Goal: Task Accomplishment & Management: Use online tool/utility

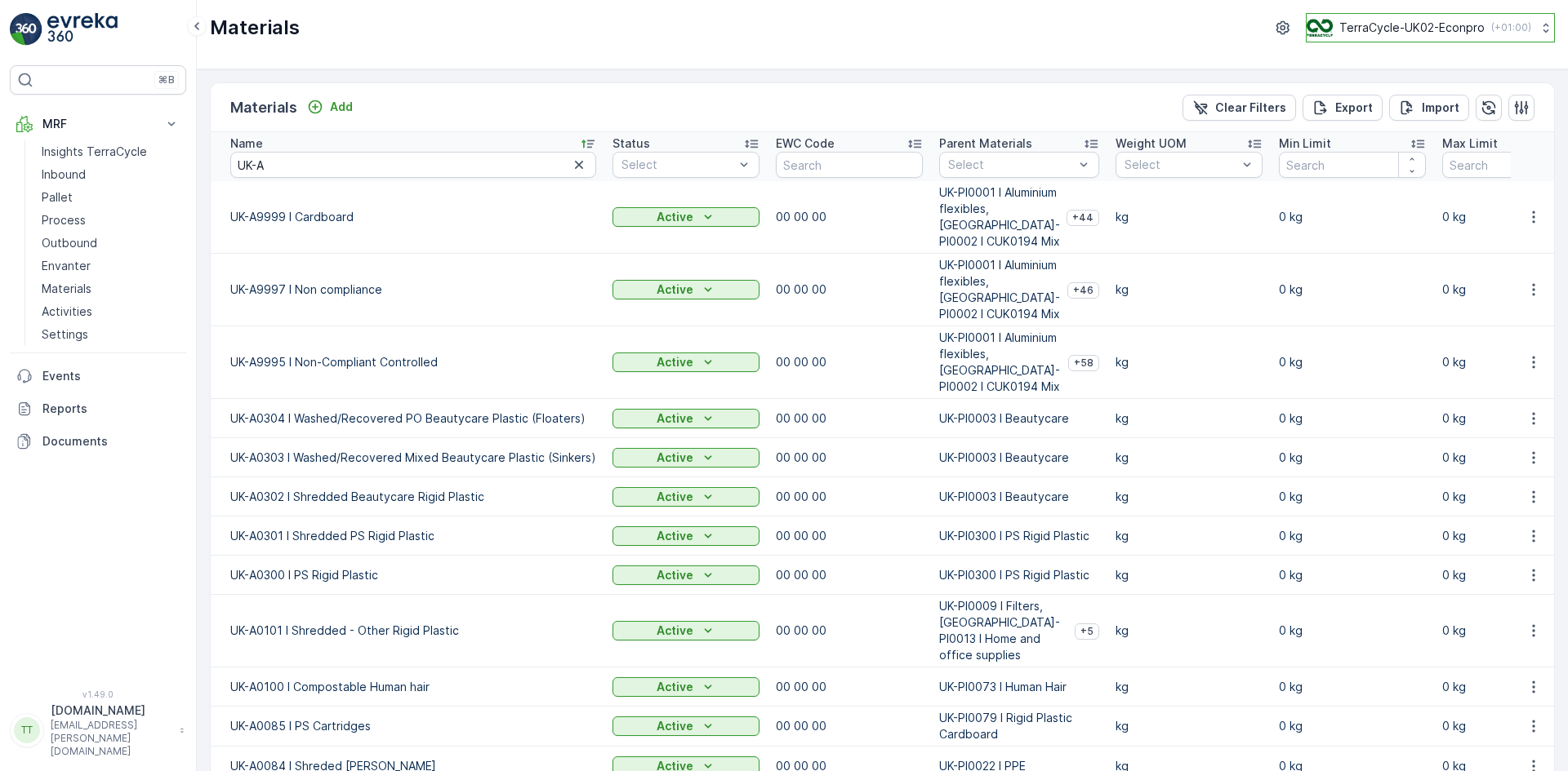
click at [1044, 21] on p "TerraCycle-UK02-Econpro" at bounding box center [1412, 27] width 145 height 16
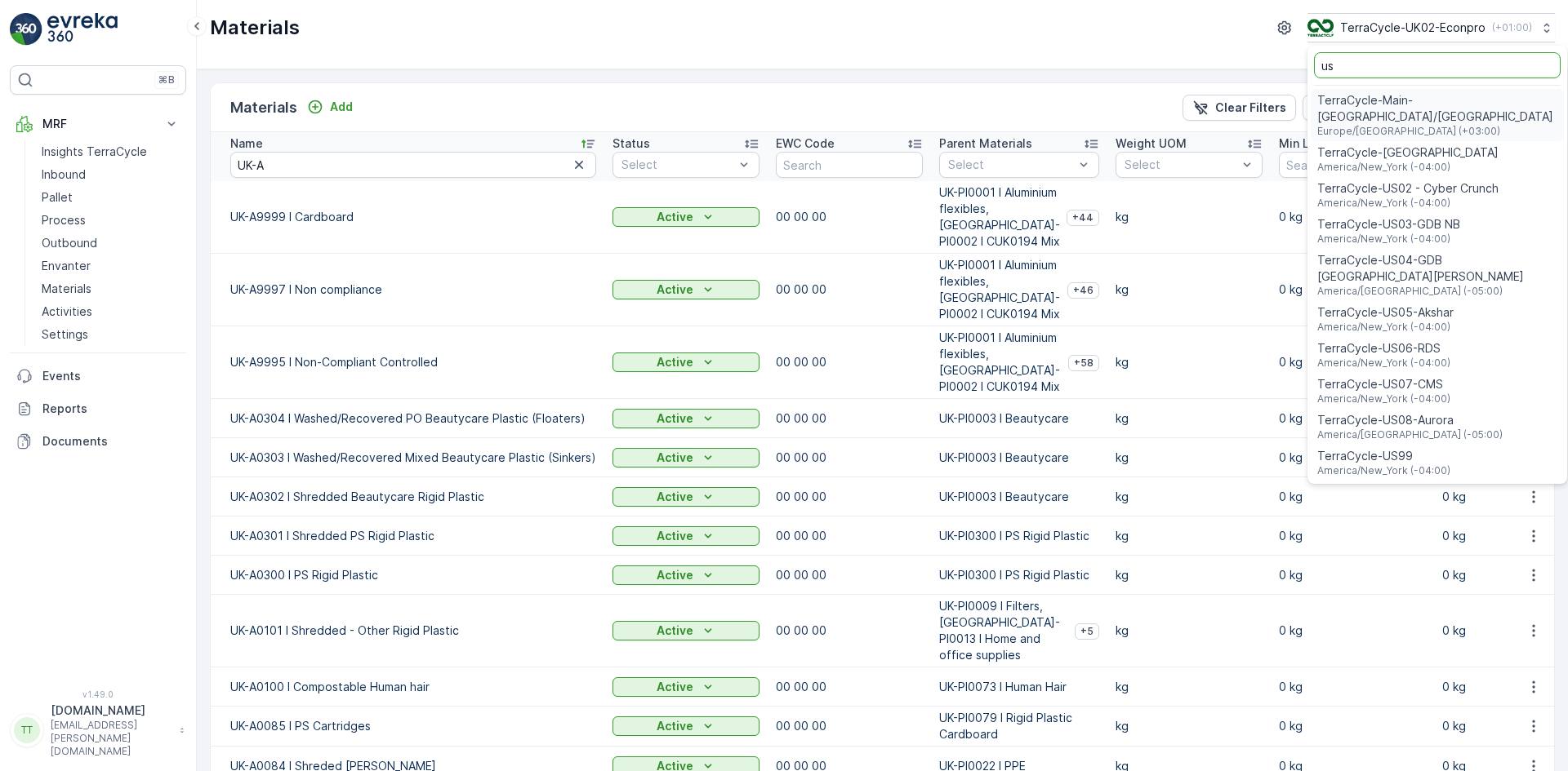
type input "us"
click at [1044, 412] on span "TerraCycle-US08-Aurora" at bounding box center [1409, 420] width 185 height 16
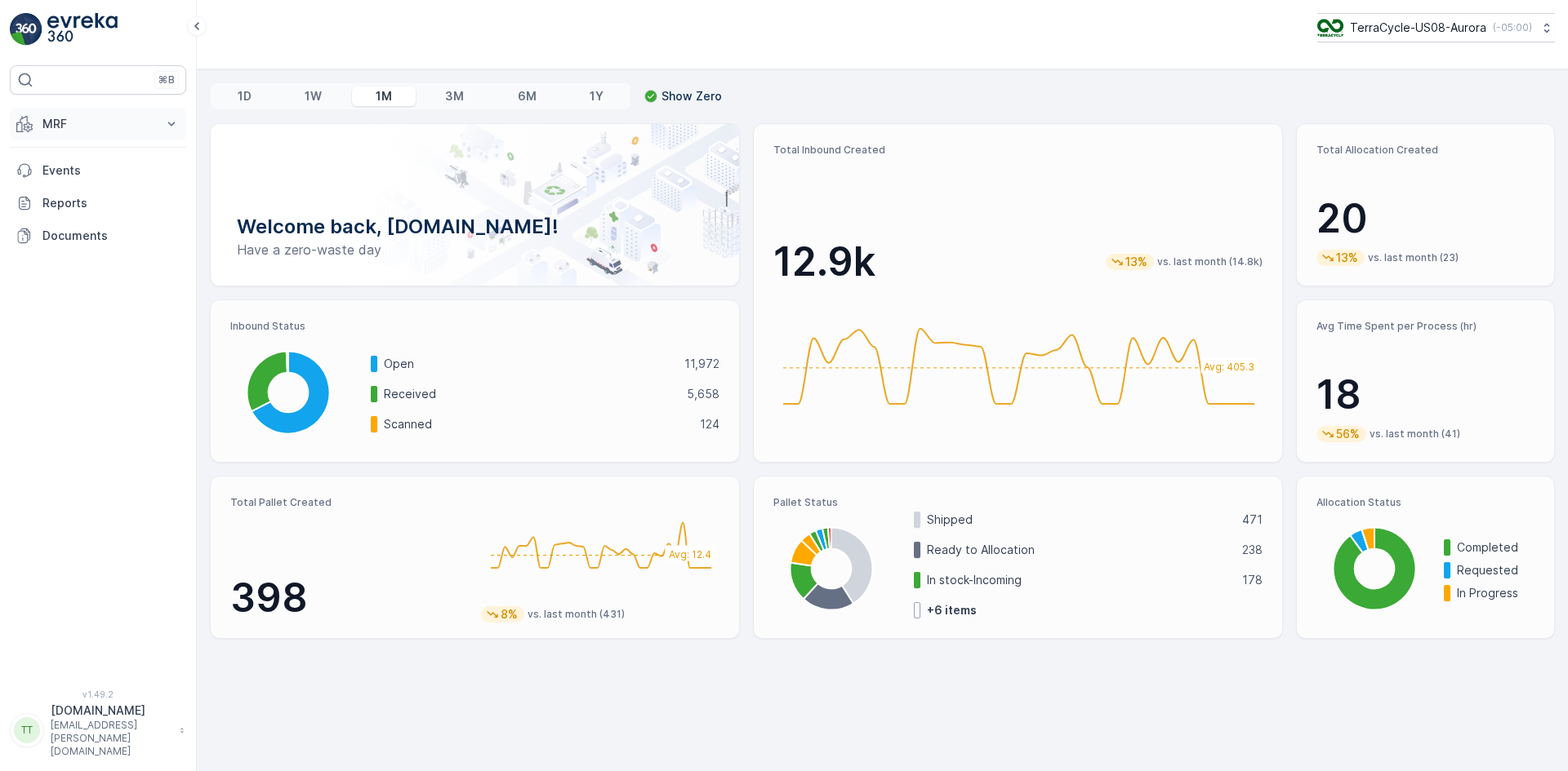
click at [48, 126] on p "MRF" at bounding box center [98, 124] width 111 height 16
click at [64, 167] on p "Inbound" at bounding box center [64, 175] width 44 height 16
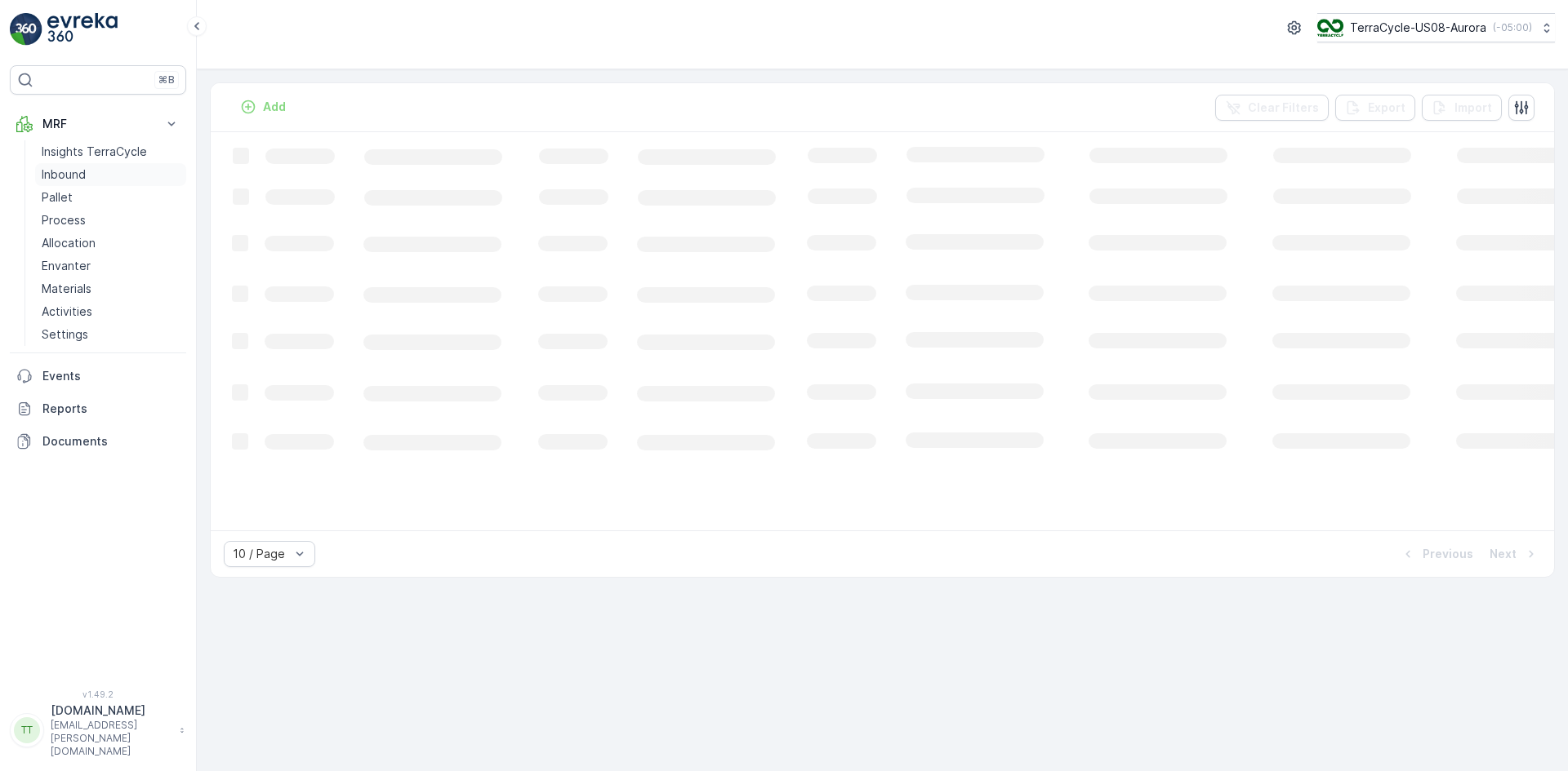
click at [72, 170] on p "Inbound" at bounding box center [64, 175] width 44 height 16
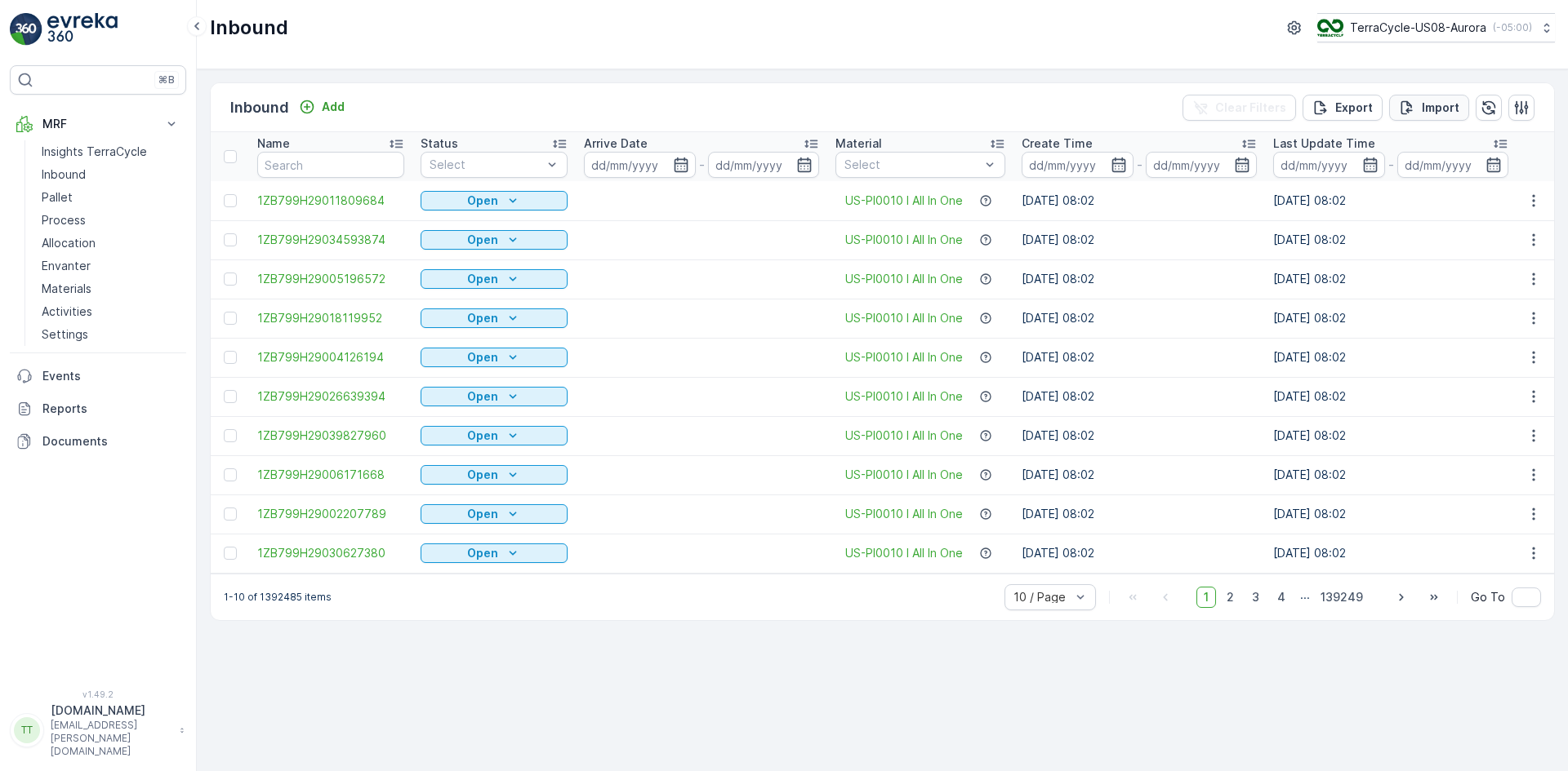
click at [1423, 99] on p "Import" at bounding box center [1440, 107] width 37 height 16
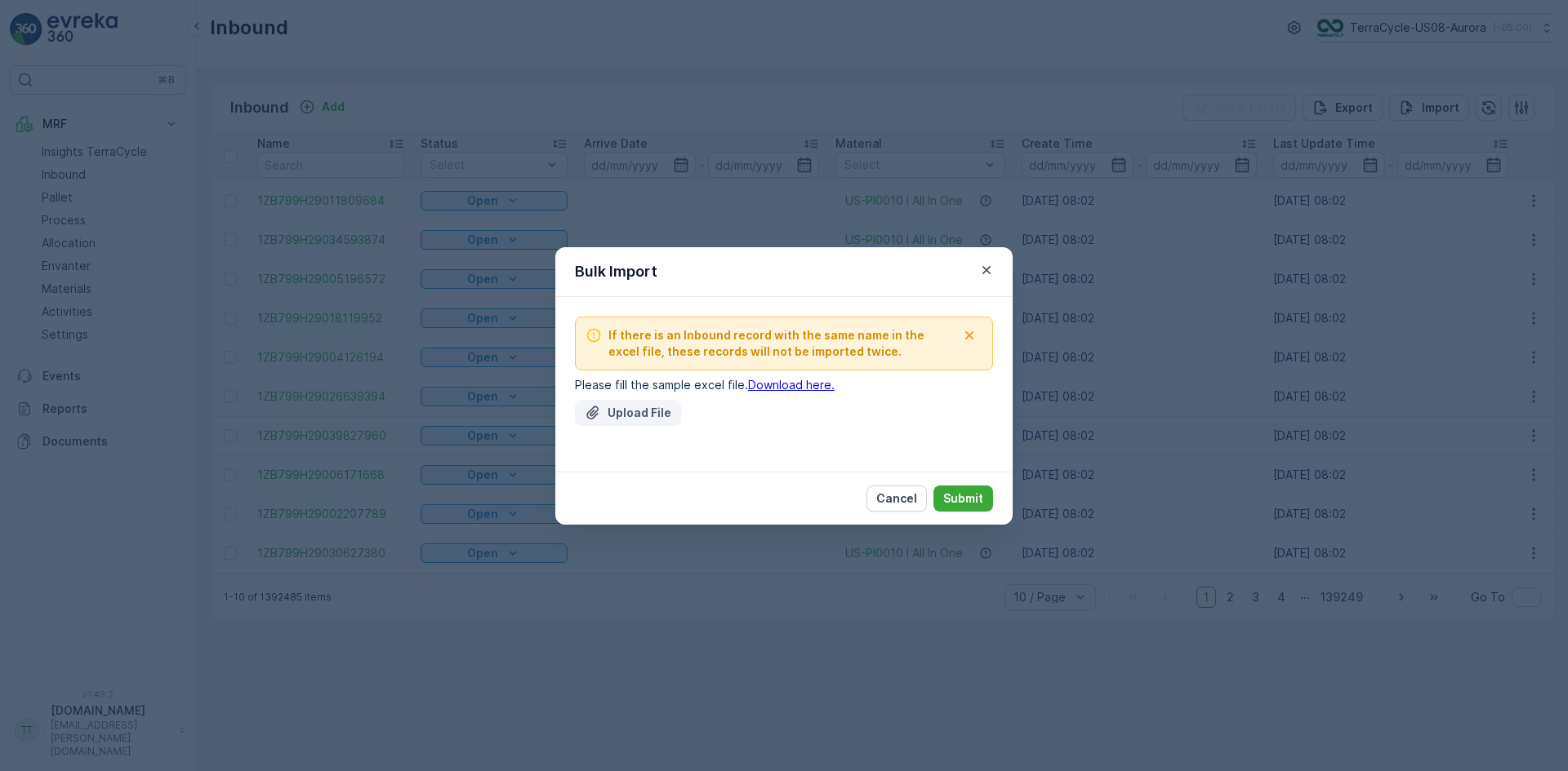
click at [630, 409] on p "Upload File" at bounding box center [639, 413] width 64 height 16
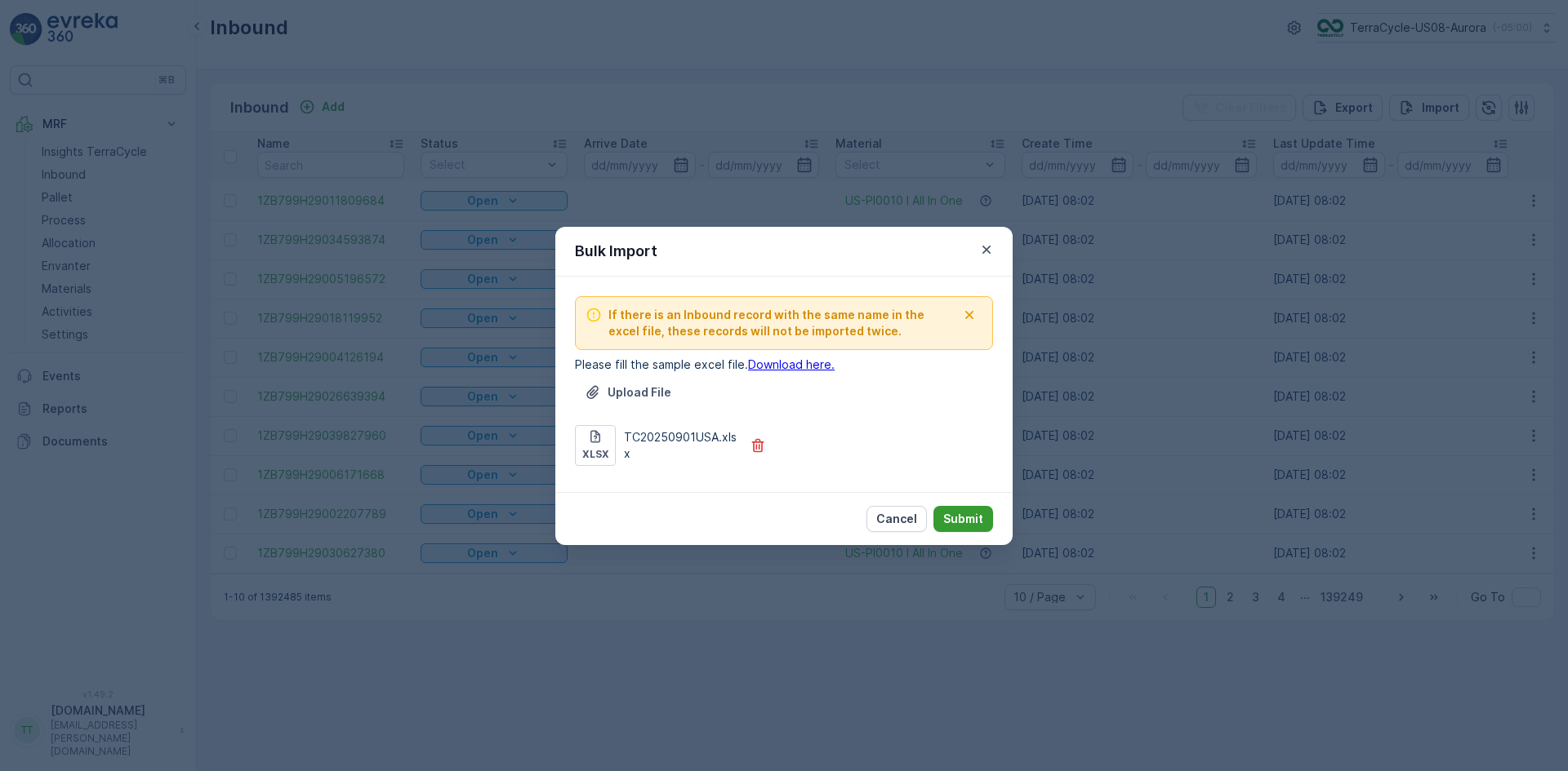
click at [975, 518] on p "Submit" at bounding box center [963, 519] width 40 height 16
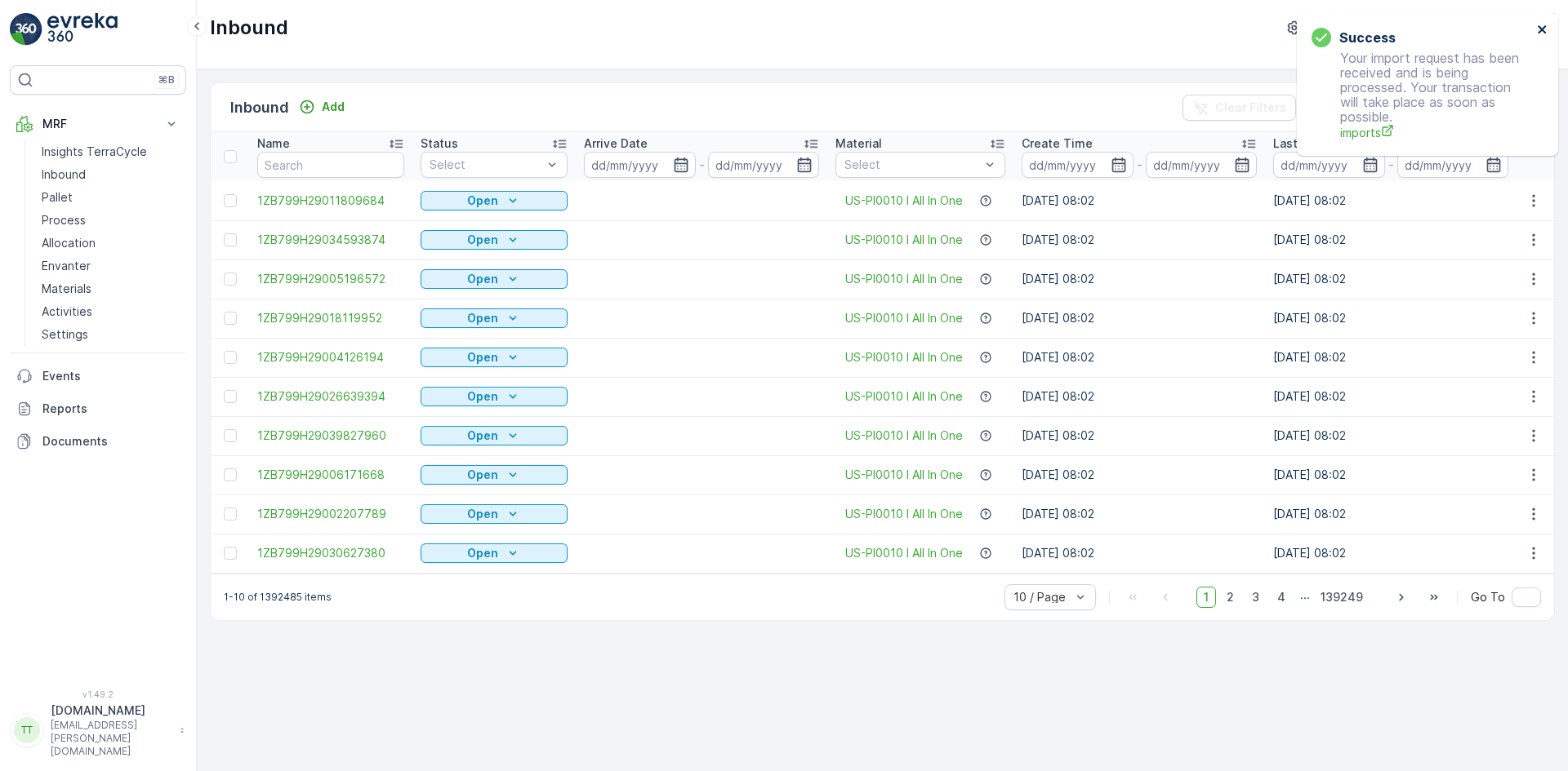
click at [1542, 28] on icon "close" at bounding box center [1541, 29] width 8 height 8
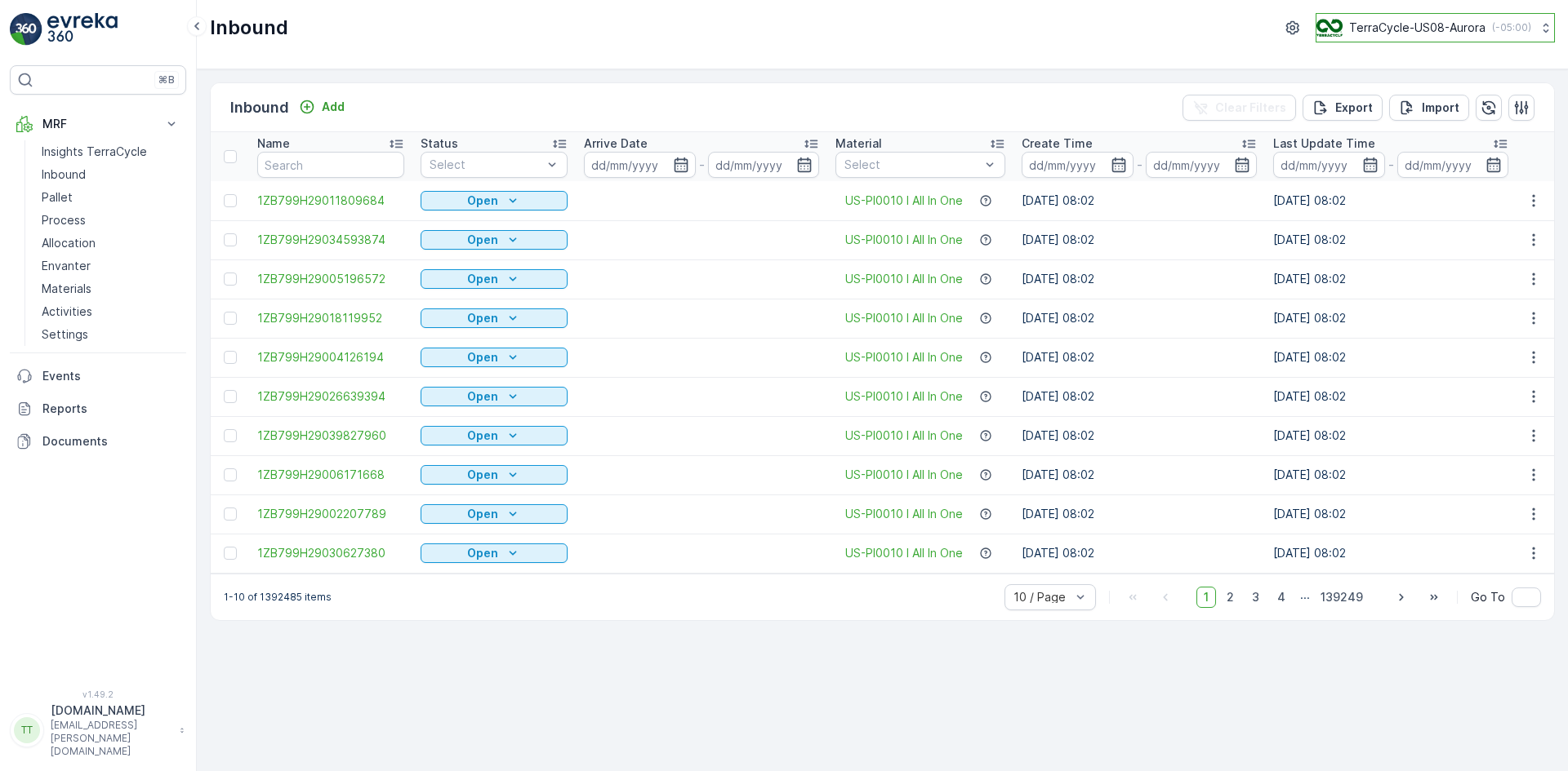
click at [1408, 24] on p "TerraCycle-US08-Aurora" at bounding box center [1417, 27] width 137 height 16
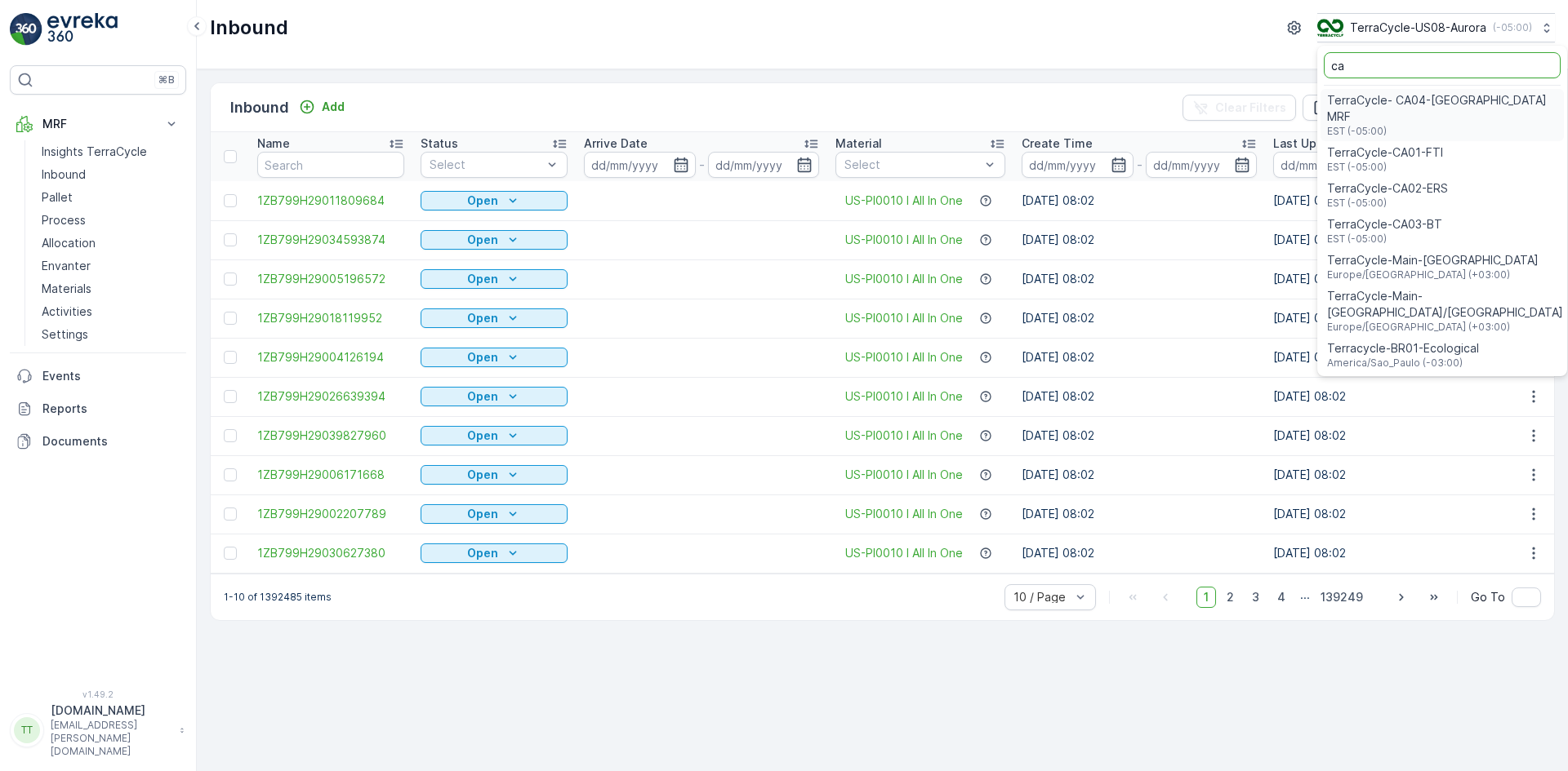
type input "ca"
click at [1397, 144] on span "TerraCycle-CA01-FTI" at bounding box center [1385, 152] width 116 height 16
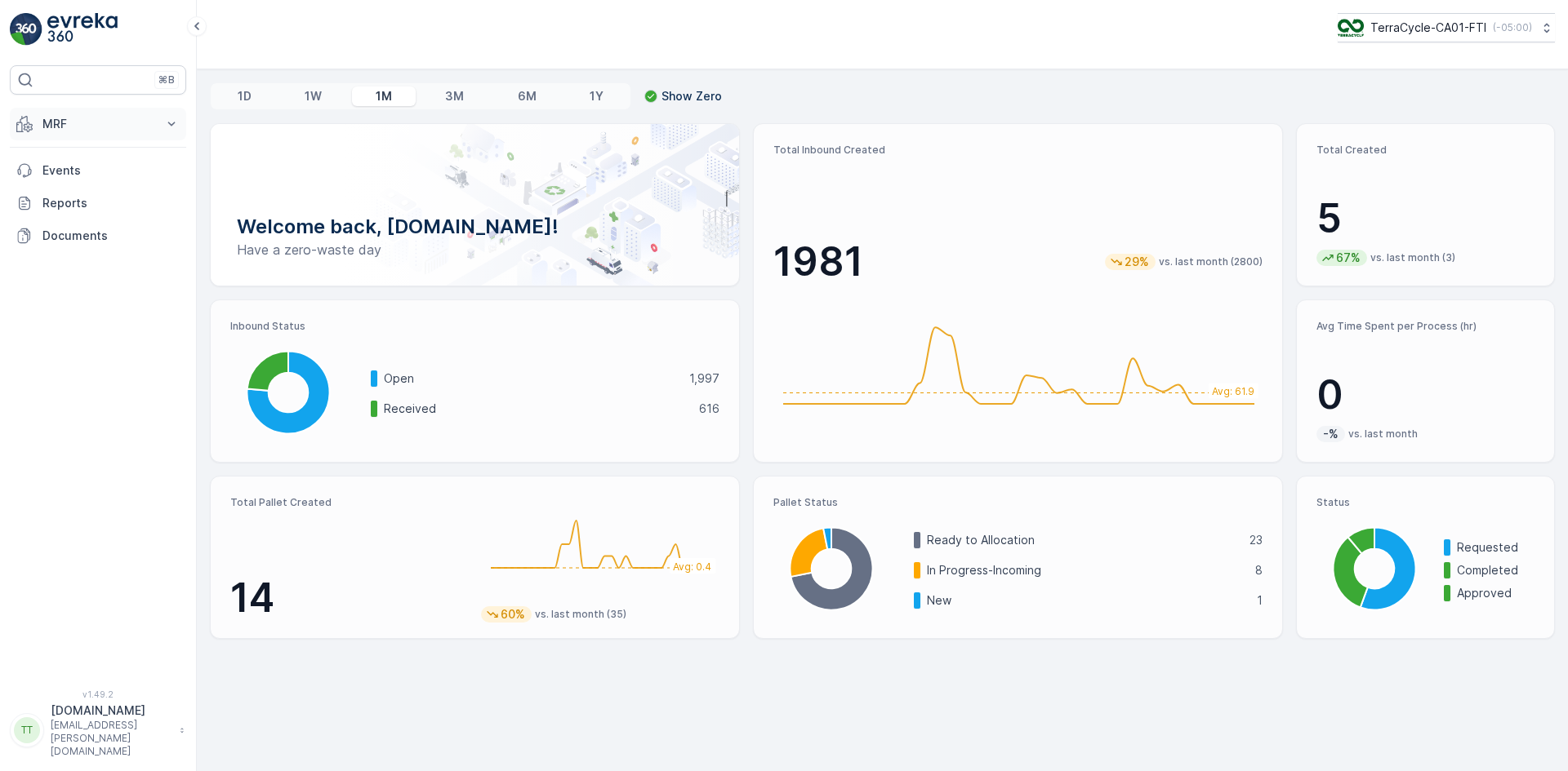
click at [39, 117] on button "MRF" at bounding box center [98, 124] width 176 height 33
click at [55, 175] on p "Inbound" at bounding box center [64, 175] width 44 height 16
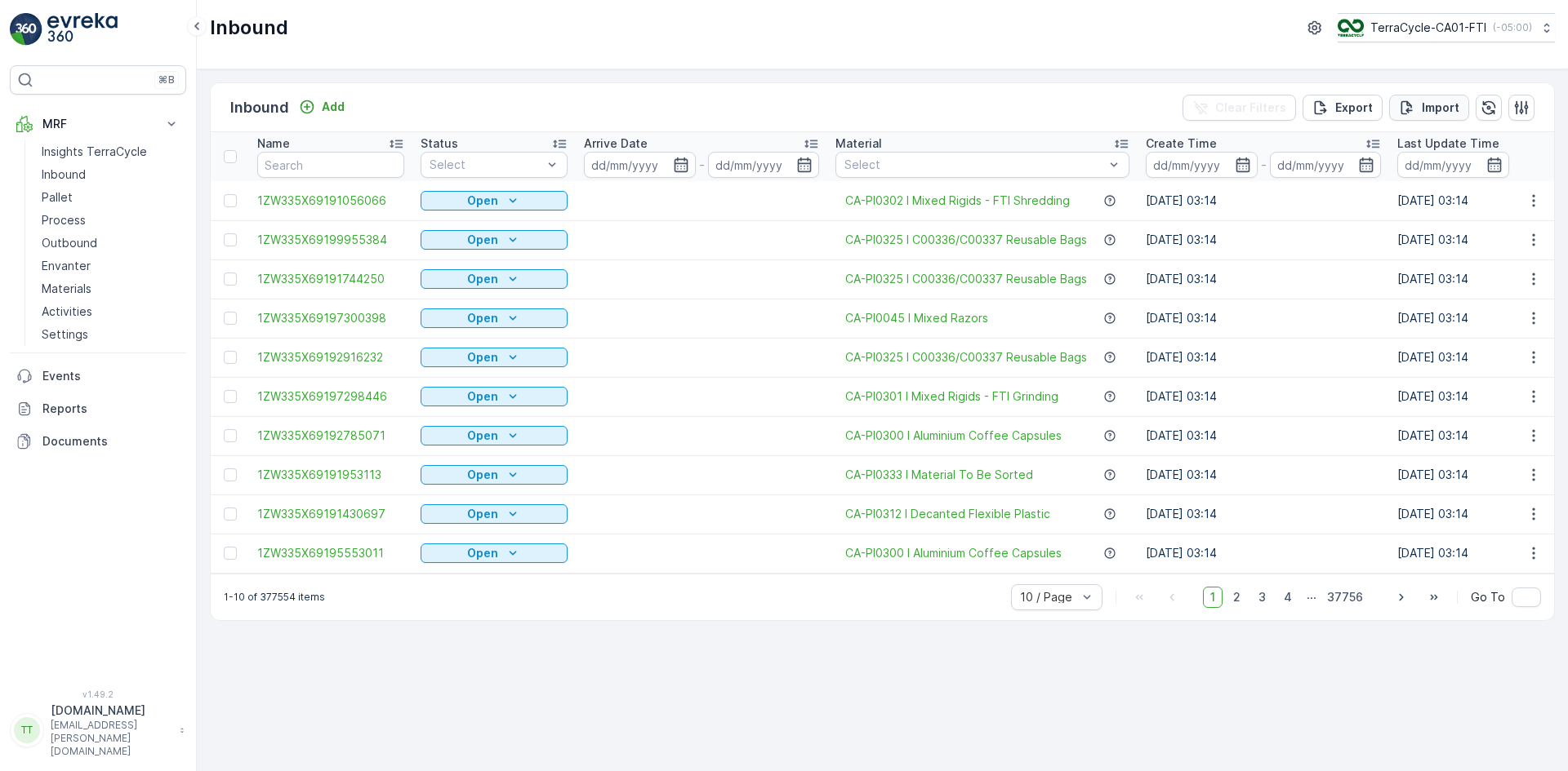
click at [1418, 108] on div "Import" at bounding box center [1429, 107] width 60 height 16
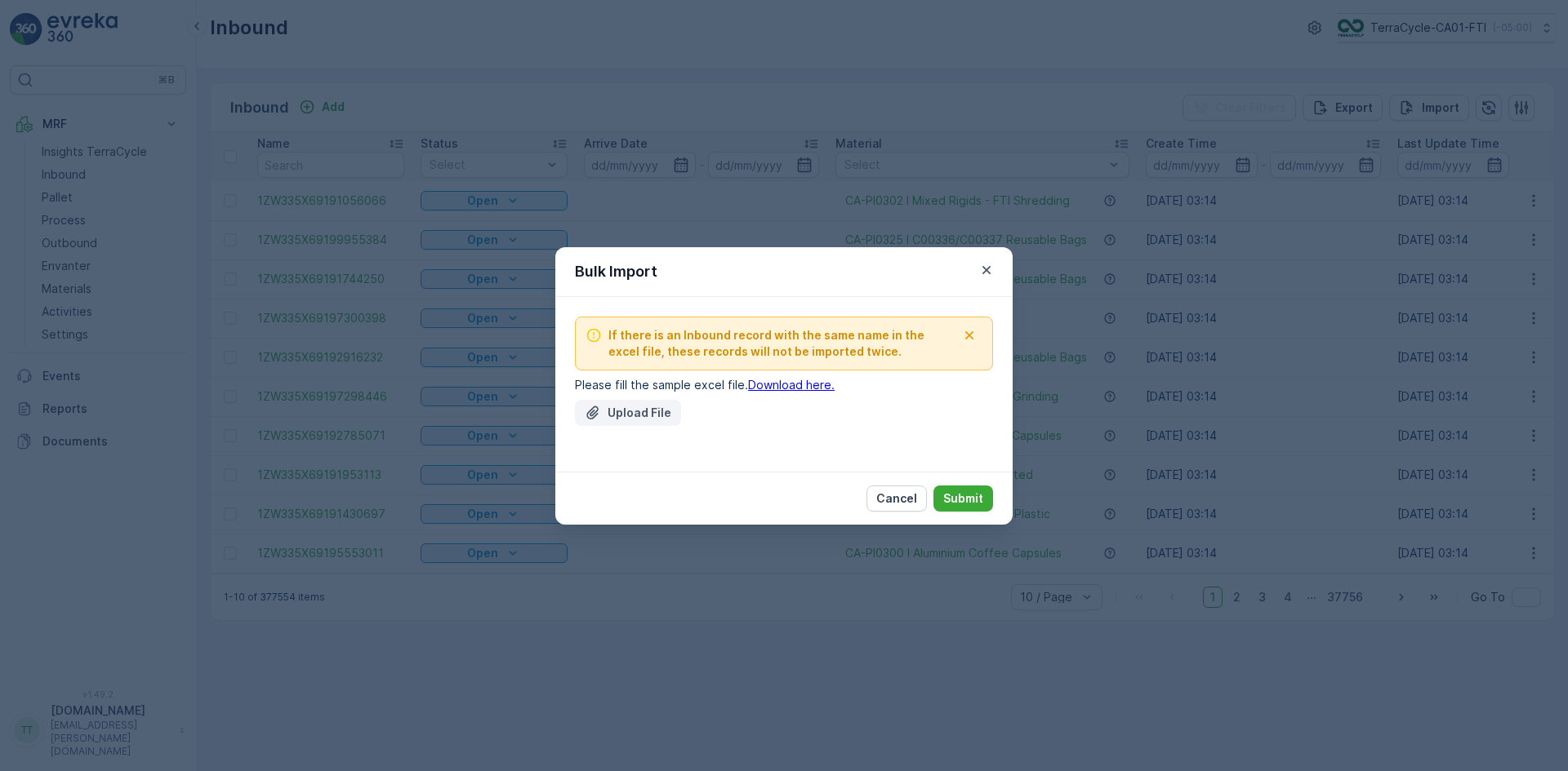
click at [631, 409] on p "Upload File" at bounding box center [639, 413] width 64 height 16
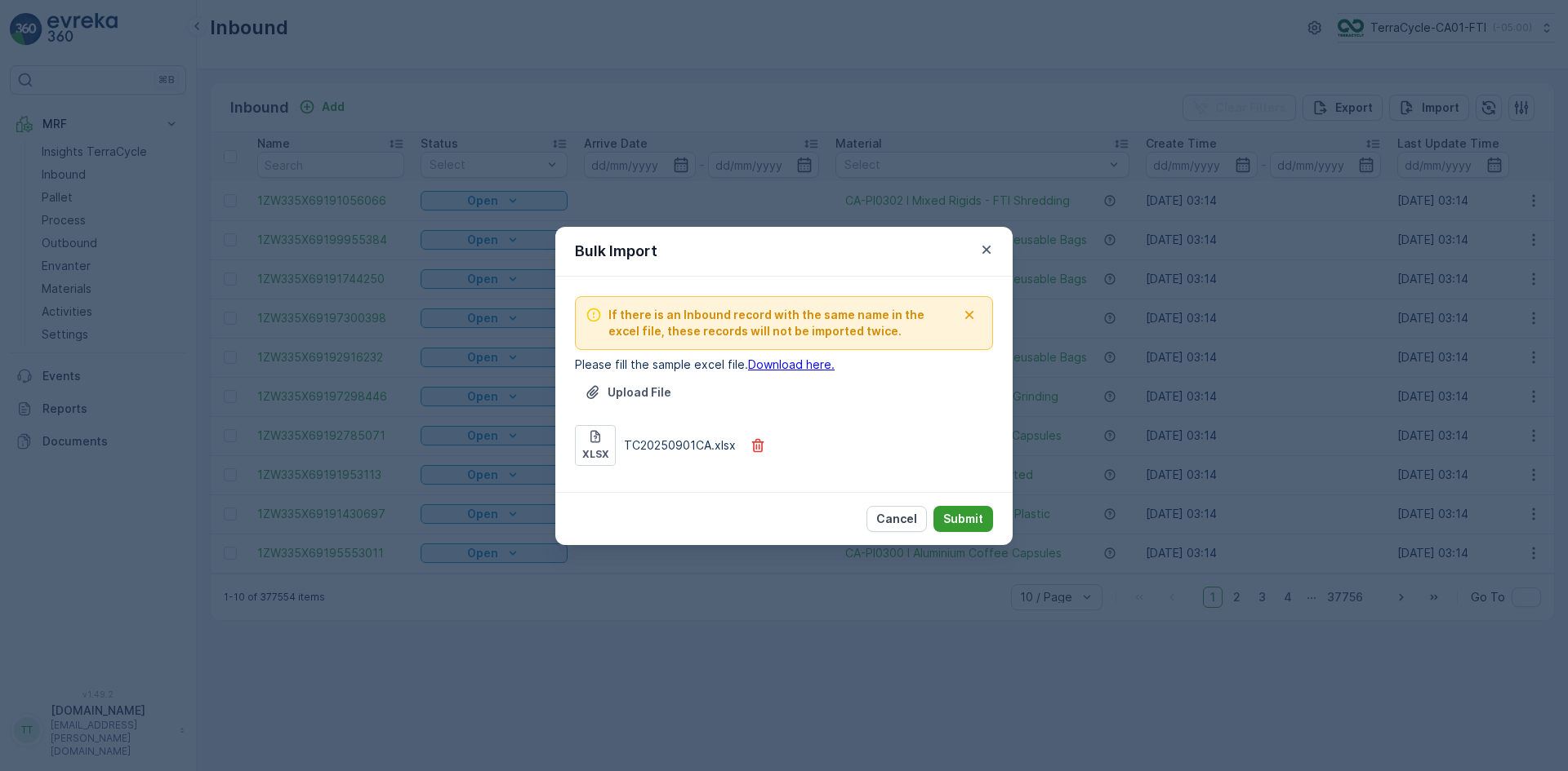
click at [980, 511] on p "Submit" at bounding box center [963, 519] width 40 height 16
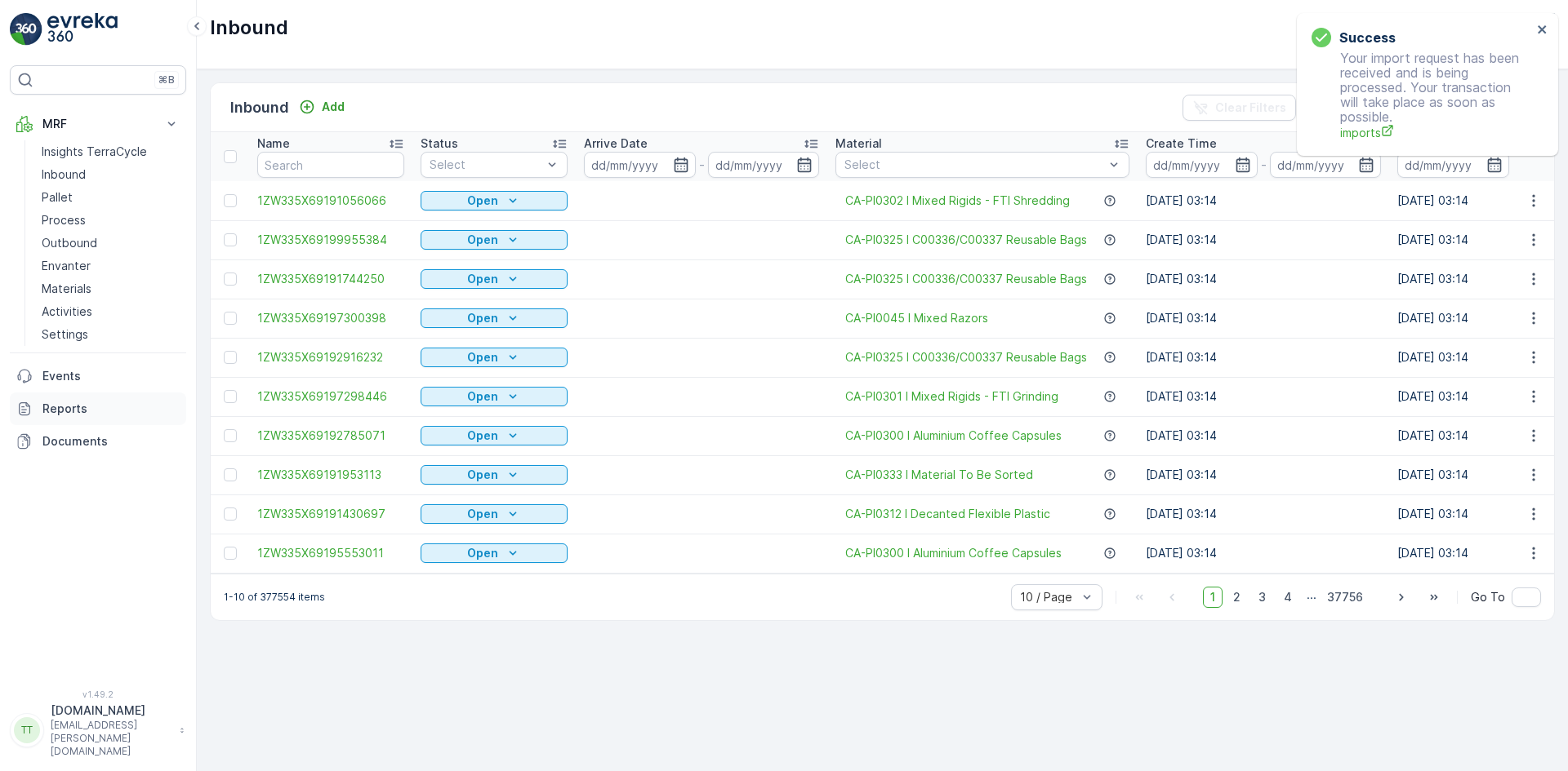
click at [67, 408] on p "Reports" at bounding box center [111, 409] width 137 height 16
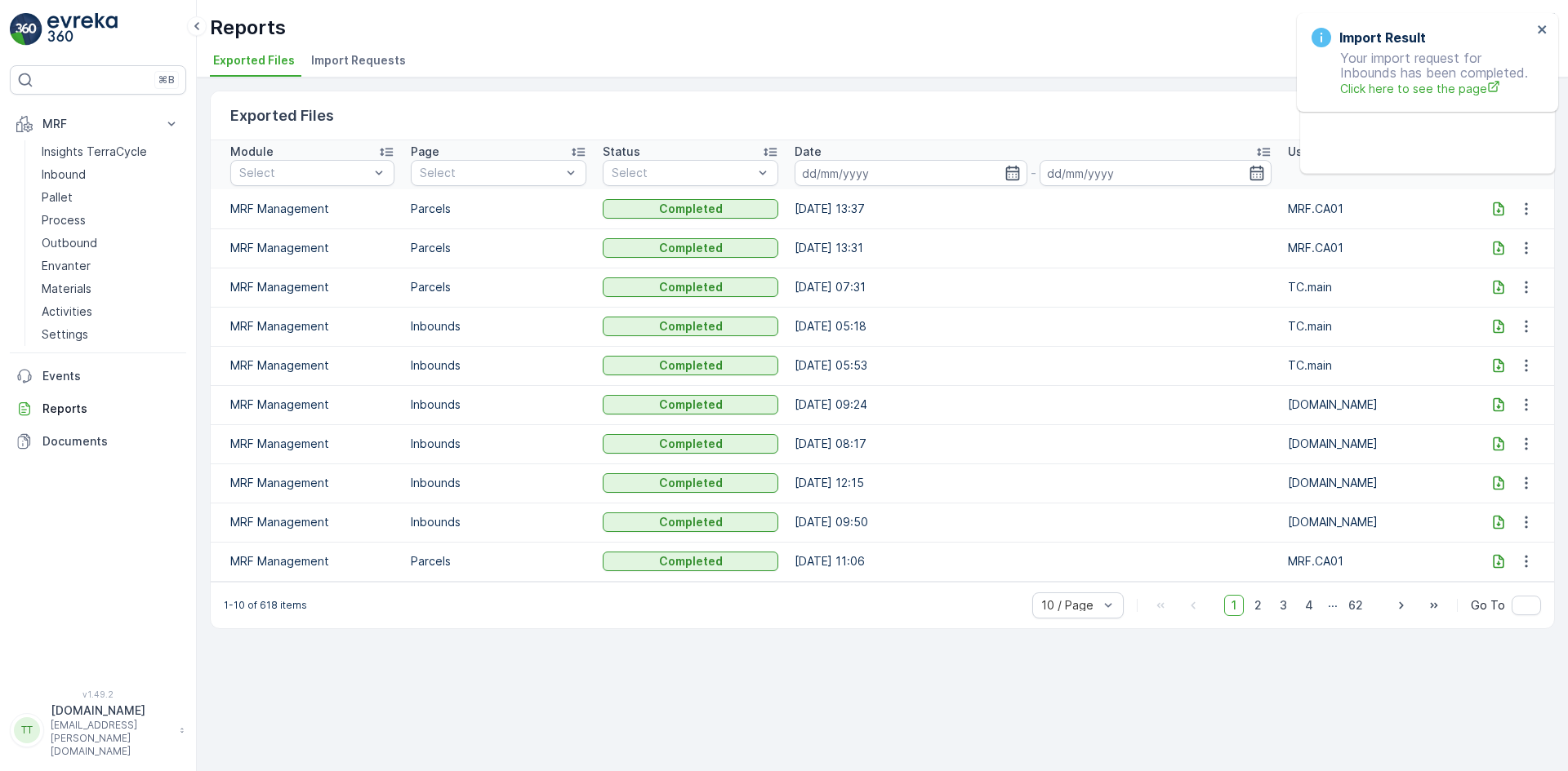
click at [347, 59] on span "Import Requests" at bounding box center [358, 60] width 95 height 16
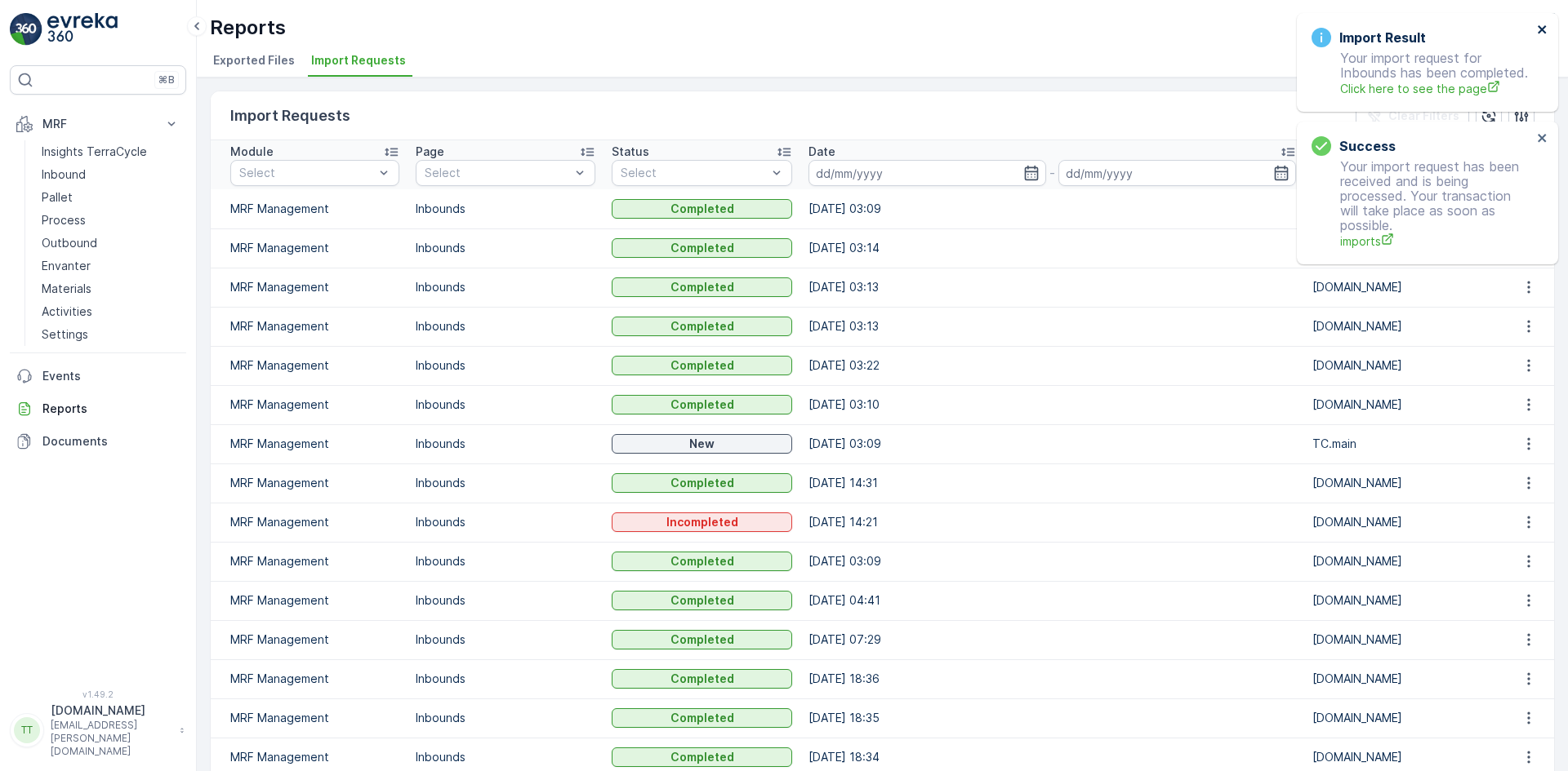
click at [1540, 26] on icon "close" at bounding box center [1541, 29] width 12 height 13
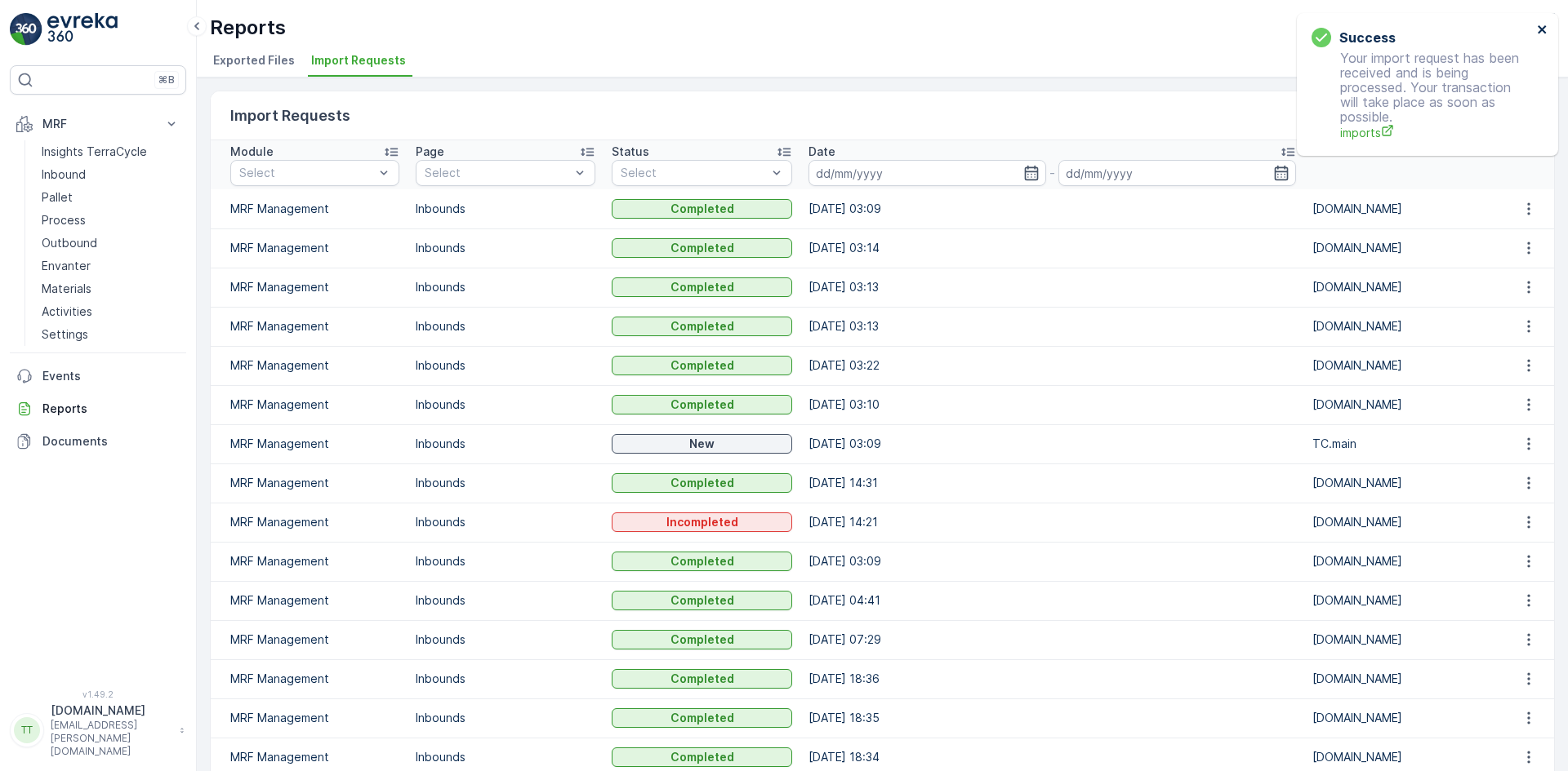
click at [1544, 26] on icon "close" at bounding box center [1541, 29] width 12 height 13
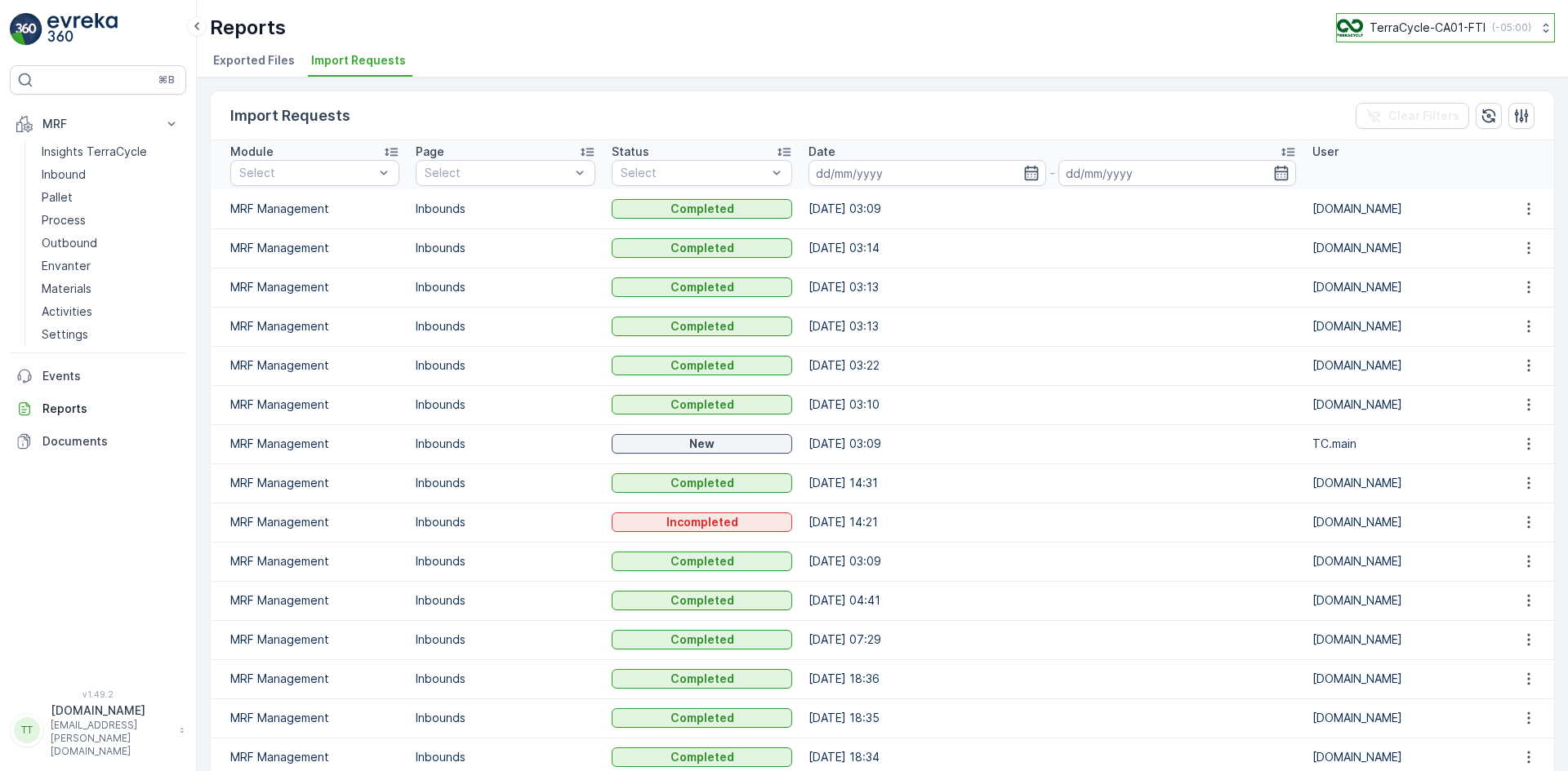
click at [1405, 16] on button "TerraCycle-CA01-FTI ( -05:00 )" at bounding box center [1445, 27] width 219 height 29
type input "aur"
click at [1413, 100] on span "TerraCycle-US08-Aurora" at bounding box center [1439, 100] width 185 height 16
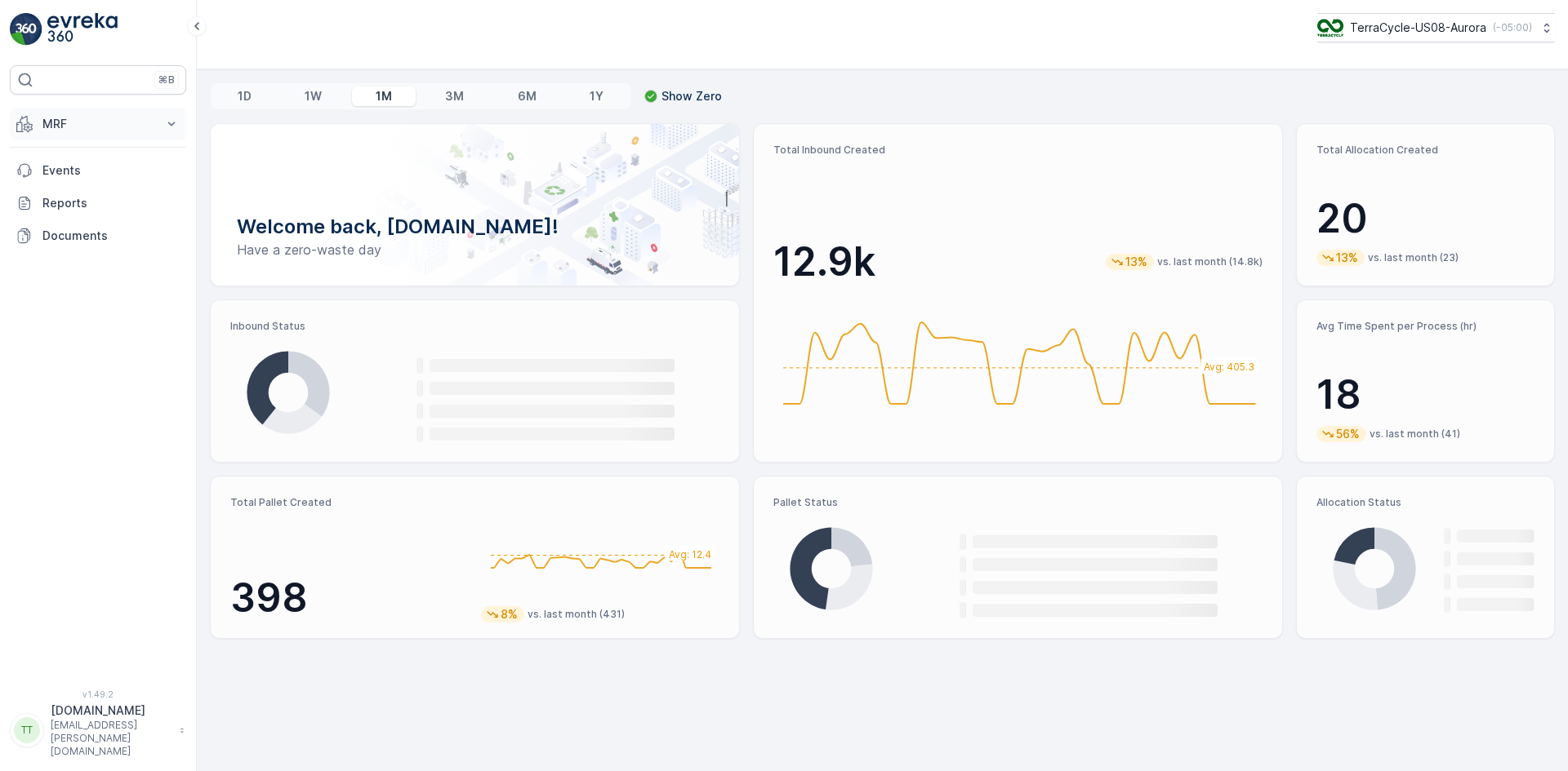
click at [78, 121] on p "MRF" at bounding box center [98, 124] width 111 height 16
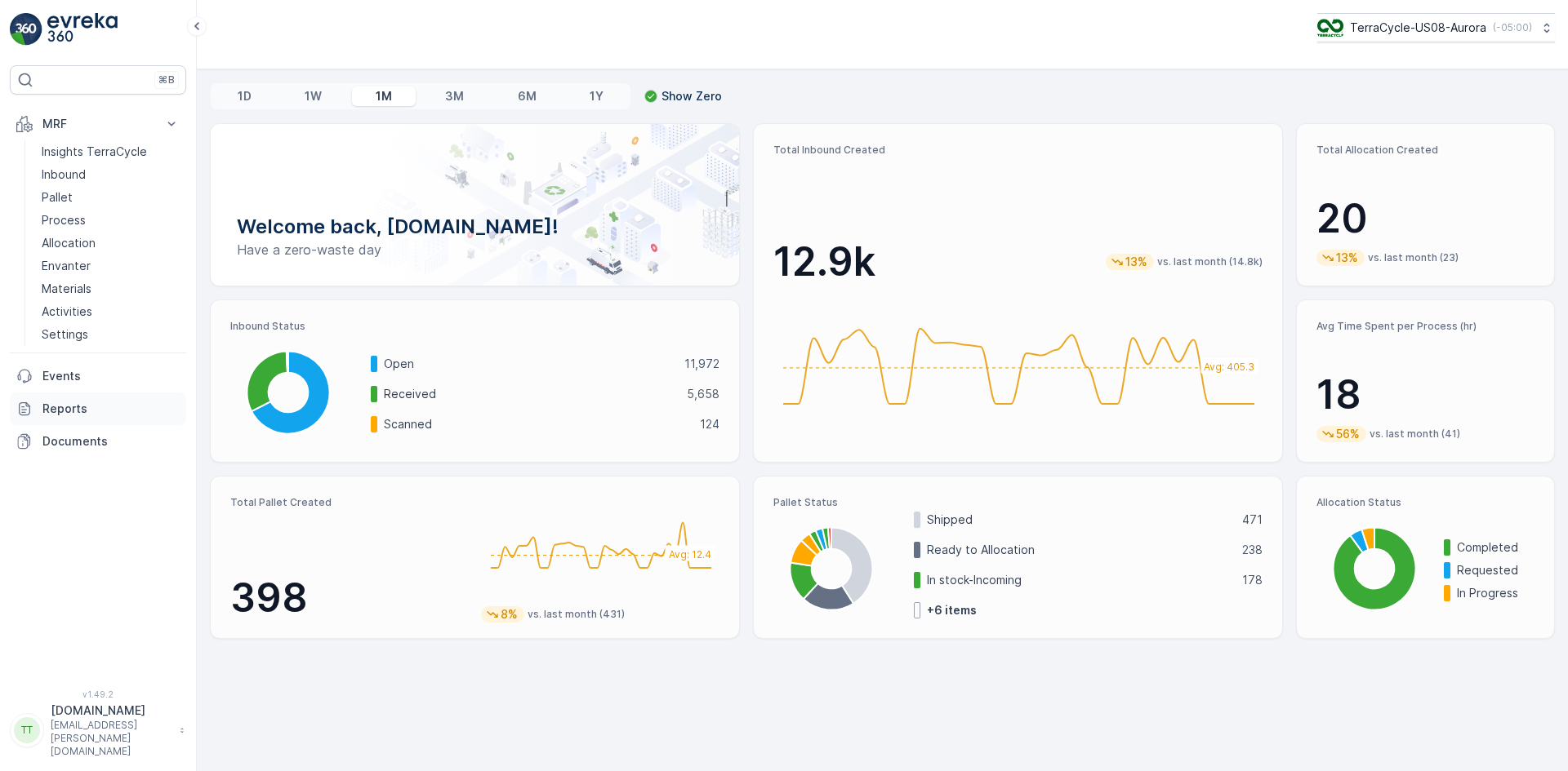
click at [74, 402] on p "Reports" at bounding box center [111, 409] width 137 height 16
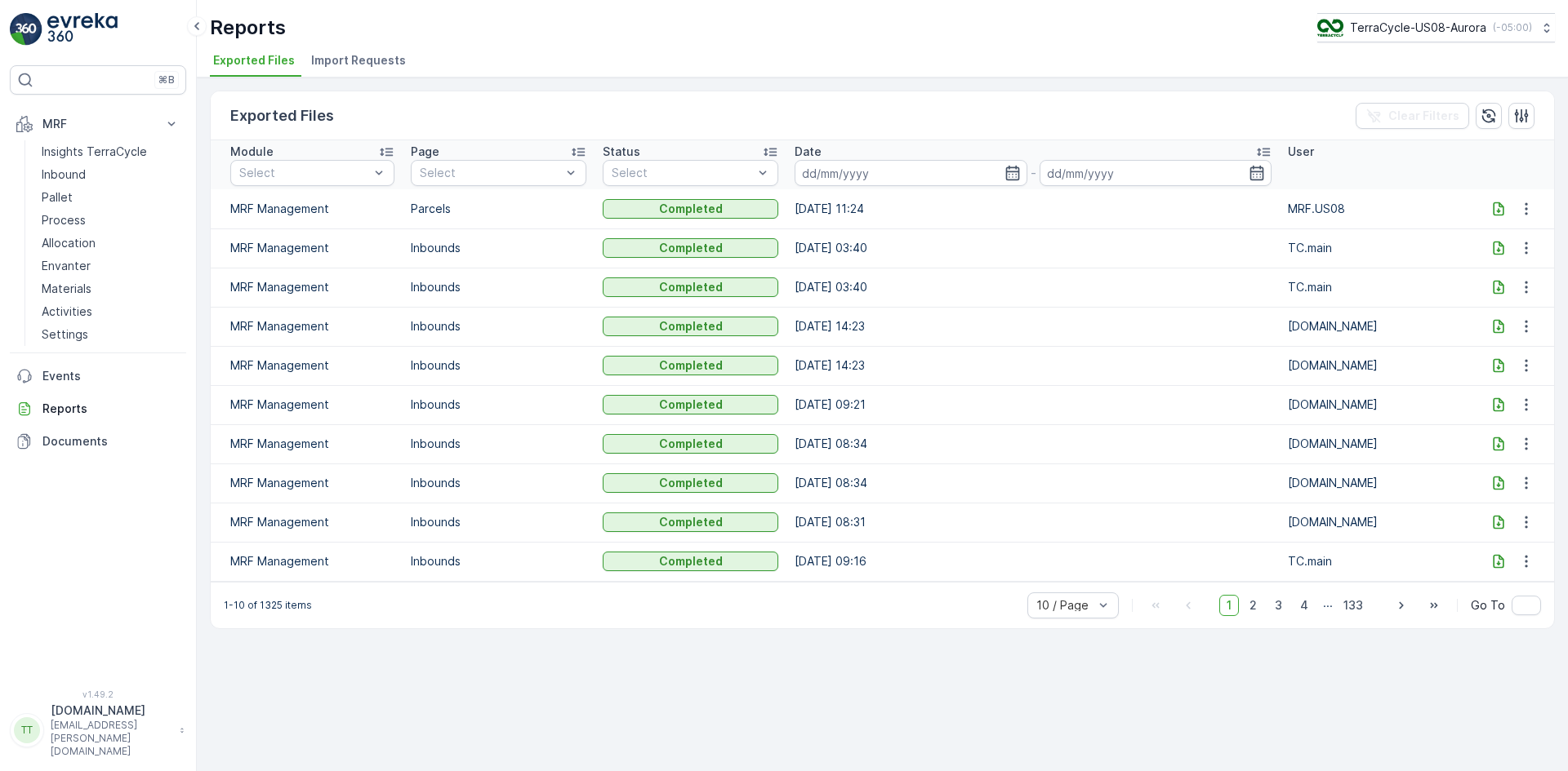
click at [351, 57] on span "Import Requests" at bounding box center [358, 60] width 95 height 16
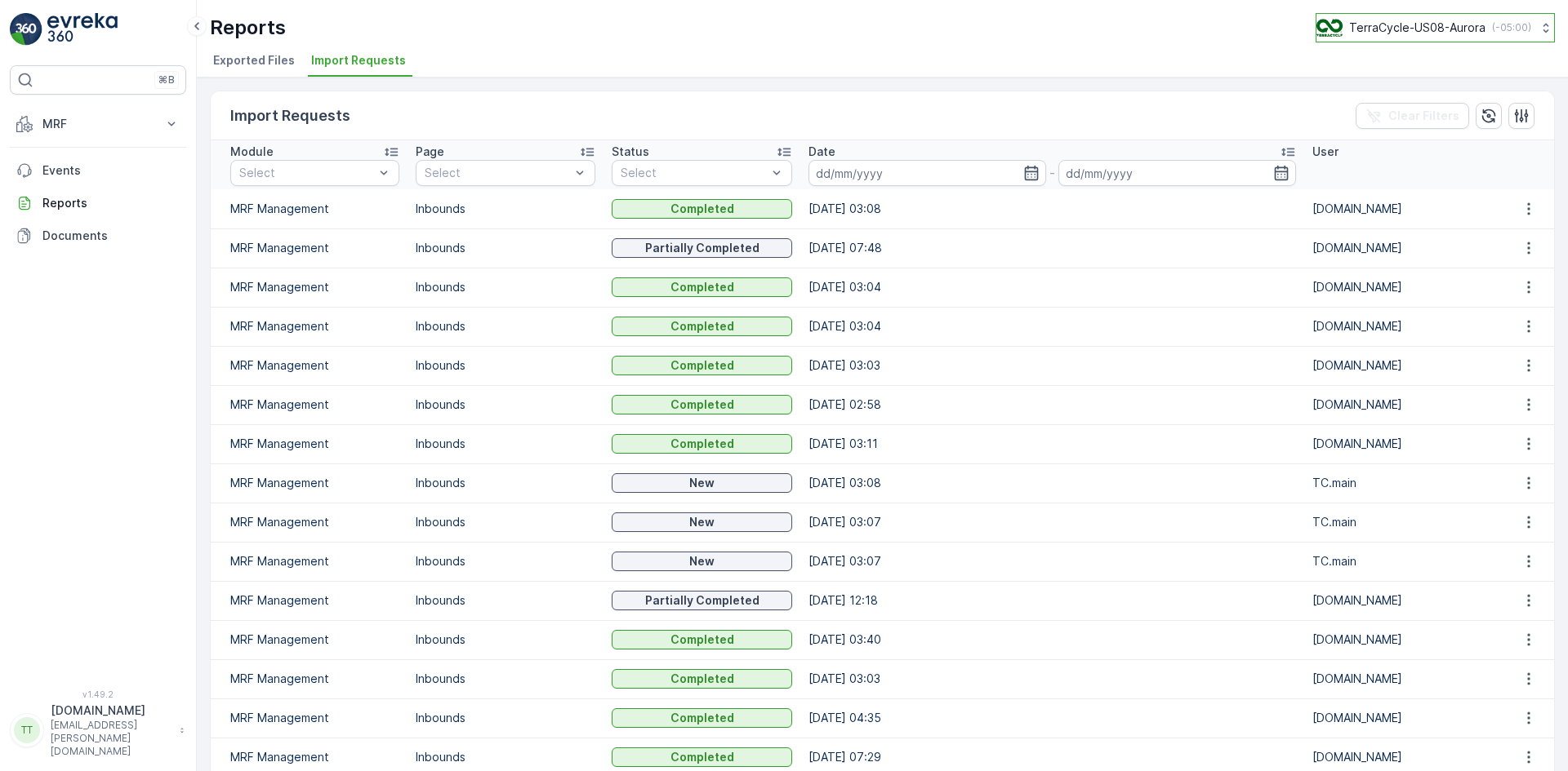
click at [1384, 34] on p "TerraCycle-US08-Aurora" at bounding box center [1417, 27] width 137 height 16
type input "uk"
click at [1348, 141] on span "TerraCycle-UK02-Econpro" at bounding box center [1417, 136] width 181 height 16
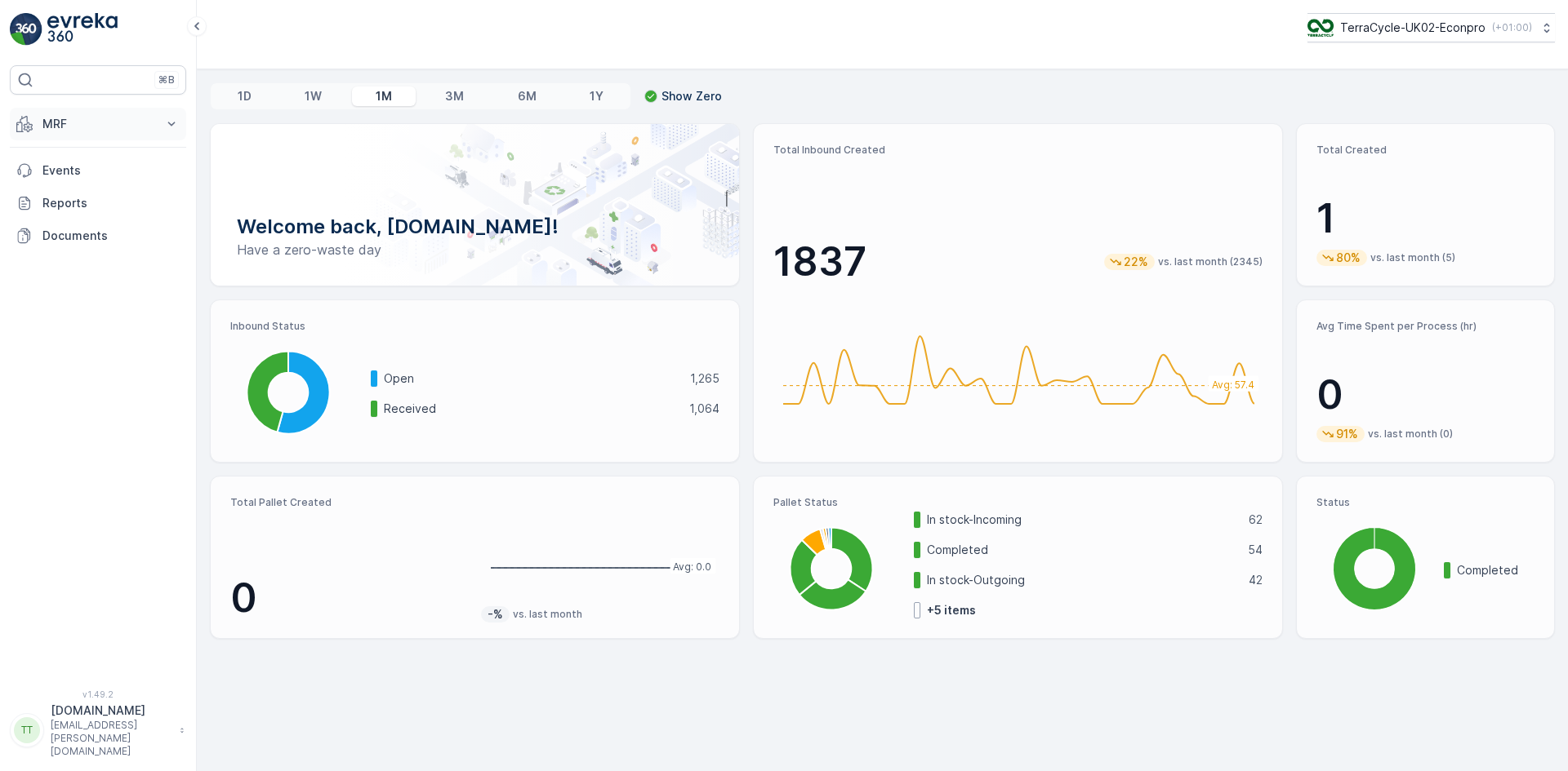
click at [56, 122] on p "MRF" at bounding box center [98, 124] width 111 height 16
click at [64, 173] on p "Inbound" at bounding box center [64, 175] width 44 height 16
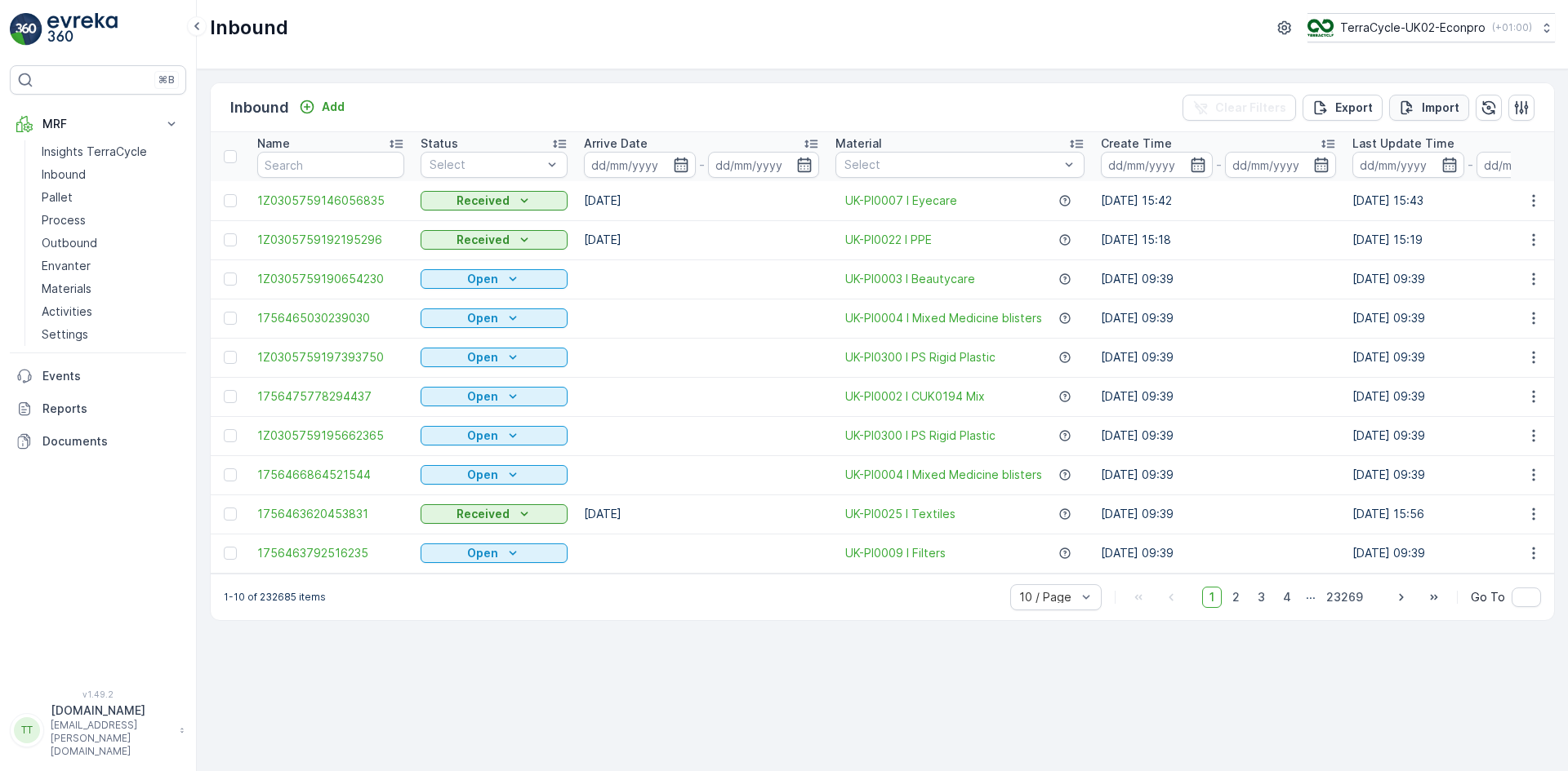
click at [1430, 106] on p "Import" at bounding box center [1440, 107] width 37 height 16
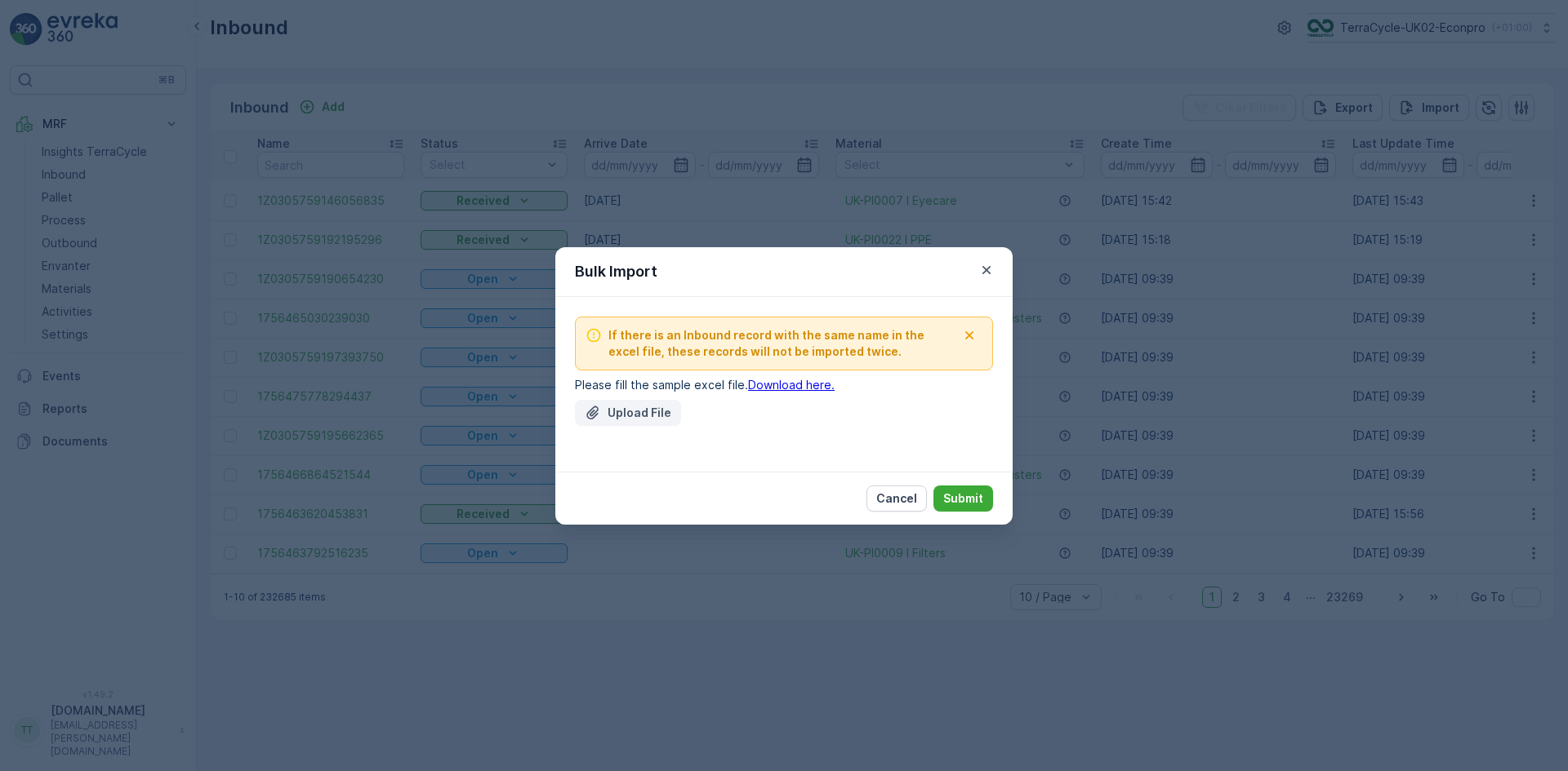
click at [636, 409] on p "Upload File" at bounding box center [639, 413] width 64 height 16
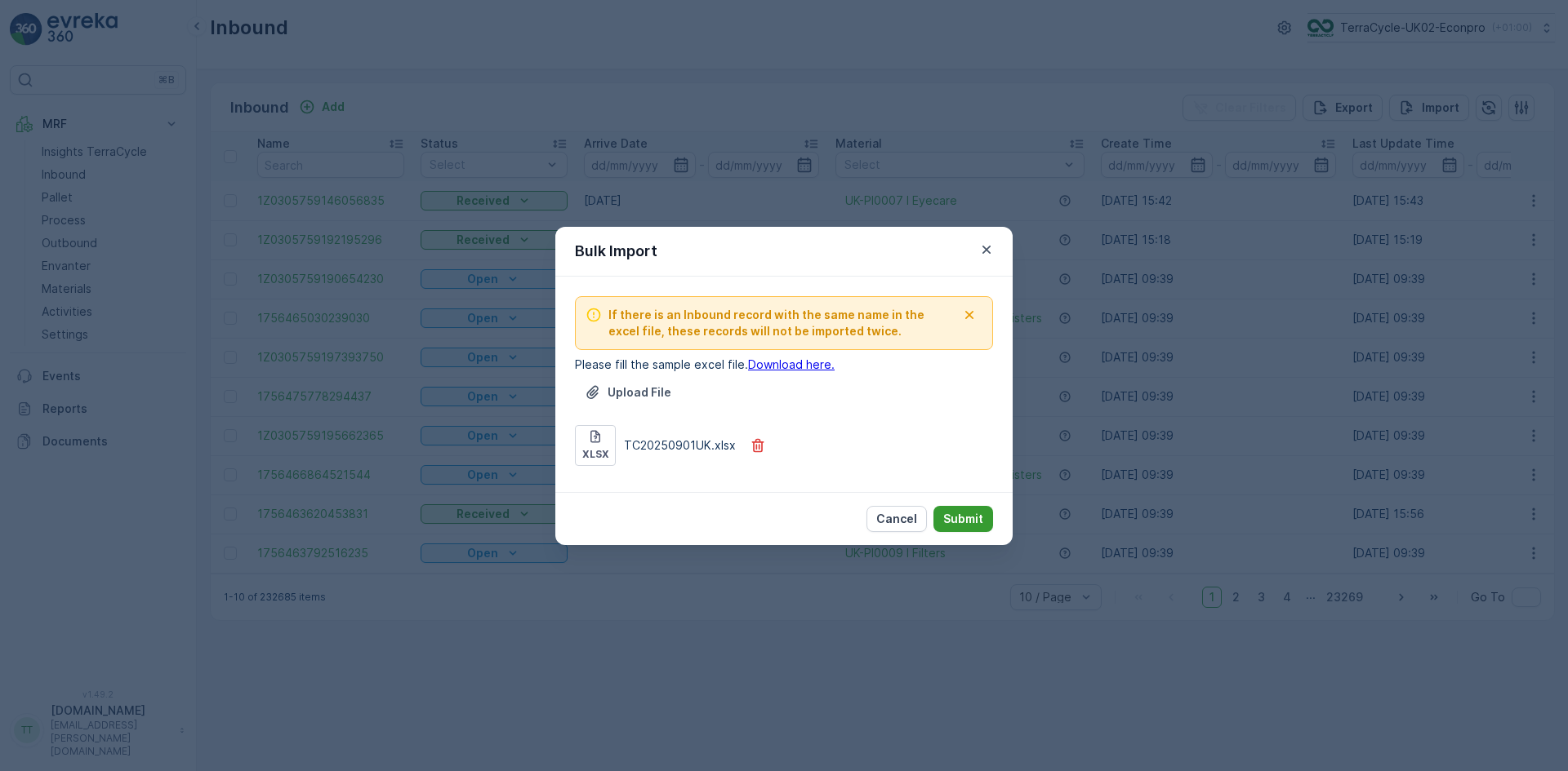
click at [970, 514] on p "Submit" at bounding box center [963, 519] width 40 height 16
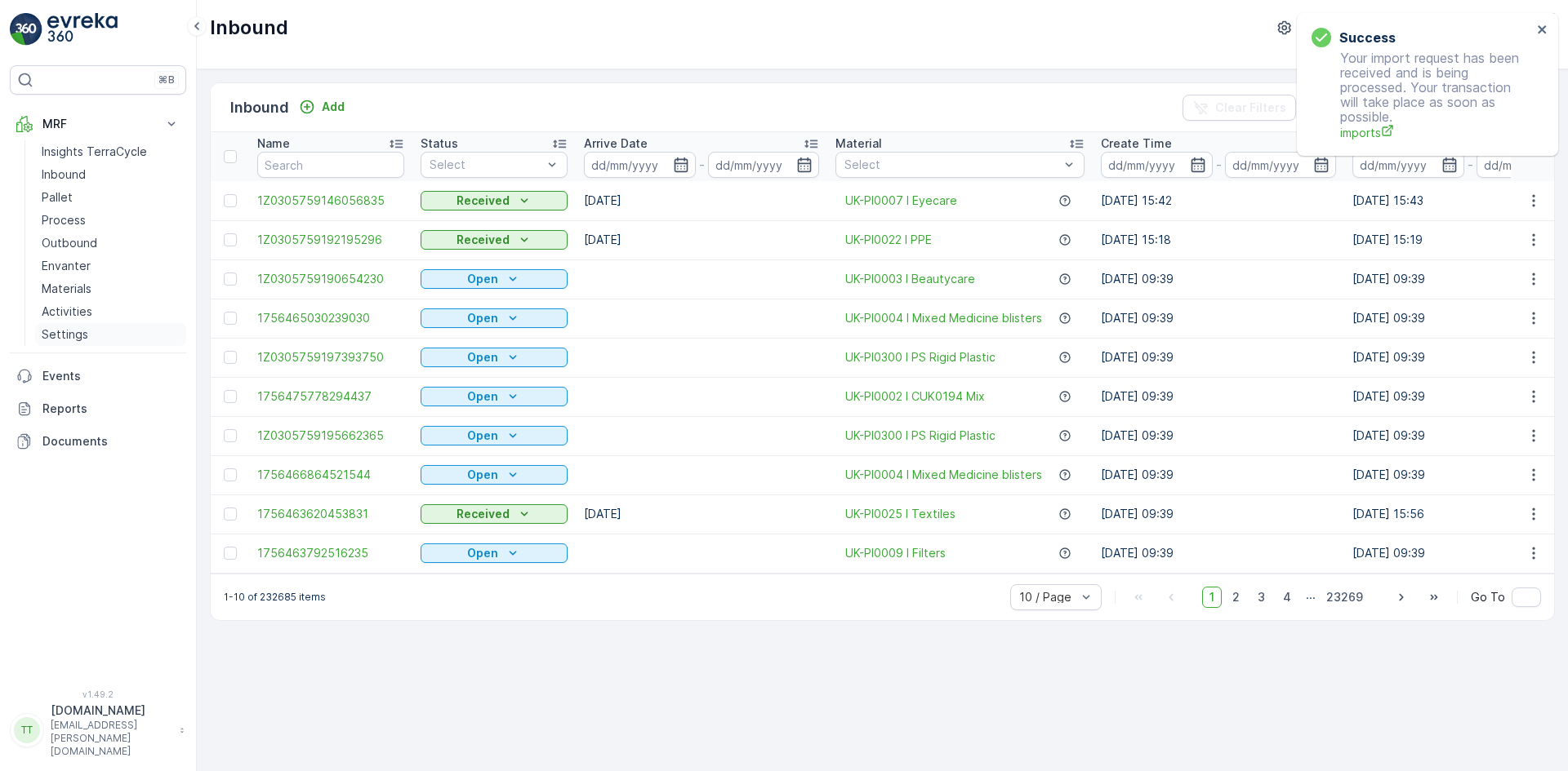
drag, startPoint x: 88, startPoint y: 406, endPoint x: 155, endPoint y: 340, distance: 94.0
click at [88, 406] on p "Reports" at bounding box center [111, 409] width 137 height 16
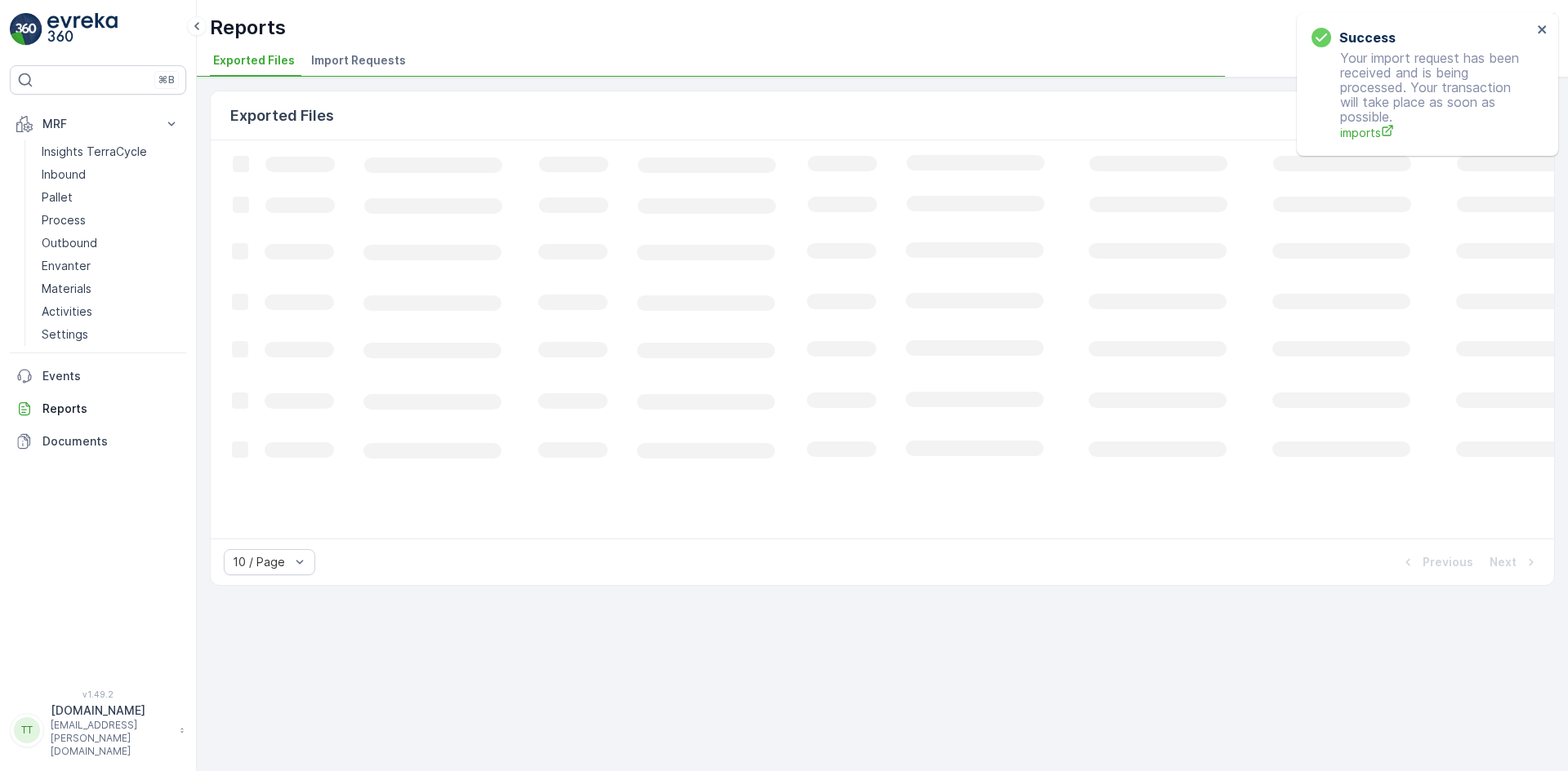
click at [351, 66] on span "Import Requests" at bounding box center [358, 60] width 95 height 16
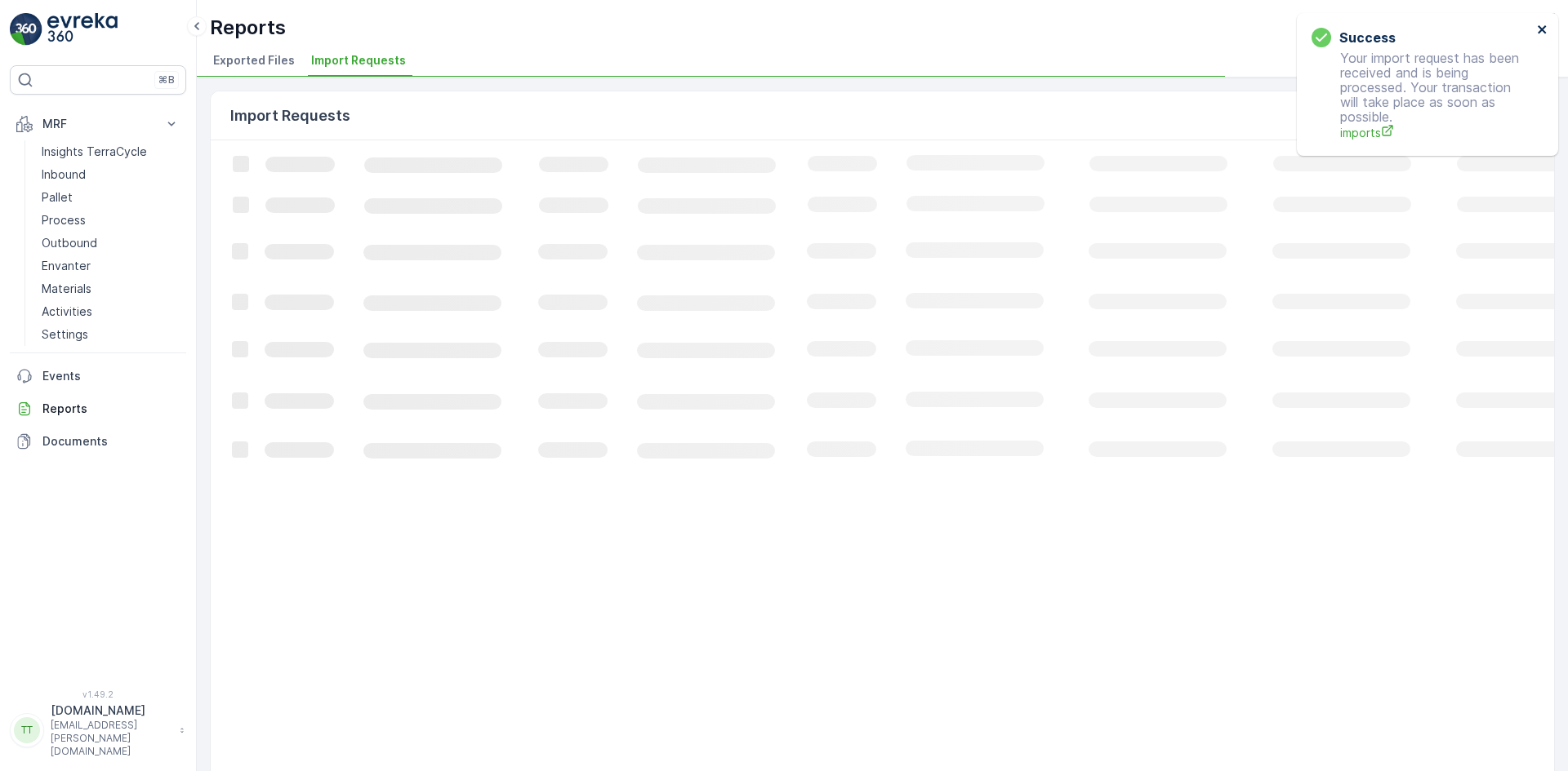
click at [1539, 27] on icon "close" at bounding box center [1541, 29] width 8 height 8
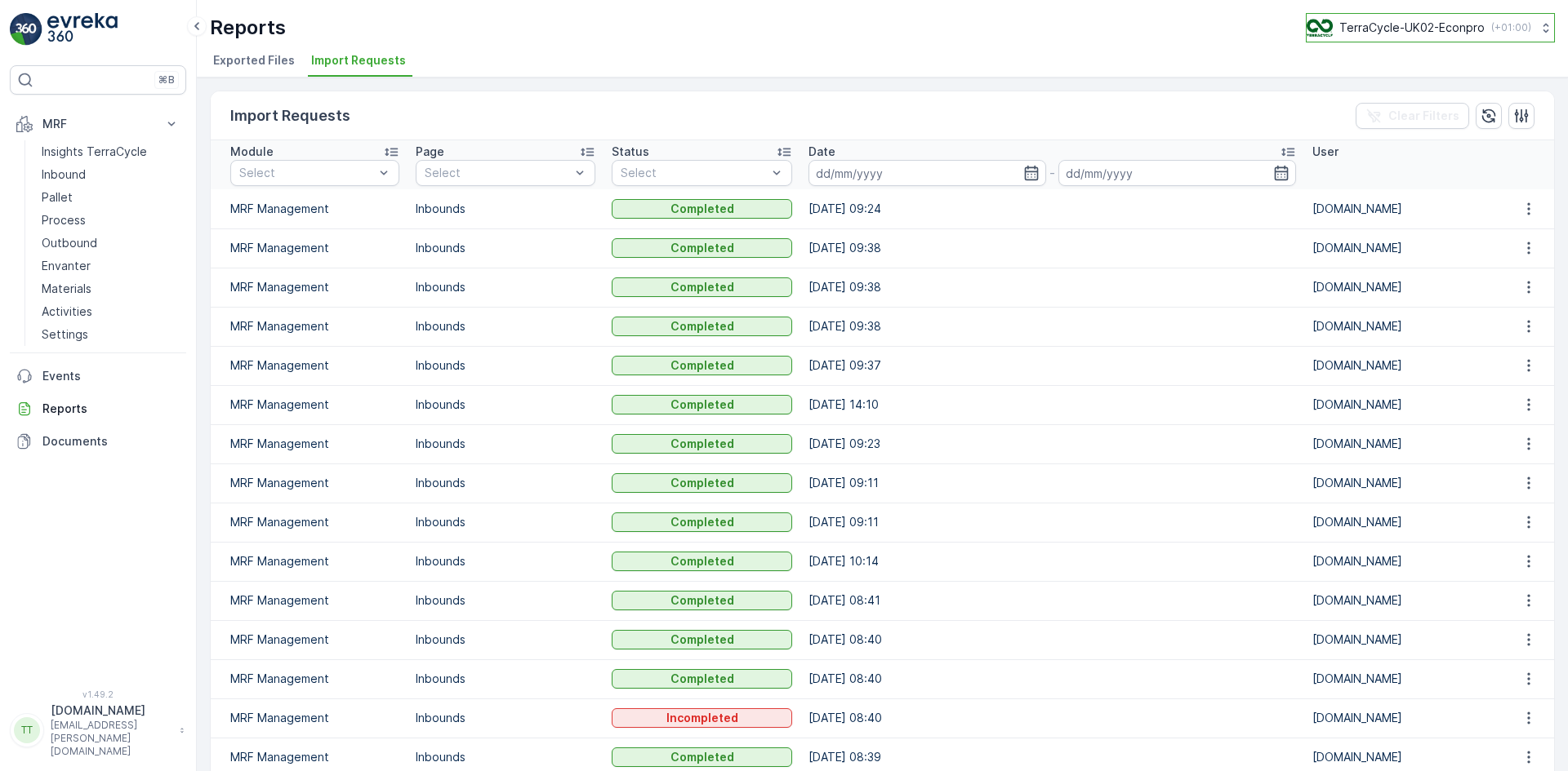
click at [1404, 27] on p "TerraCycle-UK02-Econpro" at bounding box center [1412, 27] width 145 height 16
type input "fr"
click at [1417, 96] on span "TerraCycle- FR02 -MRF" at bounding box center [1408, 100] width 182 height 16
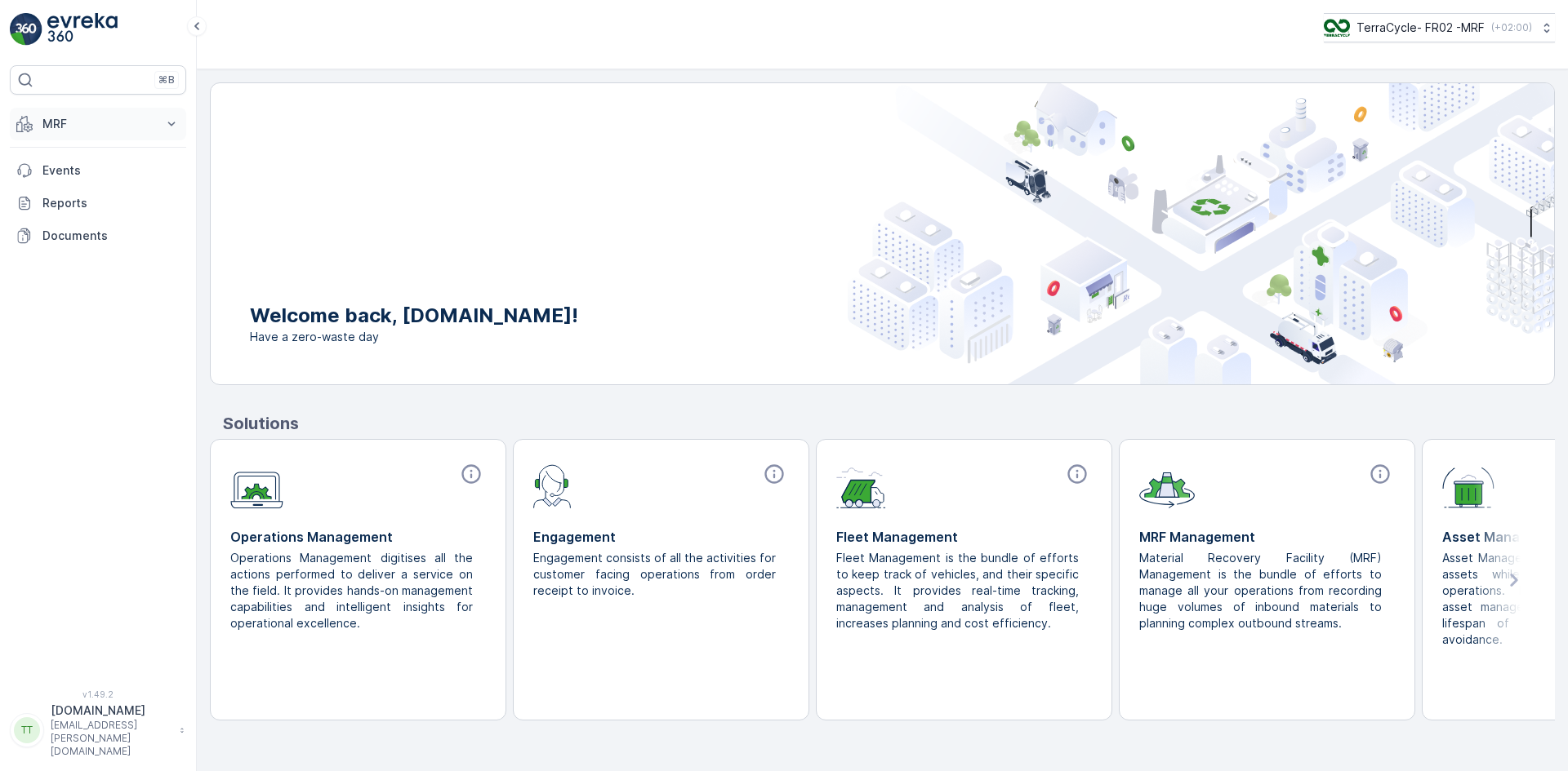
click at [55, 122] on p "MRF" at bounding box center [98, 124] width 111 height 16
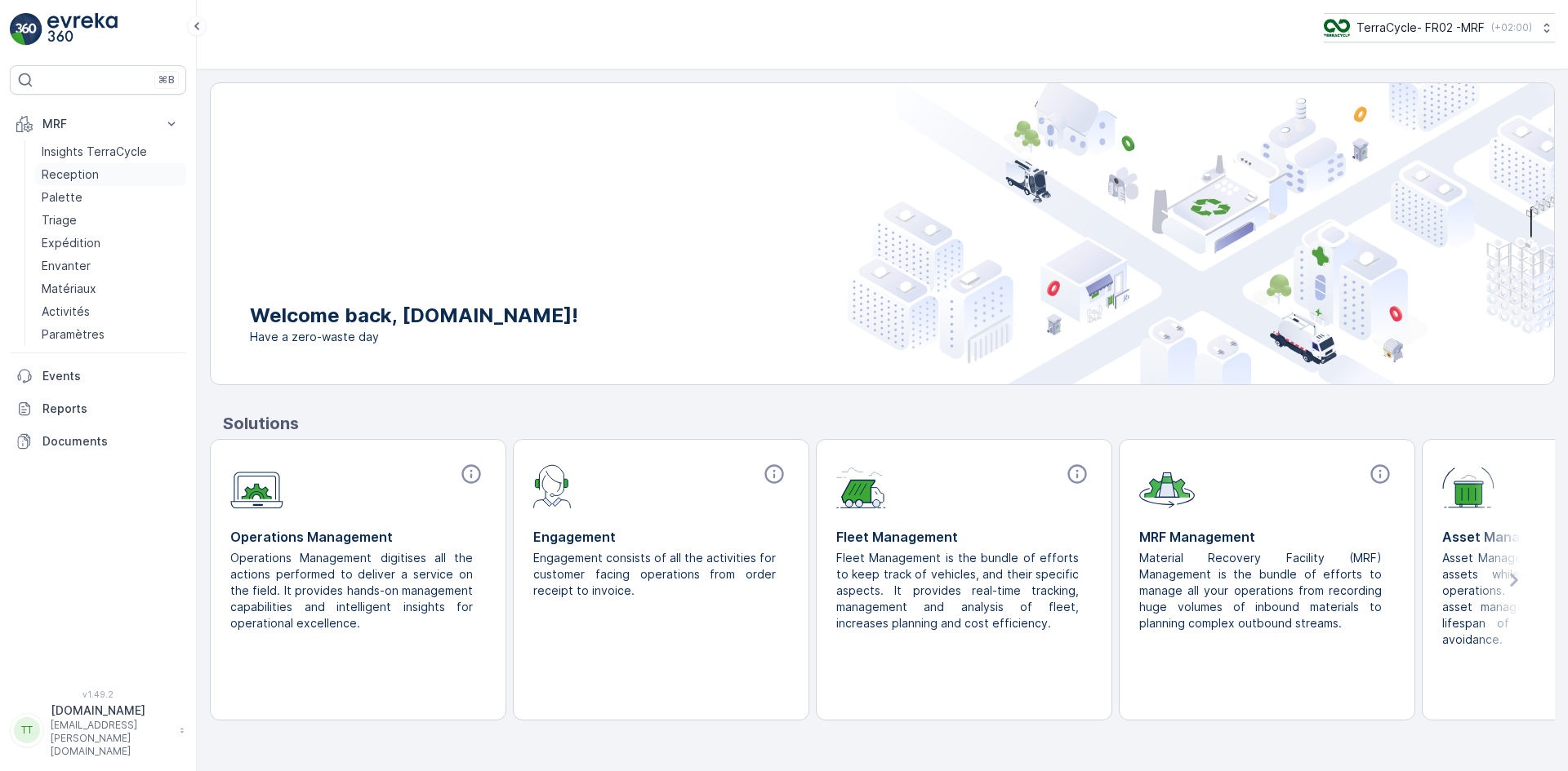
click at [66, 181] on p "Reception" at bounding box center [70, 175] width 57 height 16
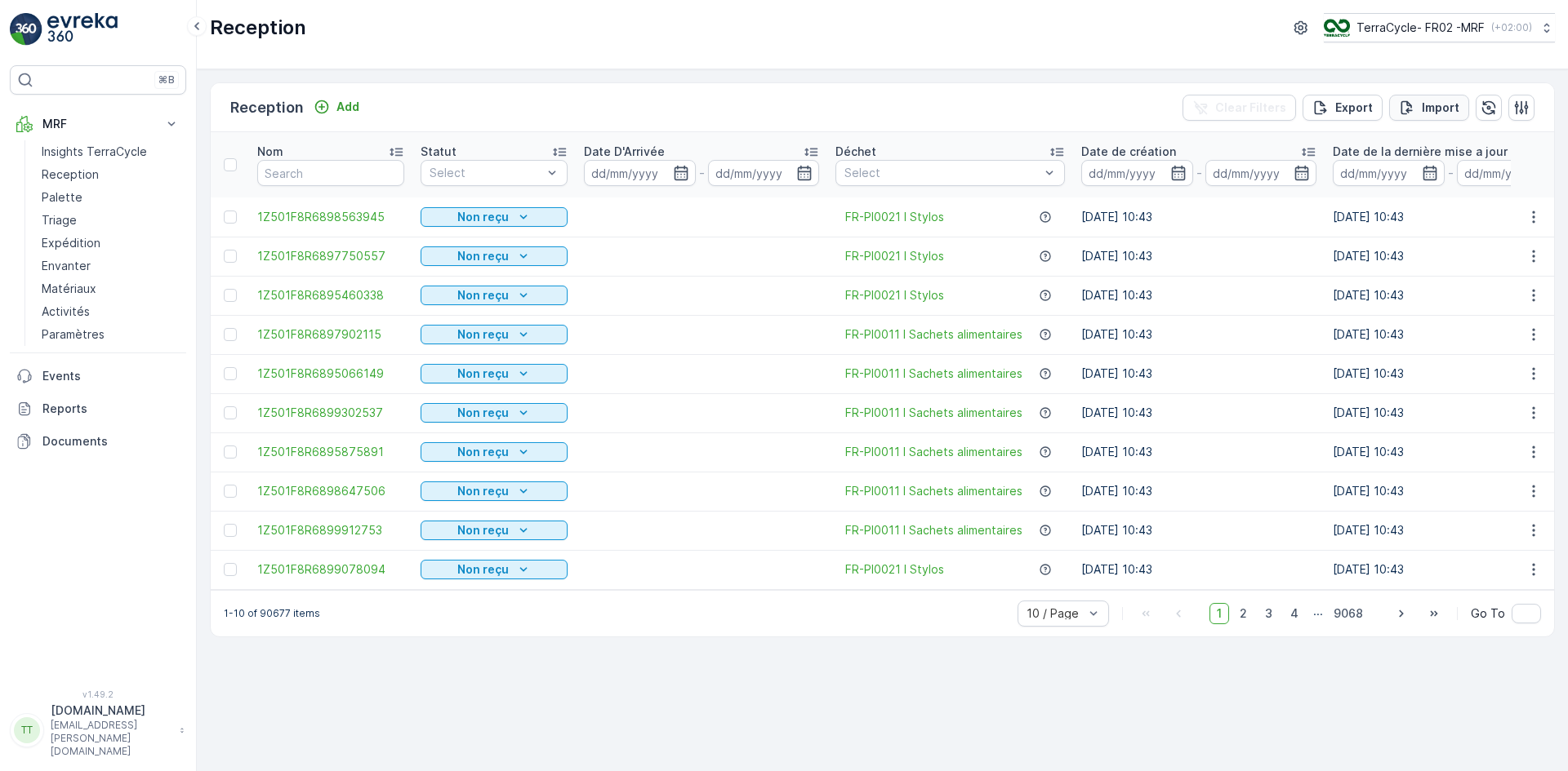
click at [1433, 99] on p "Import" at bounding box center [1440, 107] width 37 height 16
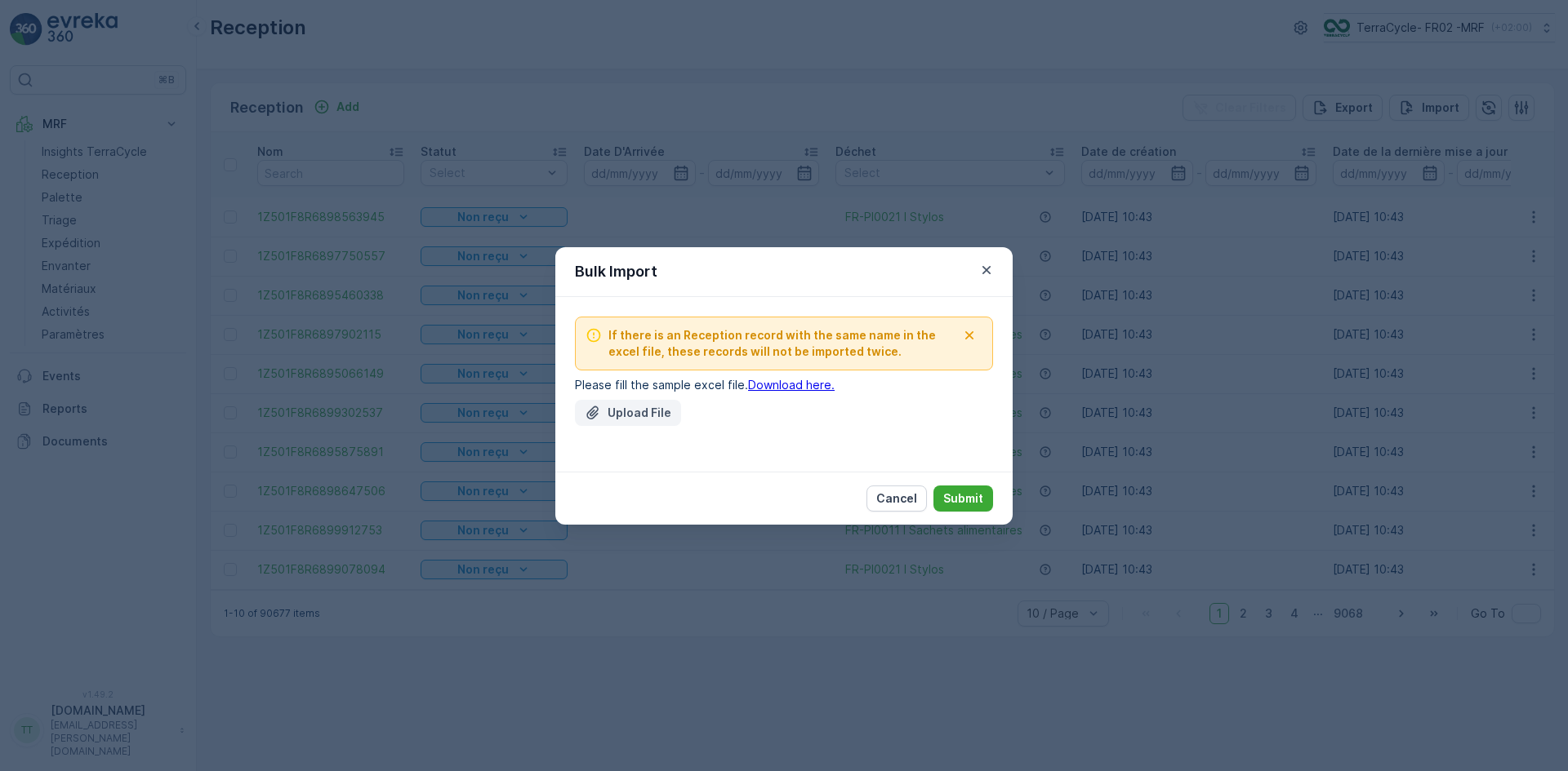
click at [621, 414] on p "Upload File" at bounding box center [639, 413] width 64 height 16
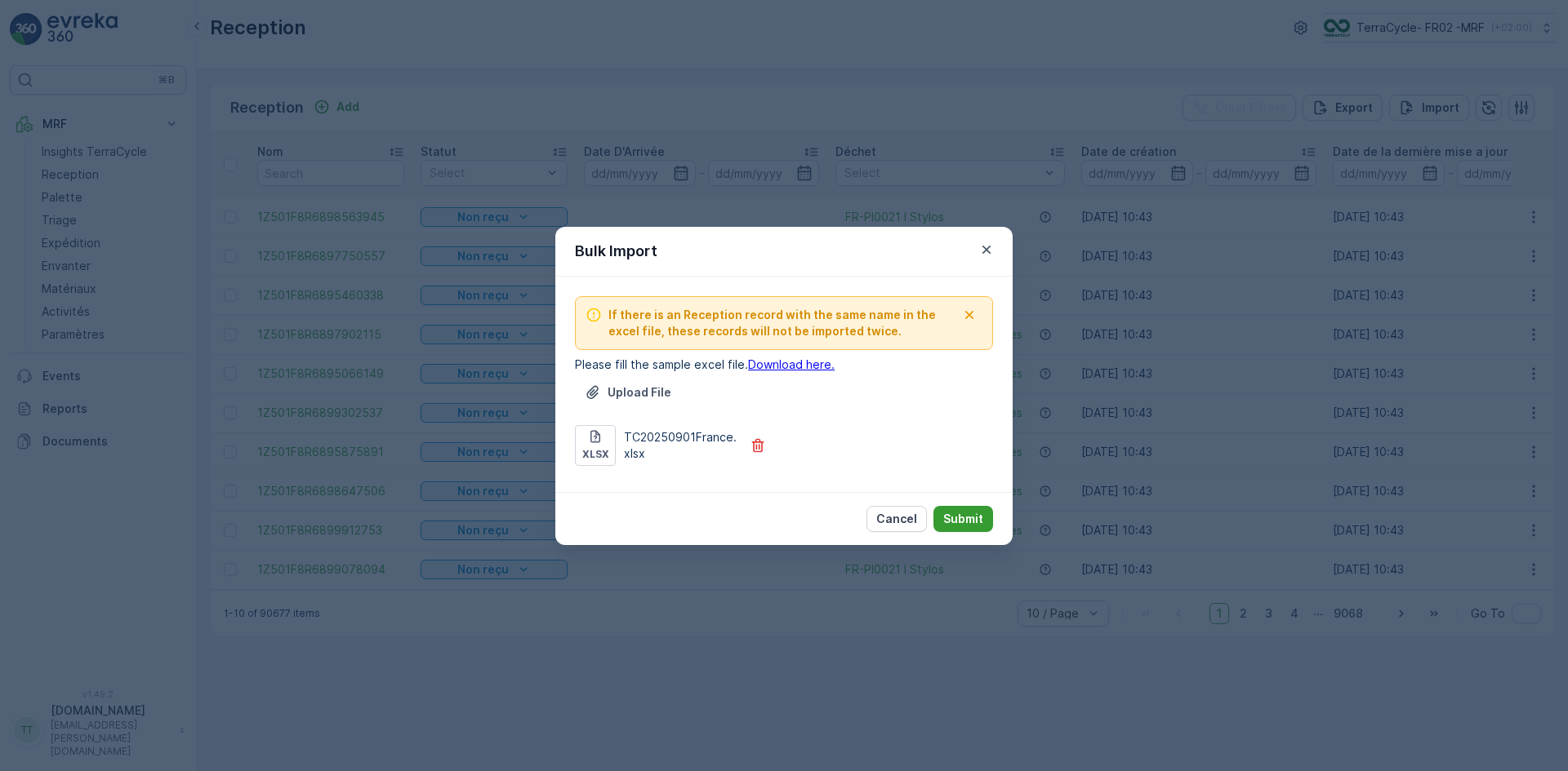
click at [972, 520] on p "Submit" at bounding box center [963, 519] width 40 height 16
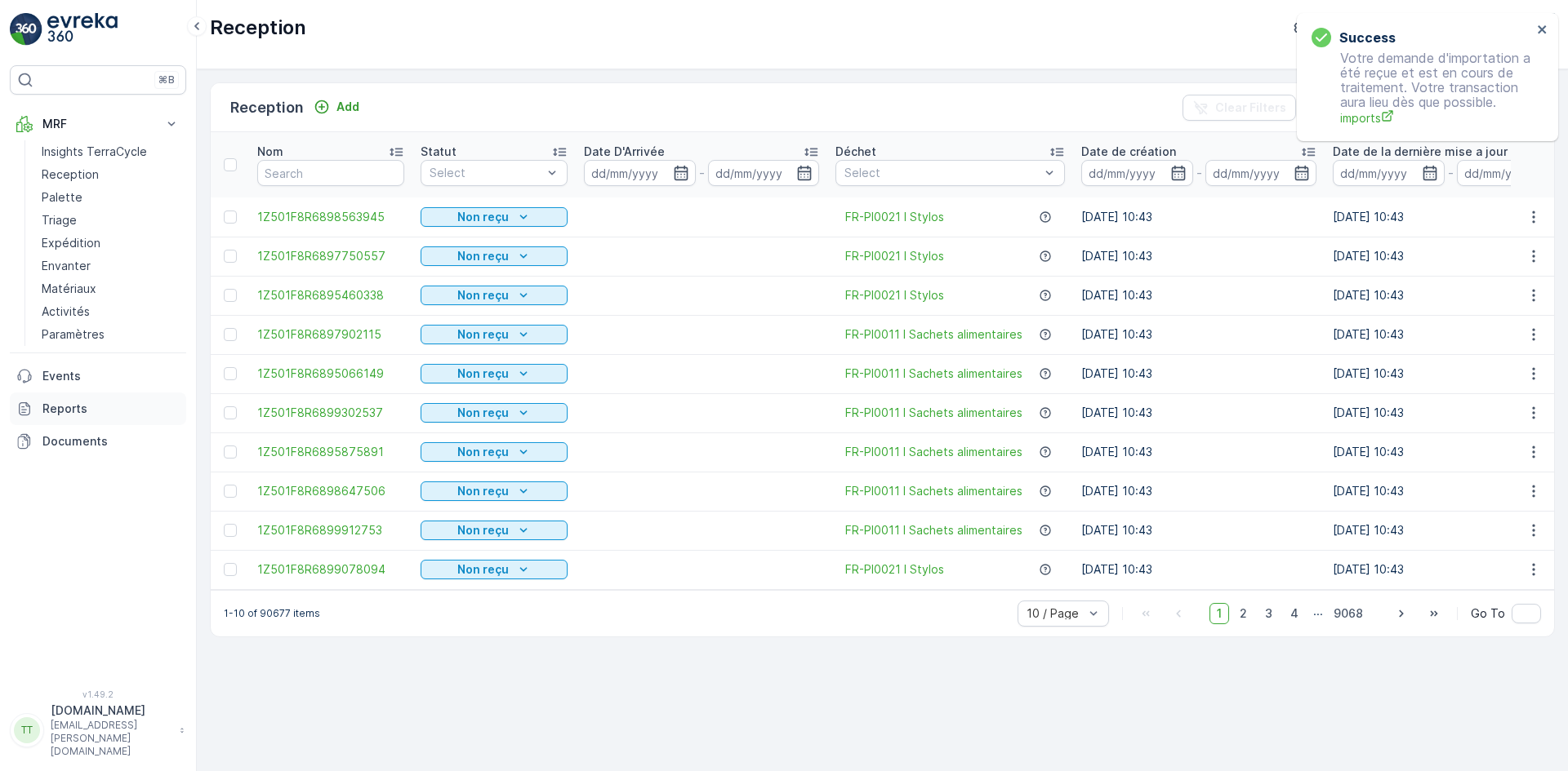
click at [48, 409] on p "Reports" at bounding box center [111, 409] width 137 height 16
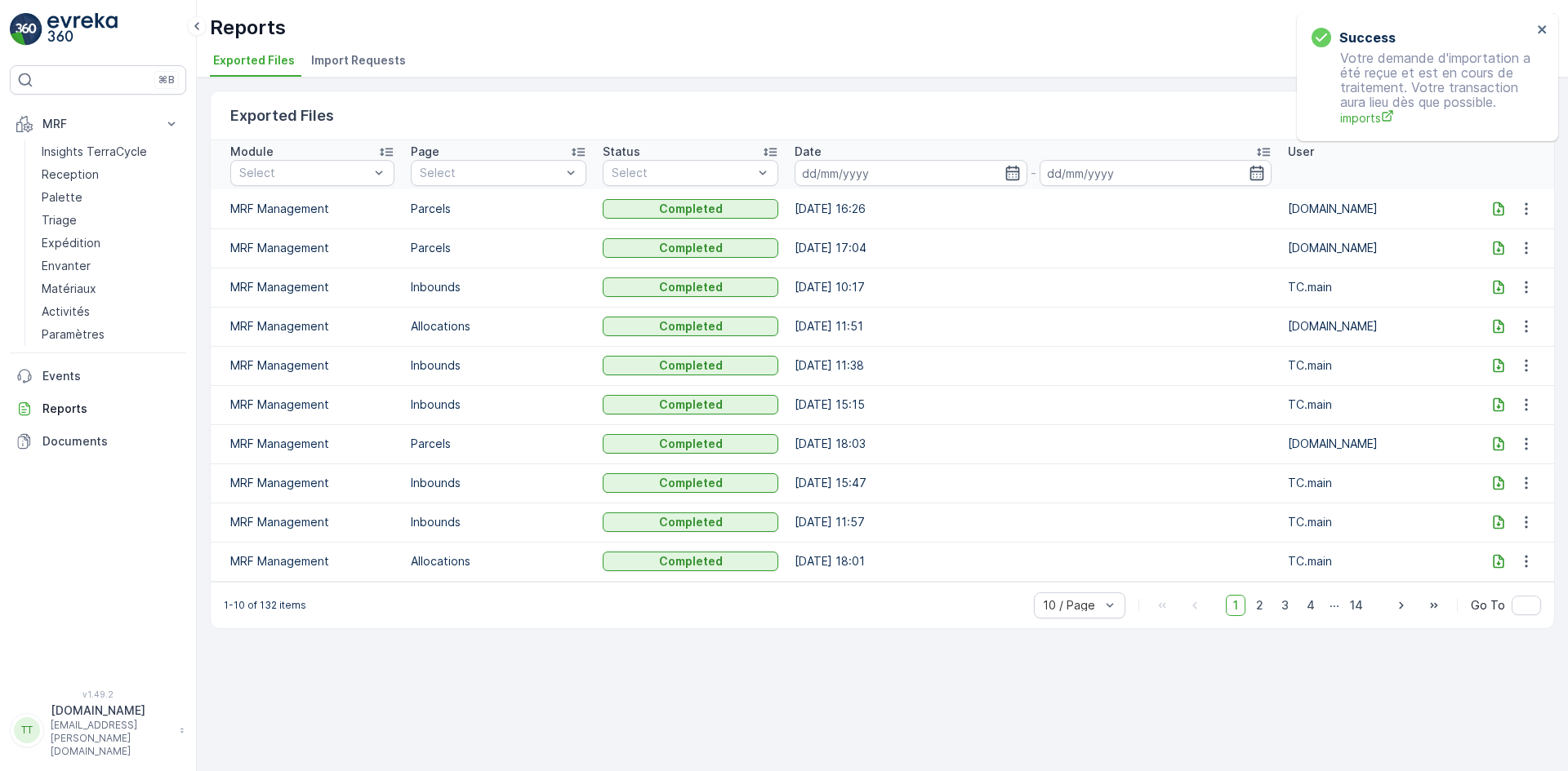
click at [363, 65] on span "Import Requests" at bounding box center [358, 60] width 95 height 16
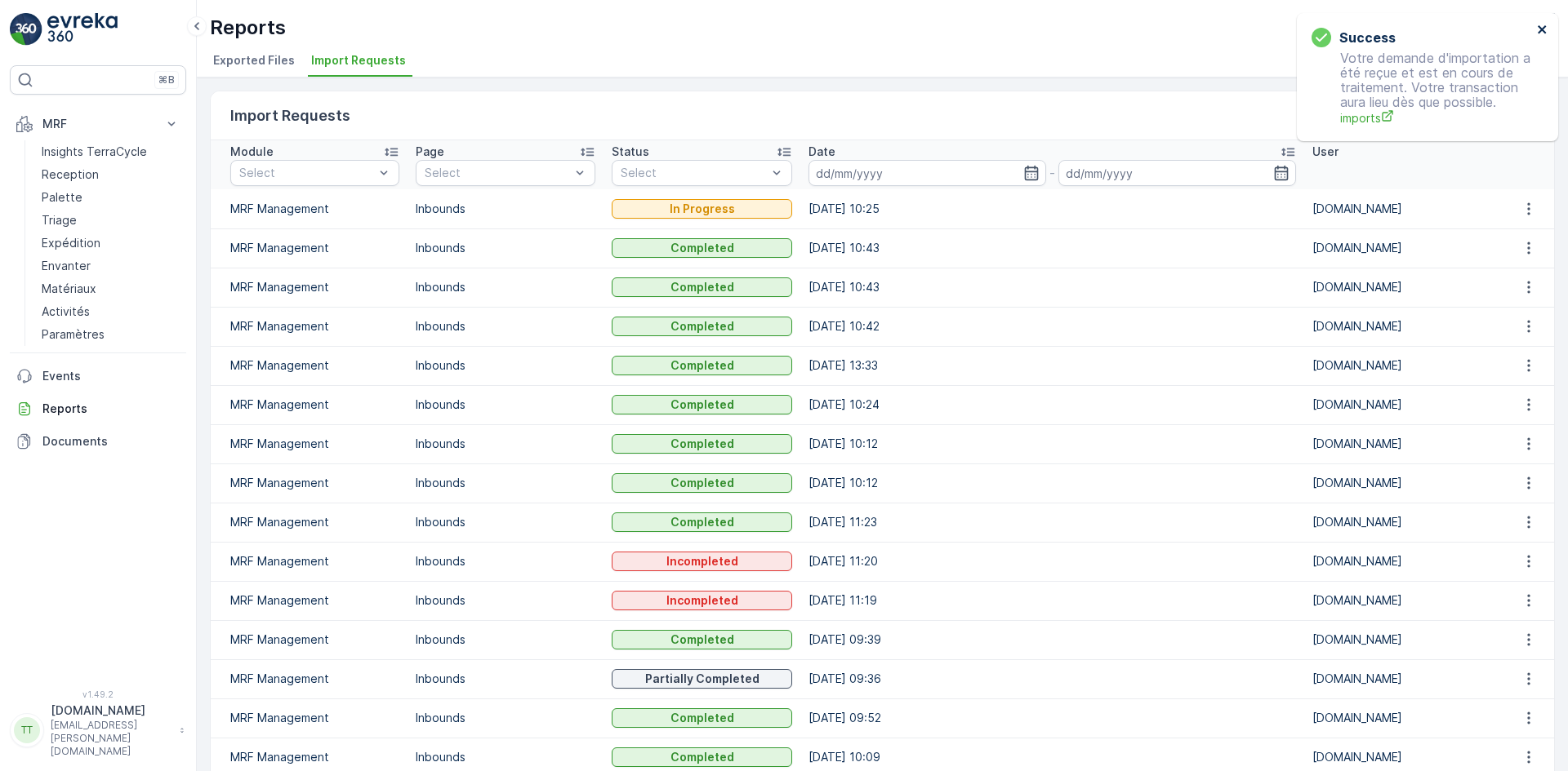
click at [1542, 30] on icon "close" at bounding box center [1541, 29] width 8 height 8
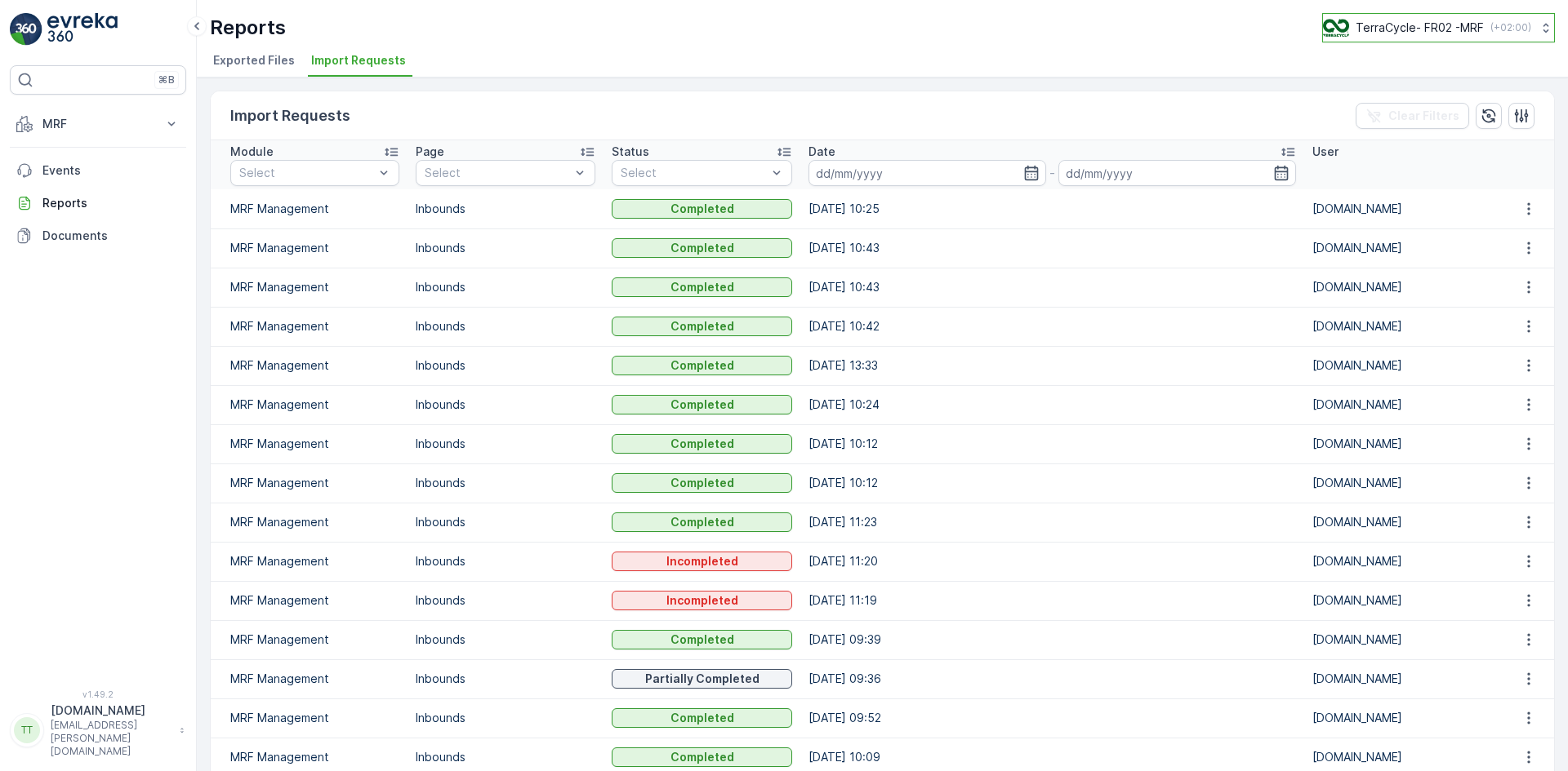
click at [1427, 20] on p "TerraCycle- FR02 -MRF" at bounding box center [1419, 27] width 129 height 16
type input "nl"
click at [1419, 108] on span "TerraCycle-NL-MRF" at bounding box center [1424, 100] width 182 height 16
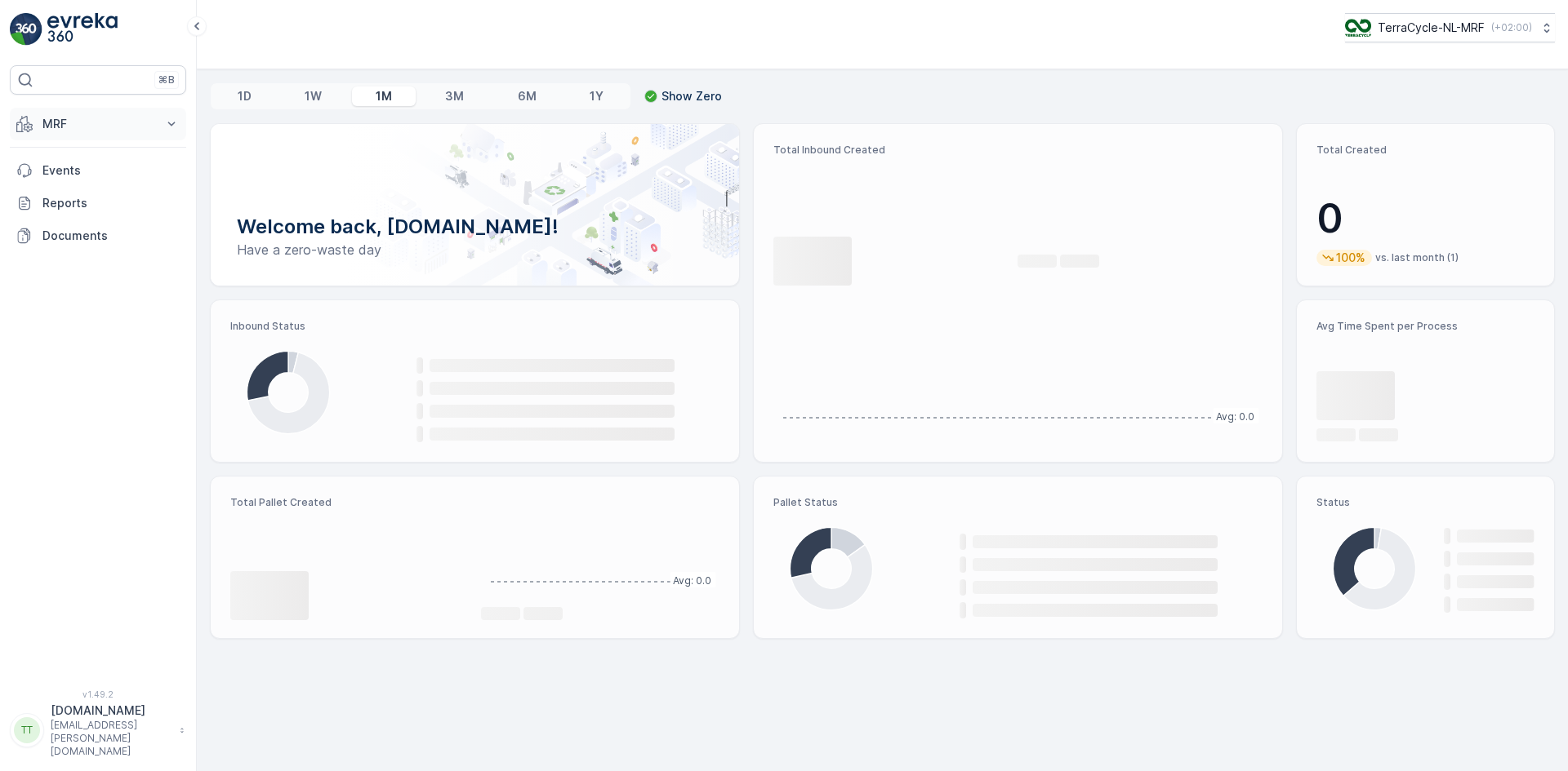
click at [79, 122] on p "MRF" at bounding box center [98, 124] width 111 height 16
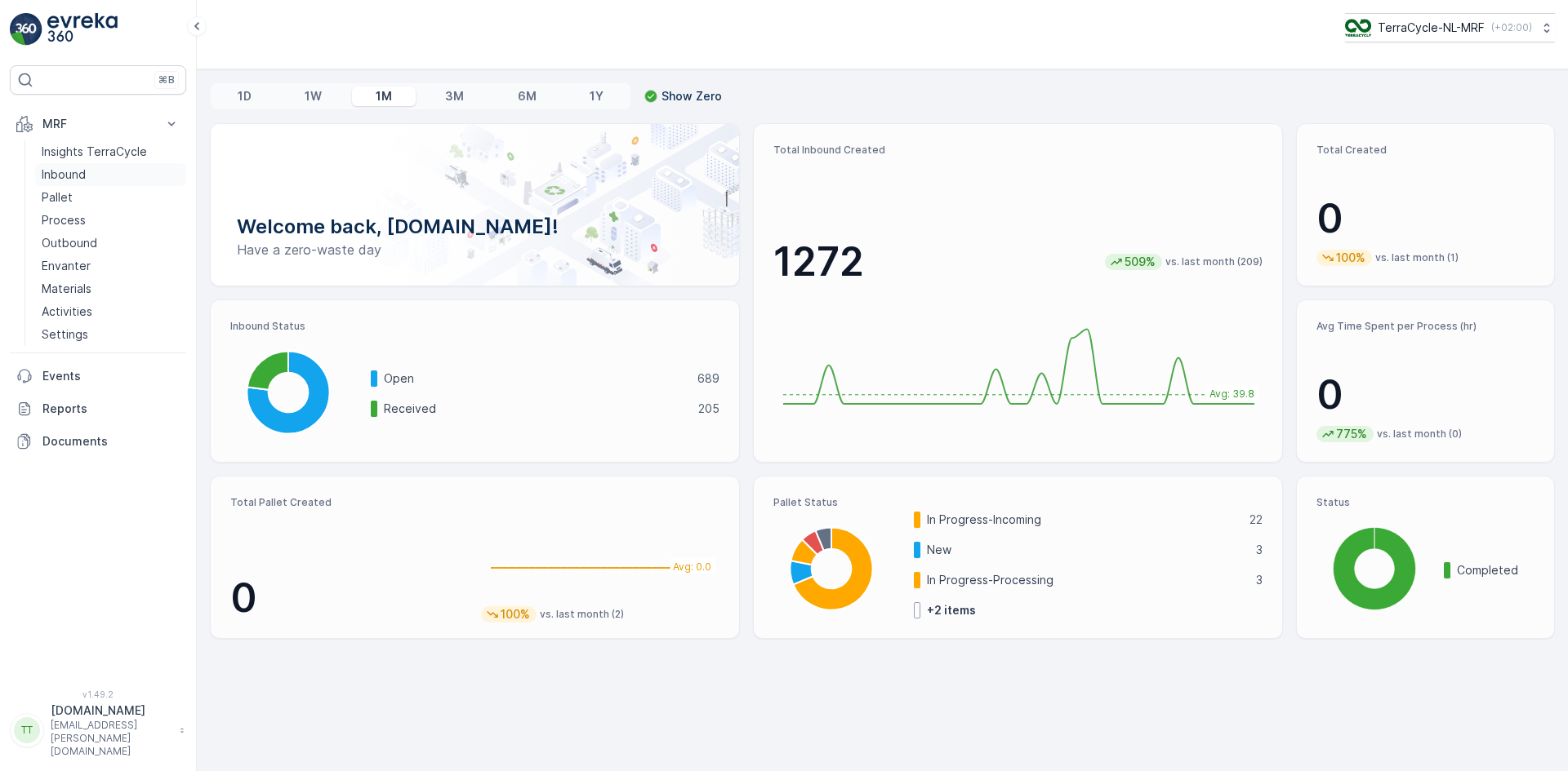
click at [88, 171] on link "Inbound" at bounding box center [111, 175] width 151 height 23
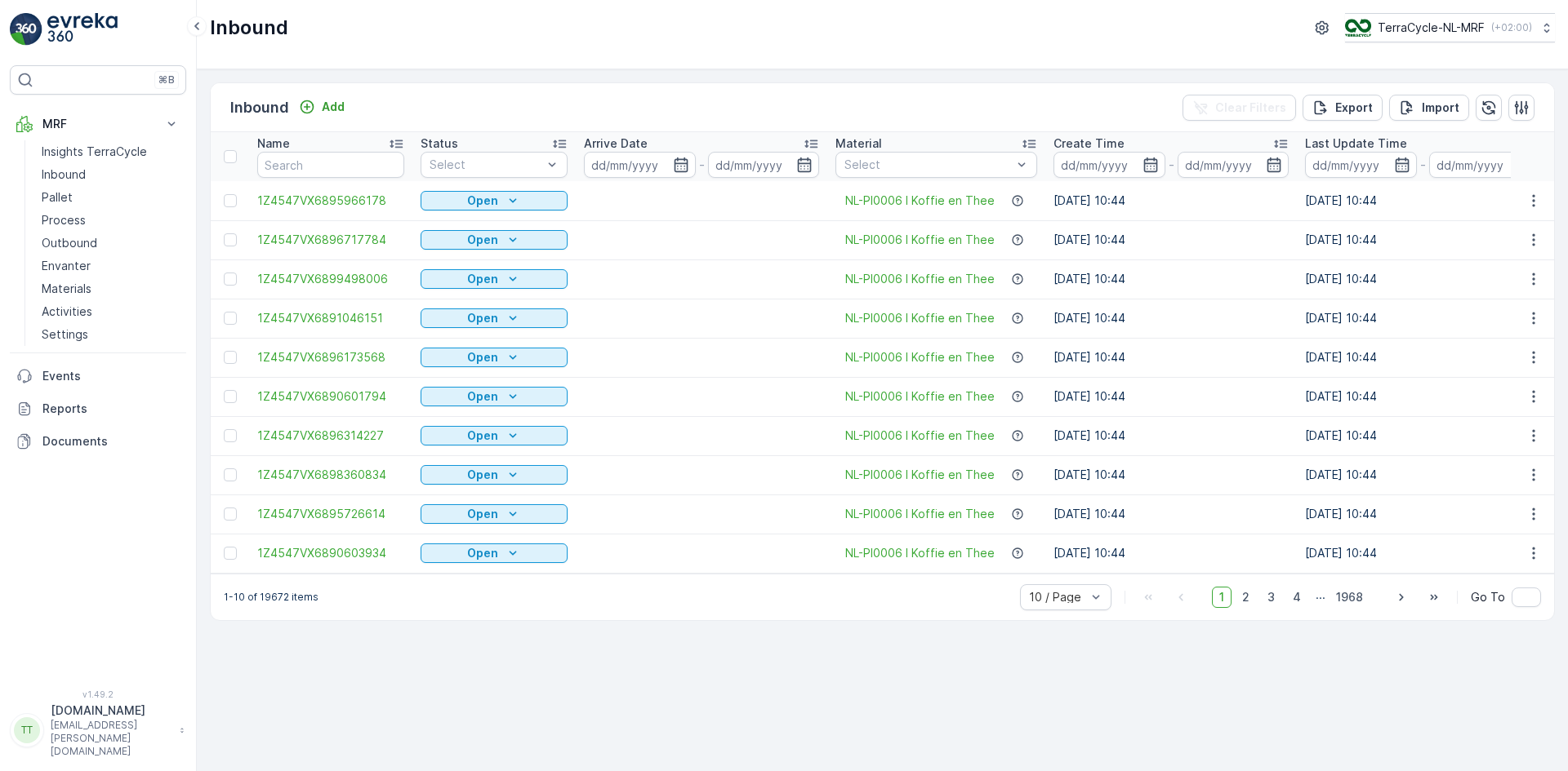
click at [971, 55] on div "Inbound TerraCycle-NL-MRF ( +02:00 )" at bounding box center [882, 35] width 1371 height 69
click at [1444, 103] on p "Import" at bounding box center [1440, 107] width 37 height 16
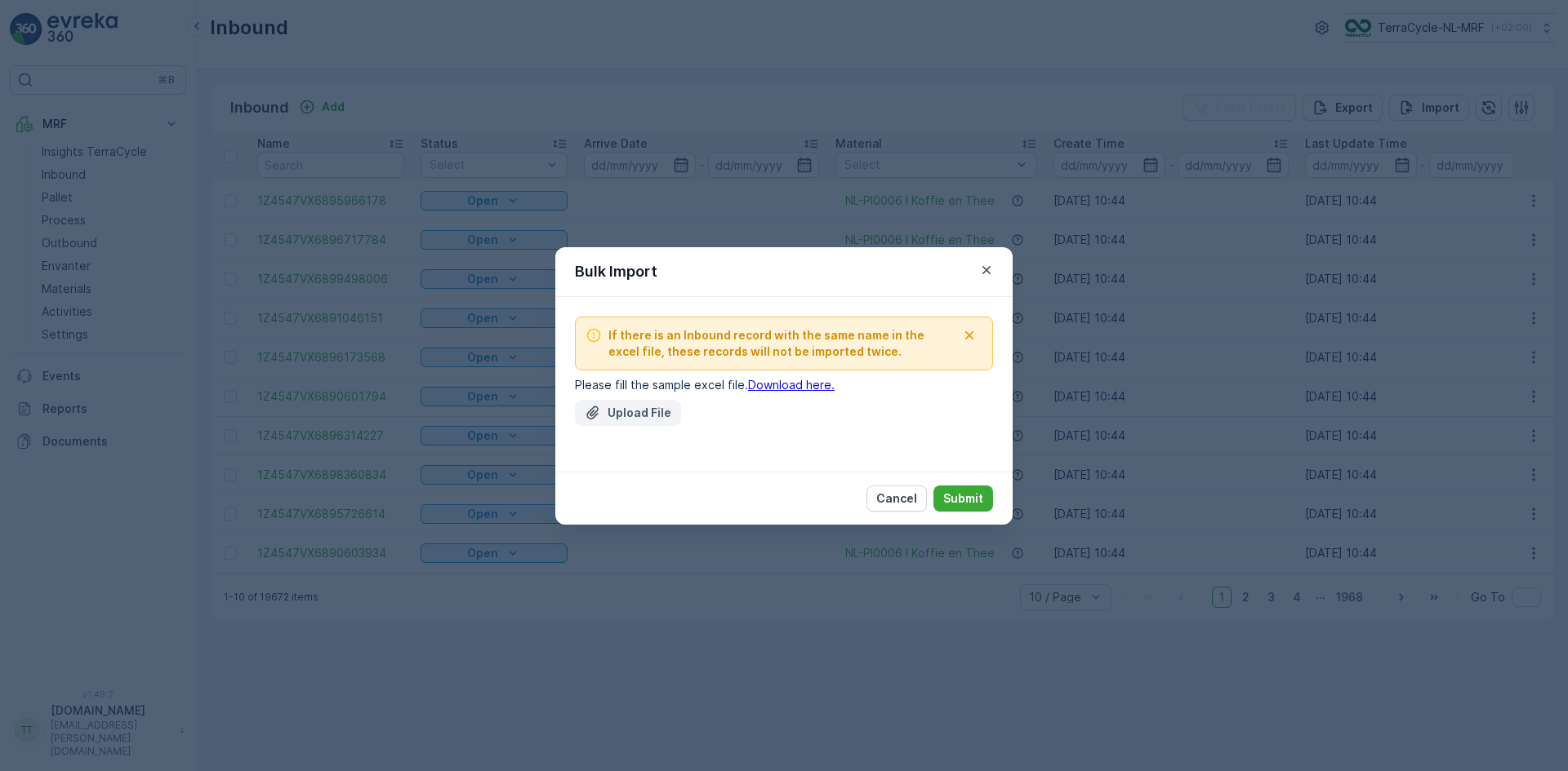
click at [640, 406] on p "Upload File" at bounding box center [639, 413] width 64 height 16
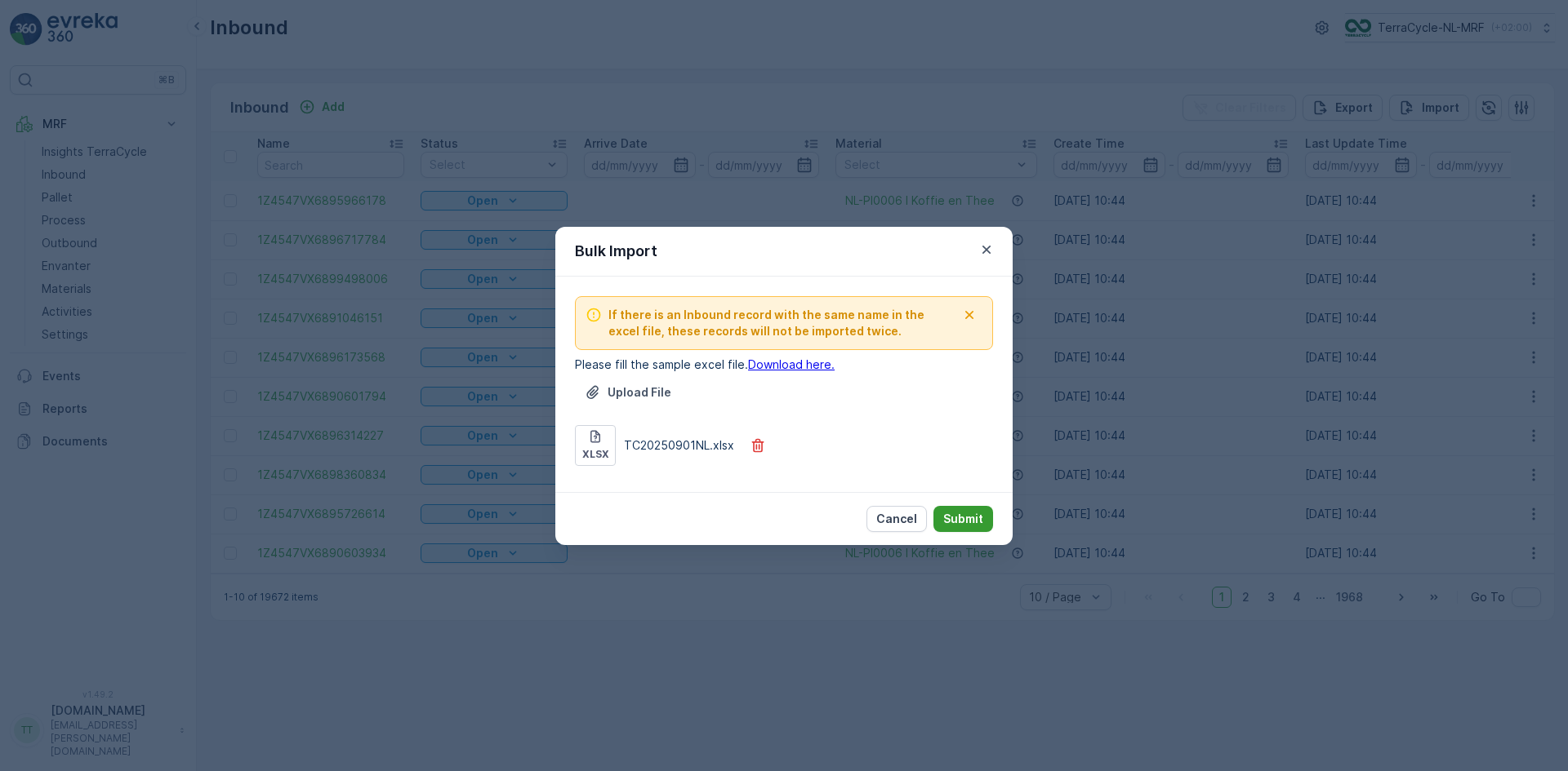
click at [971, 517] on p "Submit" at bounding box center [963, 519] width 40 height 16
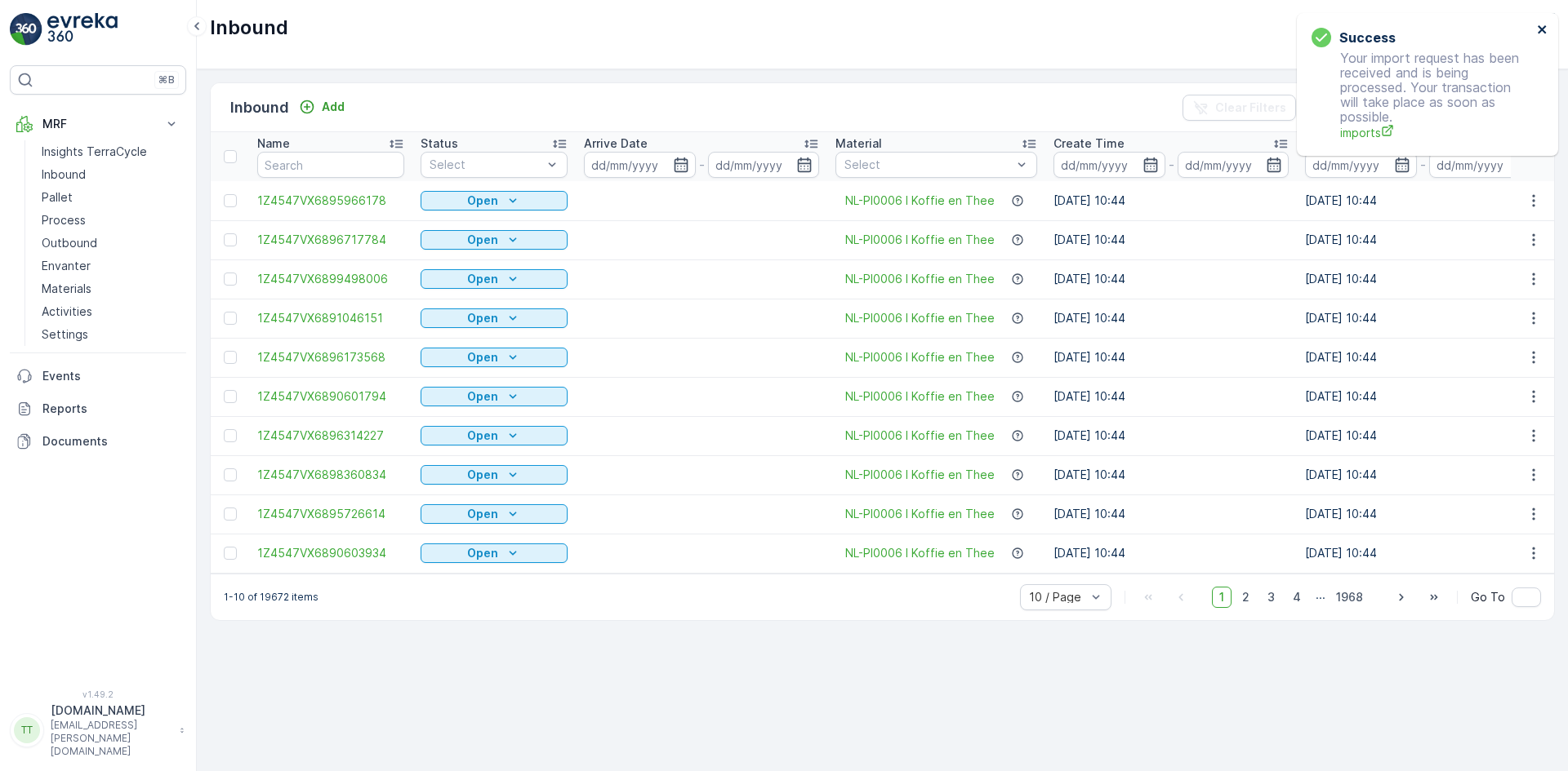
click at [1540, 31] on icon "close" at bounding box center [1541, 29] width 8 height 8
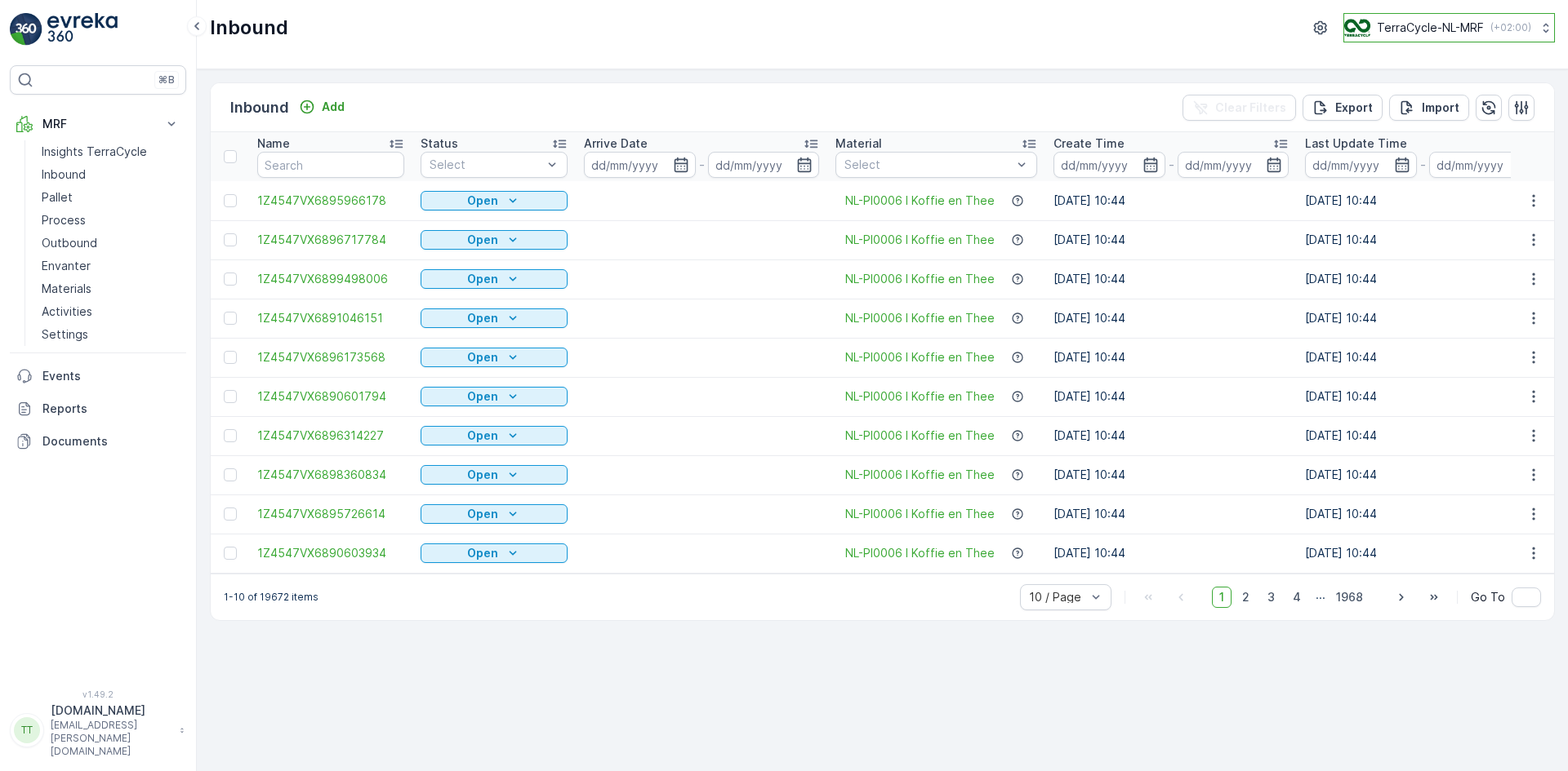
click at [1413, 28] on p "TerraCycle-NL-MRF" at bounding box center [1430, 27] width 107 height 16
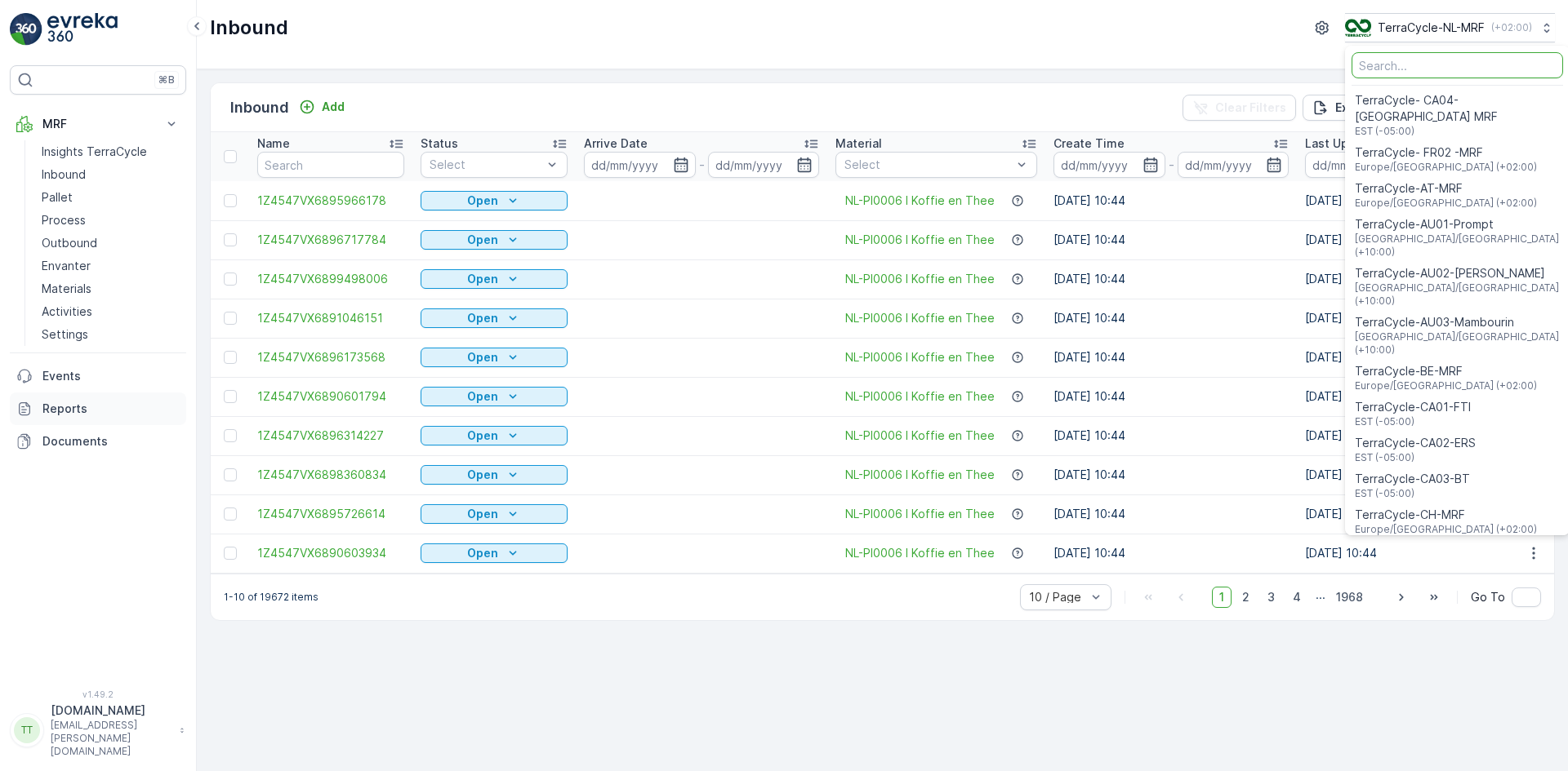
click at [56, 408] on p "Reports" at bounding box center [111, 409] width 137 height 16
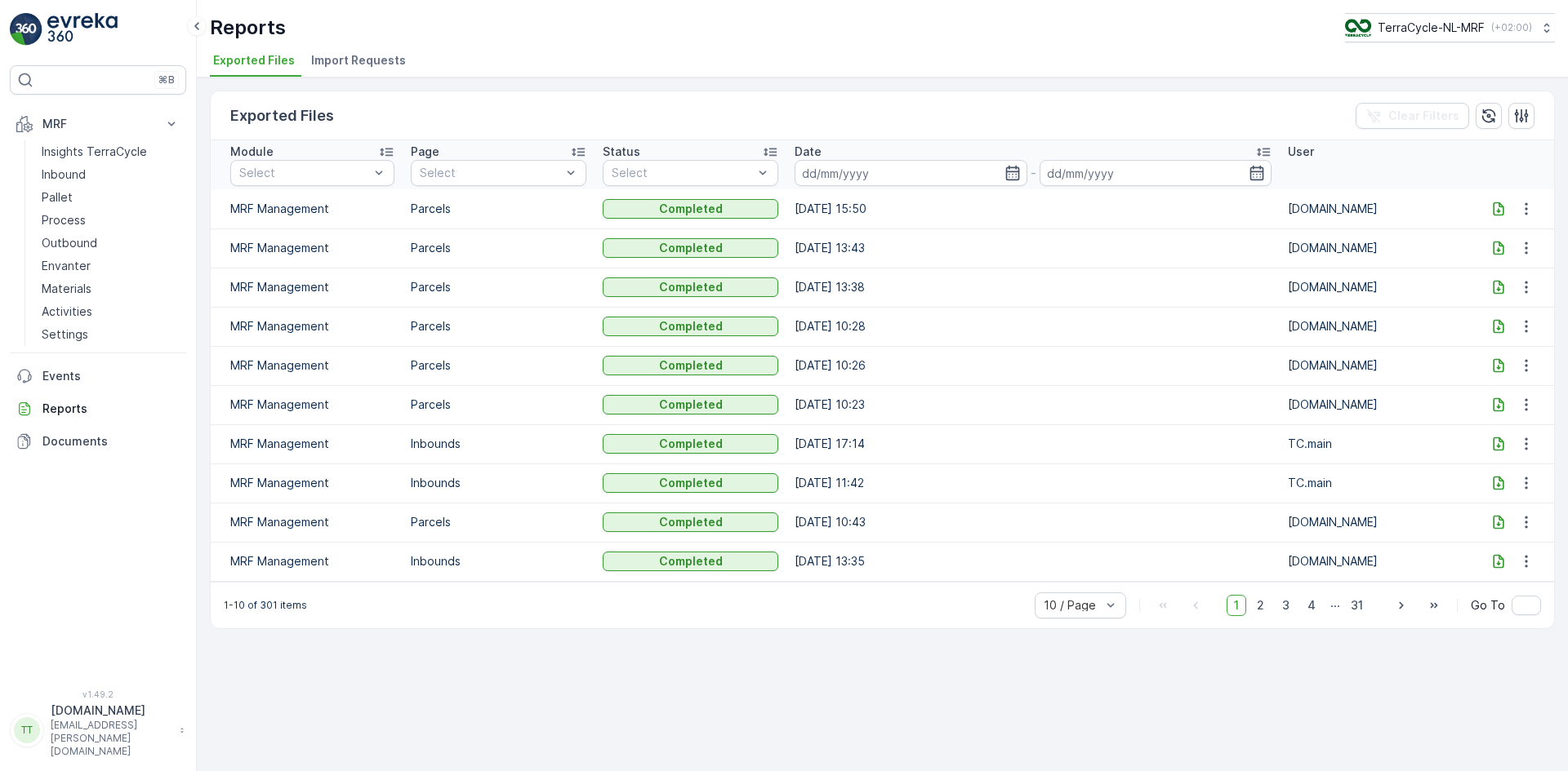
click at [361, 62] on span "Import Requests" at bounding box center [358, 60] width 95 height 16
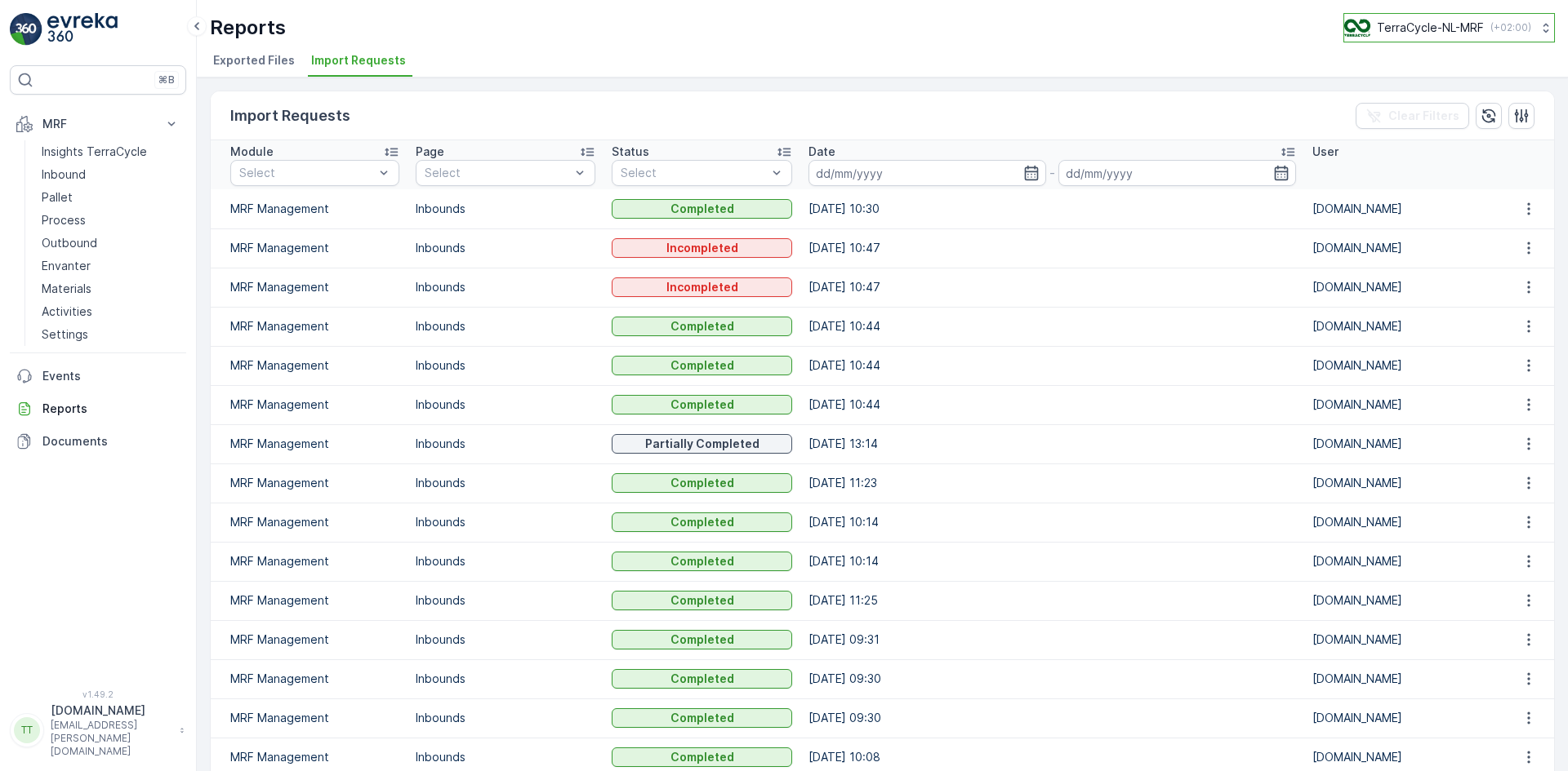
click at [1436, 25] on p "TerraCycle-NL-MRF" at bounding box center [1430, 27] width 107 height 16
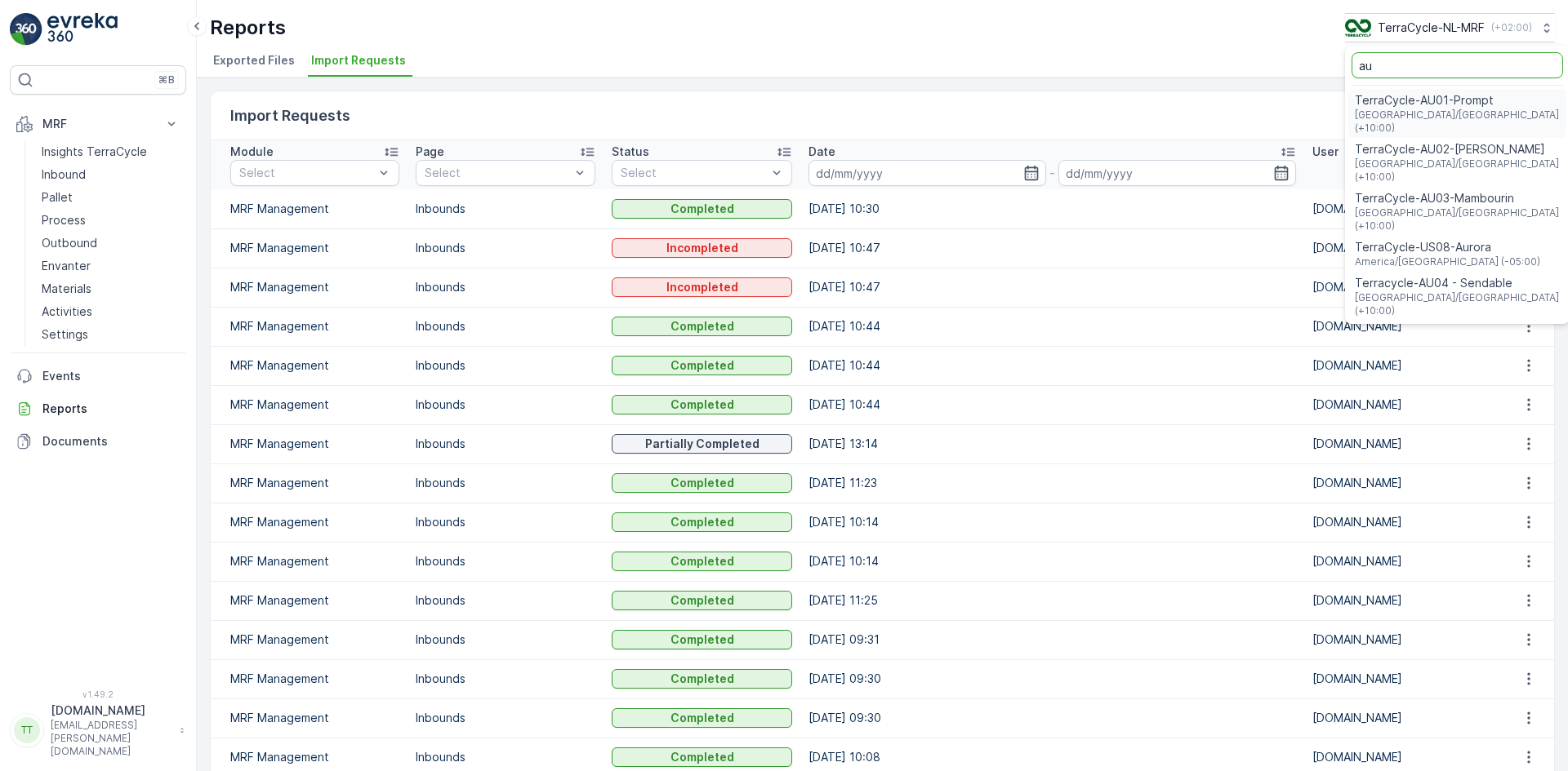
type input "au"
click at [1427, 110] on span "[GEOGRAPHIC_DATA]/[GEOGRAPHIC_DATA] (+10:00)" at bounding box center [1456, 121] width 205 height 26
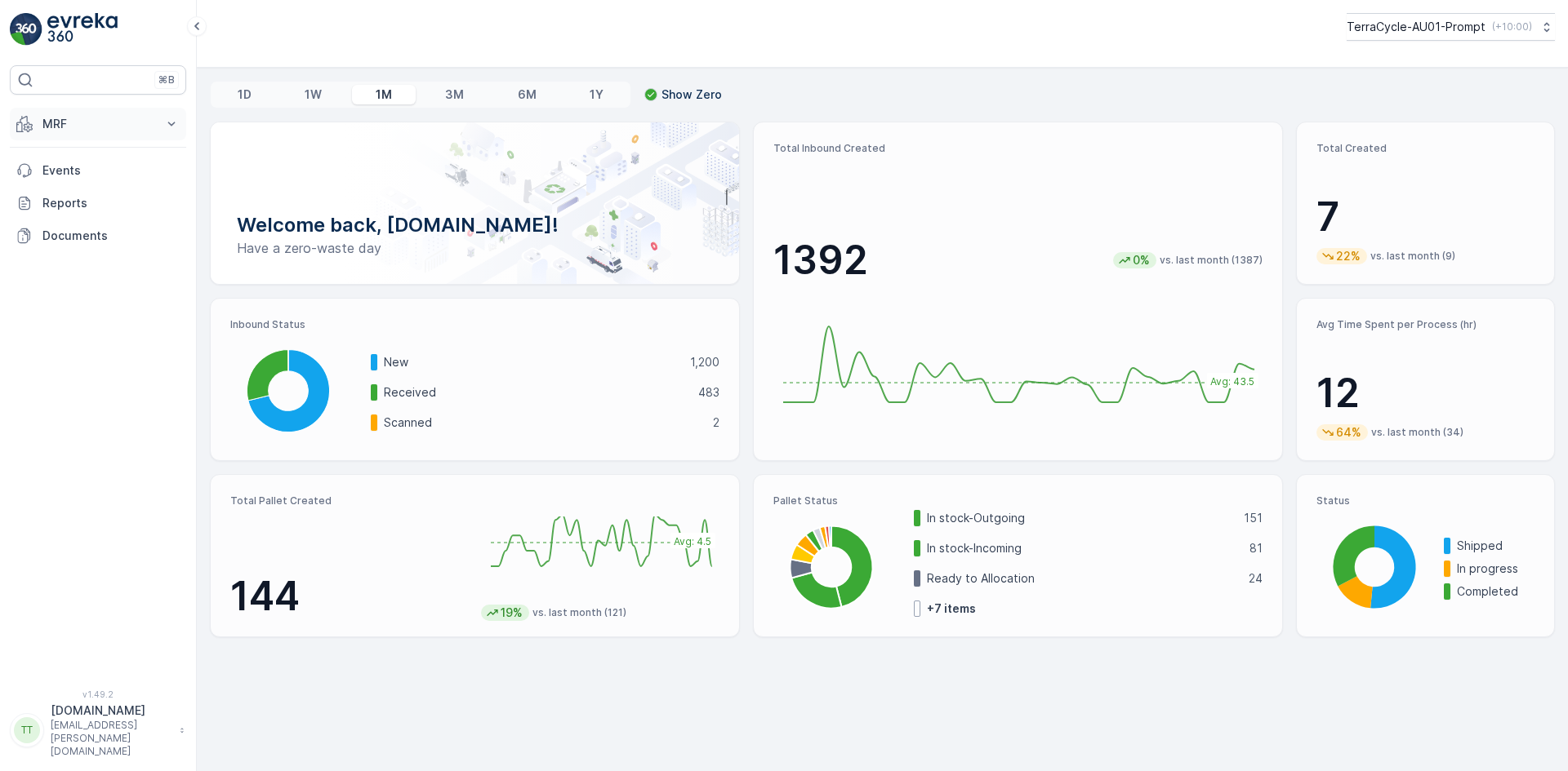
click at [30, 125] on icon at bounding box center [27, 127] width 8 height 9
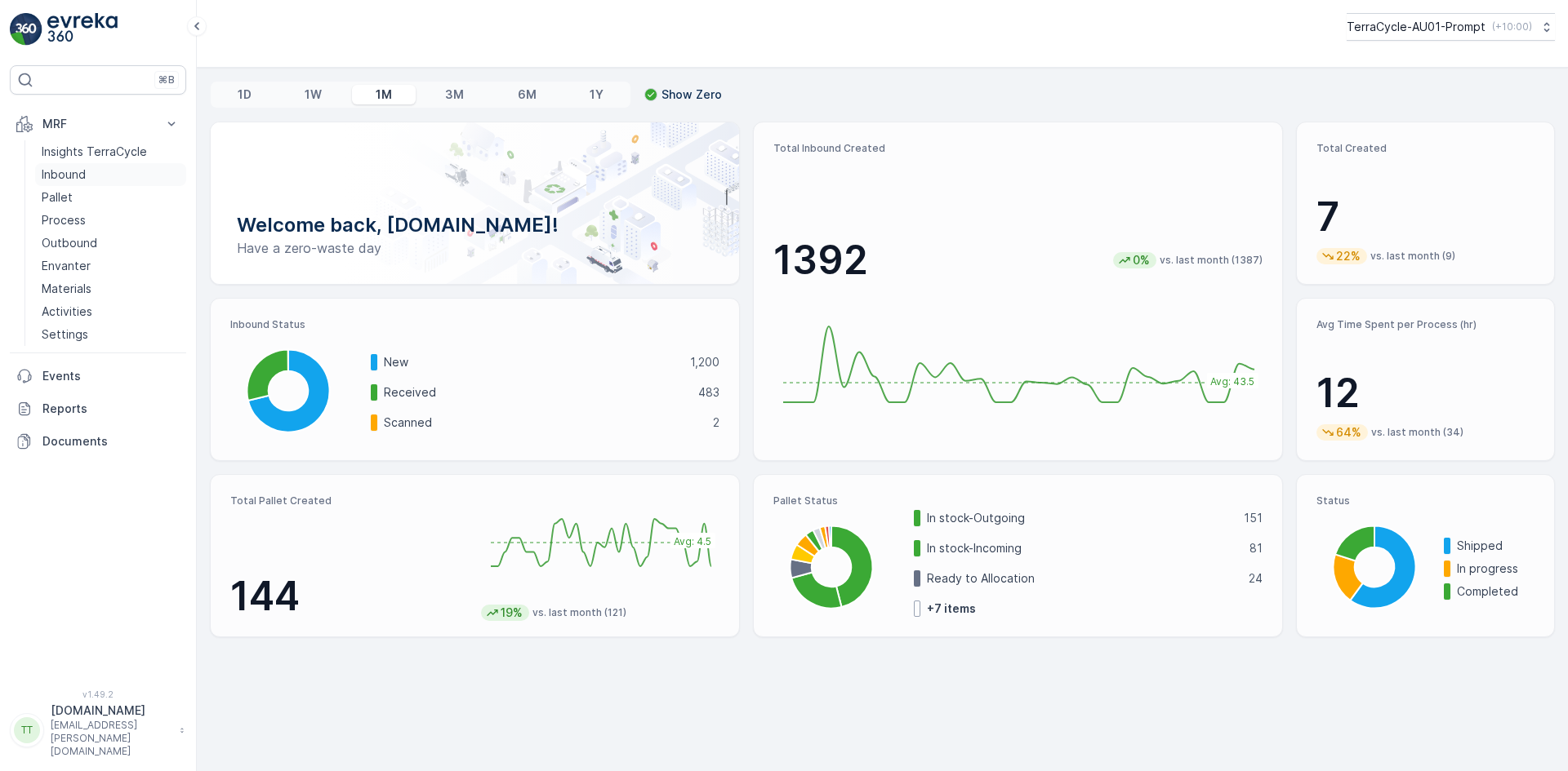
click at [57, 170] on p "Inbound" at bounding box center [64, 175] width 44 height 16
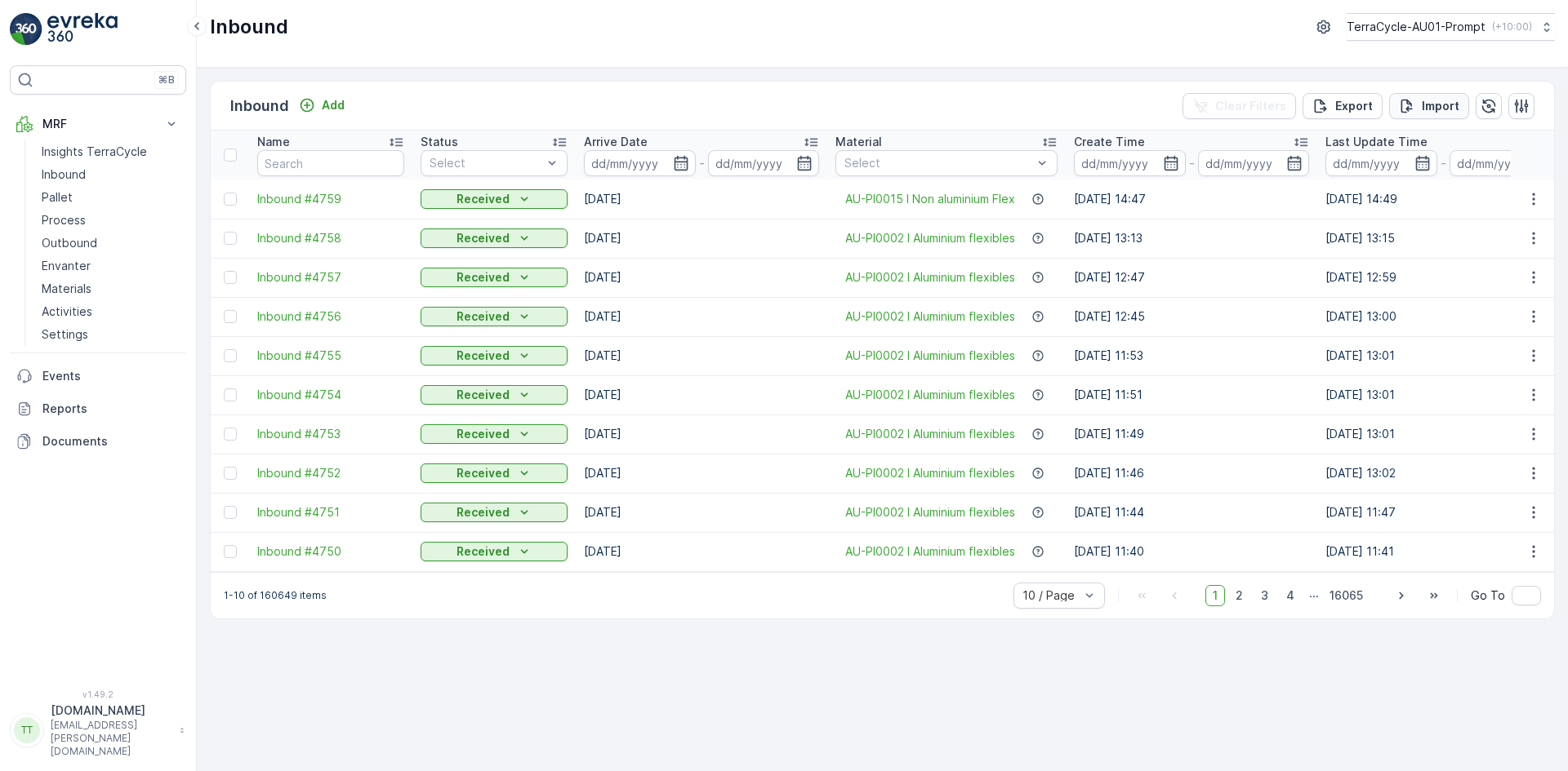
click at [1443, 107] on p "Import" at bounding box center [1440, 106] width 37 height 16
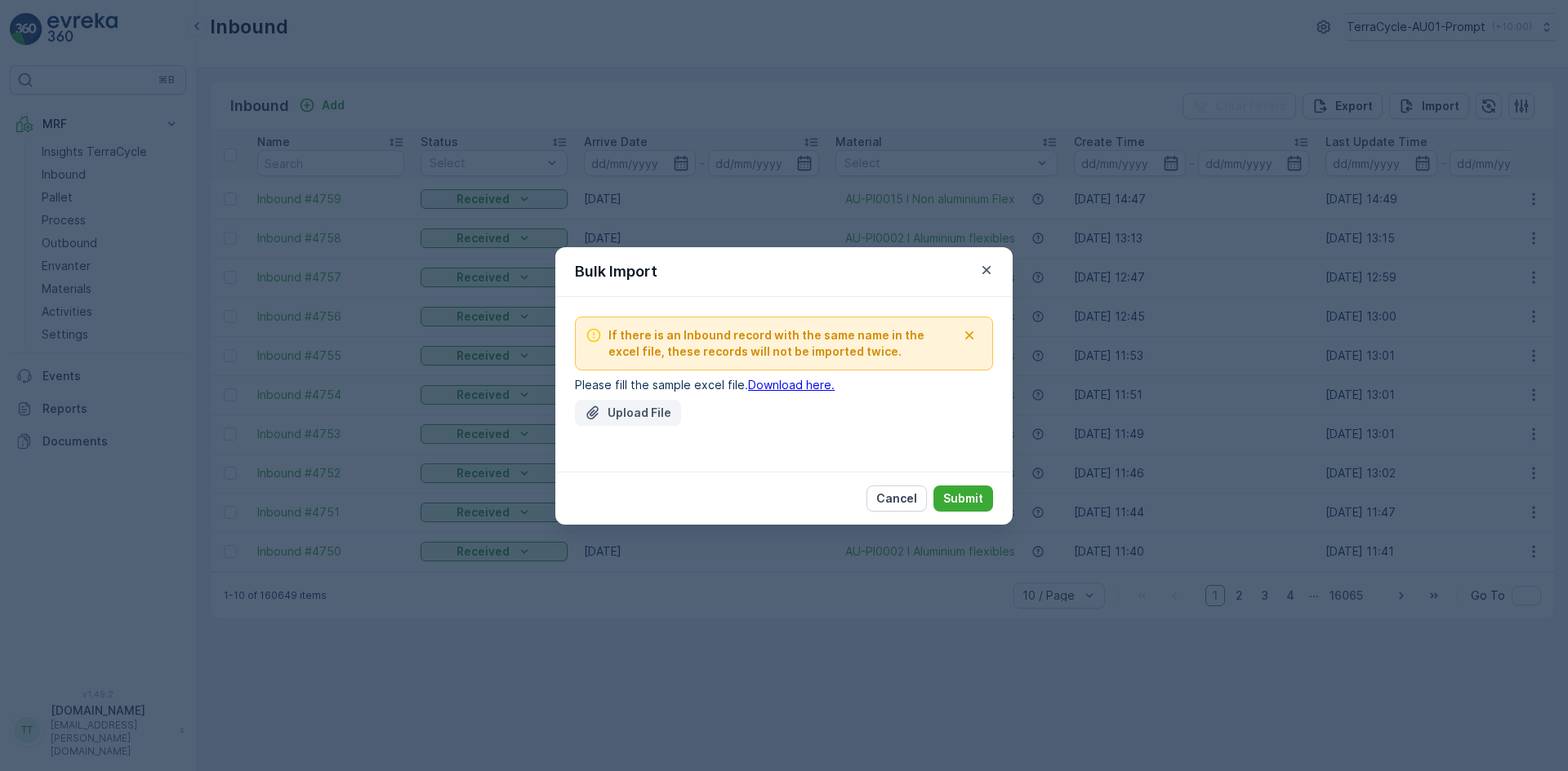
click at [606, 401] on button "Upload File" at bounding box center [628, 412] width 106 height 26
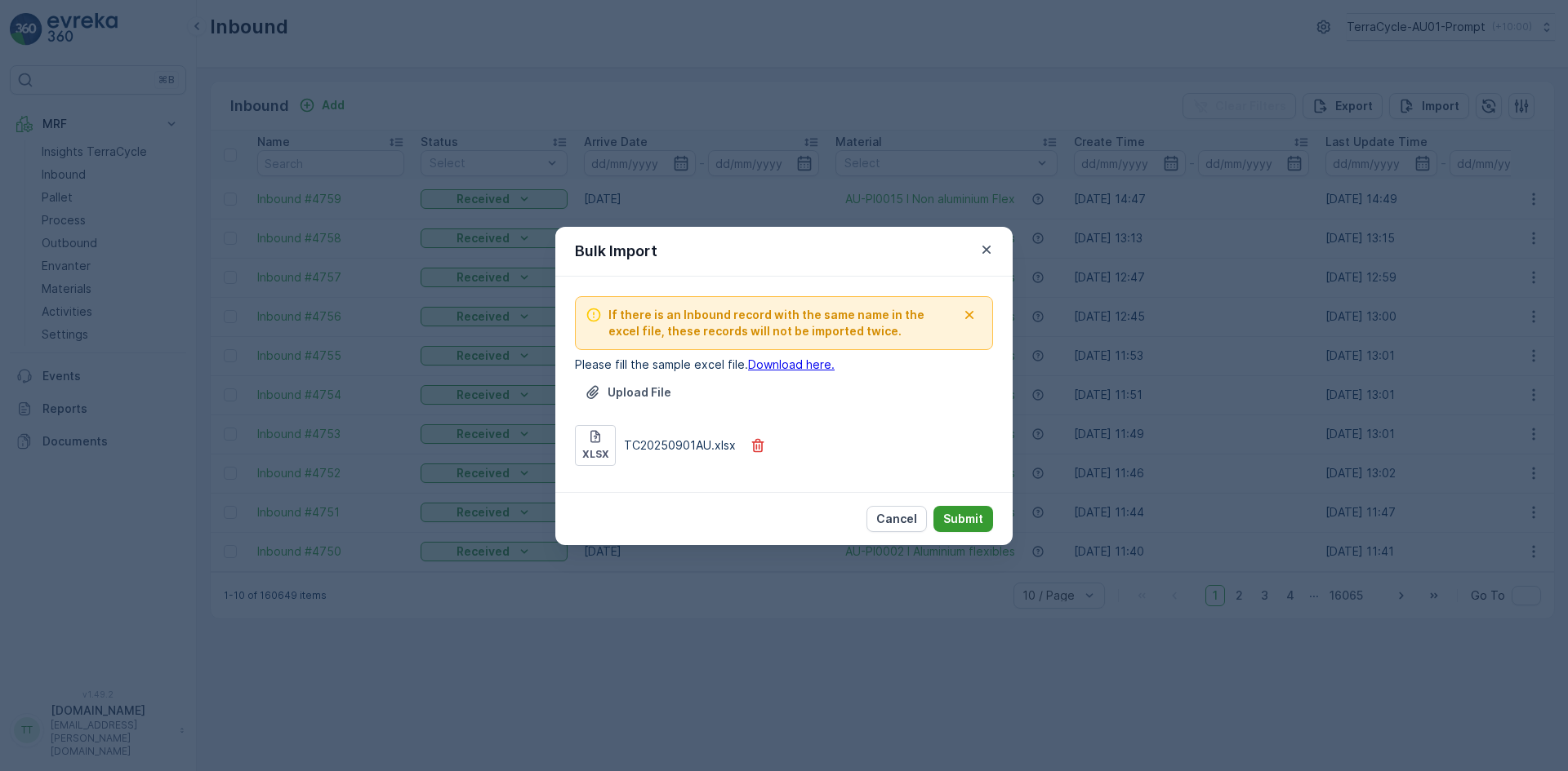
click at [974, 515] on p "Submit" at bounding box center [963, 519] width 40 height 16
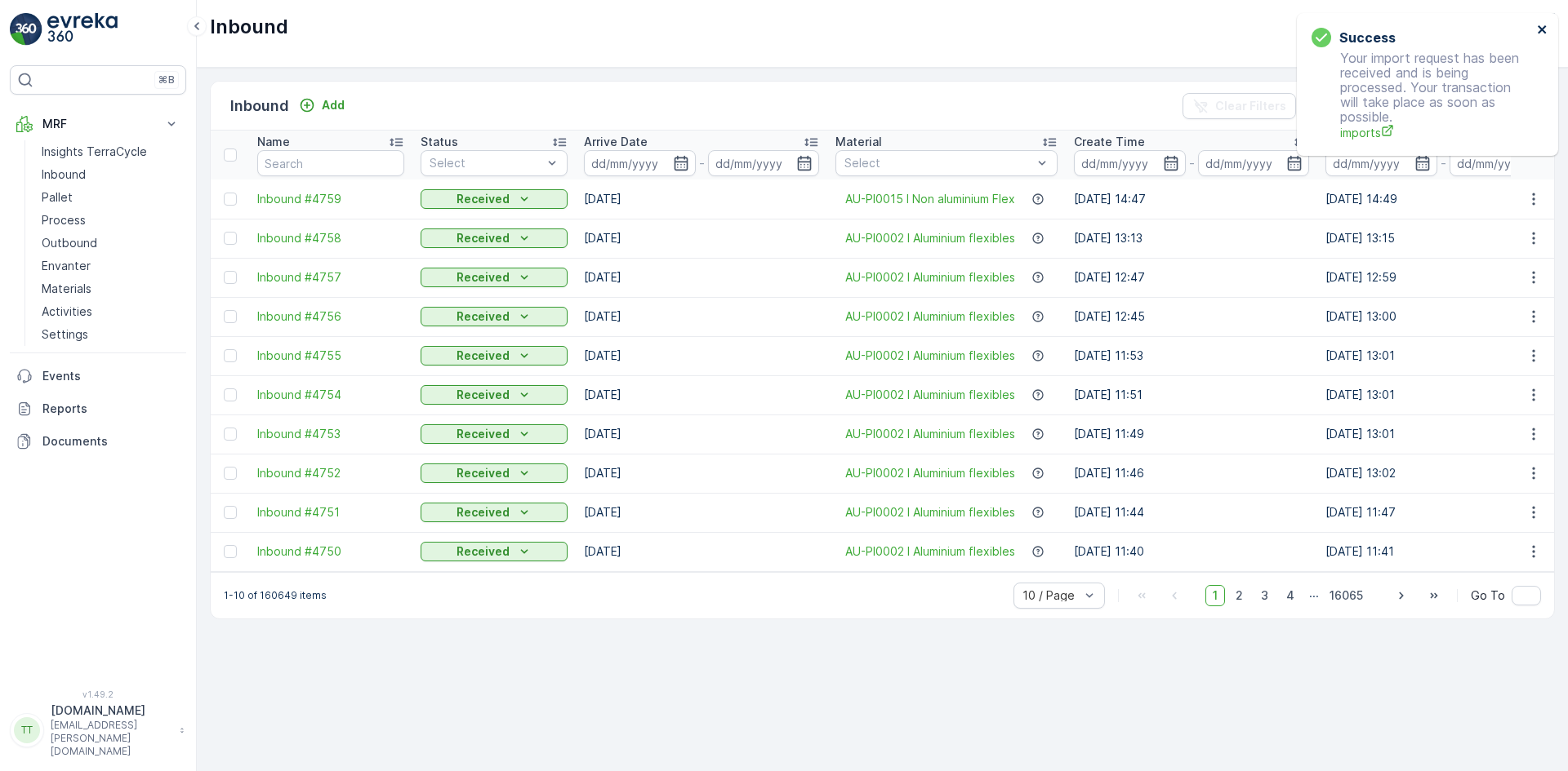
click at [1541, 32] on icon "close" at bounding box center [1541, 29] width 12 height 13
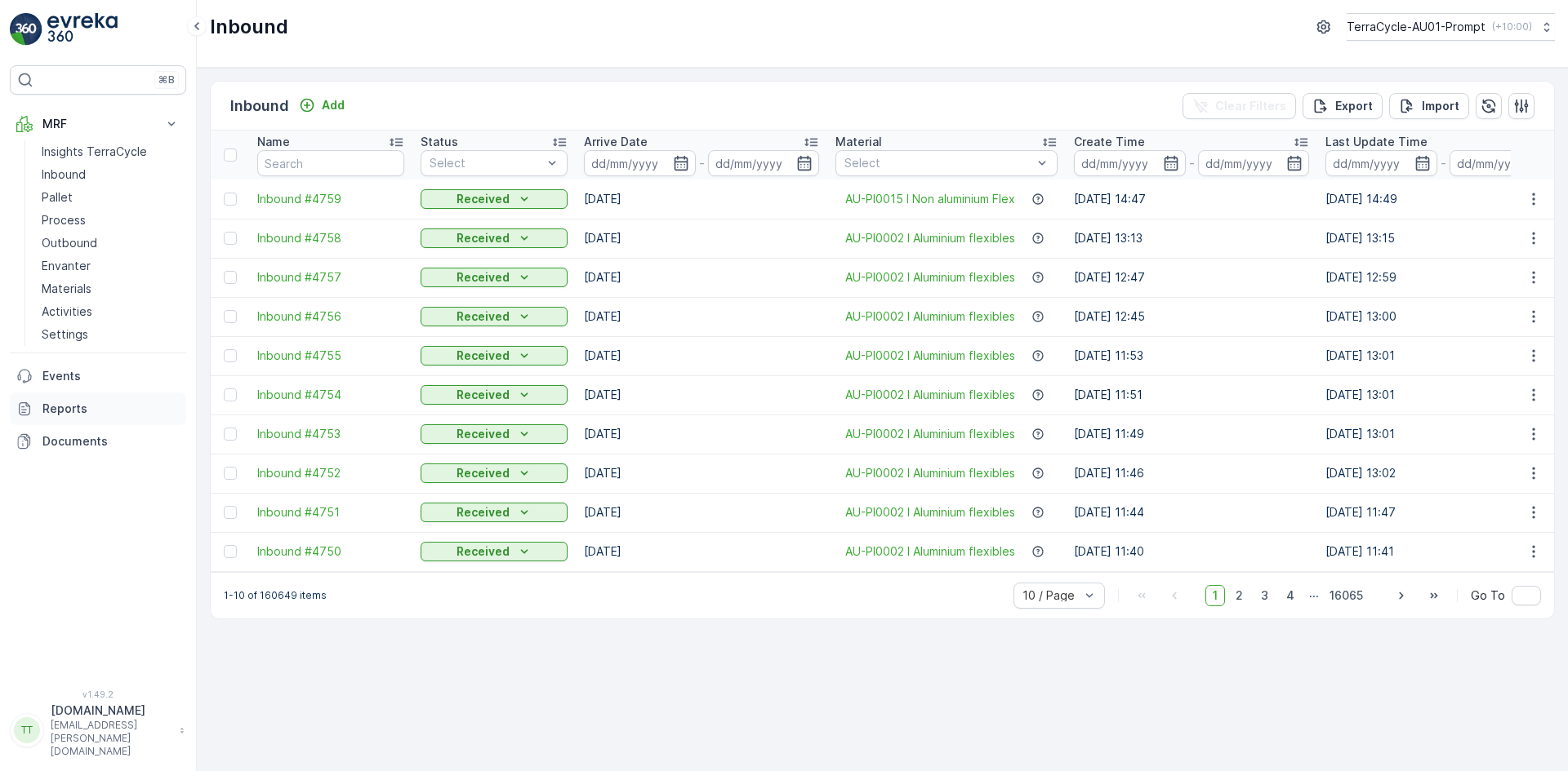
click at [82, 409] on p "Reports" at bounding box center [111, 409] width 137 height 16
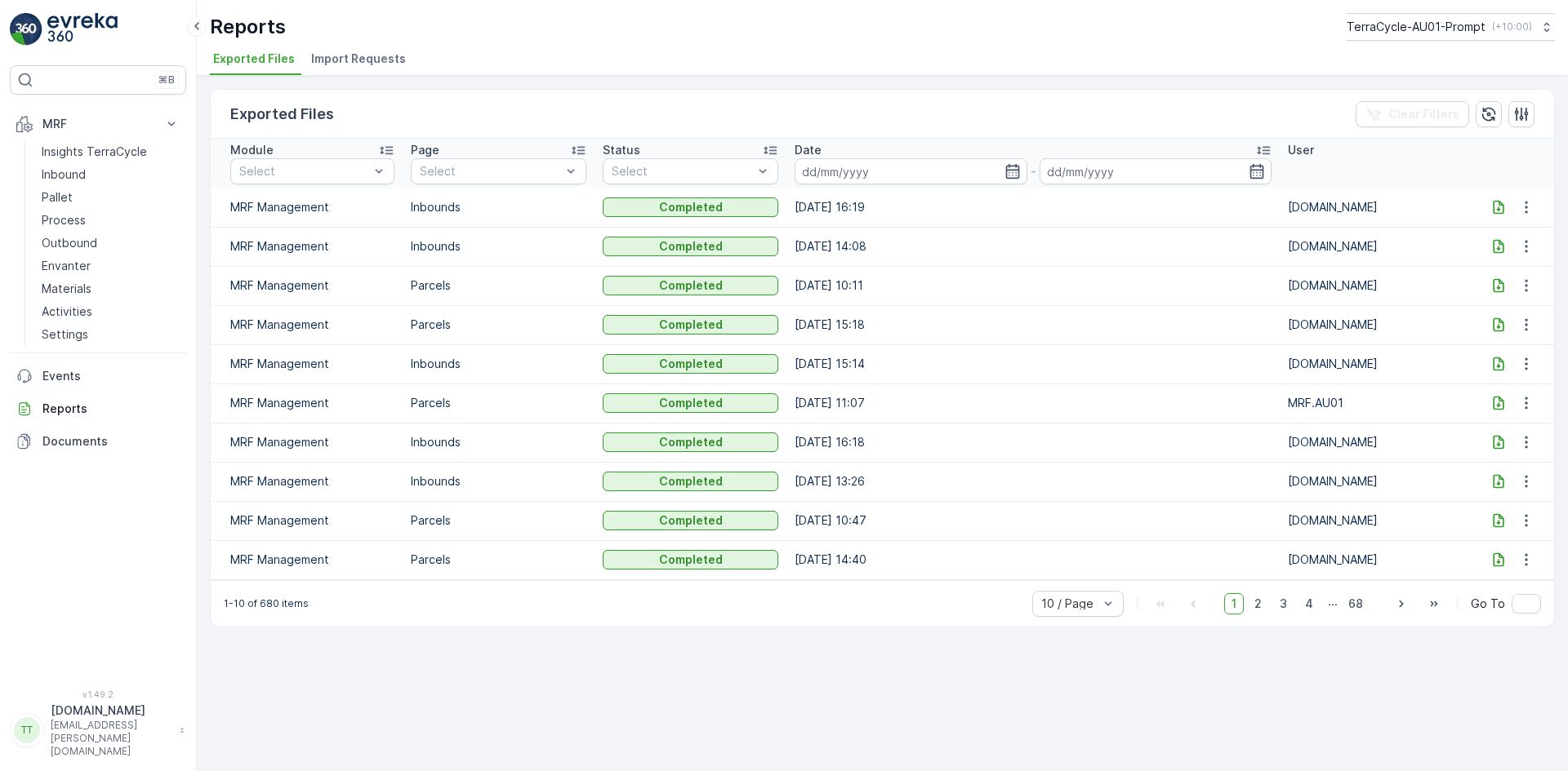
click at [370, 57] on span "Import Requests" at bounding box center [358, 58] width 95 height 16
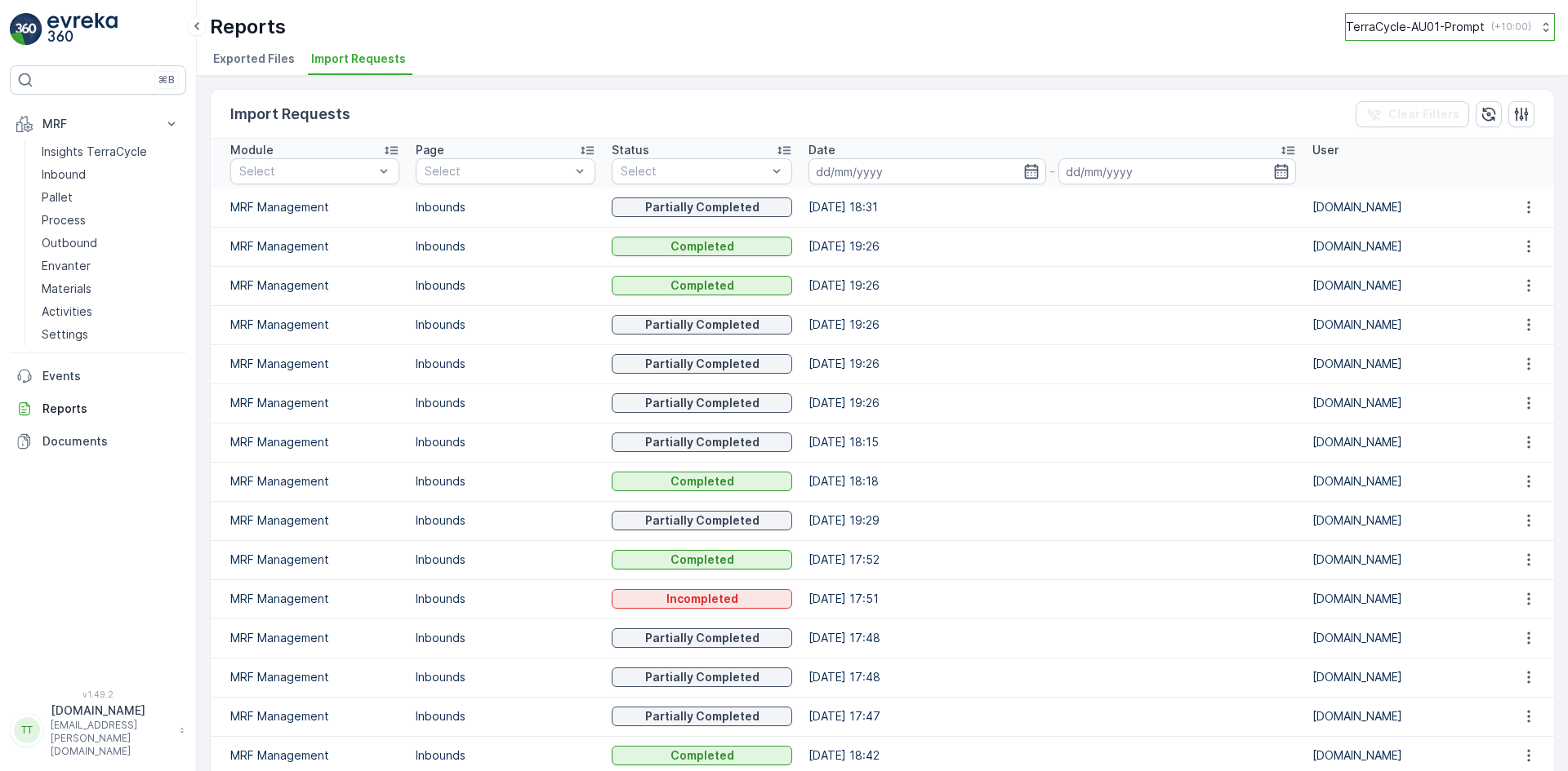
click at [1392, 33] on p "TerraCycle-AU01-Prompt" at bounding box center [1415, 27] width 139 height 16
type input "nz"
click at [1401, 94] on span "TerraCycle-NZ01-TripleP" at bounding box center [1424, 98] width 137 height 16
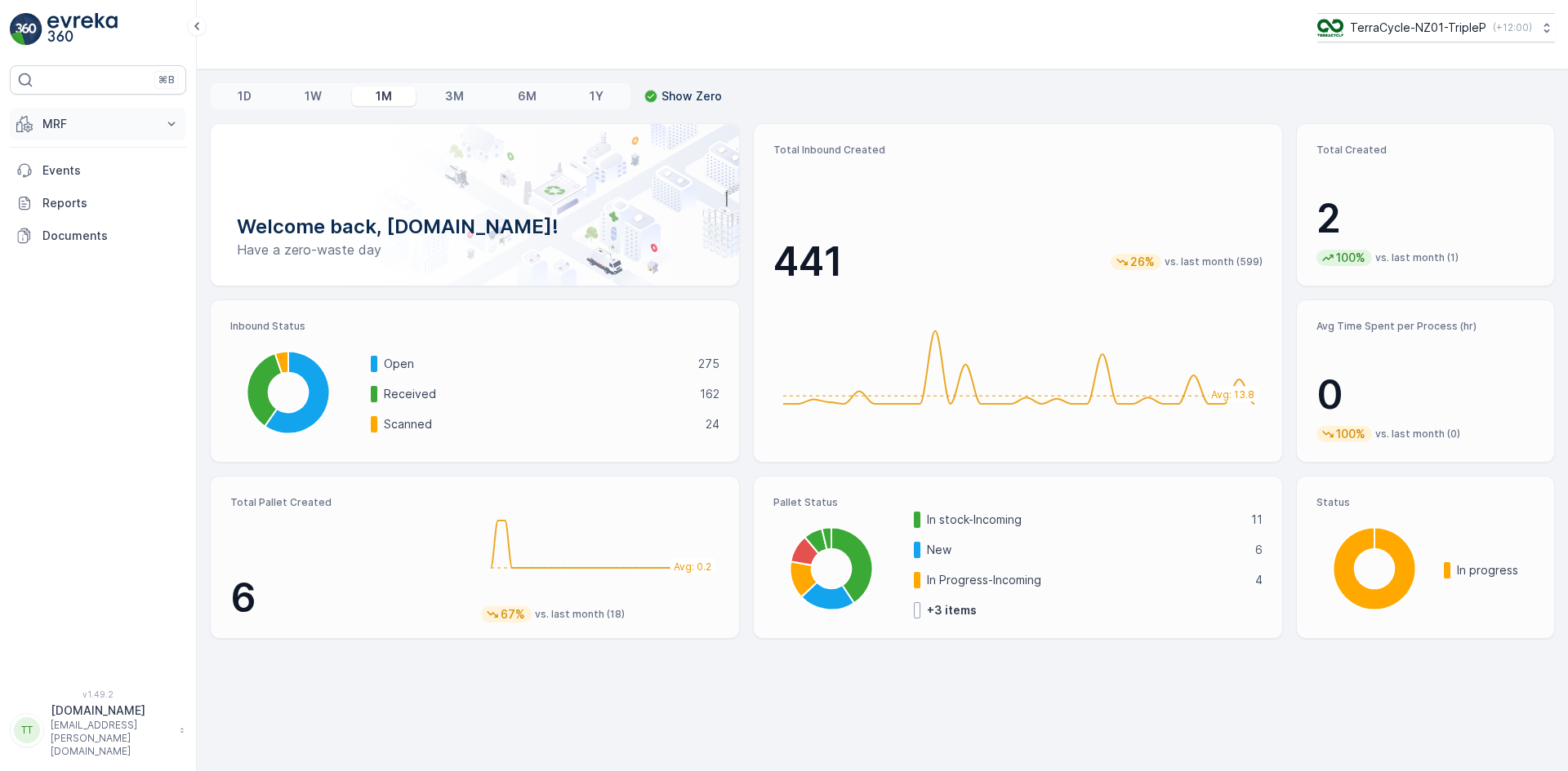
click at [63, 124] on p "MRF" at bounding box center [98, 124] width 111 height 16
click at [69, 174] on p "Inbound" at bounding box center [64, 175] width 44 height 16
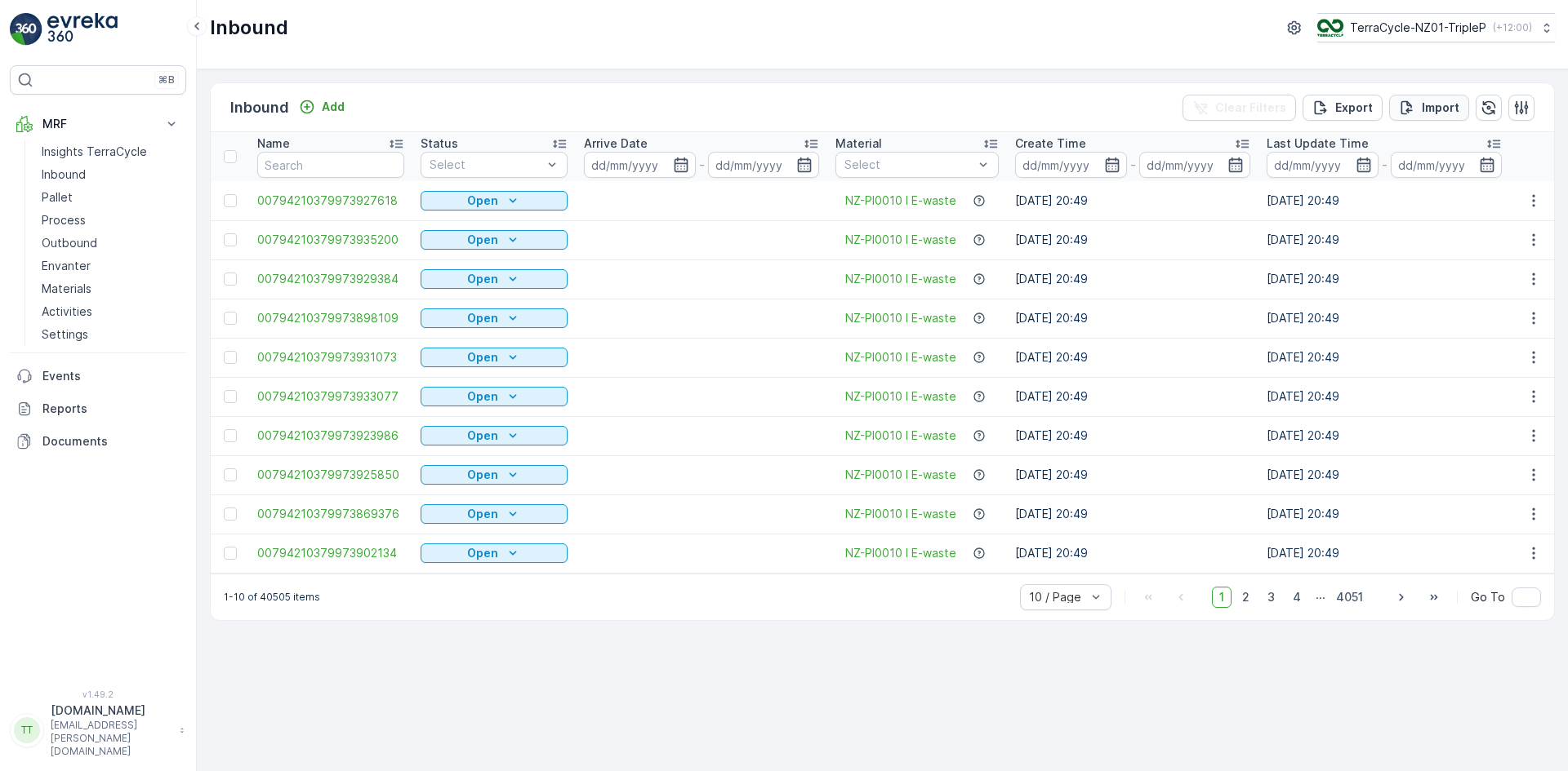
click at [1438, 104] on p "Import" at bounding box center [1440, 107] width 37 height 16
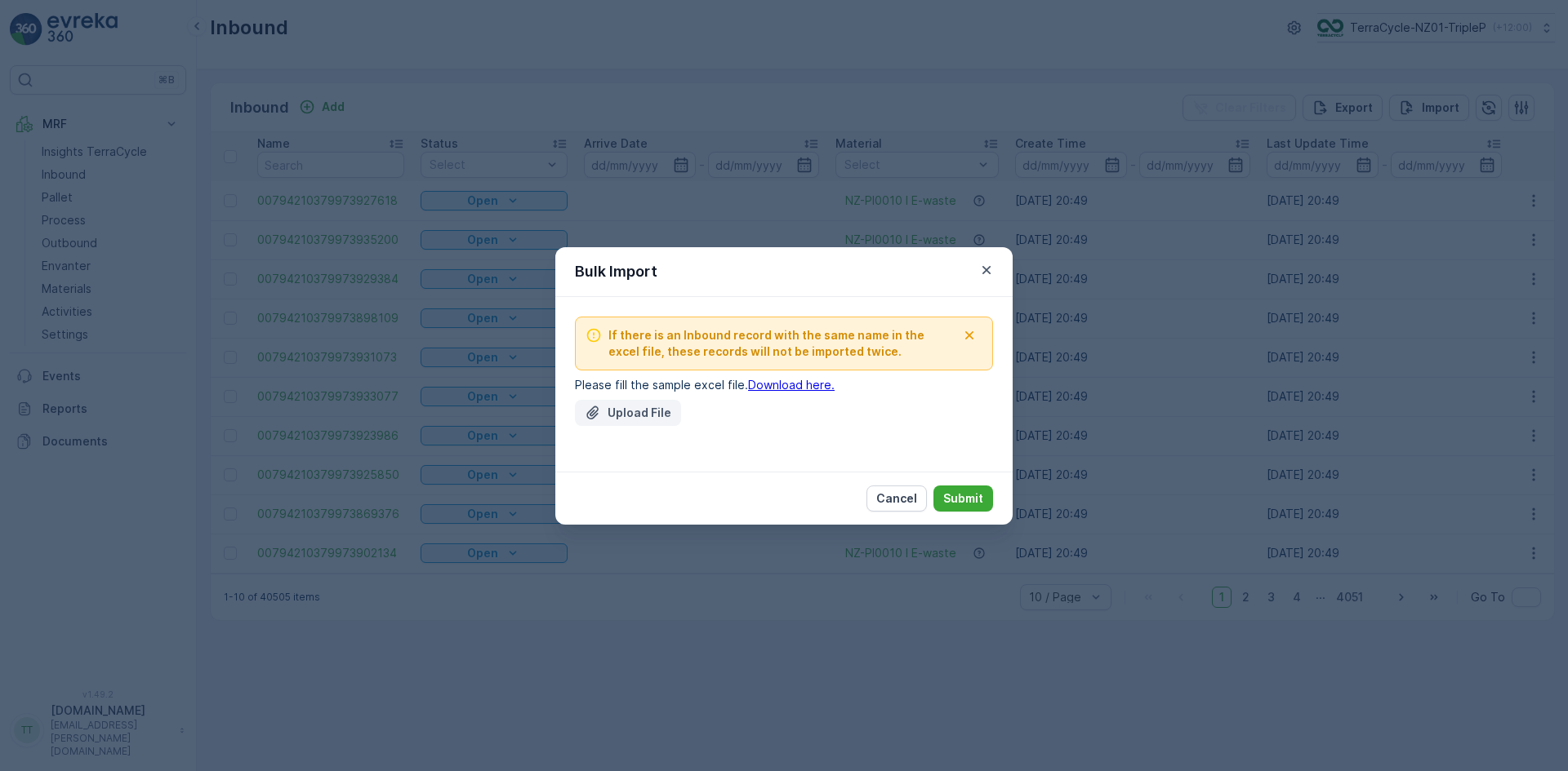
click at [626, 409] on p "Upload File" at bounding box center [639, 413] width 64 height 16
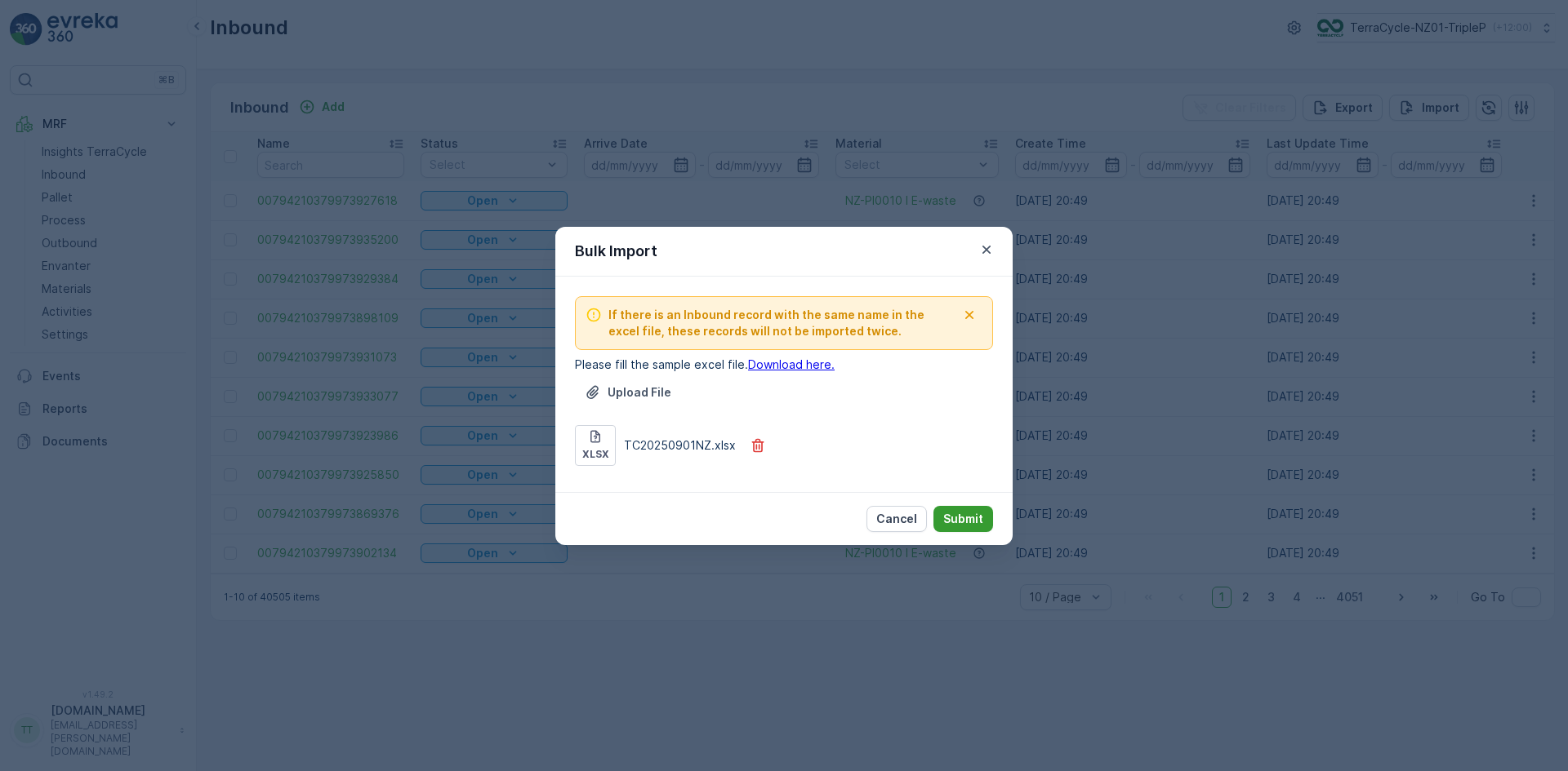
click at [974, 517] on p "Submit" at bounding box center [963, 519] width 40 height 16
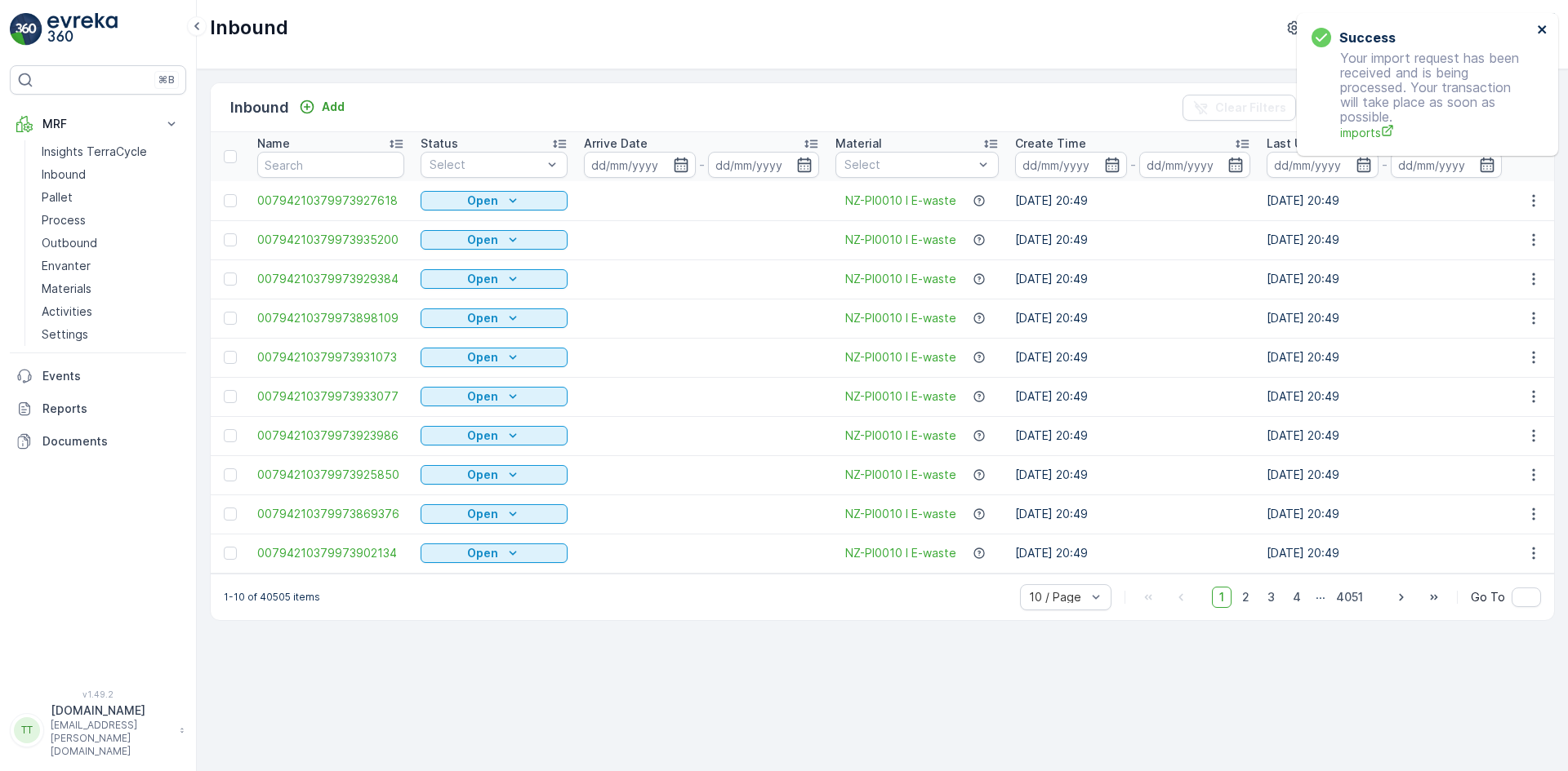
click at [1540, 29] on icon "close" at bounding box center [1541, 29] width 12 height 13
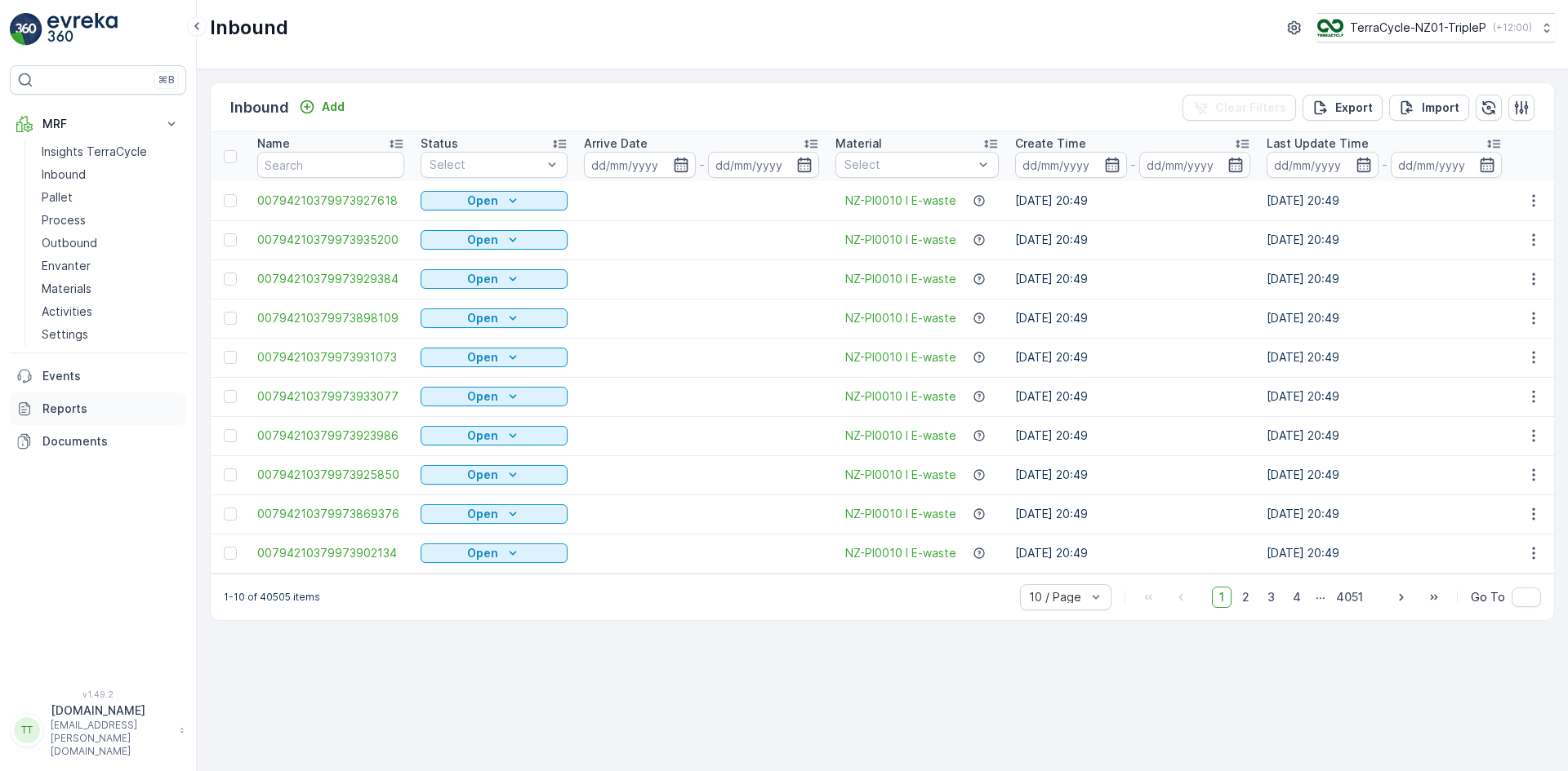
click at [81, 407] on p "Reports" at bounding box center [111, 409] width 137 height 16
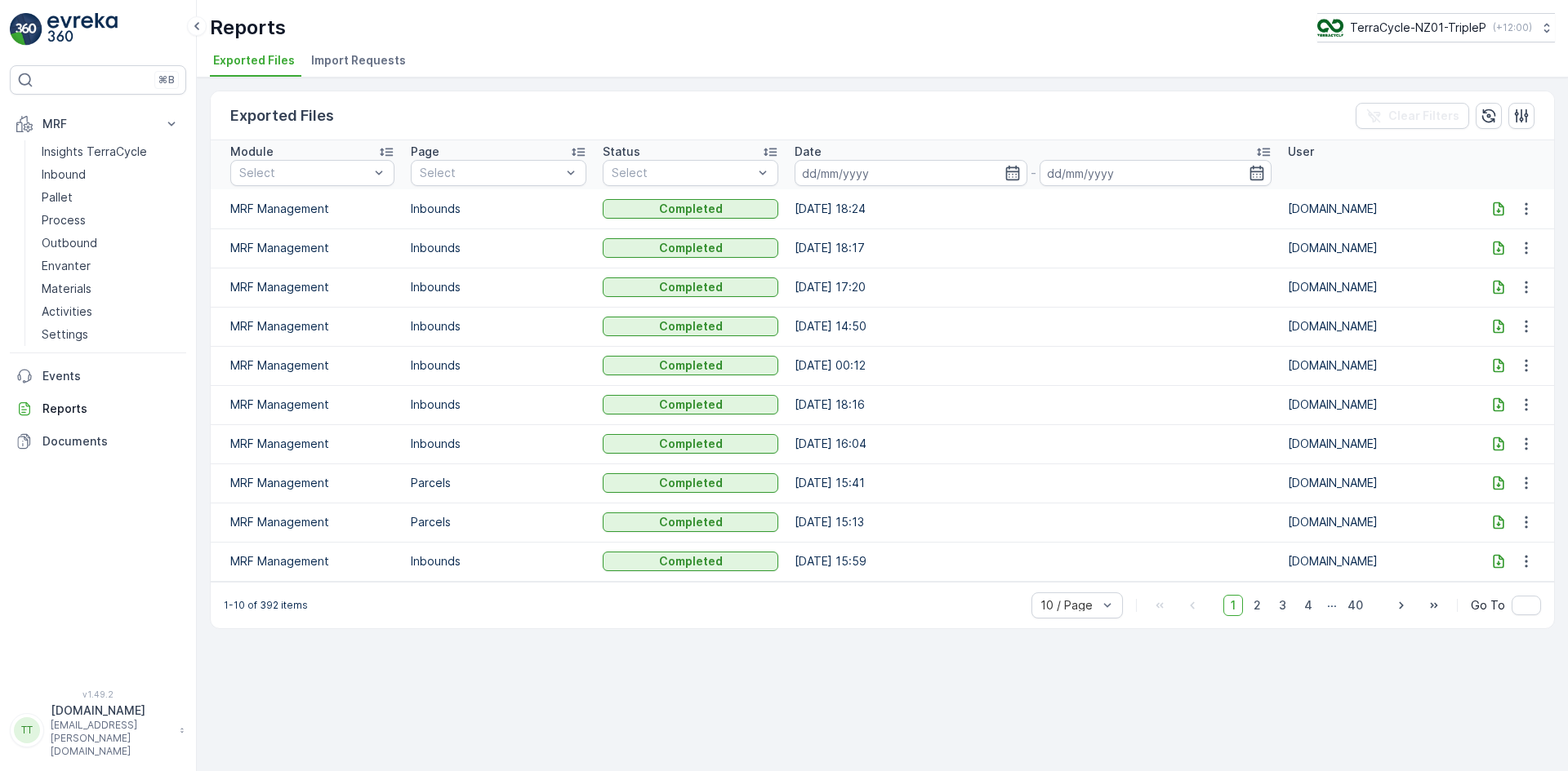
click at [388, 57] on span "Import Requests" at bounding box center [358, 60] width 95 height 16
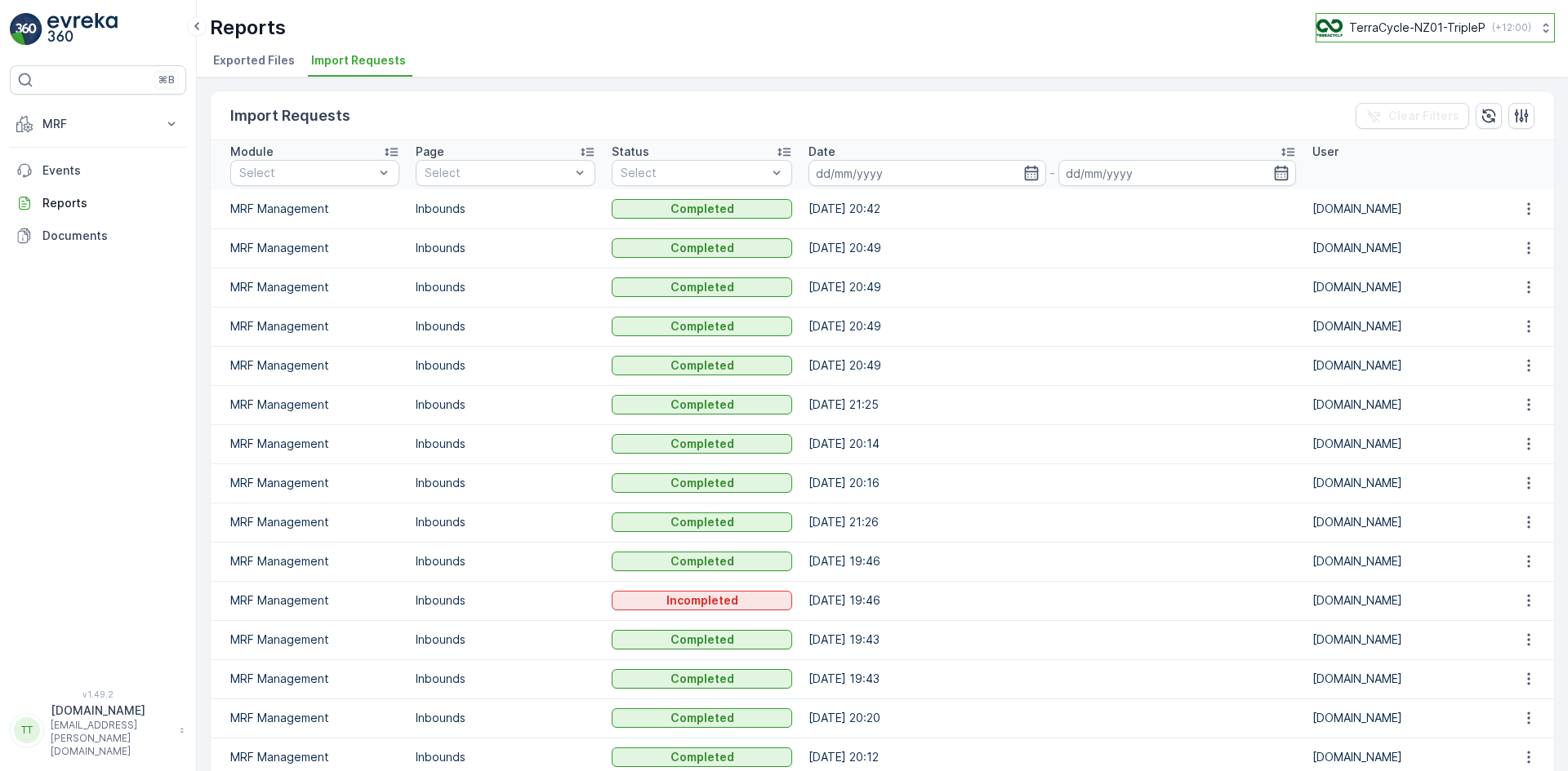
click at [1391, 23] on p "TerraCycle-NZ01-TripleP" at bounding box center [1417, 27] width 137 height 16
type input "uk"
click at [1412, 136] on span "TerraCycle-UK02-Econpro" at bounding box center [1417, 136] width 181 height 16
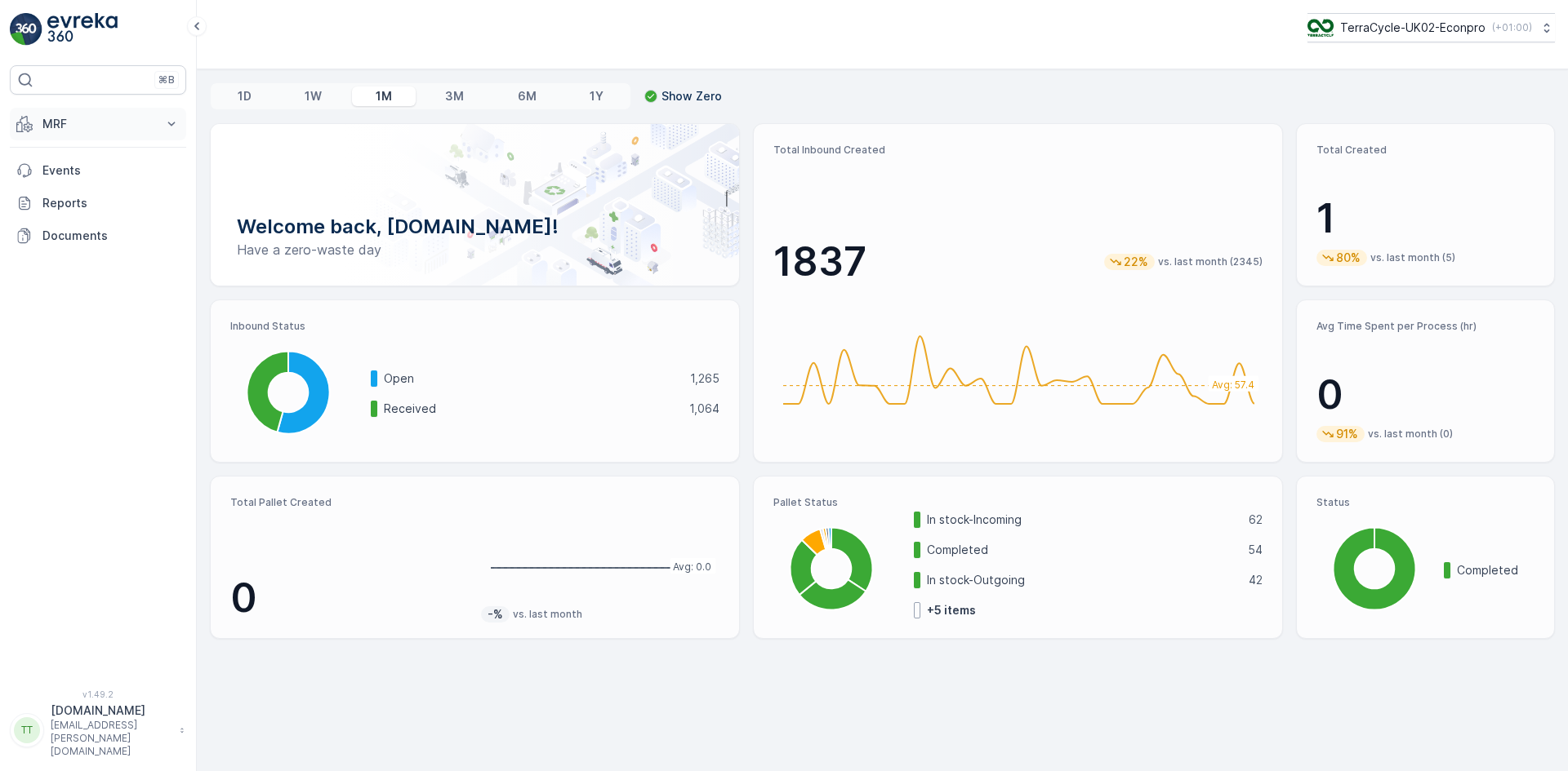
click at [55, 126] on p "MRF" at bounding box center [98, 124] width 111 height 16
click at [90, 148] on p "Insights TerraCycle" at bounding box center [94, 152] width 105 height 16
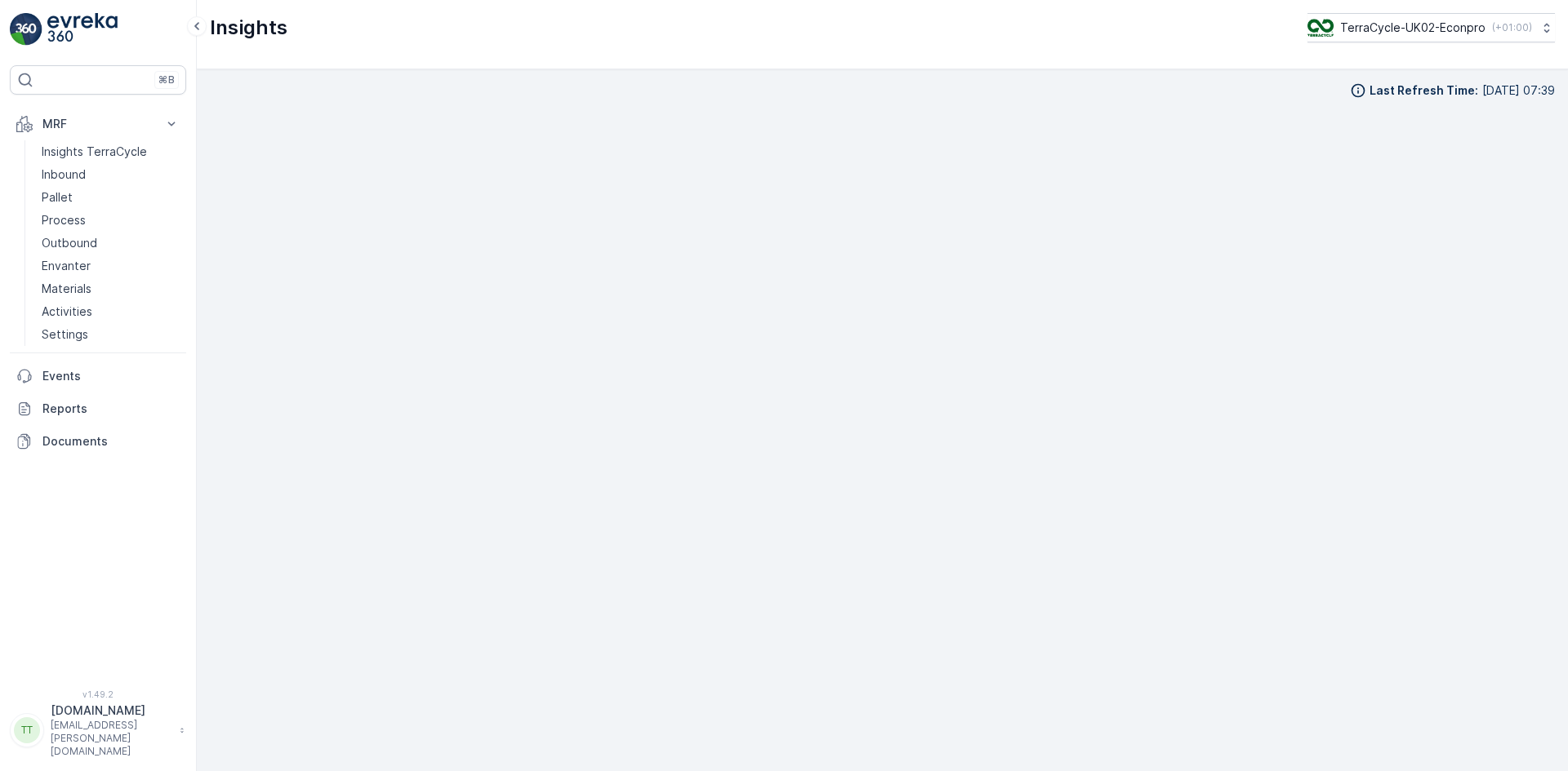
scroll to position [16, 0]
click at [859, 19] on div "Insights TerraCycle-UK02-Econpro ( +01:00 )" at bounding box center [882, 27] width 1345 height 29
click at [66, 221] on p "Process" at bounding box center [64, 220] width 44 height 16
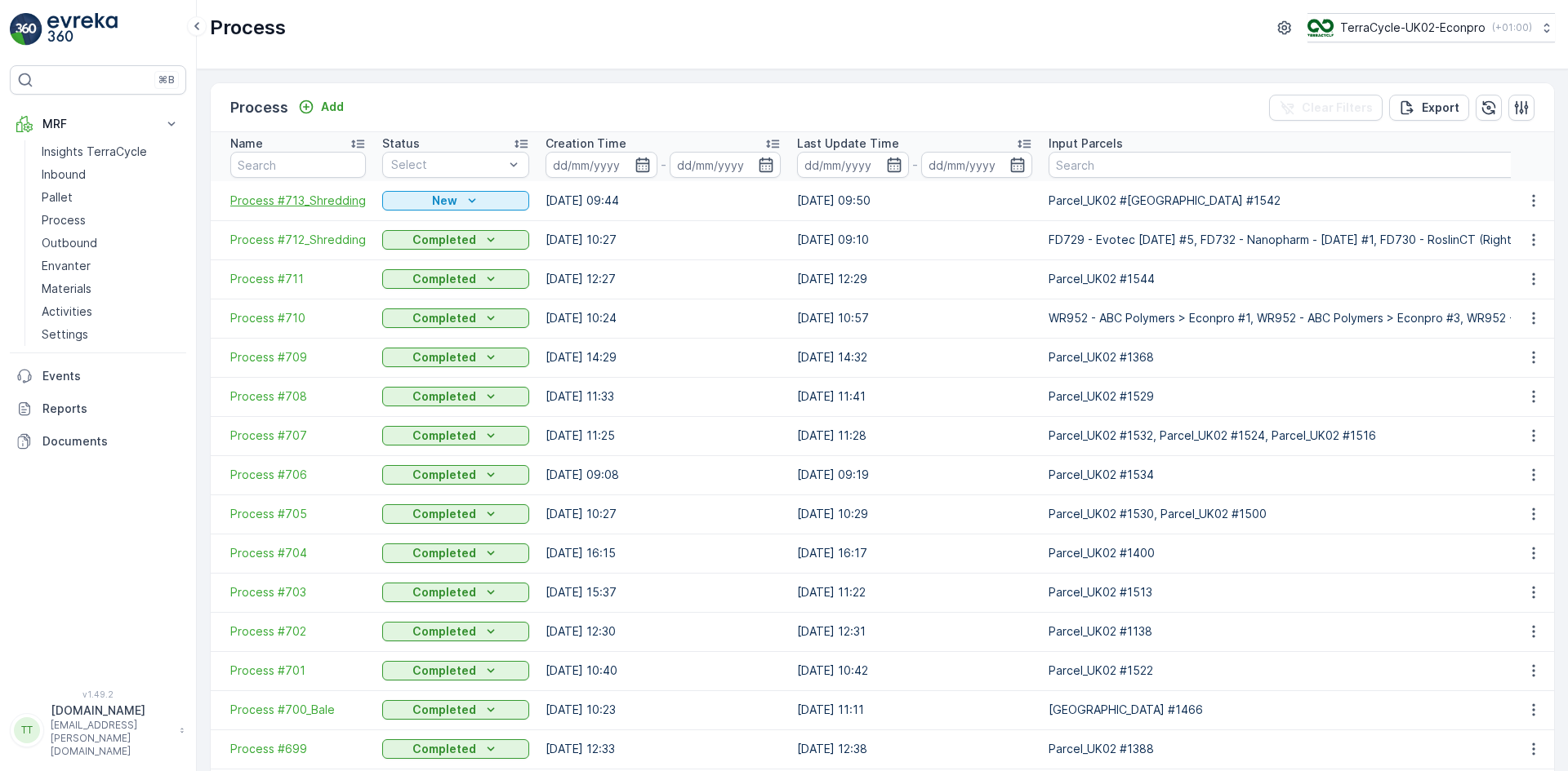
click at [320, 197] on span "Process #713_Shredding" at bounding box center [298, 200] width 136 height 16
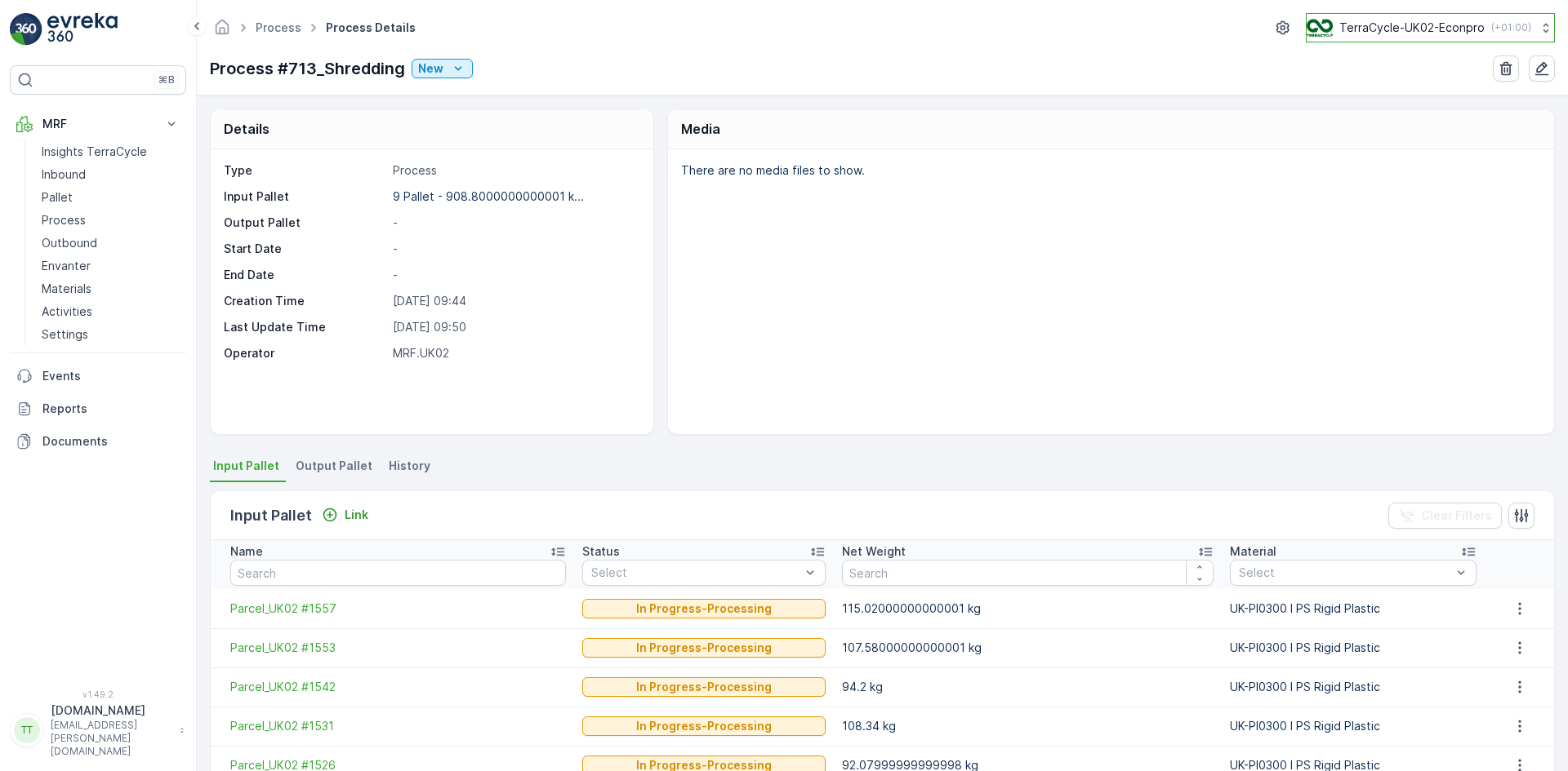
click at [1408, 26] on p "TerraCycle-UK02-Econpro" at bounding box center [1412, 27] width 145 height 16
type input "fr"
click at [1369, 98] on span "TerraCycle- FR02 -MRF" at bounding box center [1408, 100] width 182 height 16
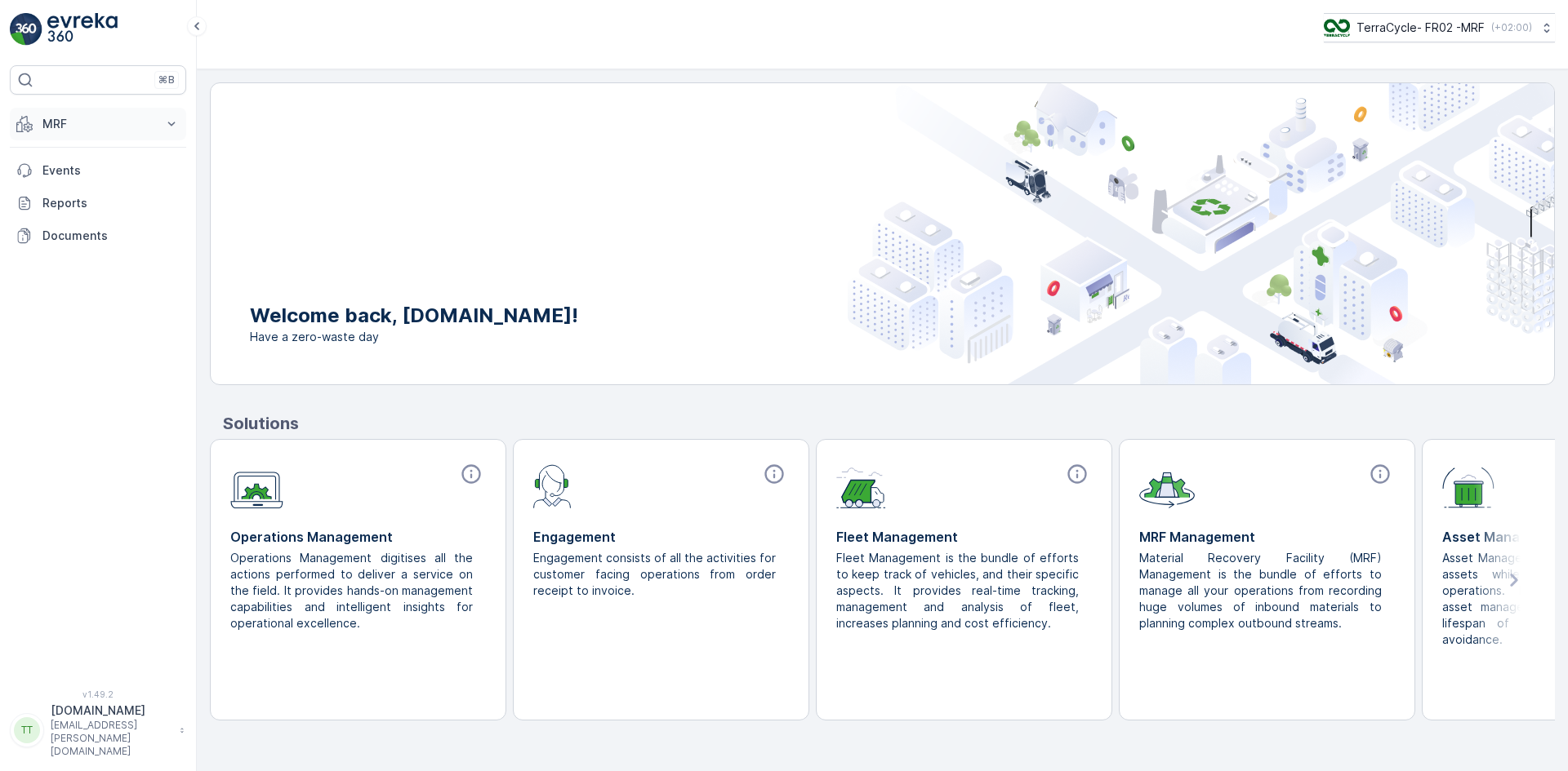
click at [65, 121] on p "MRF" at bounding box center [98, 124] width 111 height 16
click at [88, 152] on p "Insights TerraCycle" at bounding box center [94, 152] width 105 height 16
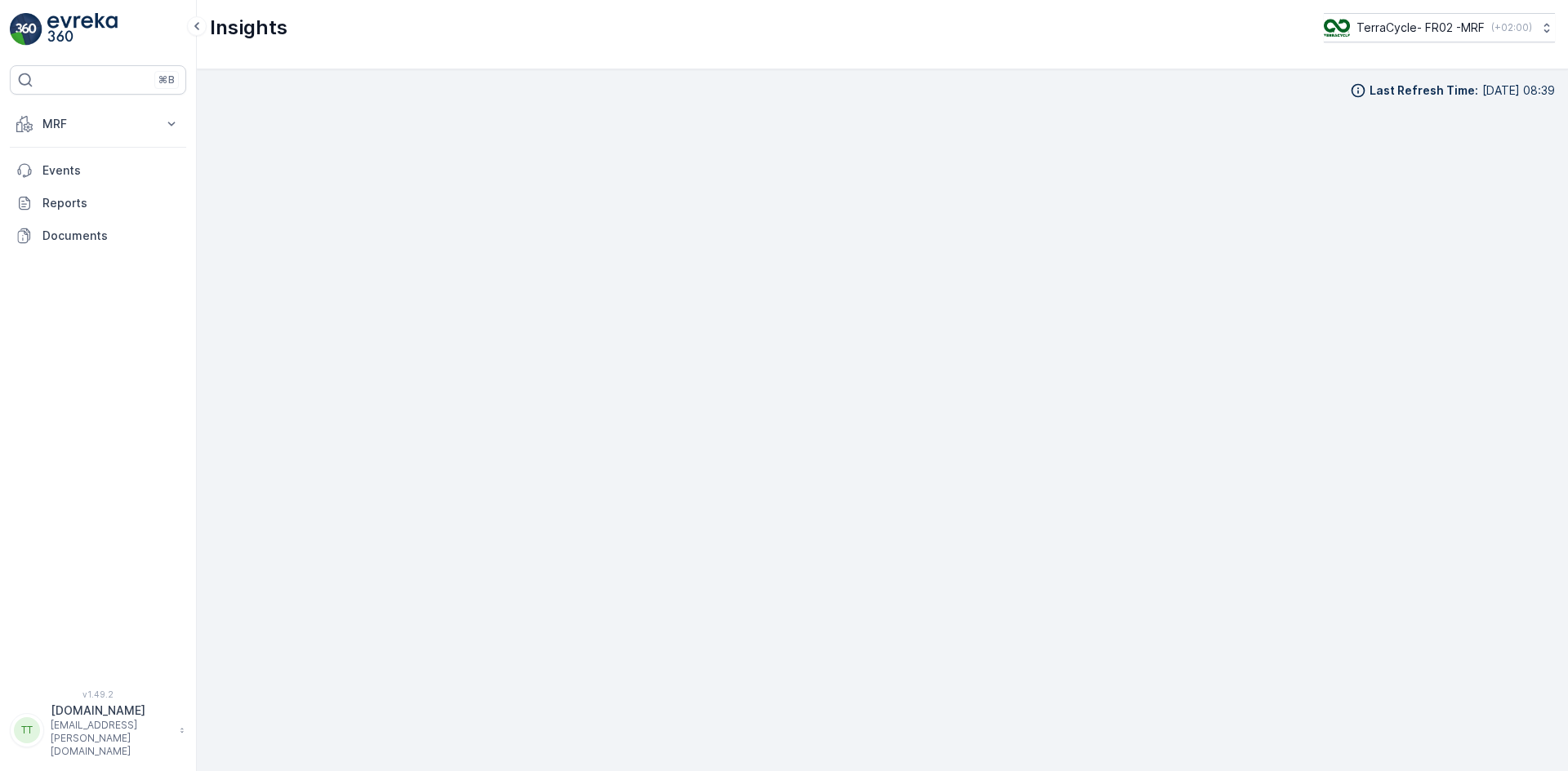
scroll to position [16, 0]
click at [957, 49] on div "Insights TerraCycle- FR02 -MRF ( +02:00 )" at bounding box center [882, 35] width 1371 height 69
click at [74, 121] on p "MRF" at bounding box center [98, 124] width 111 height 16
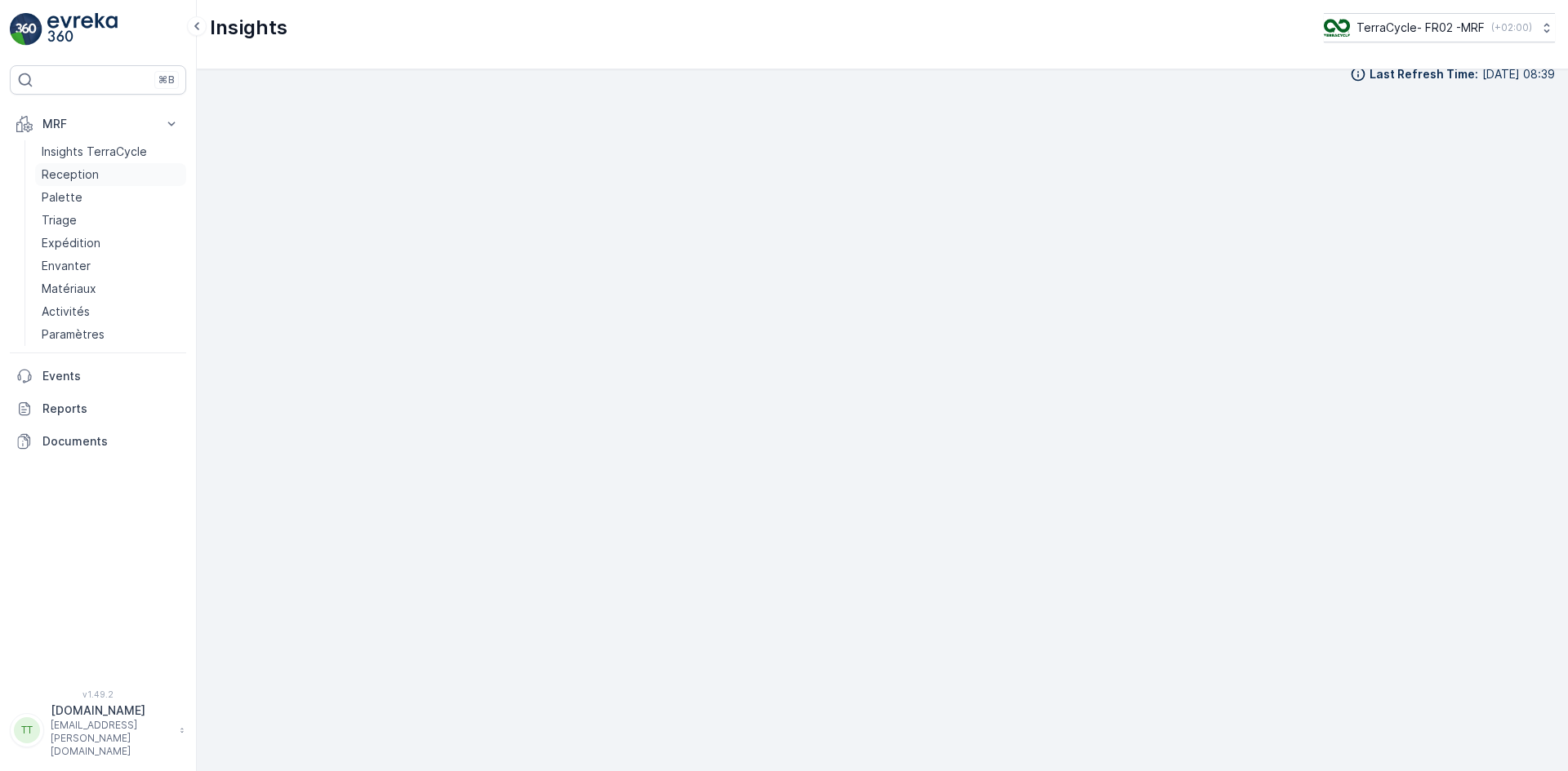
click at [68, 171] on p "Reception" at bounding box center [70, 175] width 57 height 16
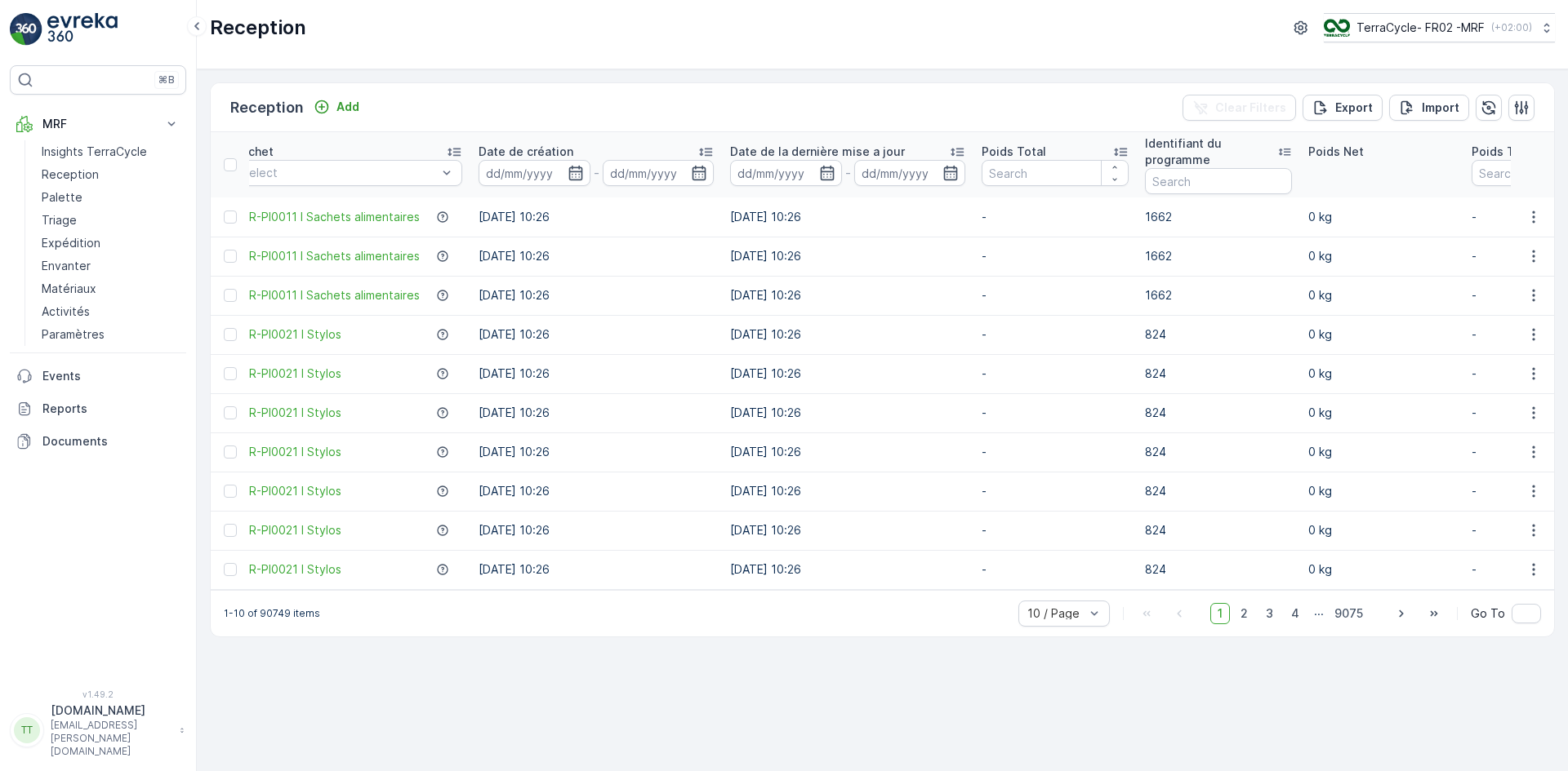
scroll to position [0, 605]
click at [1190, 179] on input "text" at bounding box center [1216, 181] width 147 height 26
type input "861"
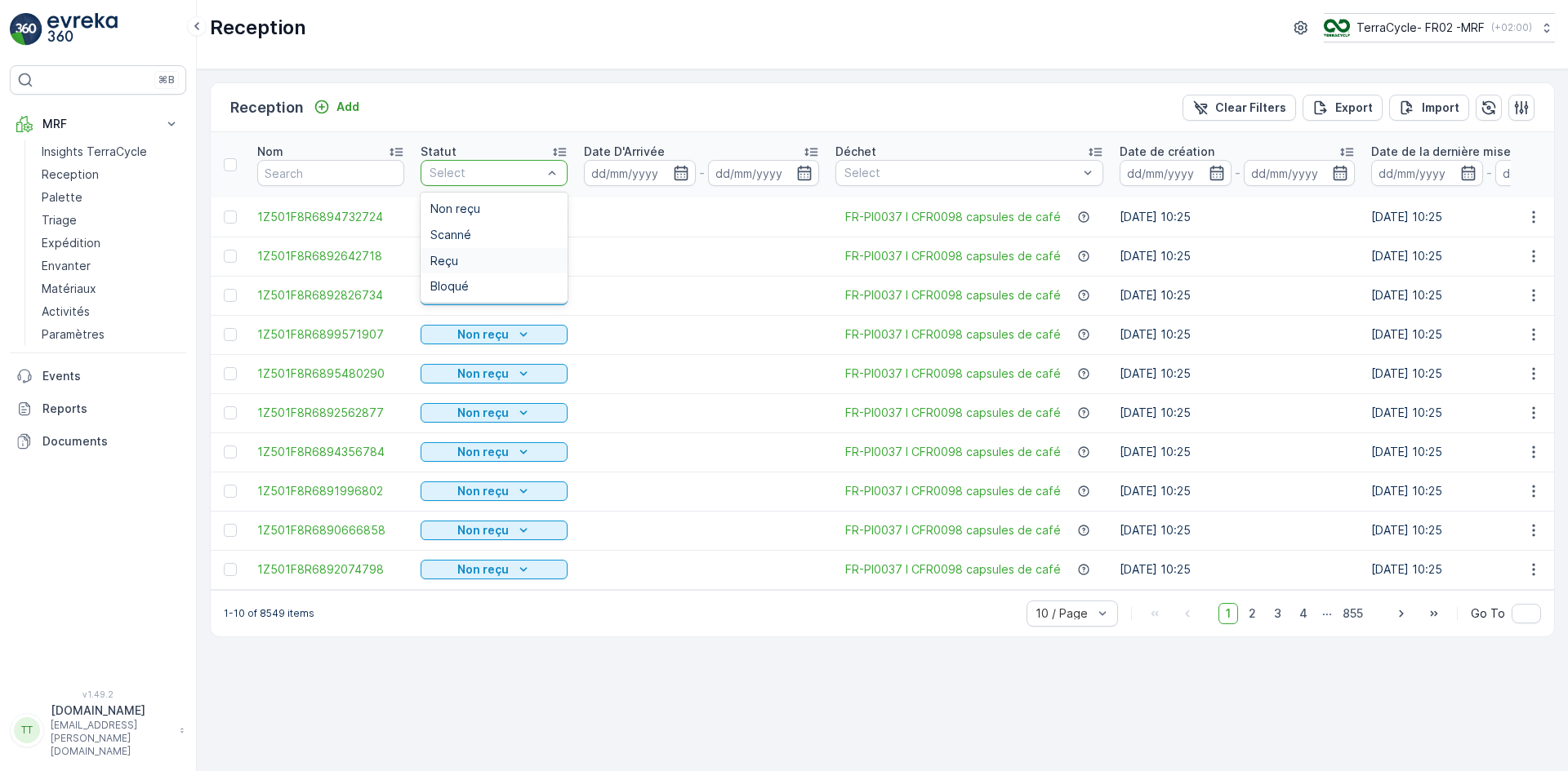
click at [461, 259] on div "Reçu" at bounding box center [494, 261] width 128 height 13
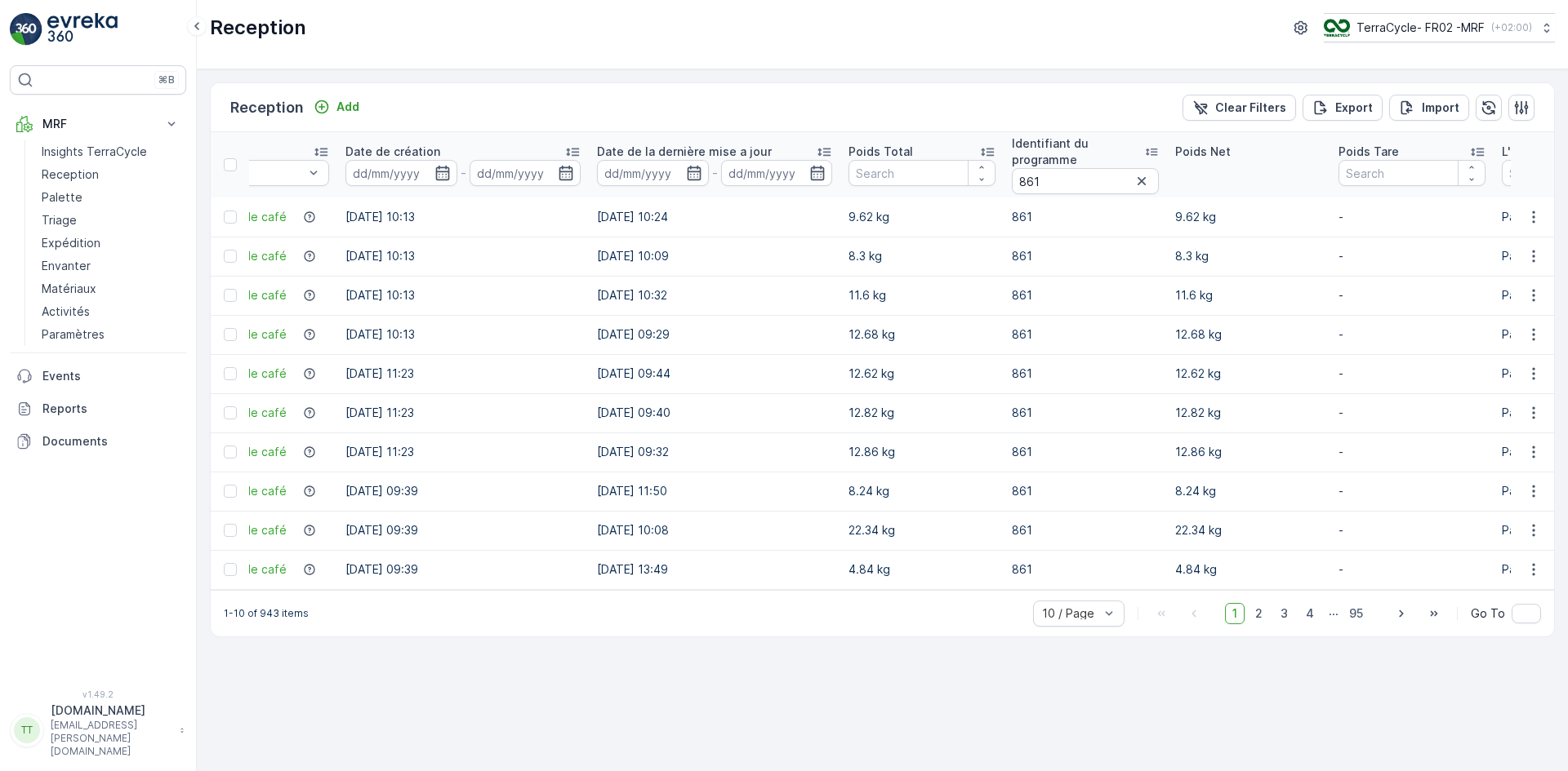
scroll to position [0, 784]
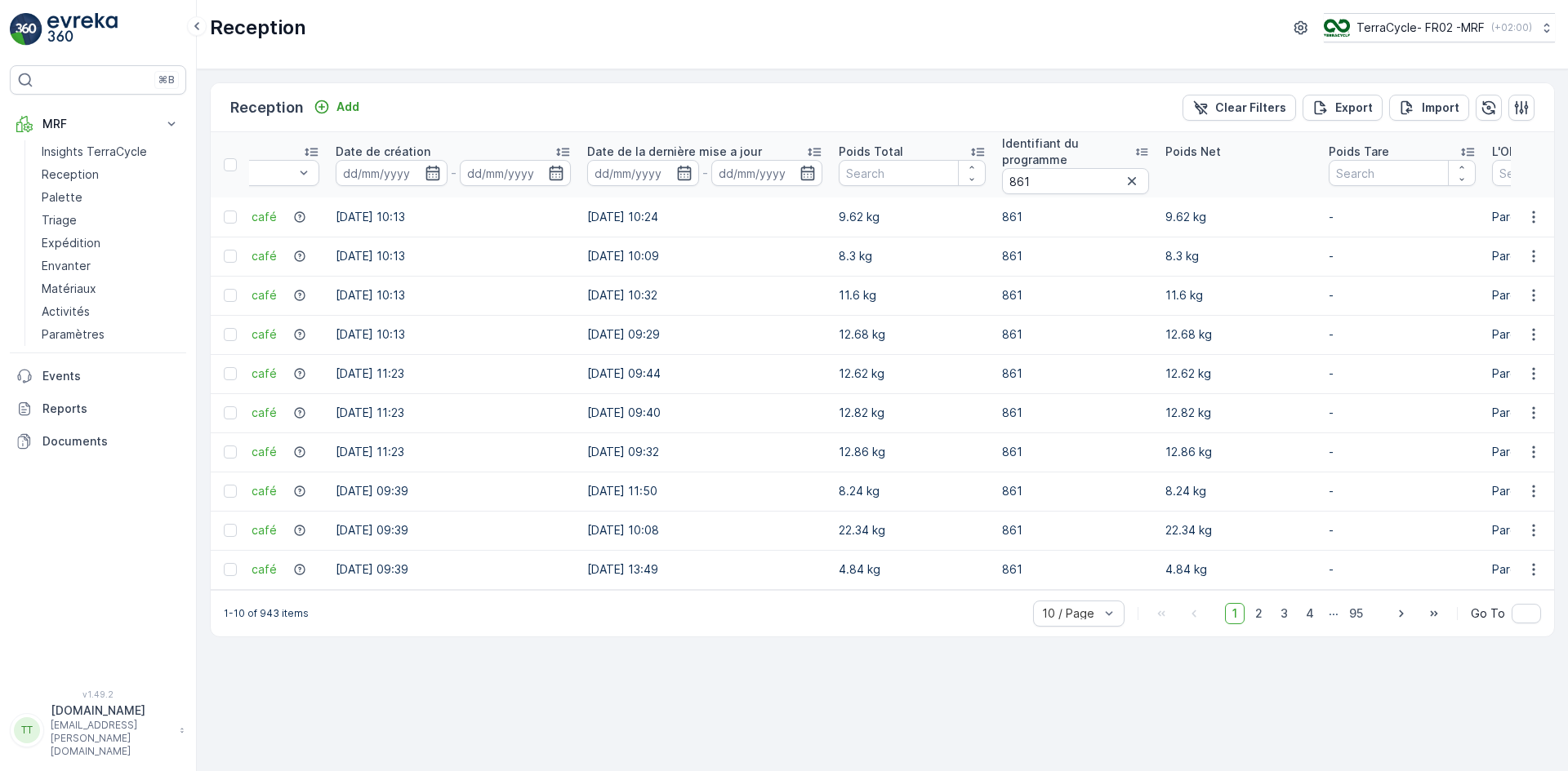
click at [974, 148] on icon at bounding box center [977, 152] width 16 height 16
click at [1264, 621] on span "2" at bounding box center [1258, 614] width 22 height 21
click at [1291, 618] on span "3" at bounding box center [1283, 614] width 22 height 21
click at [1318, 619] on span "4" at bounding box center [1310, 614] width 23 height 21
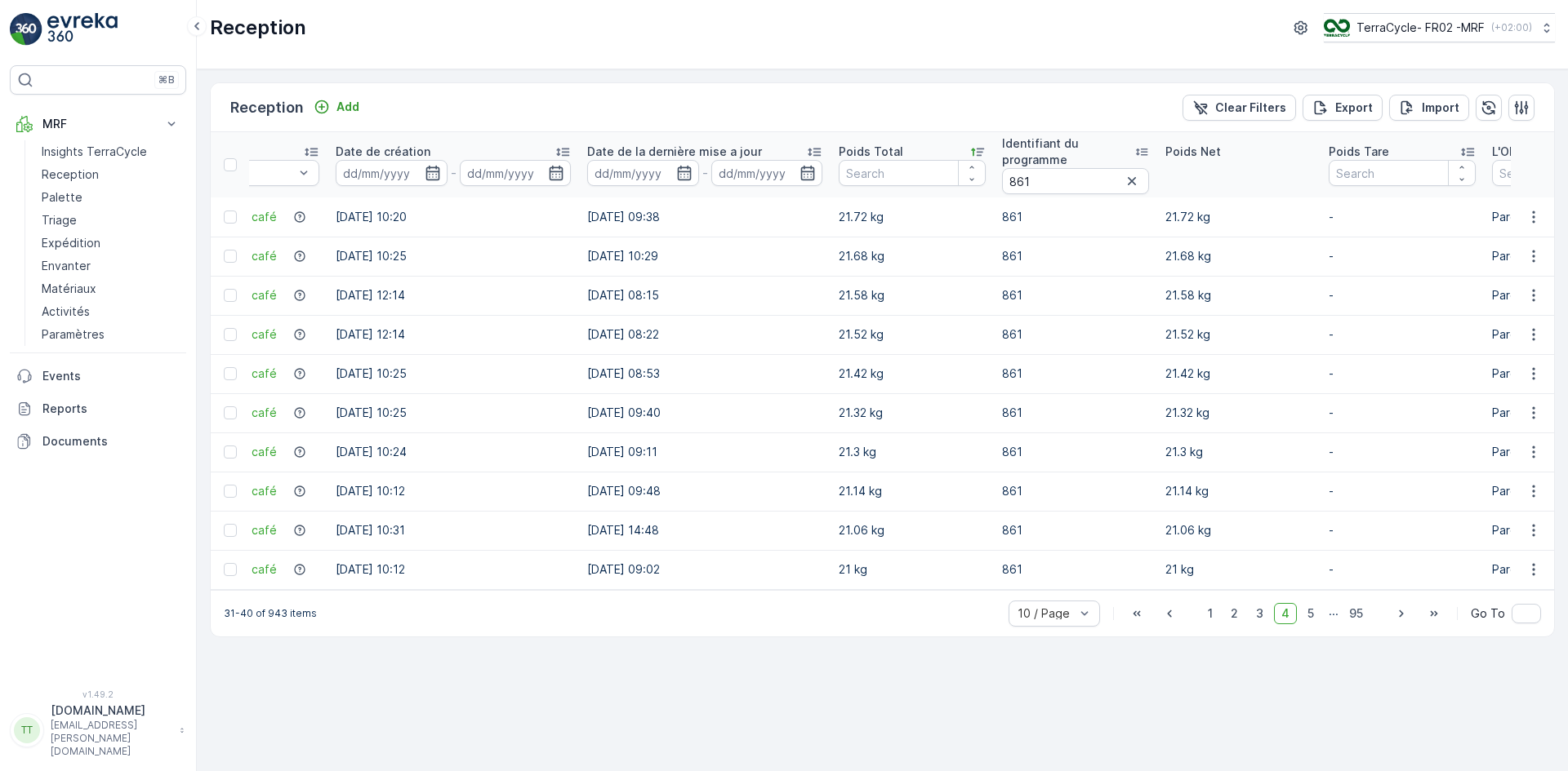
drag, startPoint x: 632, startPoint y: 589, endPoint x: 495, endPoint y: 588, distance: 137.0
click at [495, 588] on table "Nom Statut Reçu Date D'Arrivée - Déchet Select Date de création - Date de la de…" at bounding box center [803, 361] width 2754 height 458
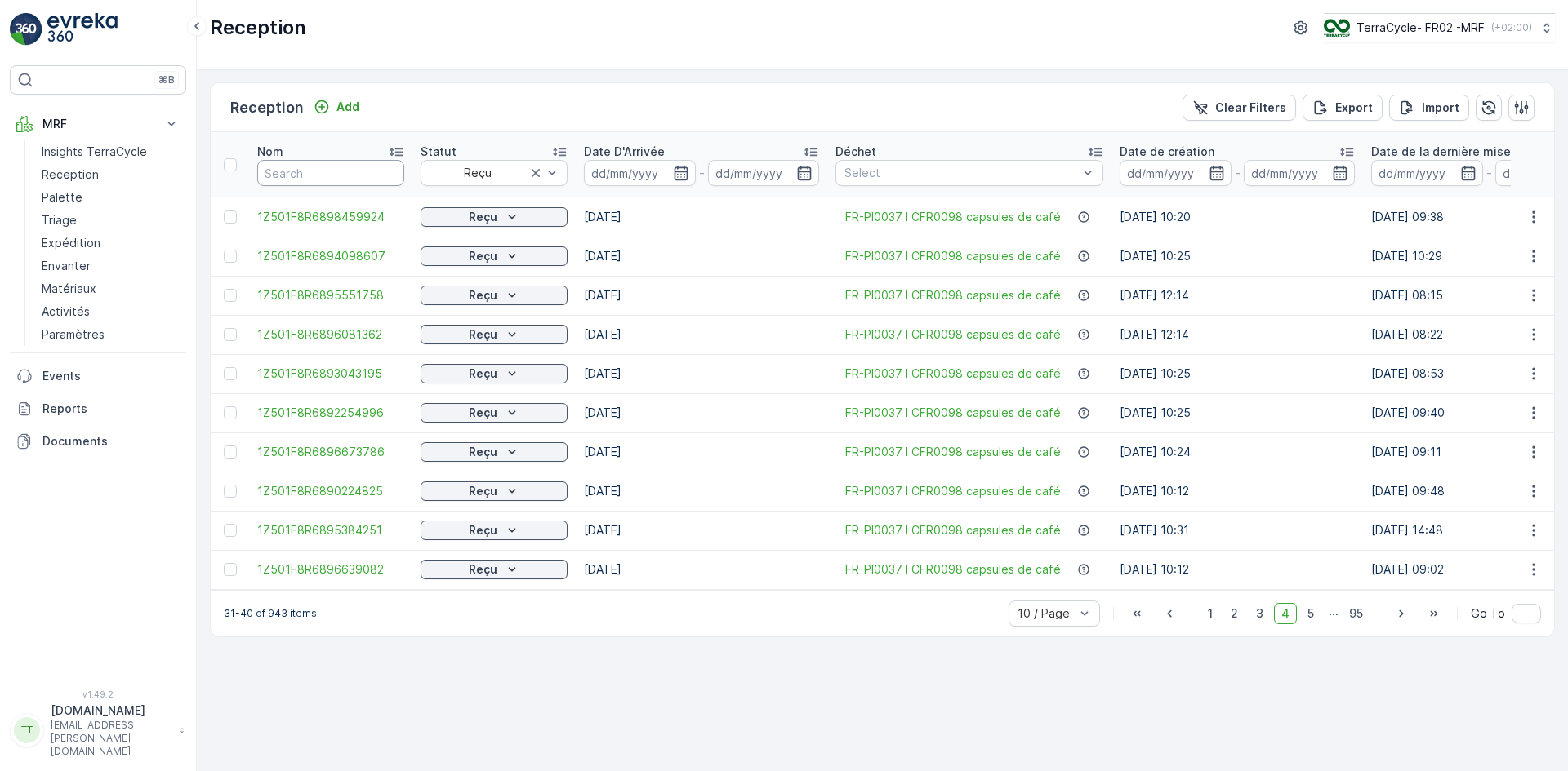
drag, startPoint x: 311, startPoint y: 172, endPoint x: 318, endPoint y: 165, distance: 9.9
click at [313, 170] on input "text" at bounding box center [331, 173] width 147 height 26
paste input "1Z501F8R6899961549"
type input "1Z501F8R6899961549"
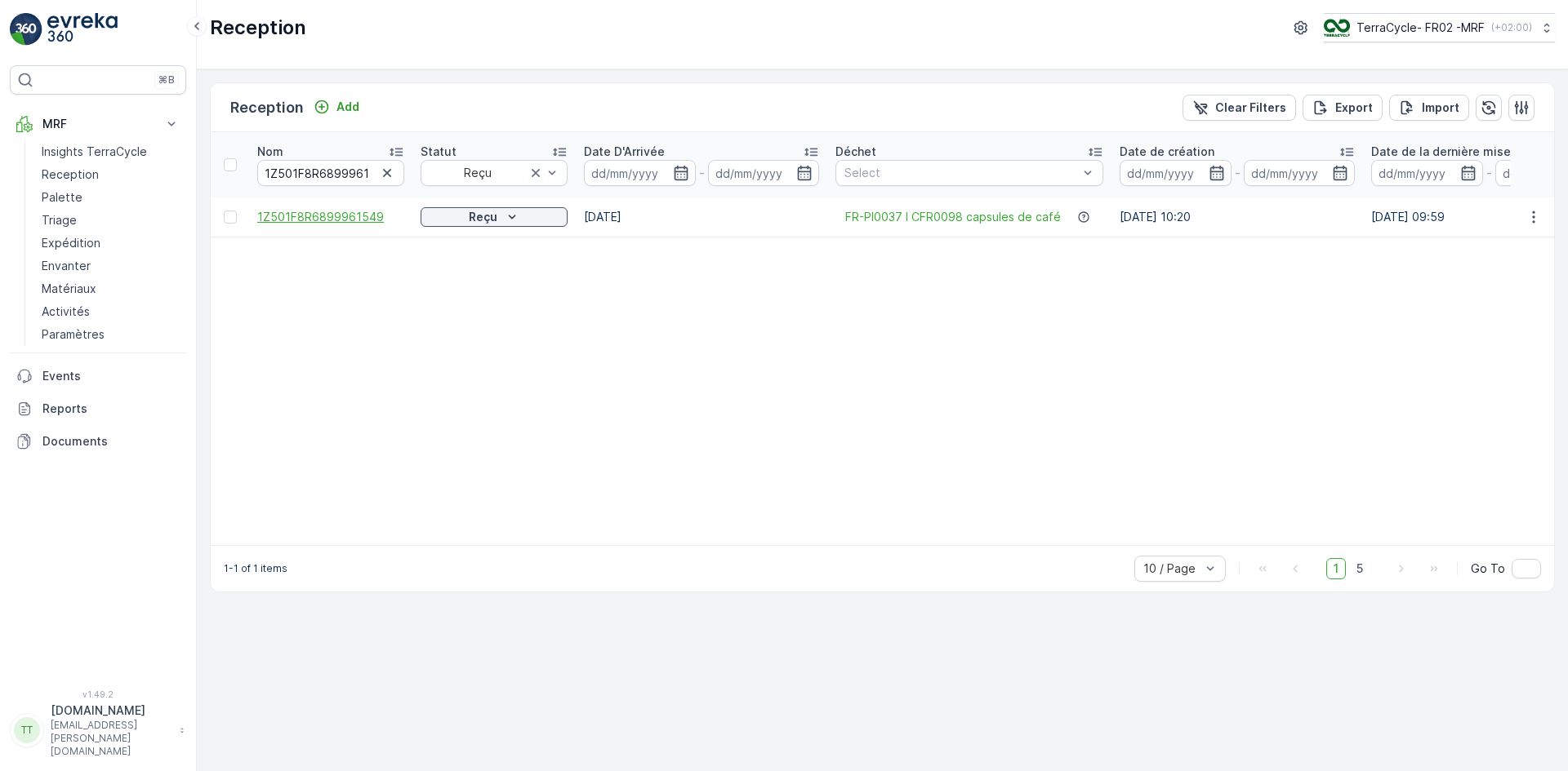
click at [343, 211] on span "1Z501F8R6899961549" at bounding box center [331, 217] width 147 height 16
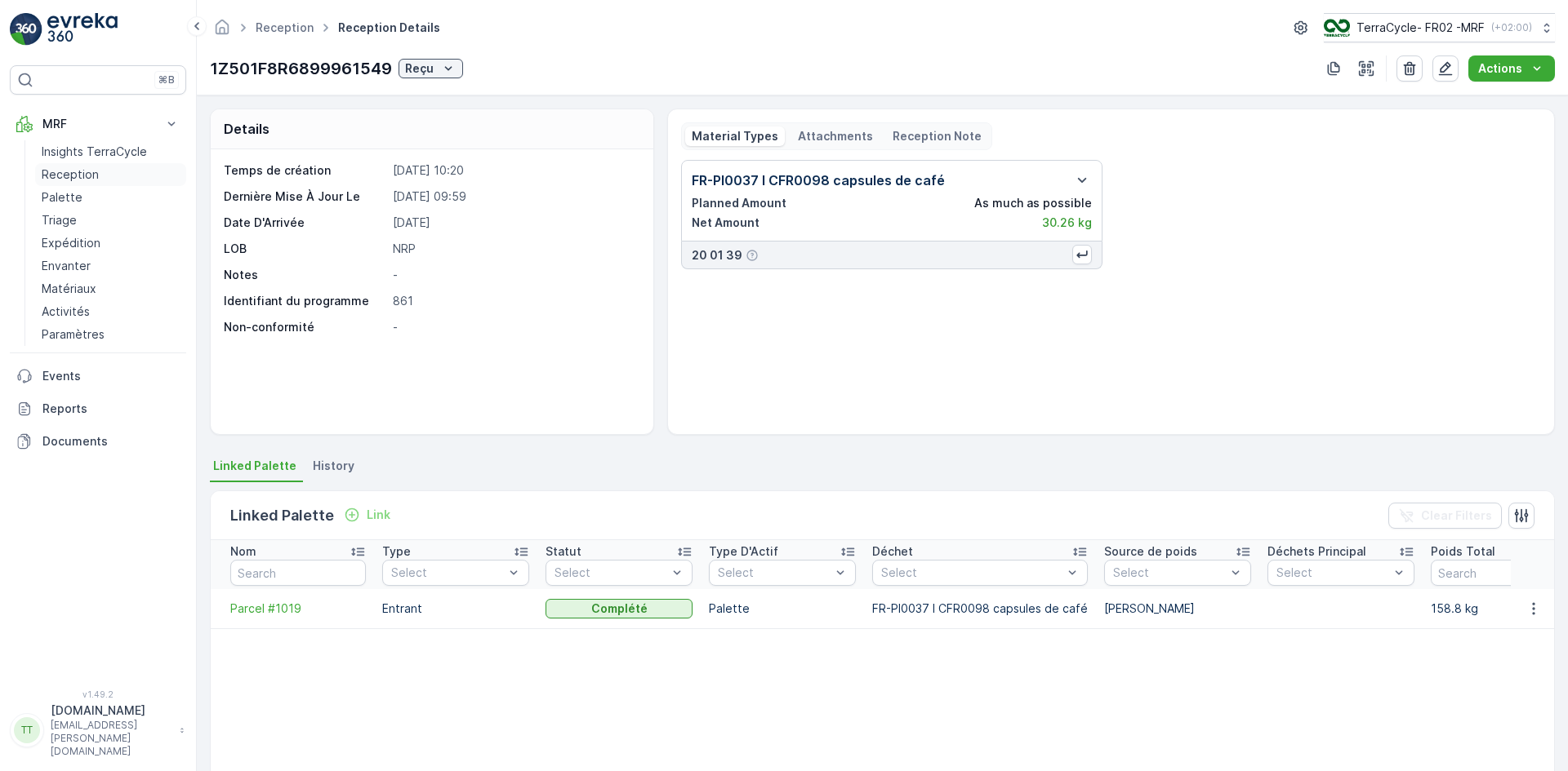
click at [74, 171] on p "Reception" at bounding box center [70, 175] width 57 height 16
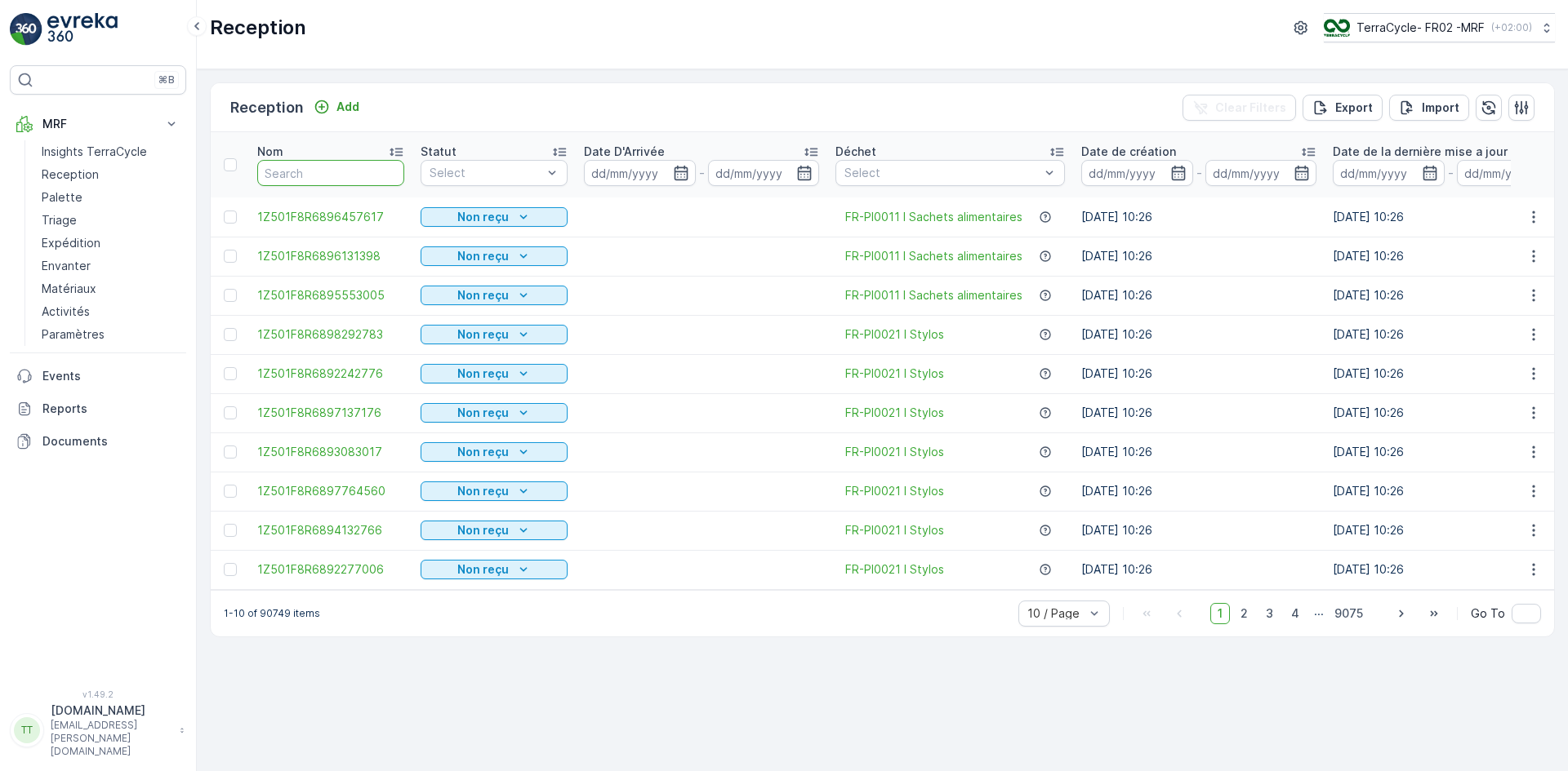
click at [297, 171] on input "text" at bounding box center [331, 173] width 147 height 26
paste input "1Z501F8R9199214857"
type input "1Z501F8R9199214857"
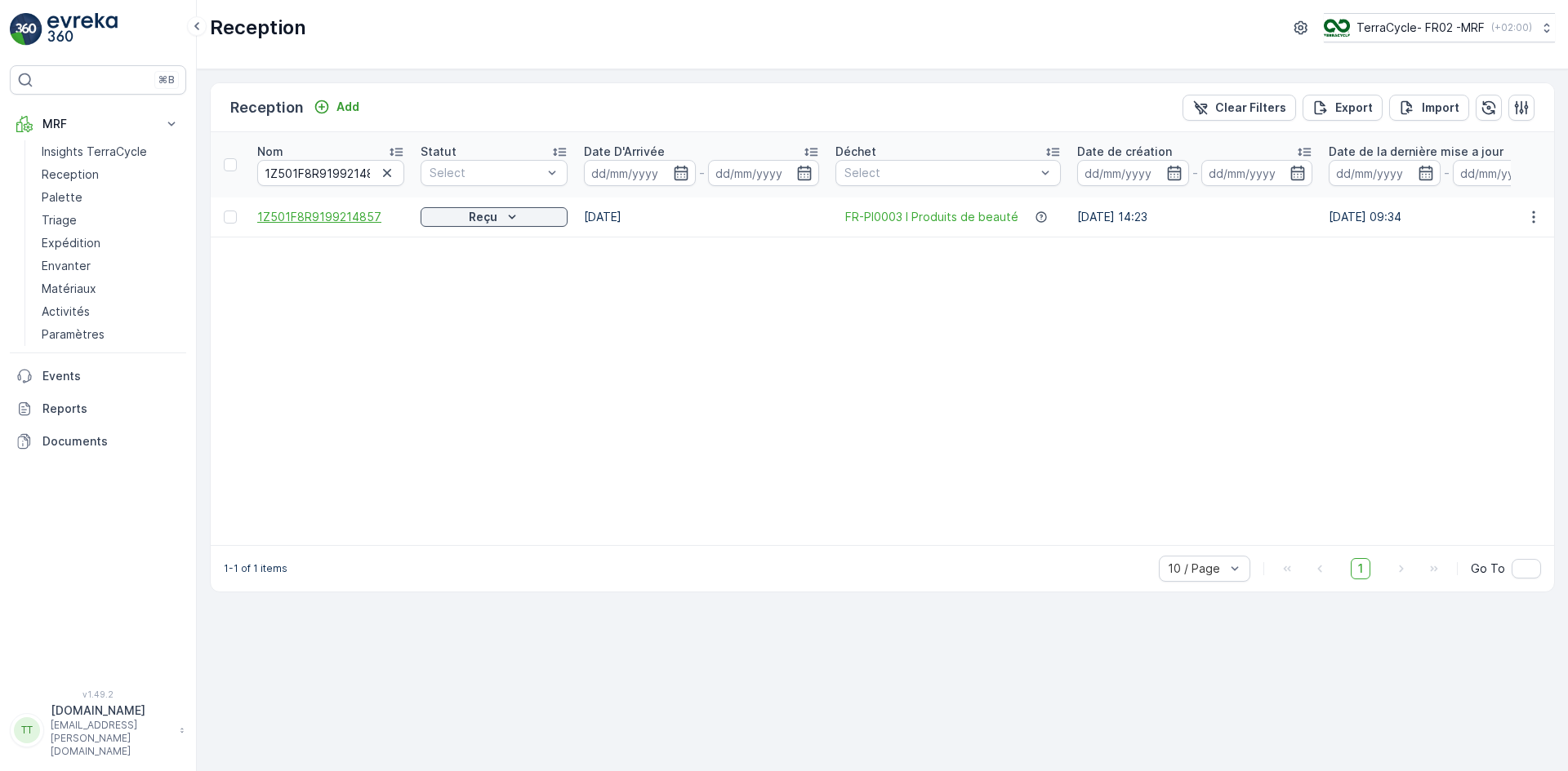
click at [308, 217] on span "1Z501F8R9199214857" at bounding box center [331, 217] width 147 height 16
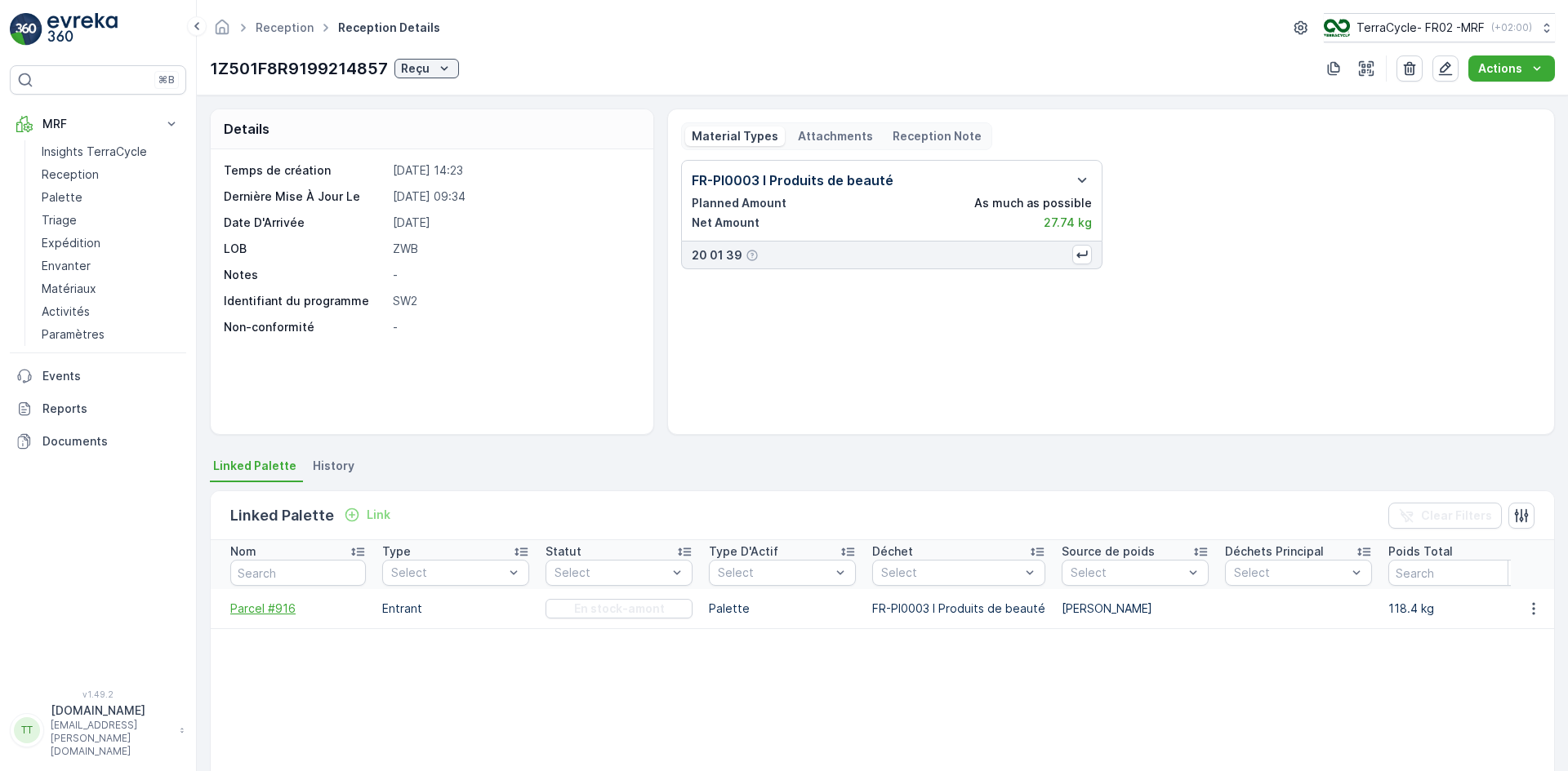
click at [266, 612] on span "Parcel #916" at bounding box center [298, 609] width 136 height 16
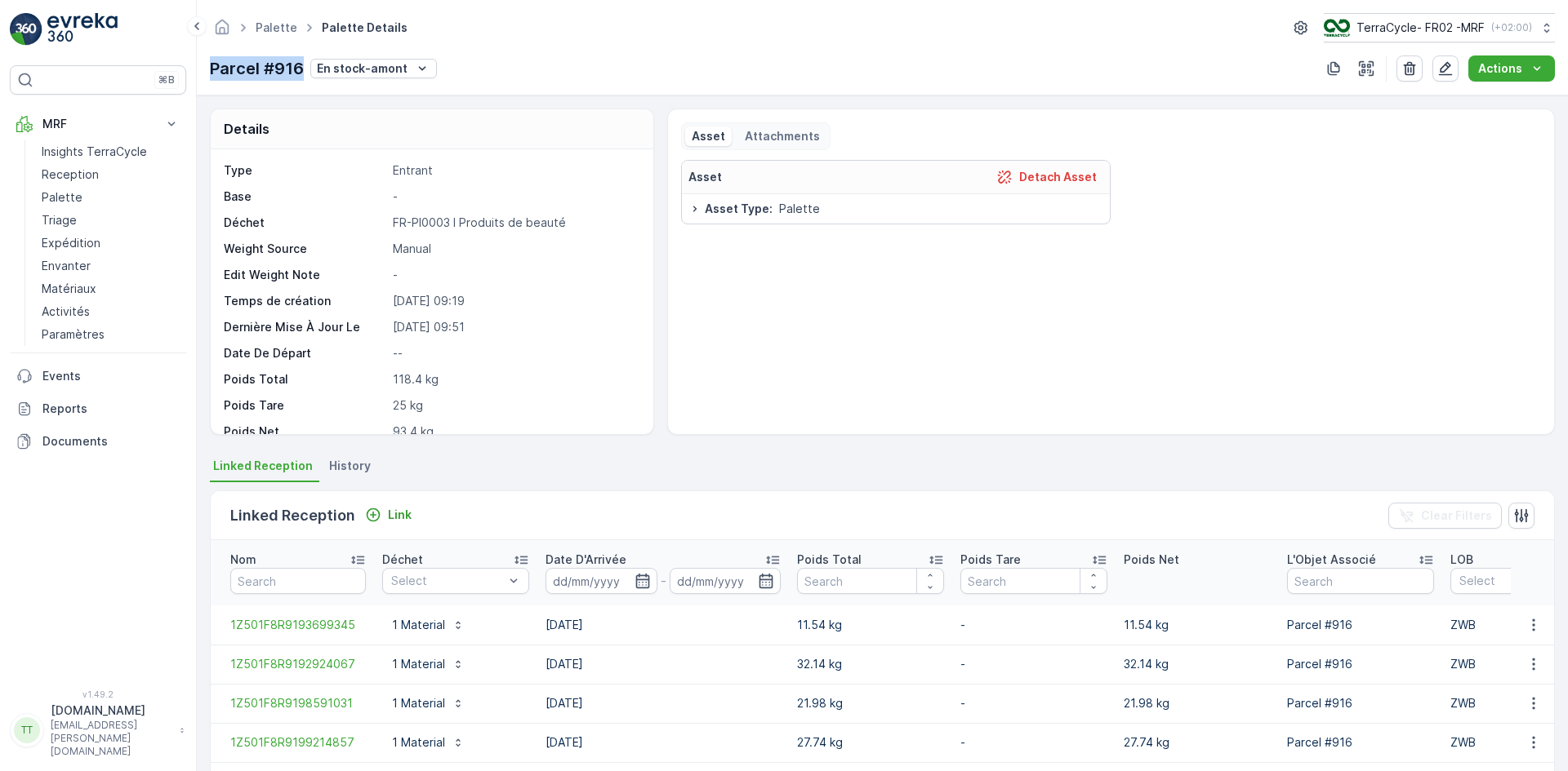
drag, startPoint x: 243, startPoint y: 72, endPoint x: 302, endPoint y: 72, distance: 59.0
click at [302, 72] on p "Parcel #916" at bounding box center [257, 69] width 94 height 25
click at [78, 216] on link "Triage" at bounding box center [111, 221] width 151 height 23
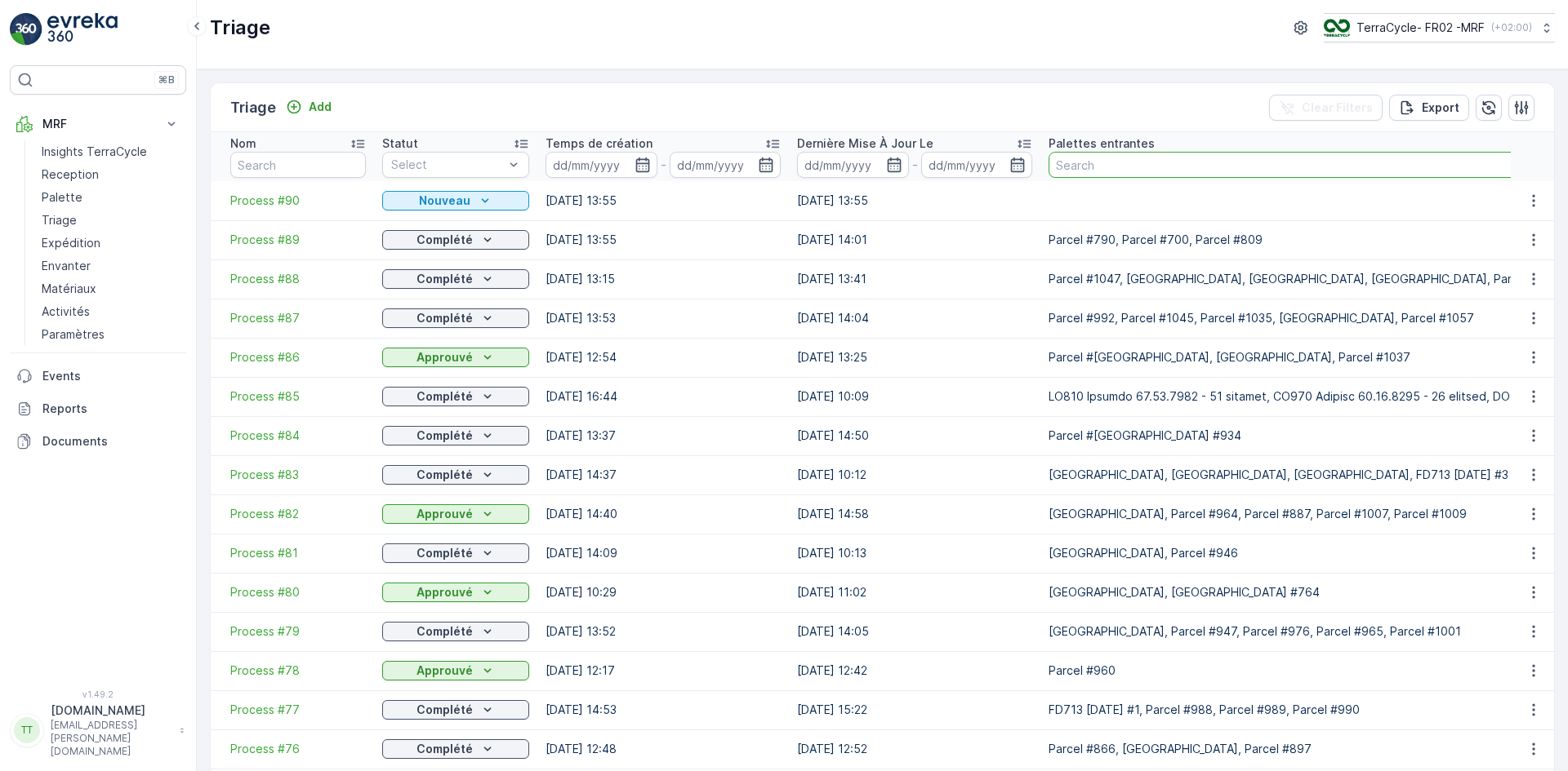
paste input "Parcel #916"
type input "Parcel #916"
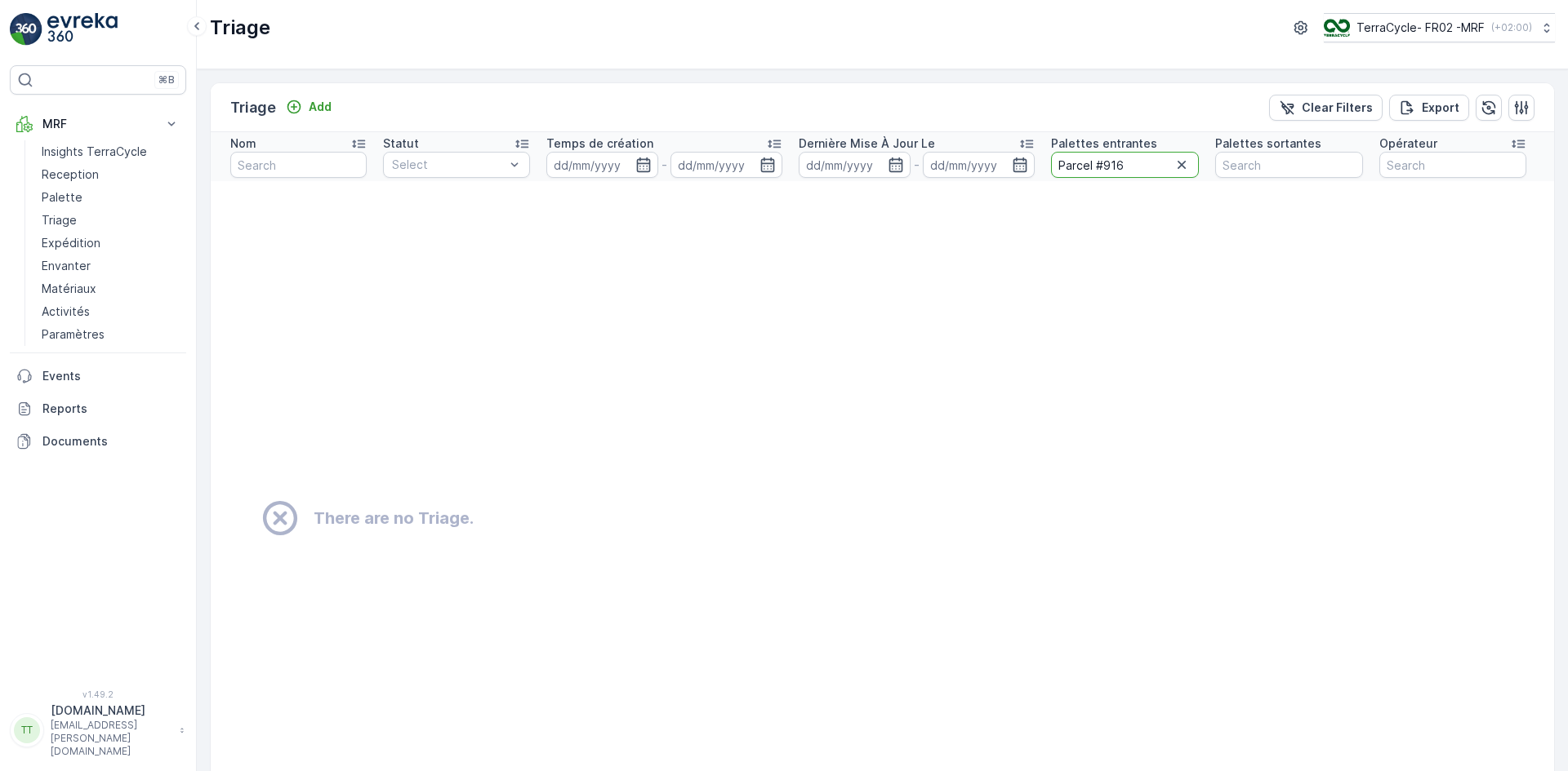
drag, startPoint x: 1118, startPoint y: 157, endPoint x: 1142, endPoint y: 158, distance: 24.0
click at [1142, 158] on input "Parcel #916" at bounding box center [1124, 164] width 148 height 26
click at [1233, 165] on input "text" at bounding box center [1289, 164] width 147 height 26
paste input "Parcel #916"
type input "Parcel #916"
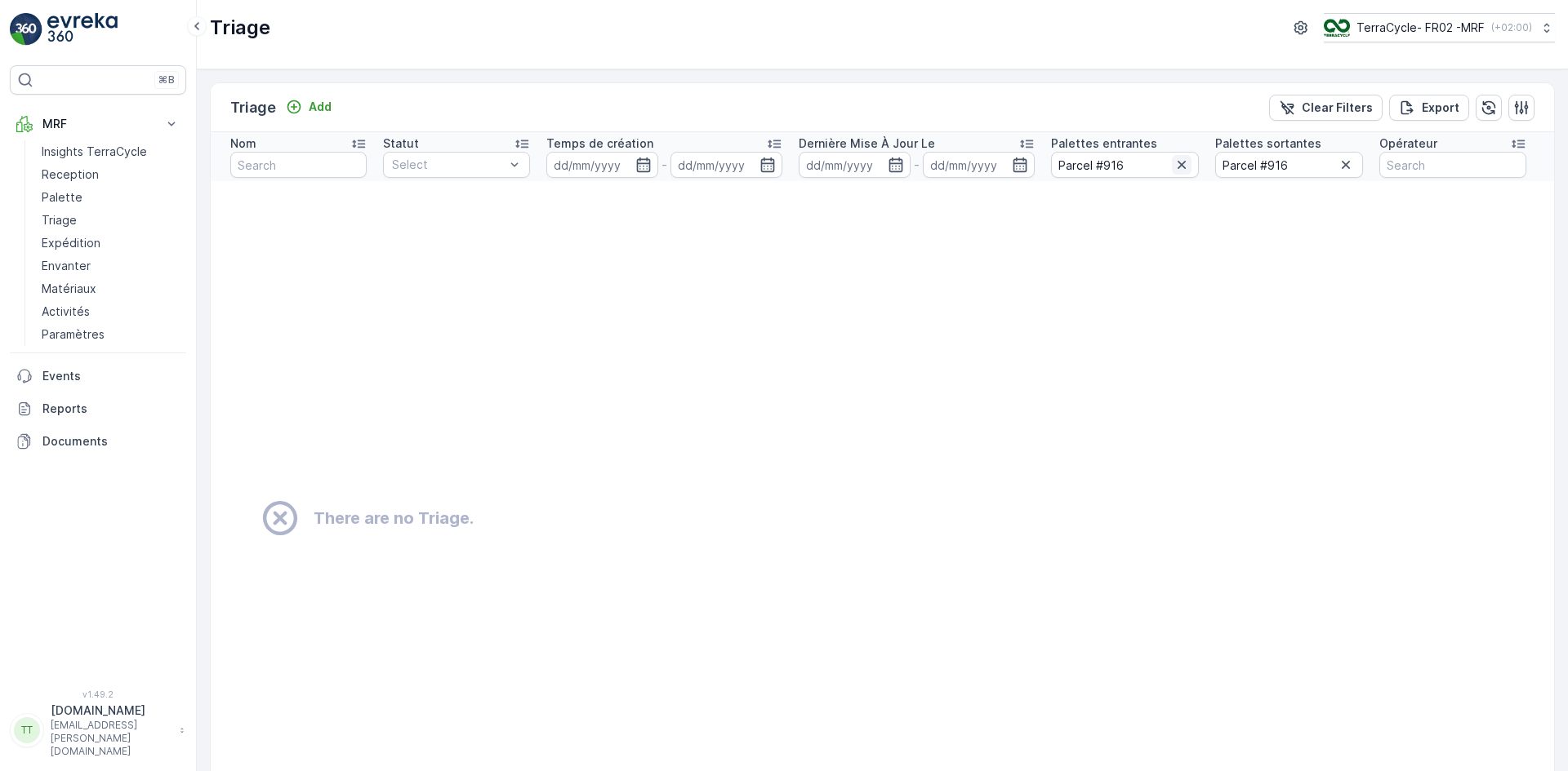
click at [1181, 170] on icon "button" at bounding box center [1182, 165] width 16 height 16
click at [1341, 163] on icon "button" at bounding box center [1346, 165] width 16 height 16
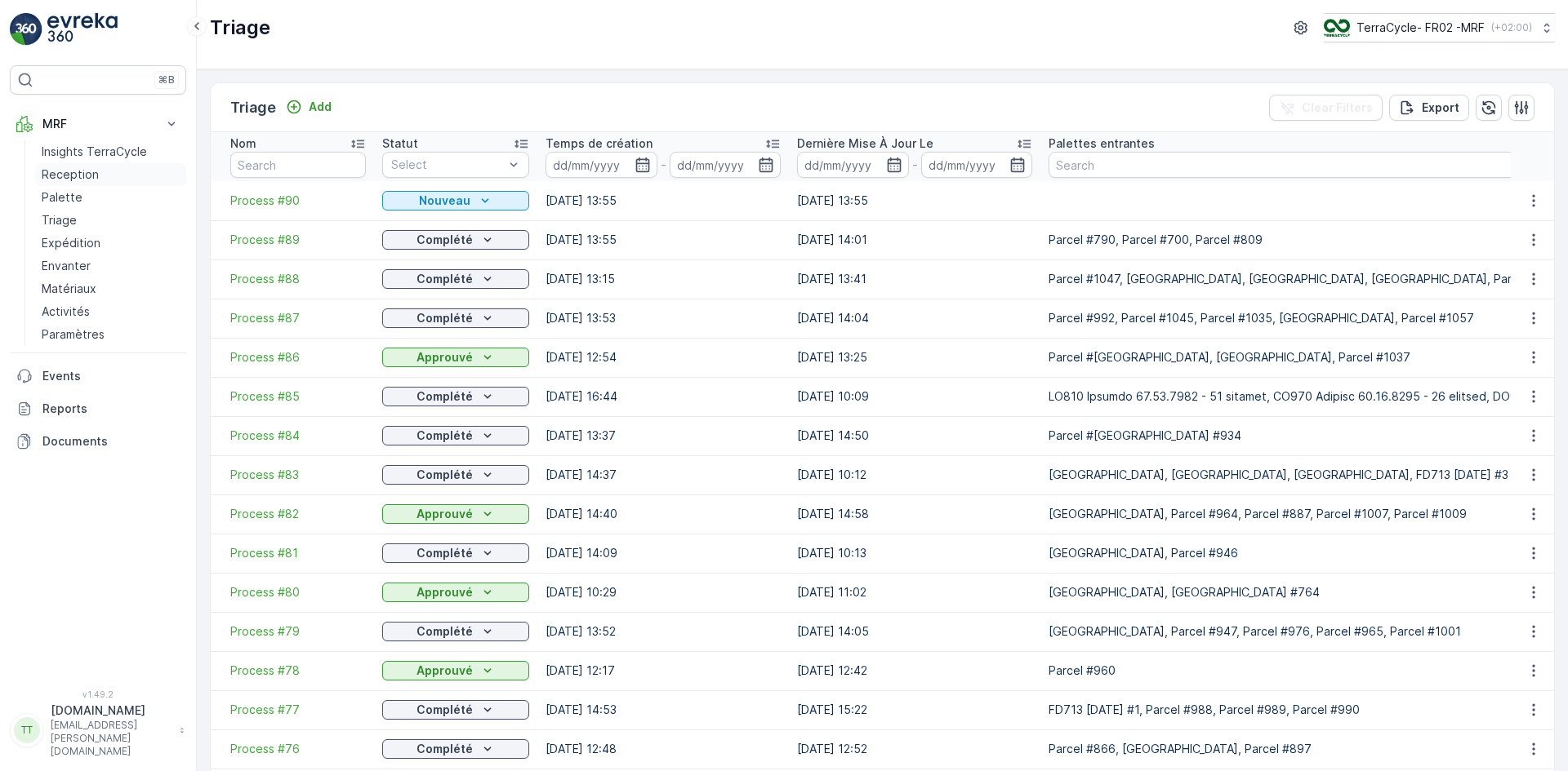
click at [68, 174] on p "Reception" at bounding box center [70, 175] width 57 height 16
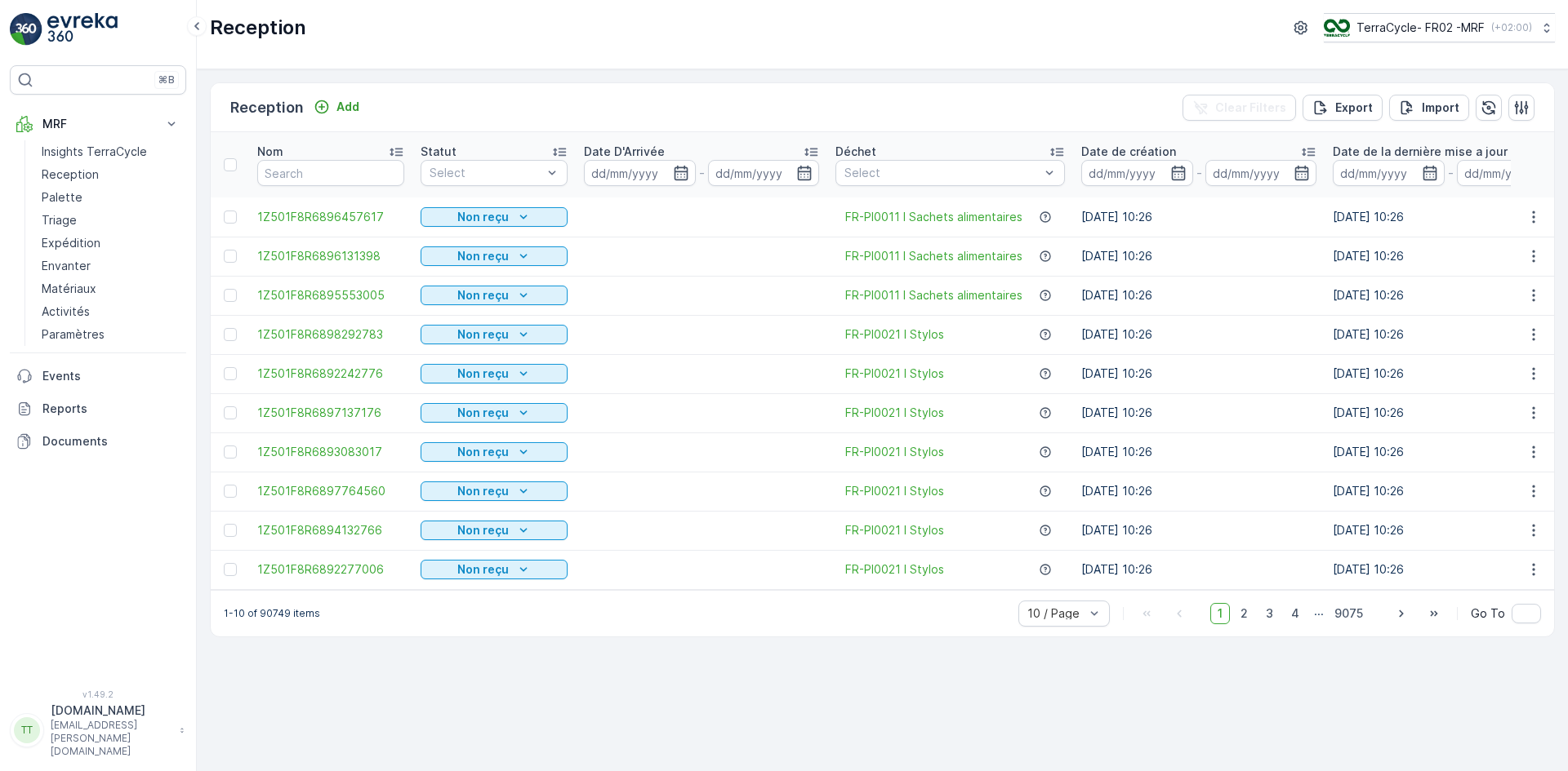
click at [1299, 234] on td "[DATE] 10:26" at bounding box center [1198, 217] width 252 height 39
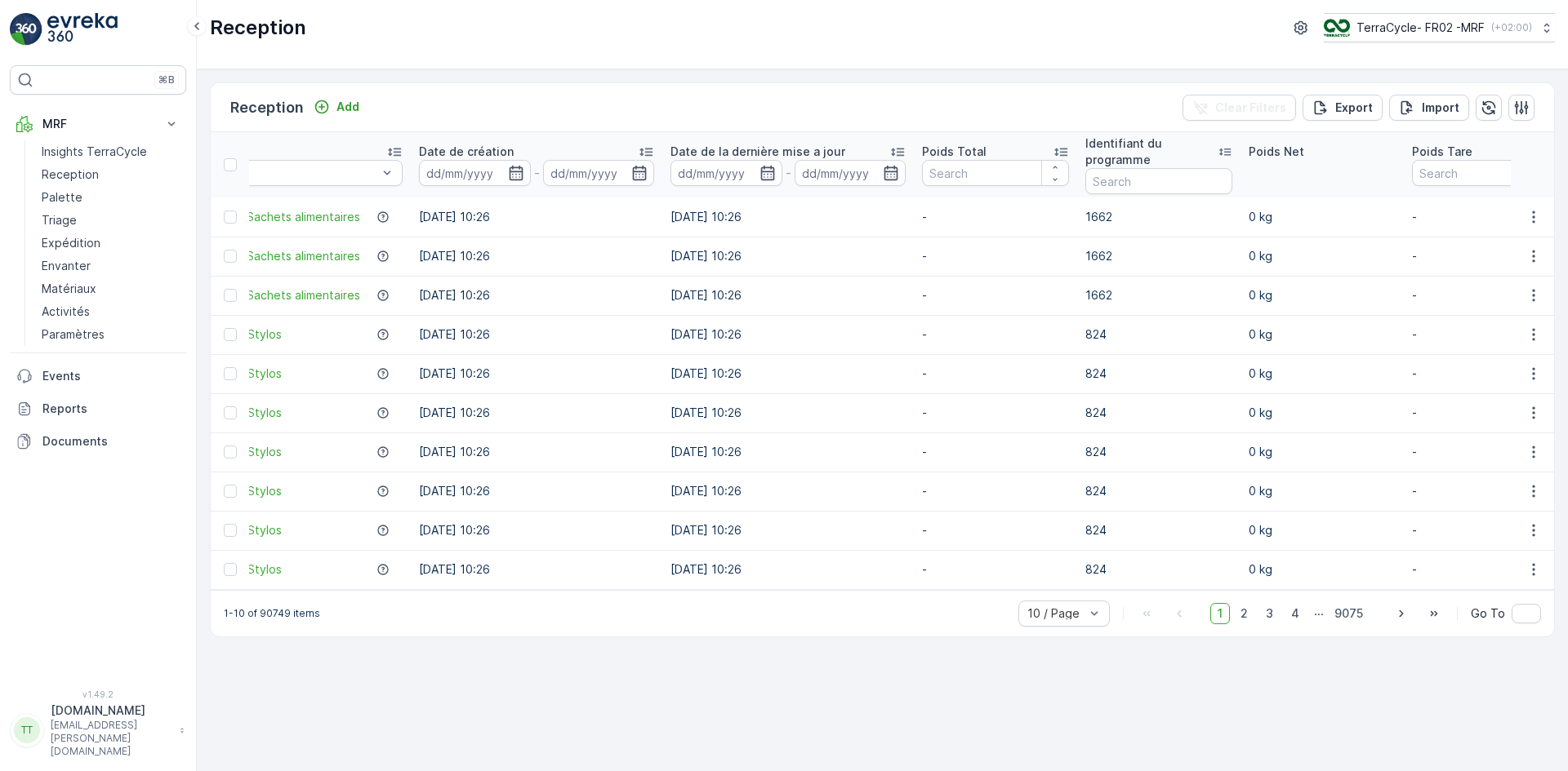
scroll to position [0, 849]
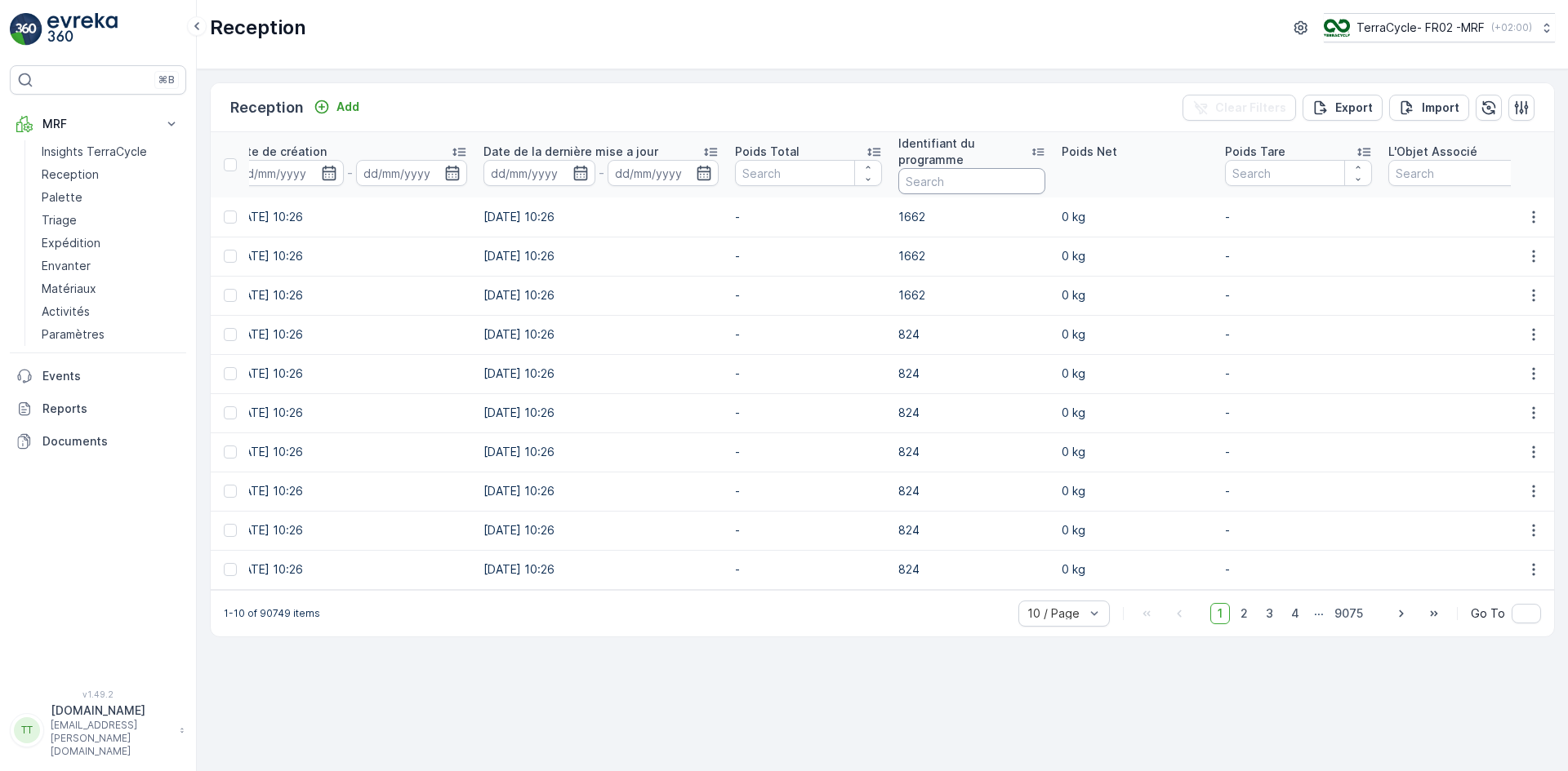
click at [932, 182] on input "text" at bounding box center [971, 181] width 147 height 26
type input "sw2"
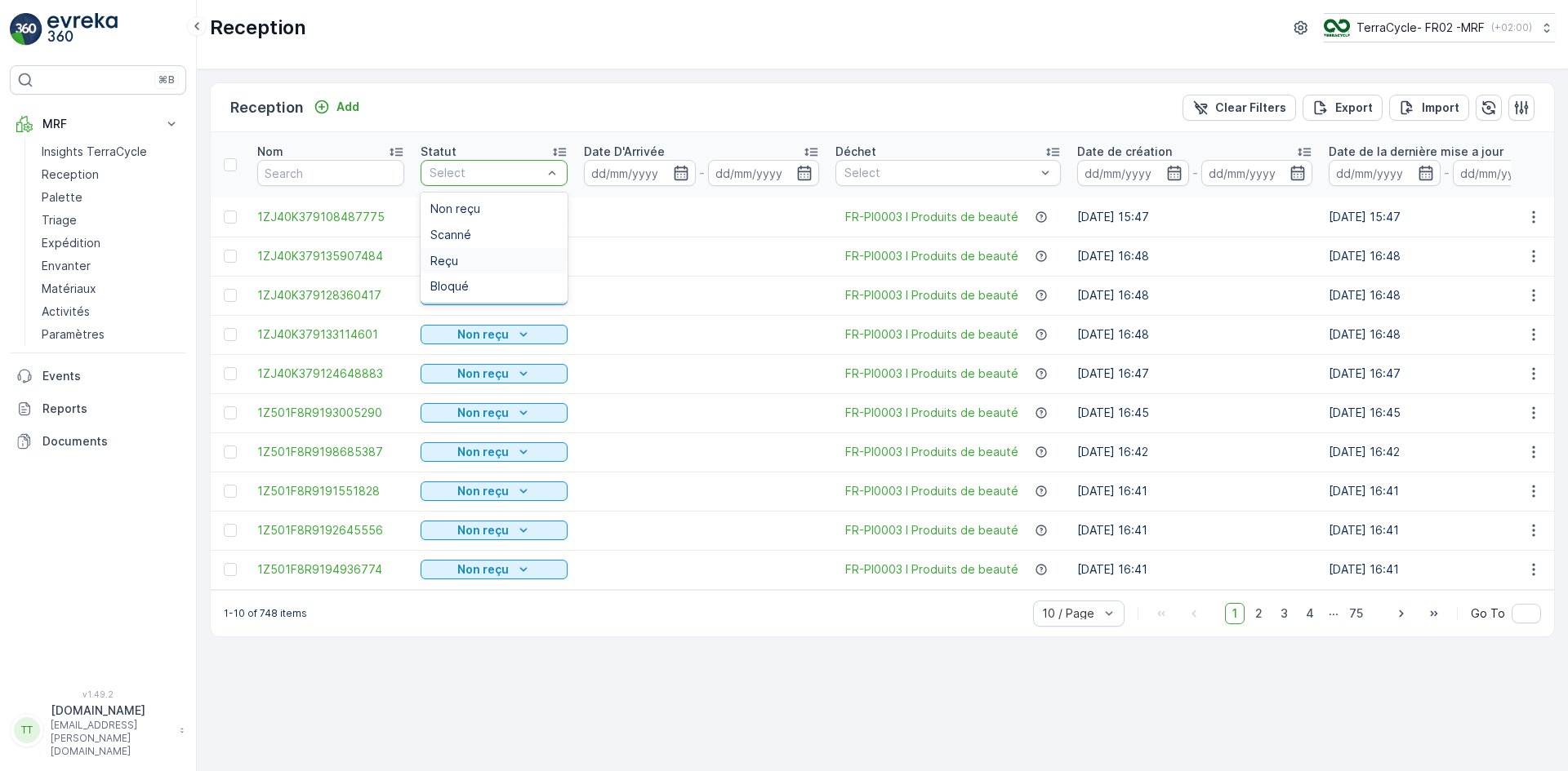
click at [453, 259] on span "Reçu" at bounding box center [443, 261] width 27 height 13
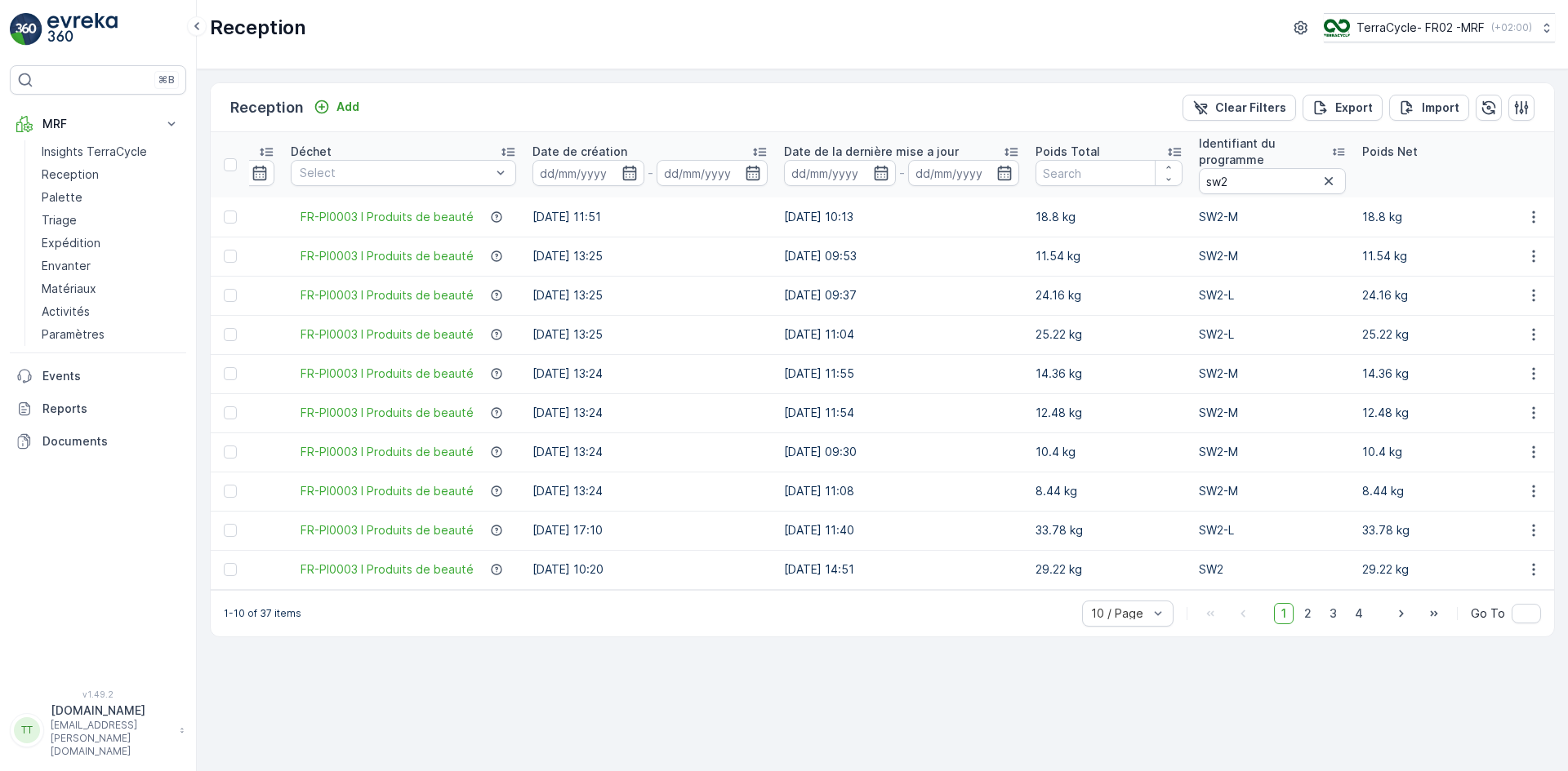
scroll to position [0, 559]
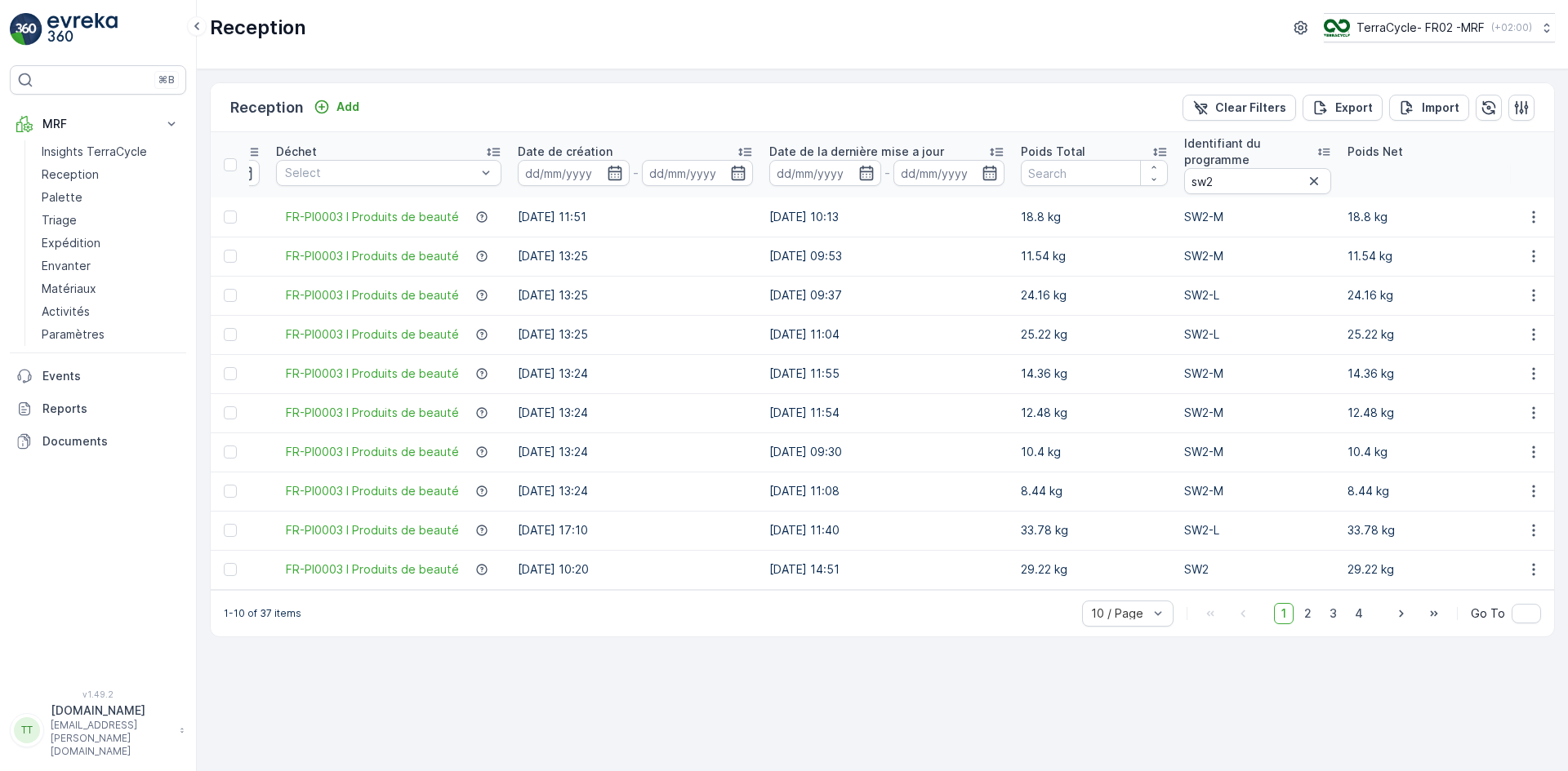
click at [1157, 150] on icon at bounding box center [1159, 152] width 13 height 8
click at [1158, 148] on icon at bounding box center [1159, 152] width 16 height 16
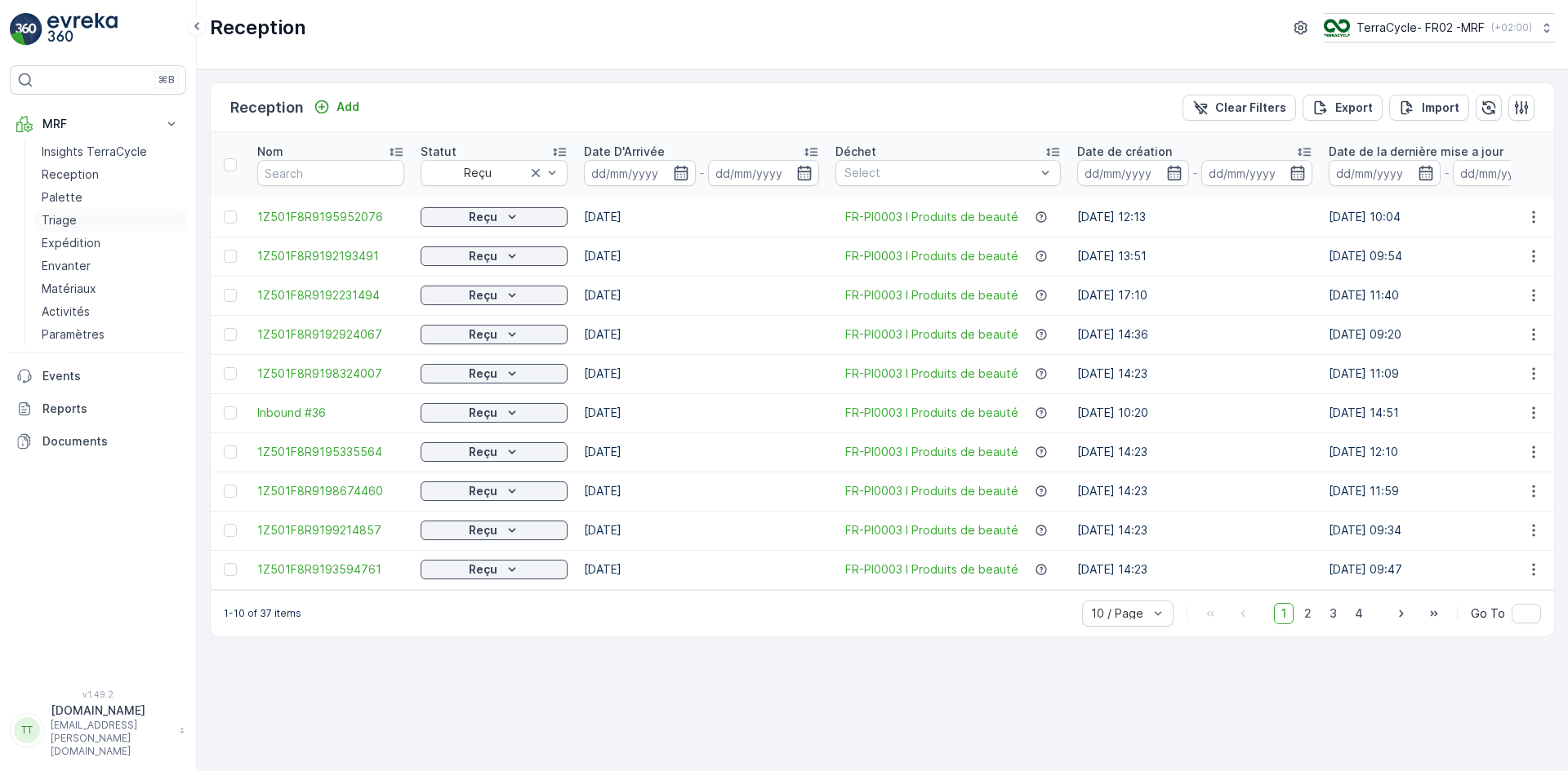
click at [81, 221] on link "Triage" at bounding box center [111, 221] width 151 height 23
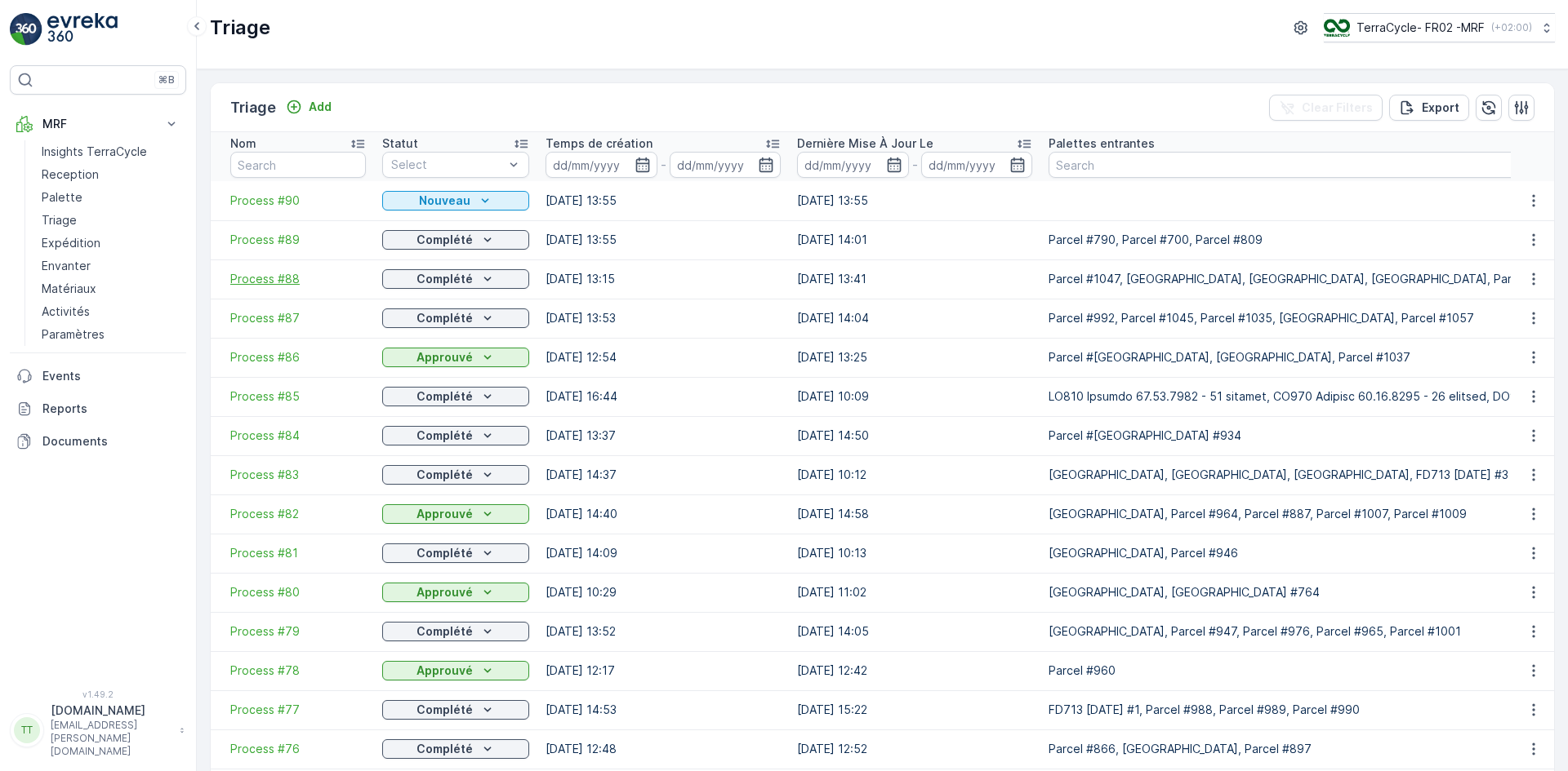
click at [270, 275] on span "Process #88" at bounding box center [298, 279] width 136 height 16
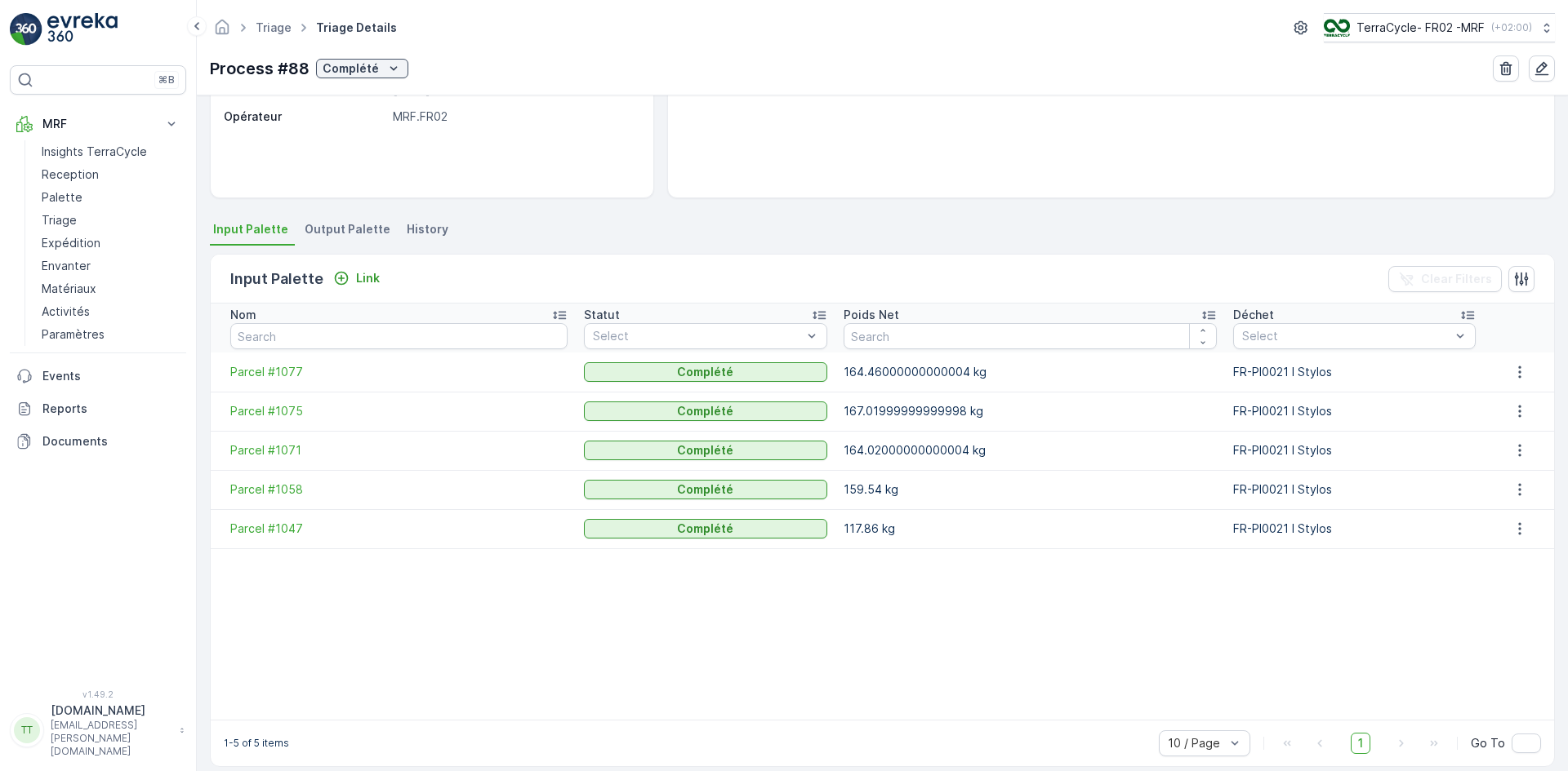
scroll to position [253, 0]
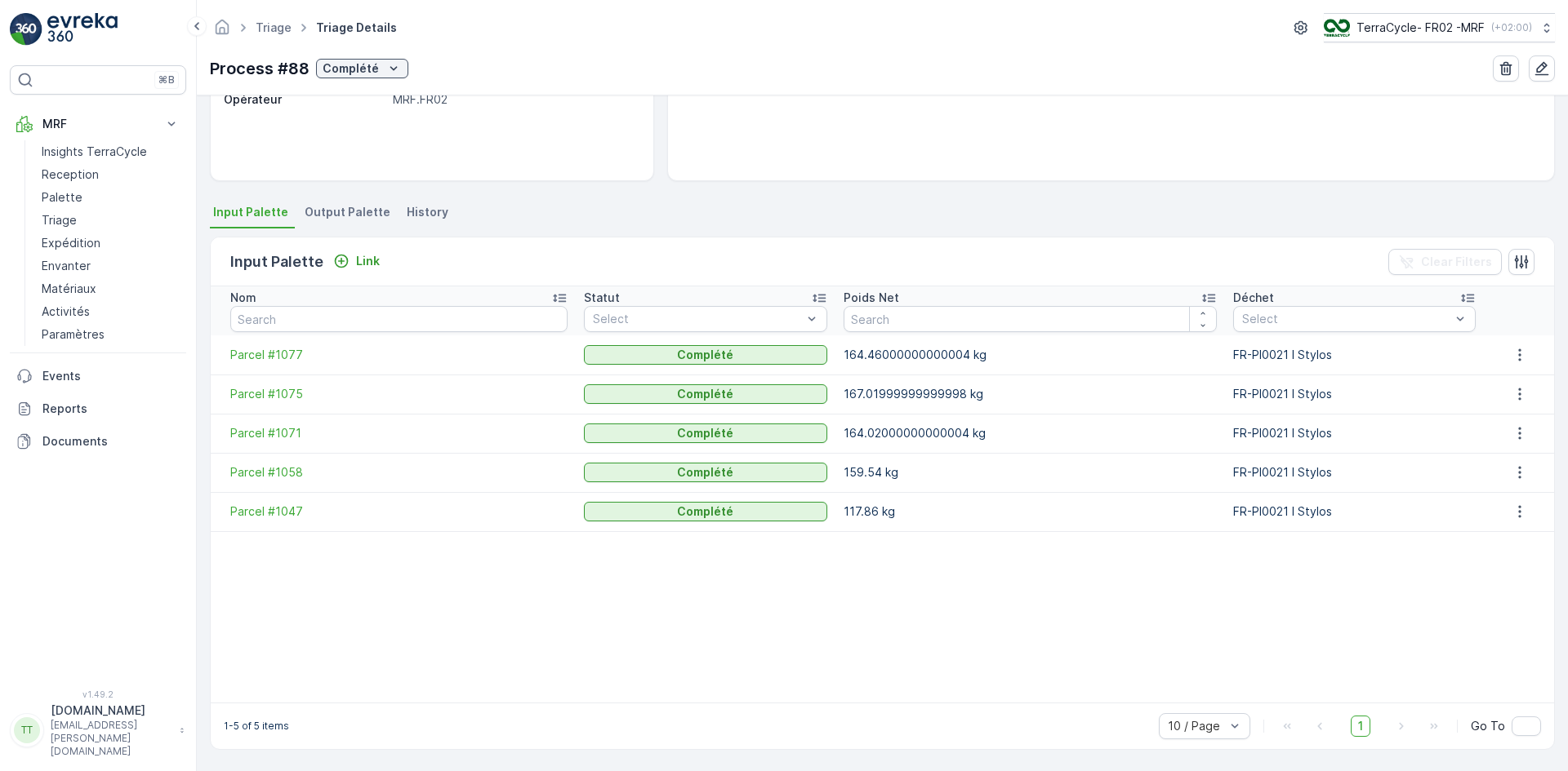
click at [328, 212] on span "Output Palette" at bounding box center [347, 212] width 86 height 16
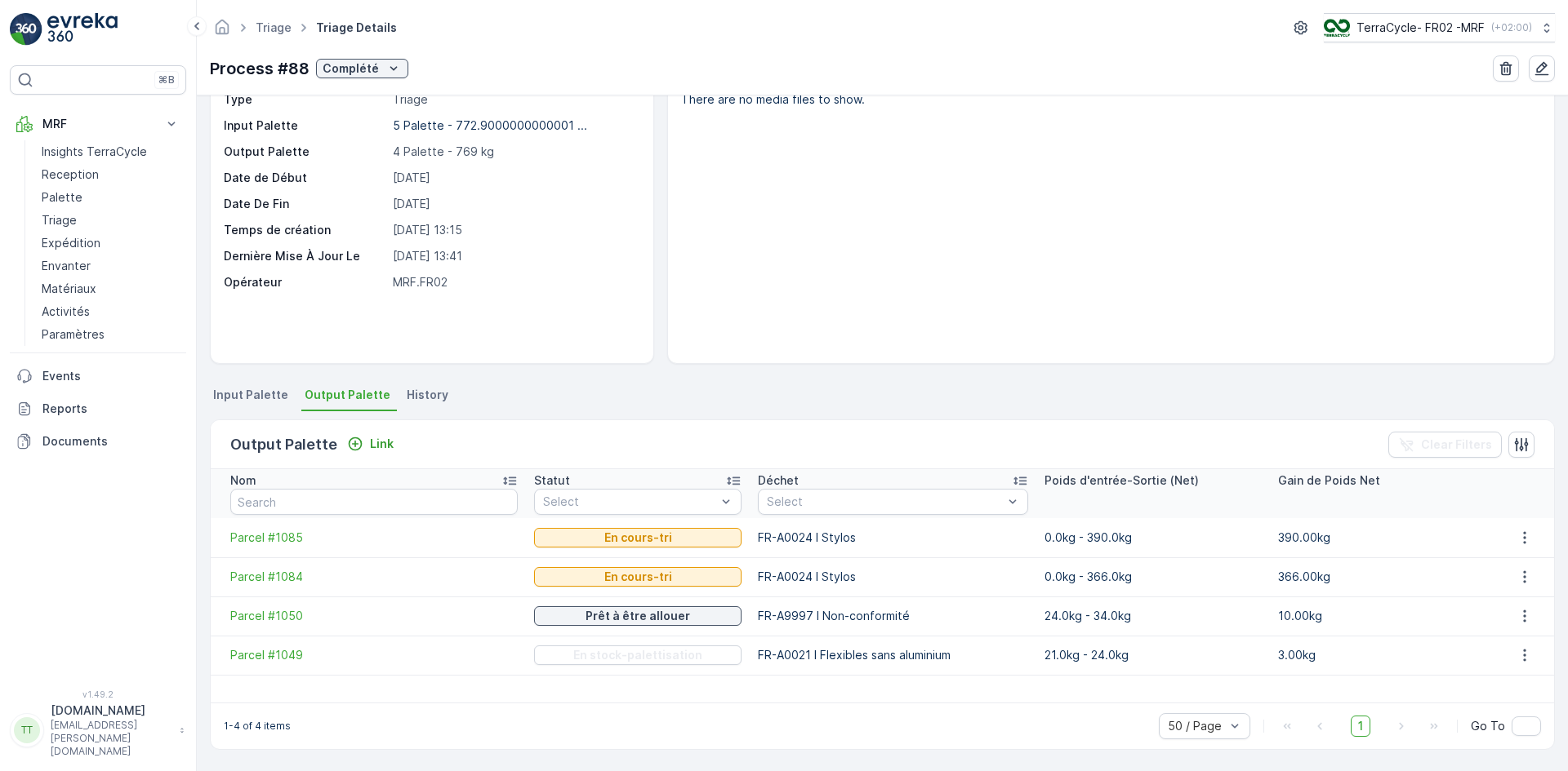
scroll to position [71, 0]
drag, startPoint x: 222, startPoint y: 540, endPoint x: 299, endPoint y: 537, distance: 77.1
click at [299, 537] on td "Parcel #1085" at bounding box center [369, 538] width 316 height 39
copy span "Parcel #1085"
click at [270, 23] on link "Triage" at bounding box center [273, 27] width 36 height 14
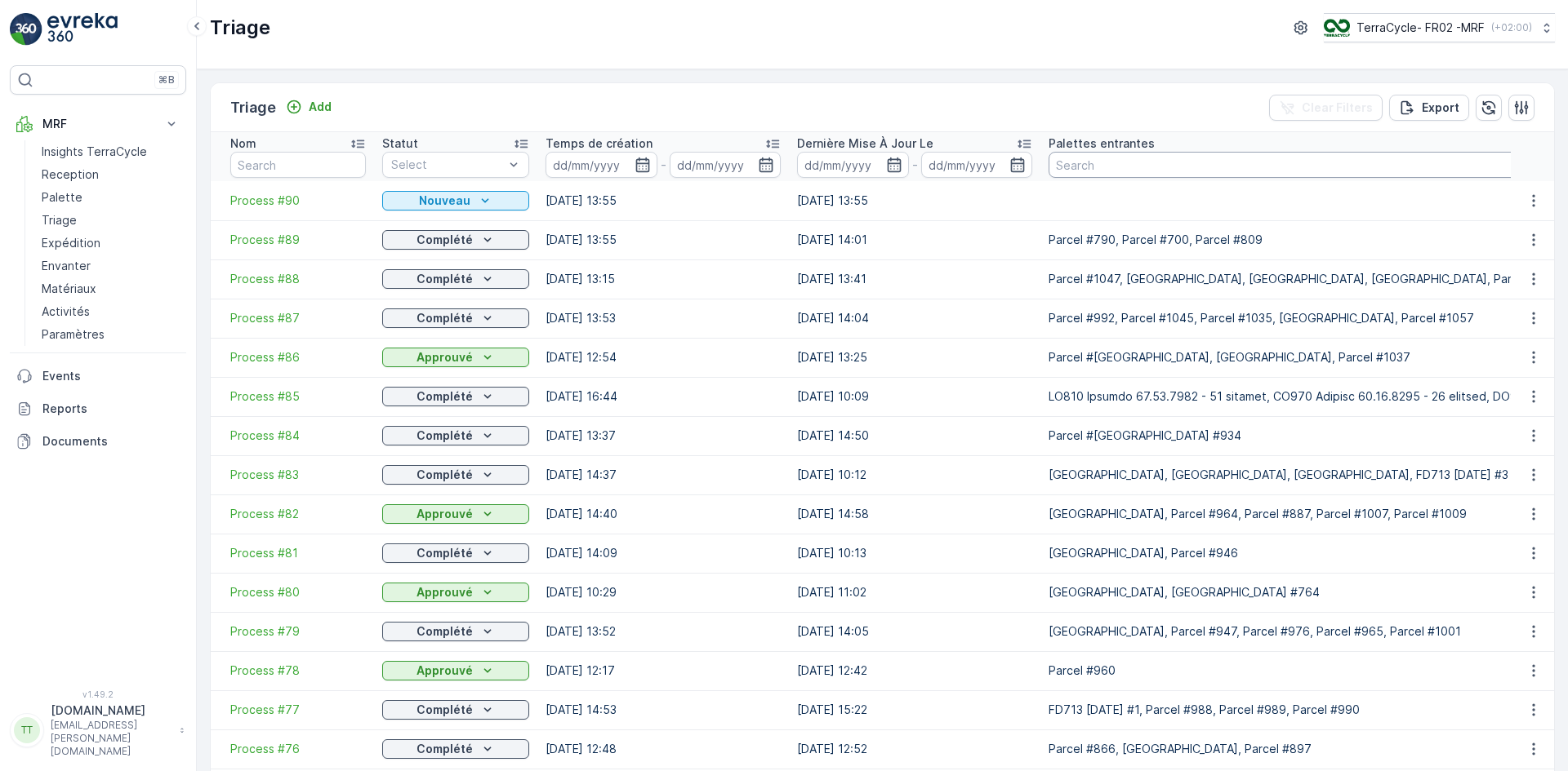
paste input "Parcel #1085"
type input "Parcel #1085"
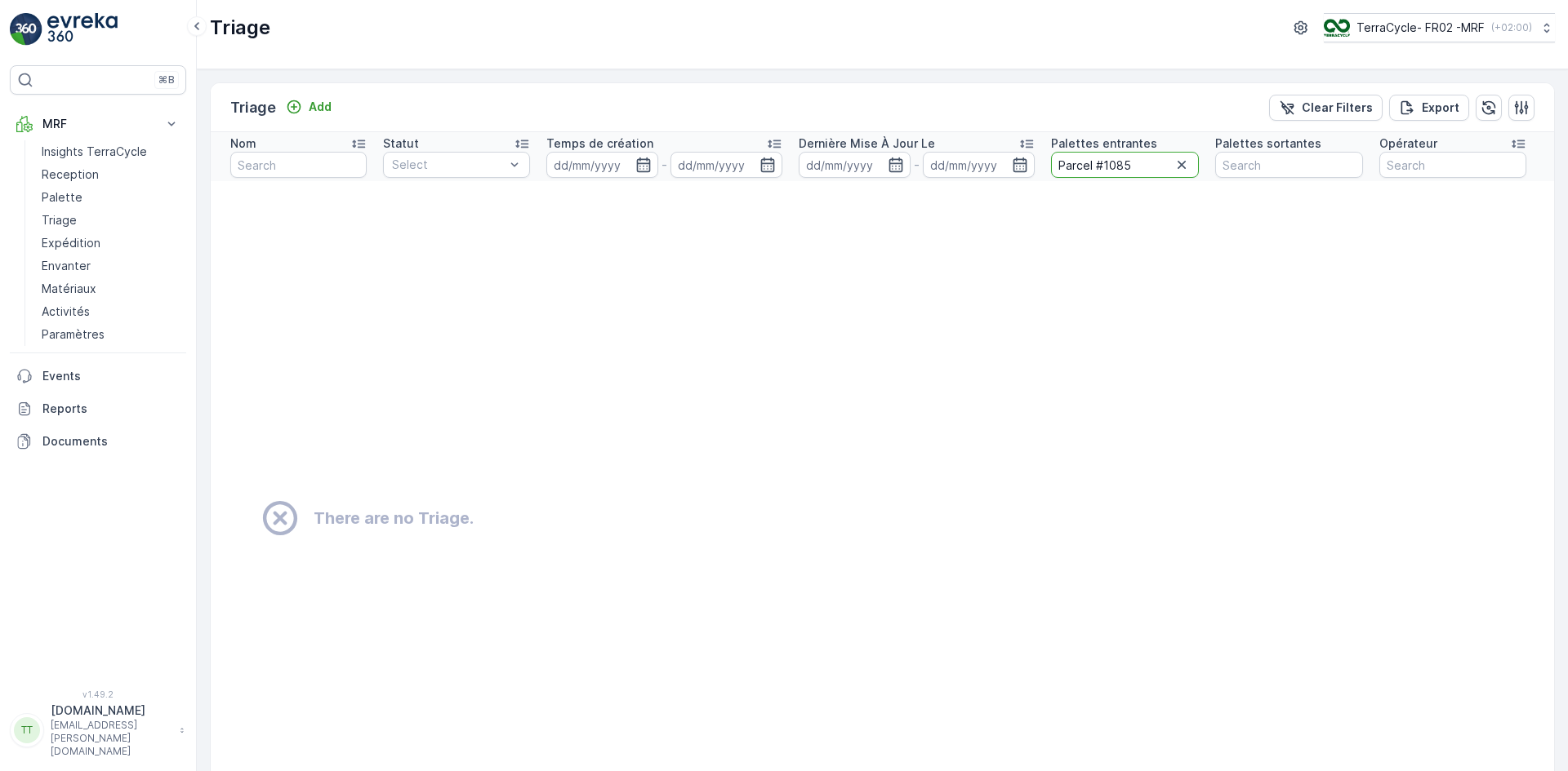
drag, startPoint x: 1120, startPoint y: 167, endPoint x: 1137, endPoint y: 156, distance: 20.2
click at [1143, 161] on input "Parcel #1085" at bounding box center [1124, 164] width 148 height 26
type input "Parcel #1084"
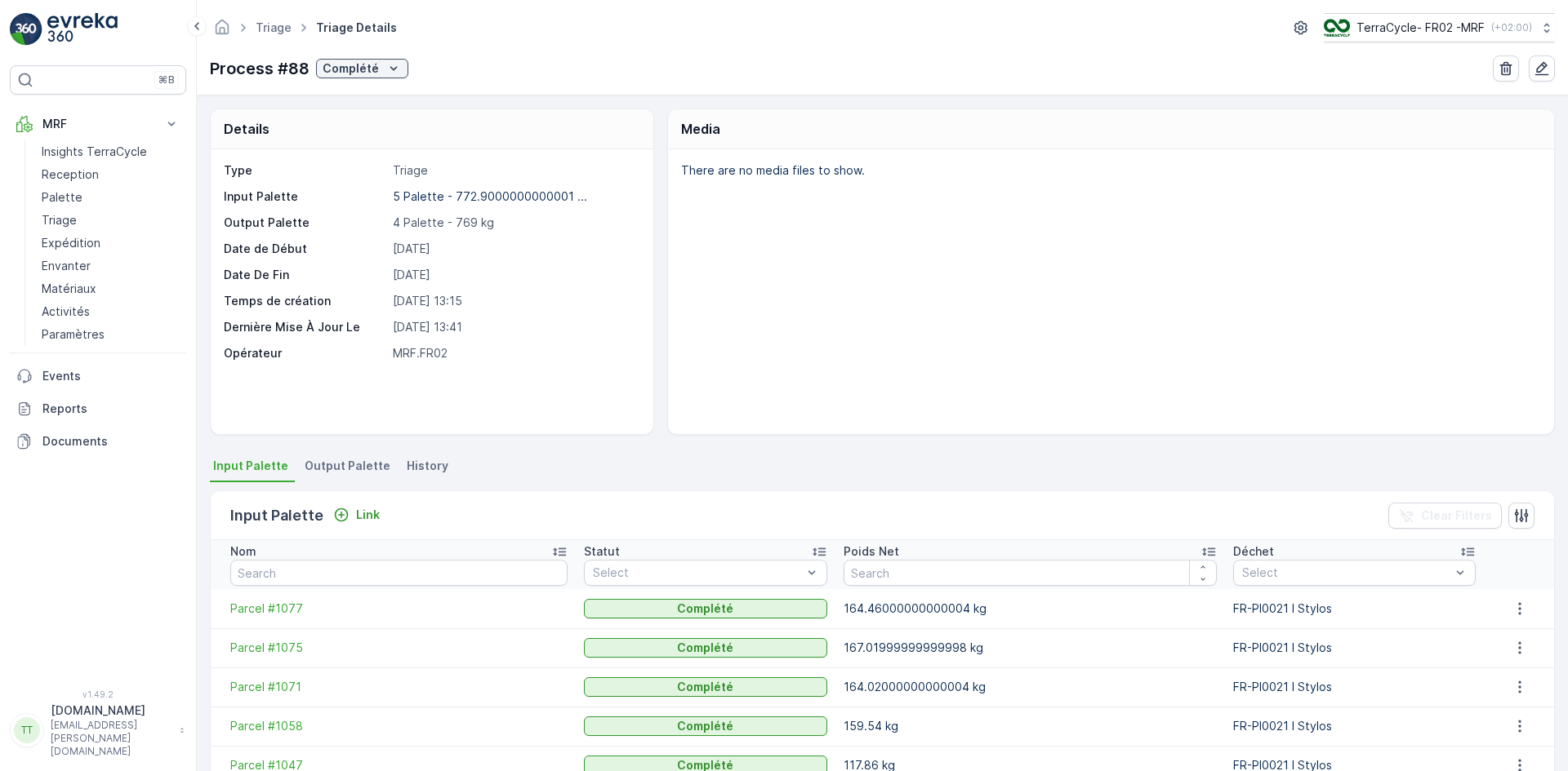
click at [408, 461] on span "History" at bounding box center [427, 466] width 42 height 16
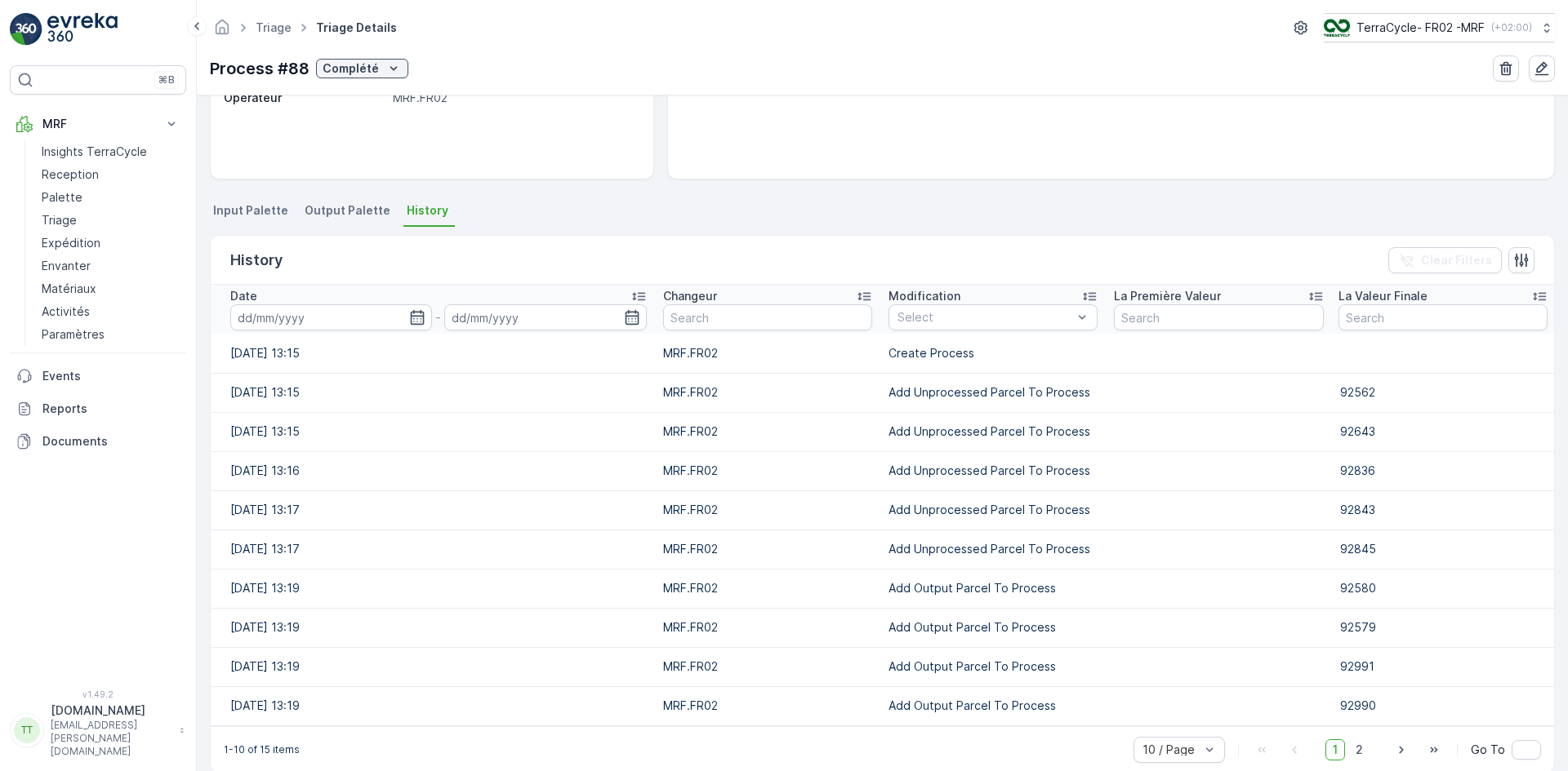
scroll to position [279, 0]
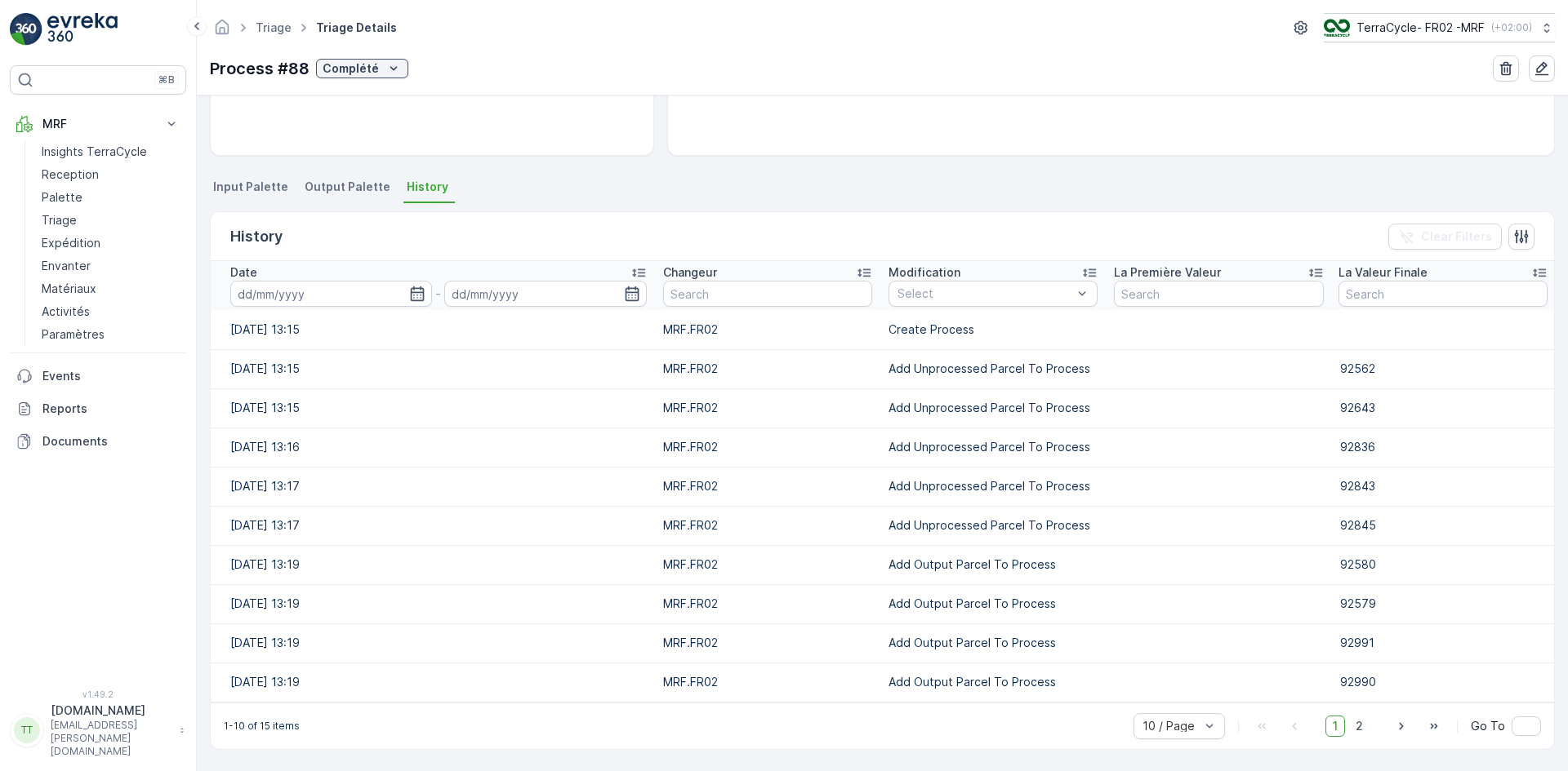
click at [324, 181] on span "Output Palette" at bounding box center [347, 187] width 86 height 16
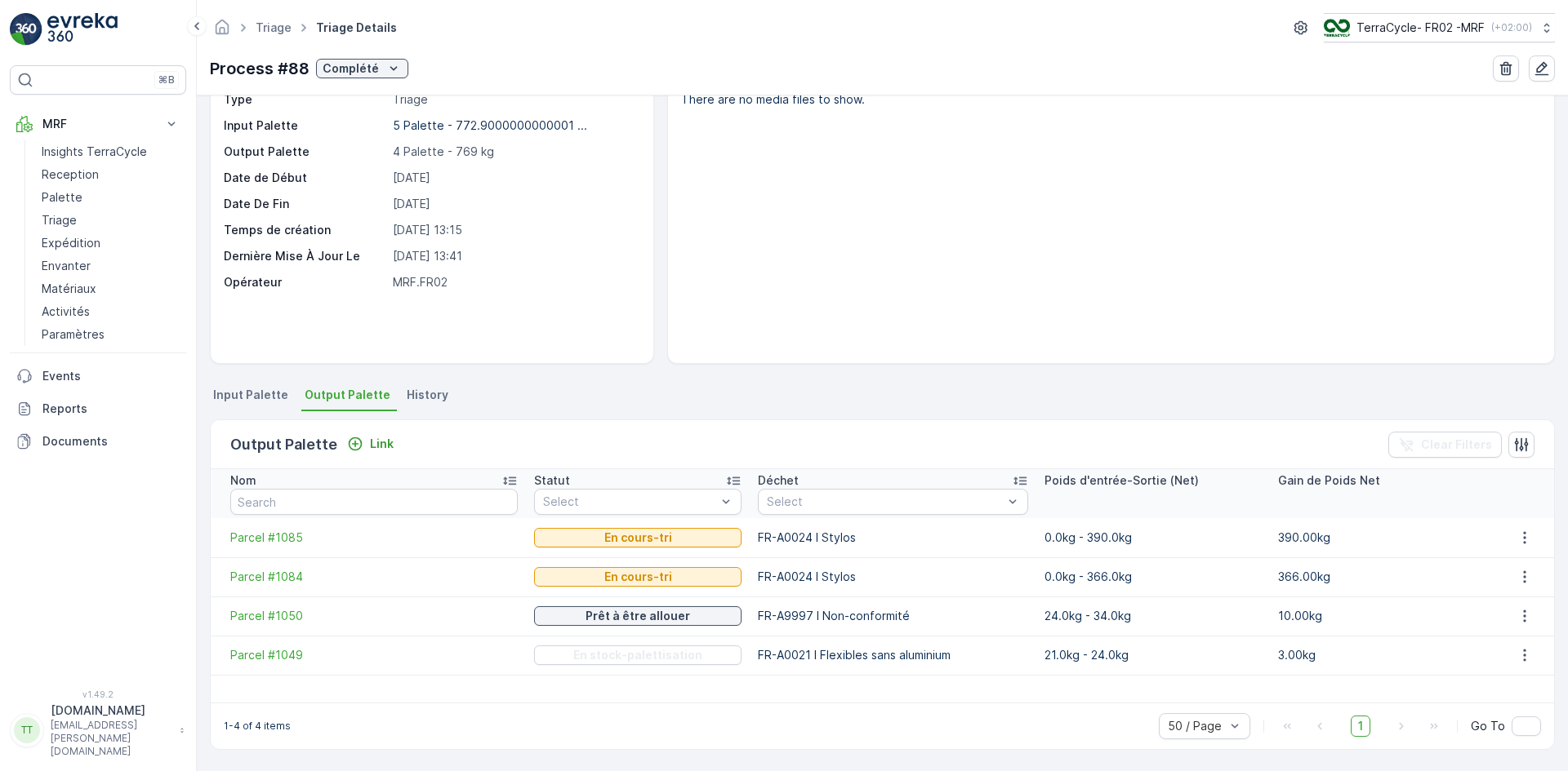
scroll to position [71, 0]
click at [278, 576] on span "Parcel #1084" at bounding box center [374, 577] width 287 height 16
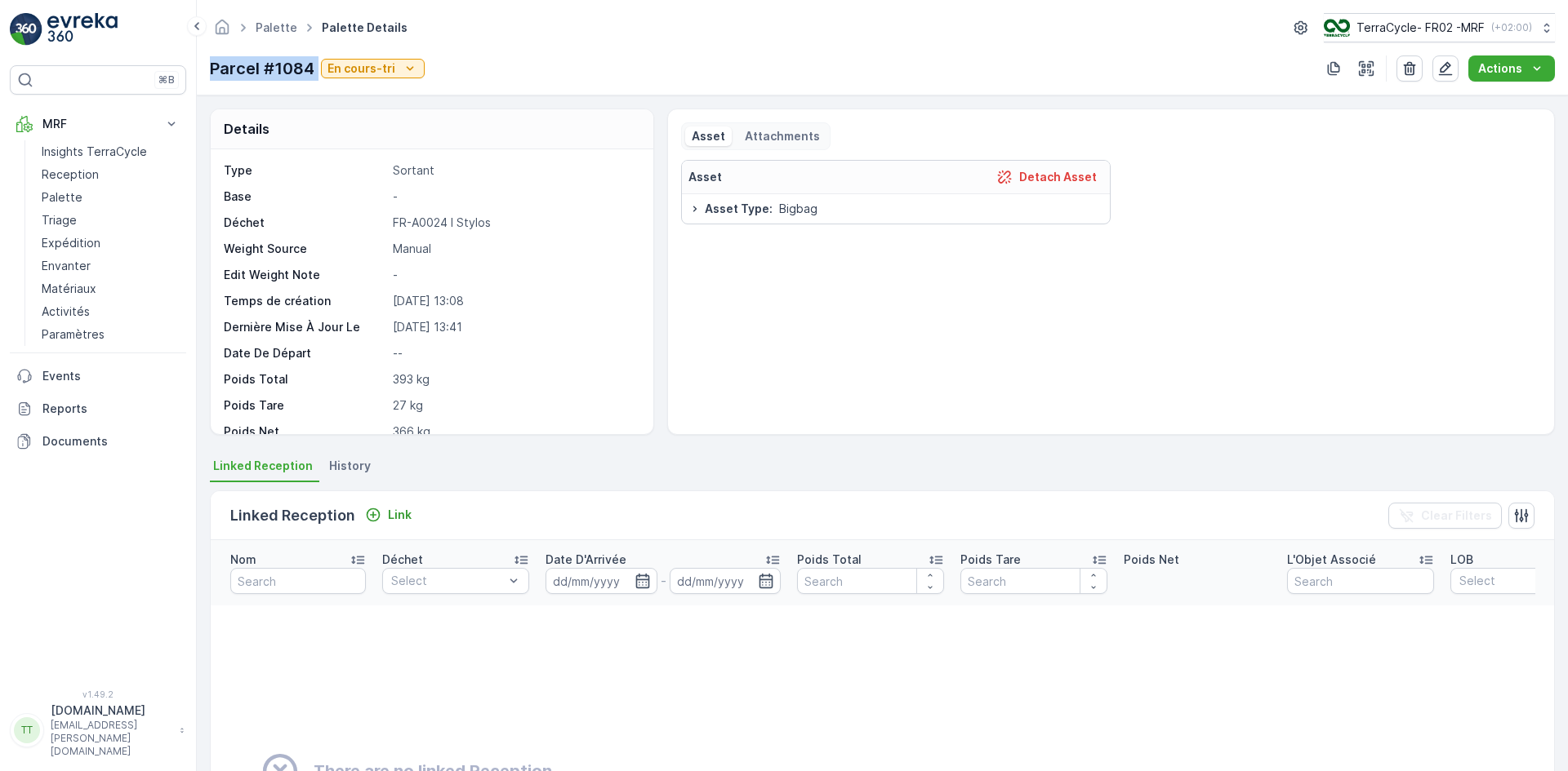
drag, startPoint x: 238, startPoint y: 69, endPoint x: 319, endPoint y: 68, distance: 81.0
click at [319, 68] on div "Palette Palette Details TerraCycle- FR02 -MRF ( +02:00 ) Parcel #1084 En cours-…" at bounding box center [882, 48] width 1371 height 96
drag, startPoint x: 399, startPoint y: 216, endPoint x: 490, endPoint y: 214, distance: 91.0
click at [490, 214] on div "Déchet FR-A0024 I Stylos" at bounding box center [429, 222] width 412 height 16
copy p "FR-A0024 I Stylos"
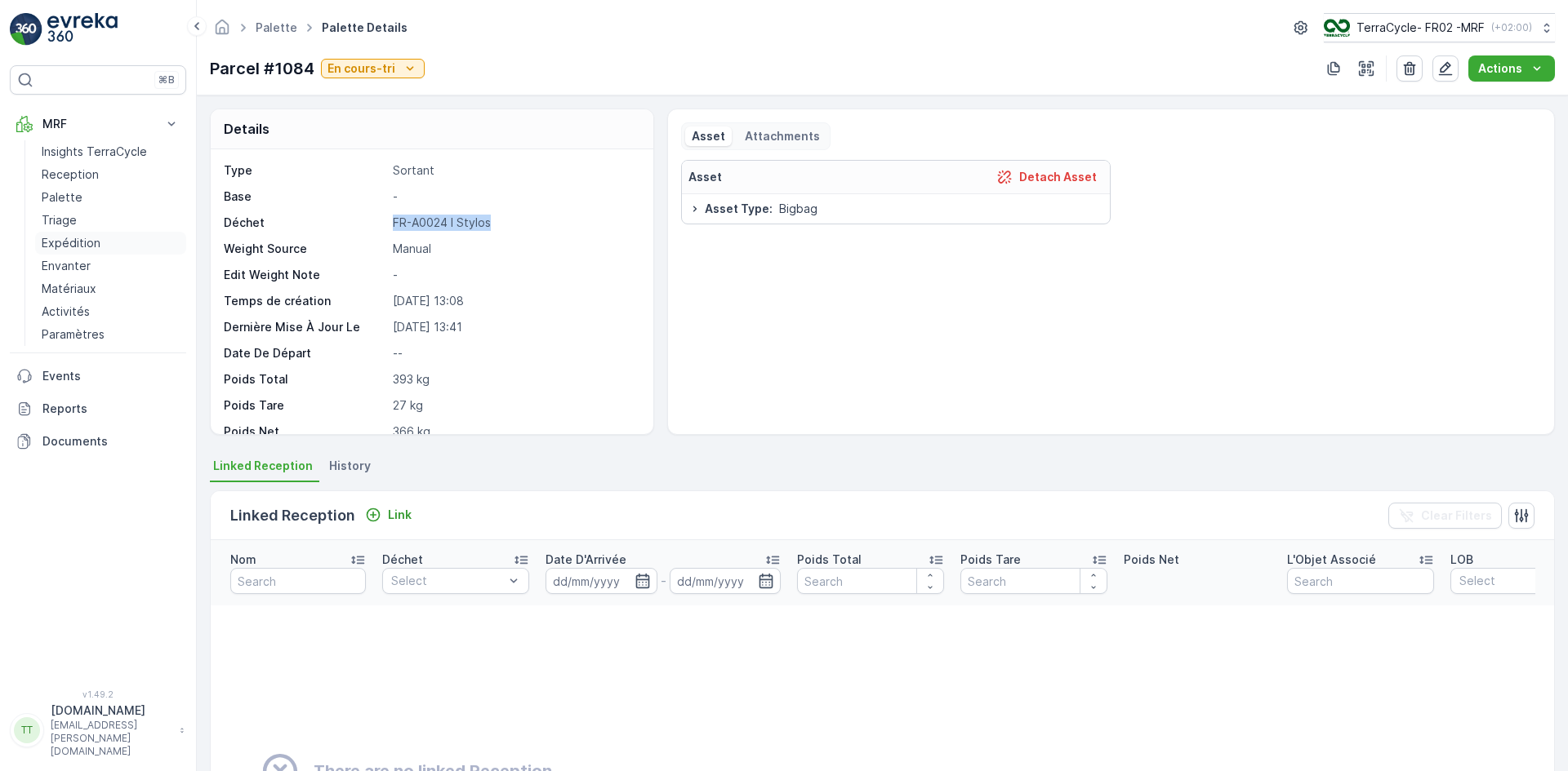
click at [66, 235] on p "Expédition" at bounding box center [71, 243] width 59 height 16
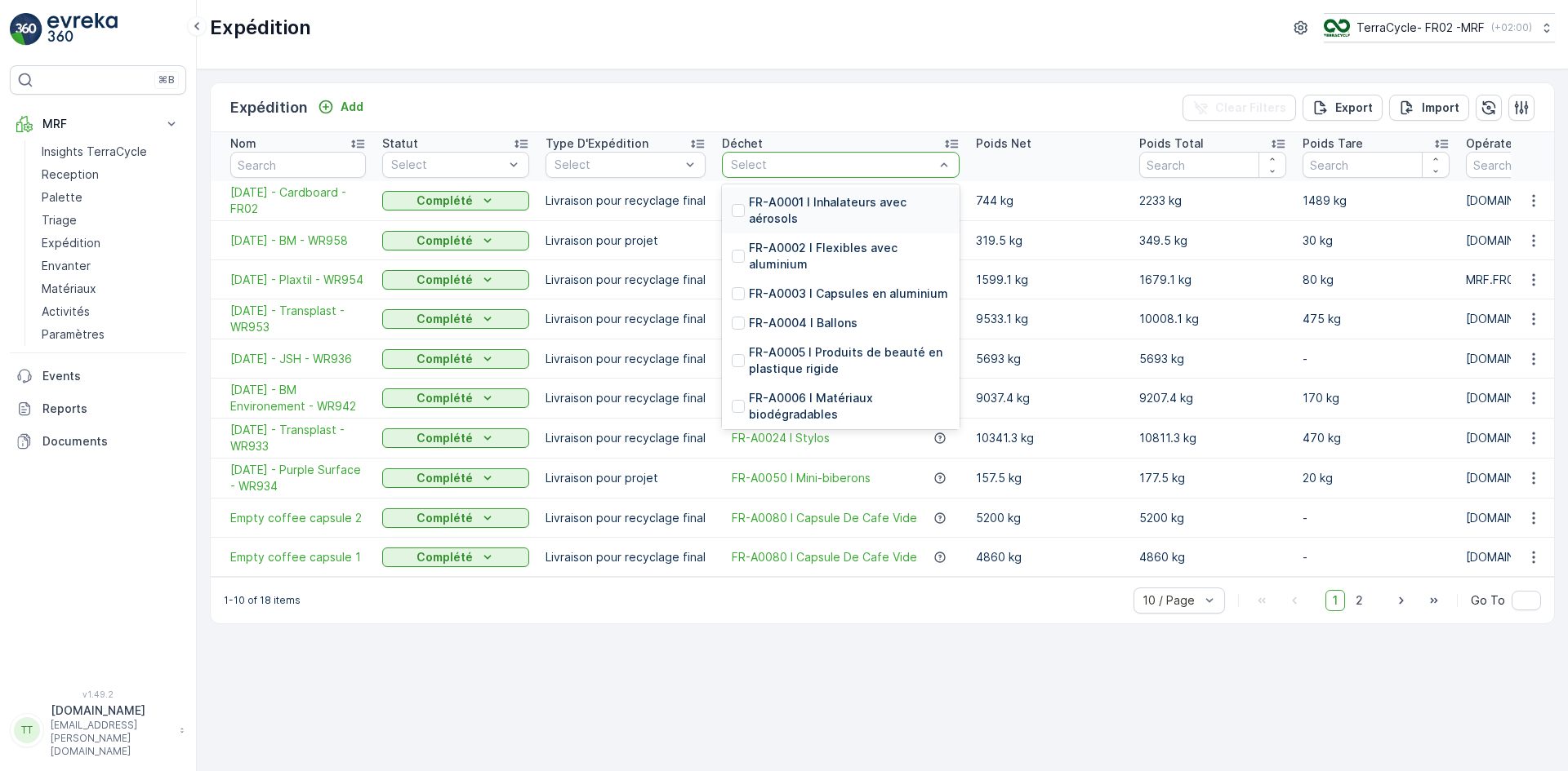
type input "FR-A0024 I Stylos"
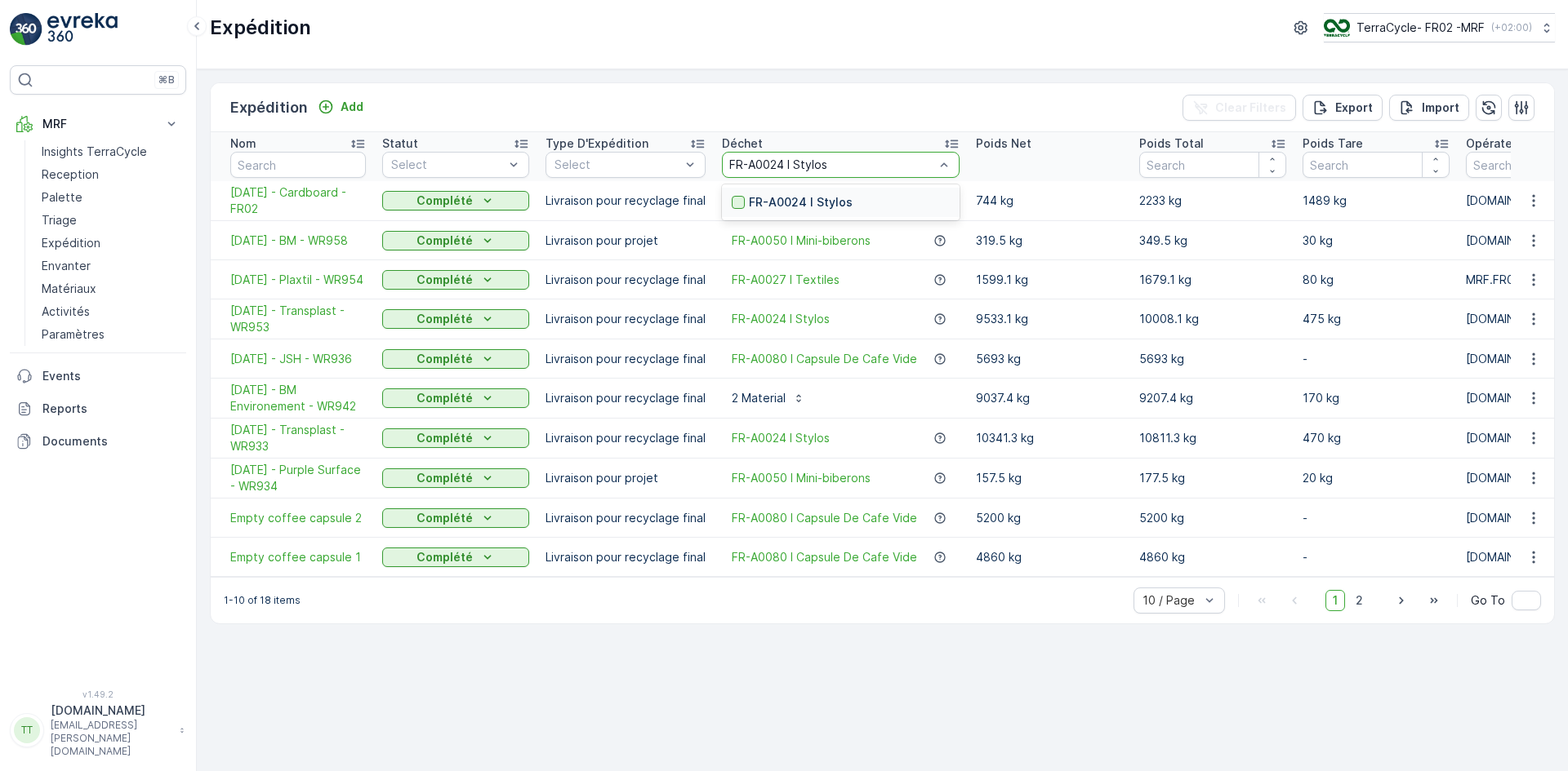
click at [732, 201] on div at bounding box center [737, 202] width 13 height 13
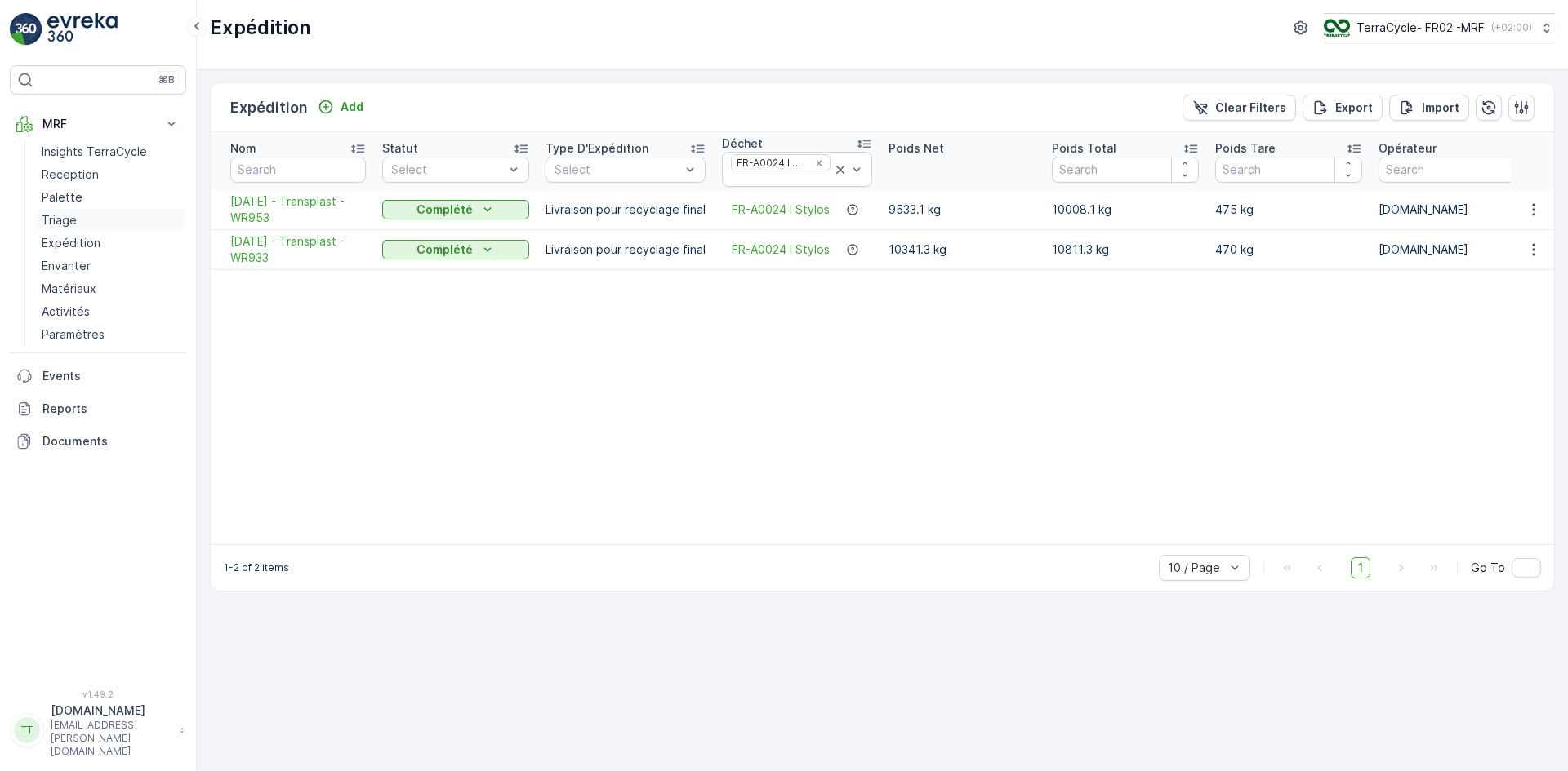
click at [77, 224] on link "Triage" at bounding box center [111, 221] width 151 height 23
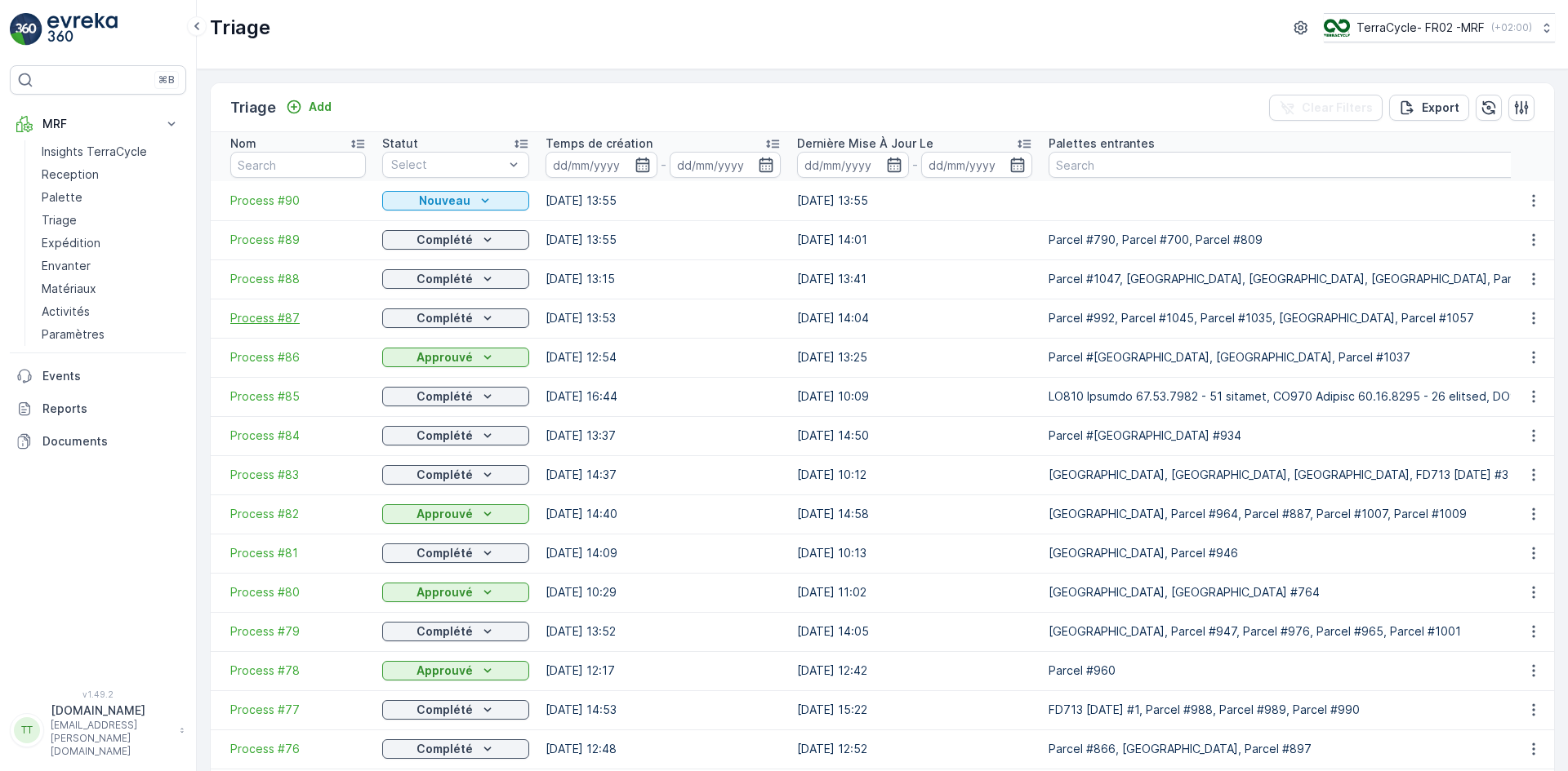
click at [278, 315] on span "Process #87" at bounding box center [298, 318] width 136 height 16
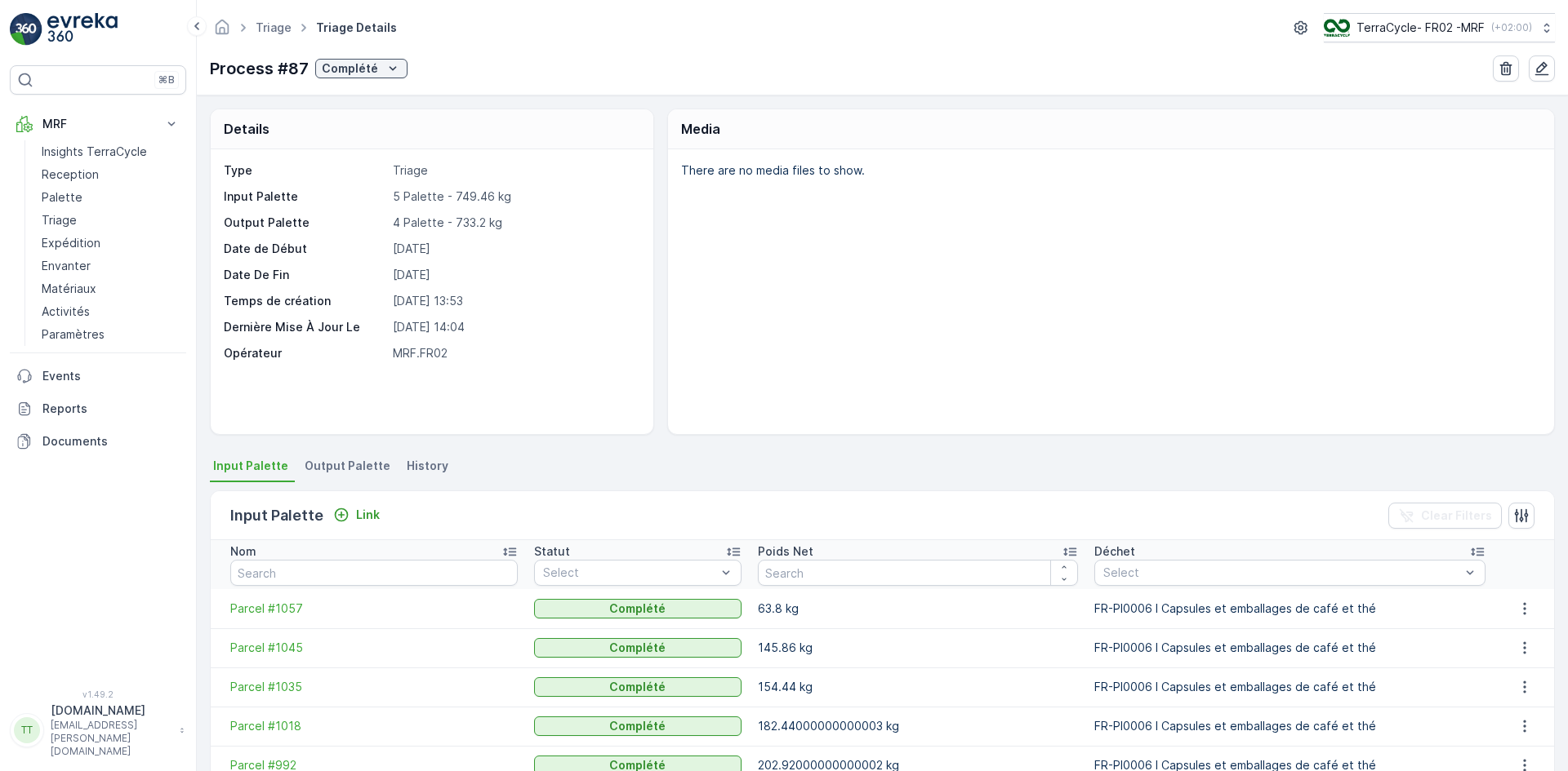
click at [363, 460] on span "Output Palette" at bounding box center [347, 466] width 86 height 16
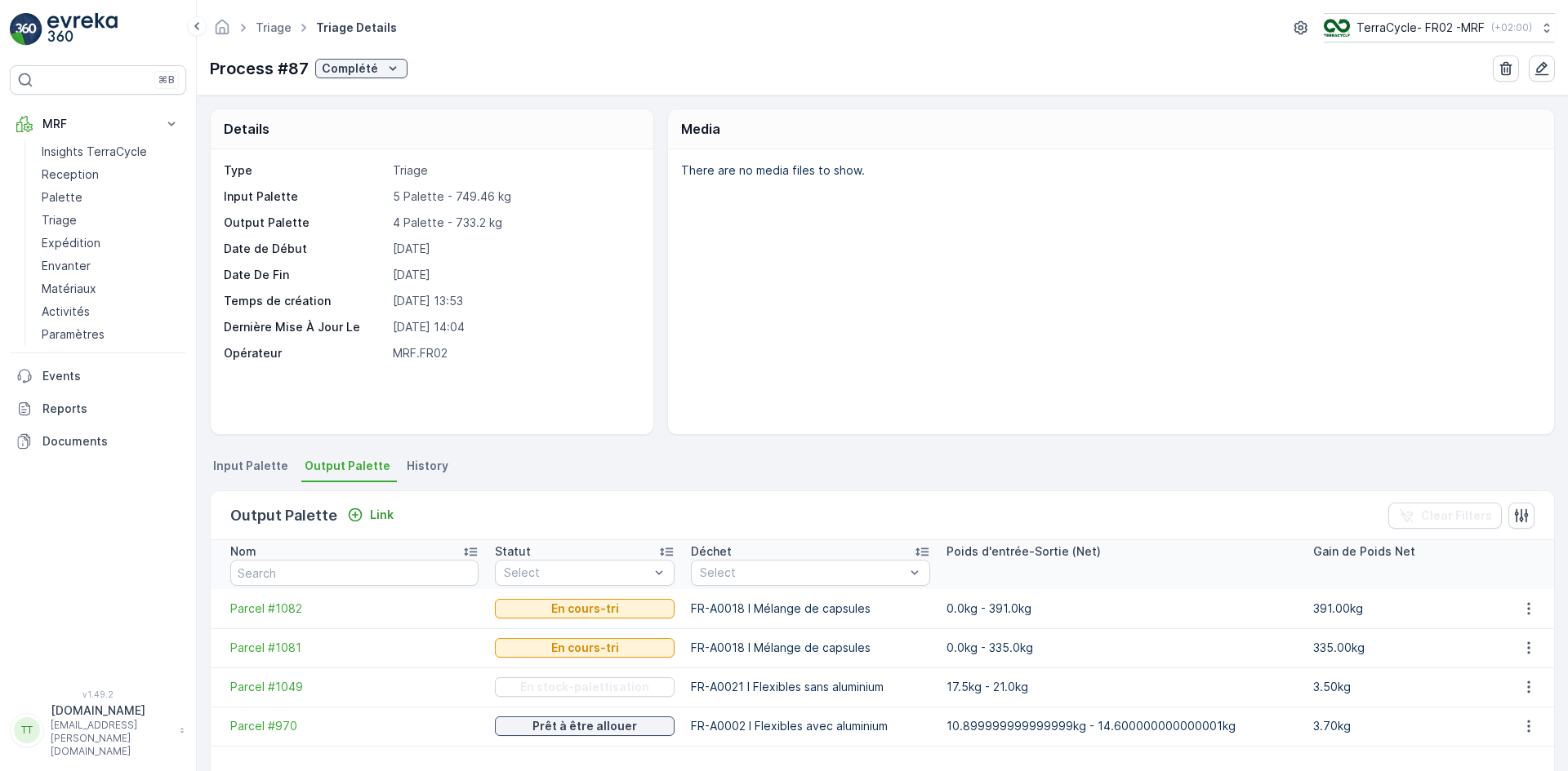
scroll to position [71, 0]
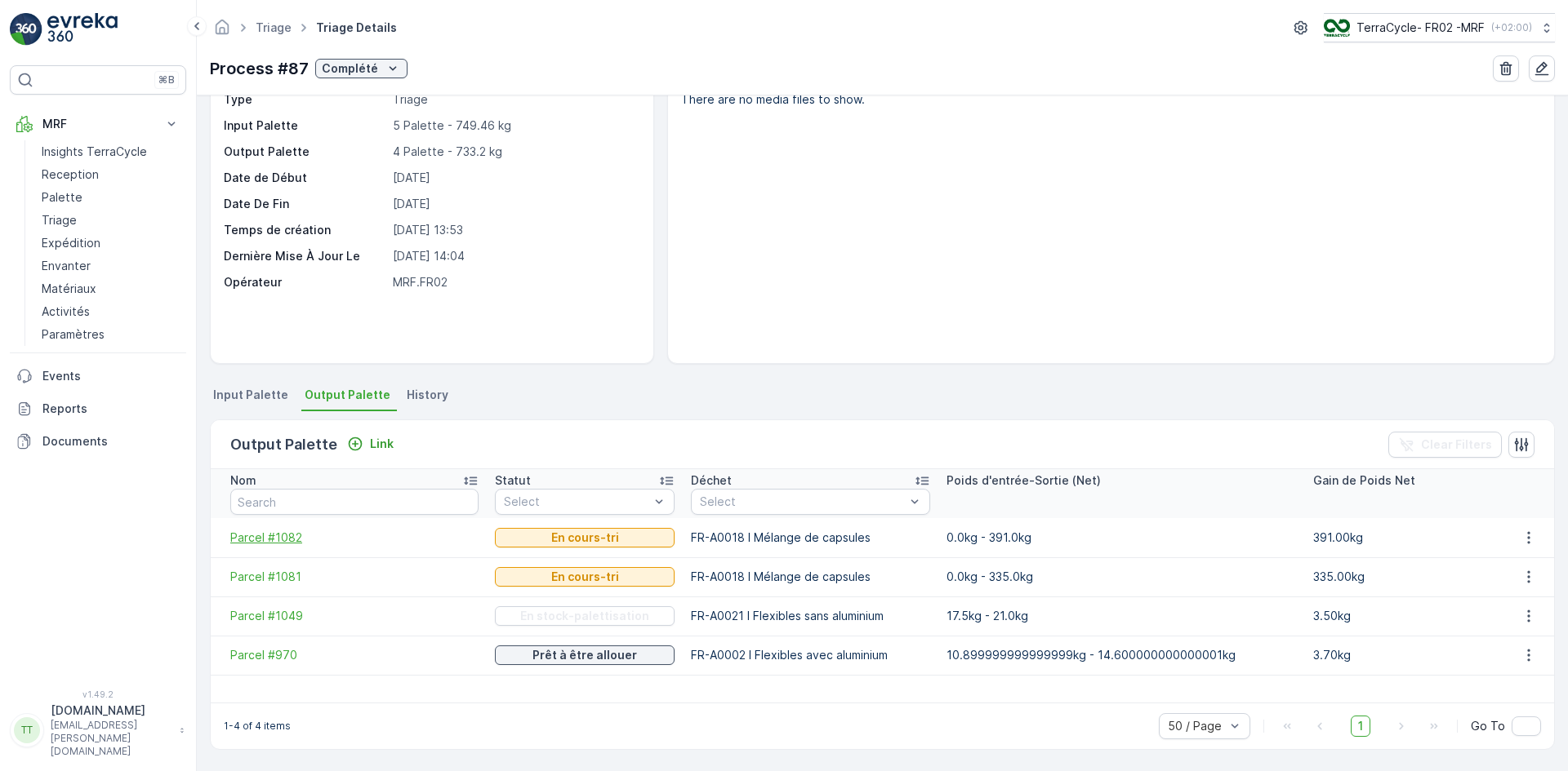
click at [277, 535] on span "Parcel #1082" at bounding box center [355, 538] width 248 height 16
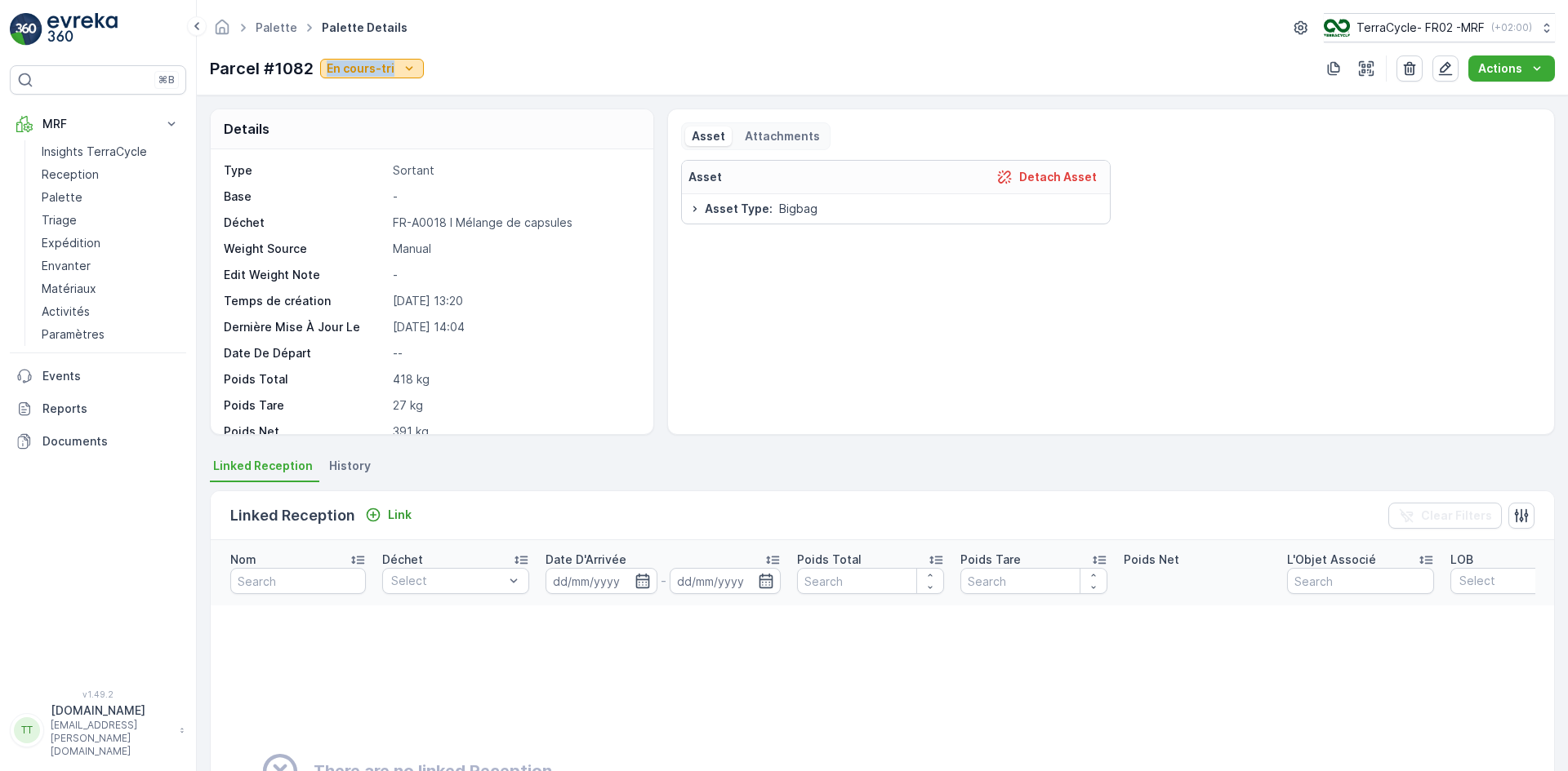
drag, startPoint x: 316, startPoint y: 66, endPoint x: 405, endPoint y: 66, distance: 89.0
click at [405, 66] on div "Parcel #1082 En cours-tri" at bounding box center [316, 69] width 214 height 25
copy p "En cours-tri"
drag, startPoint x: 208, startPoint y: 66, endPoint x: 308, endPoint y: 64, distance: 100.0
click at [308, 64] on div "Palette Palette Details TerraCycle- FR02 -MRF ( +02:00 ) Parcel #1082 En cours-…" at bounding box center [882, 48] width 1371 height 96
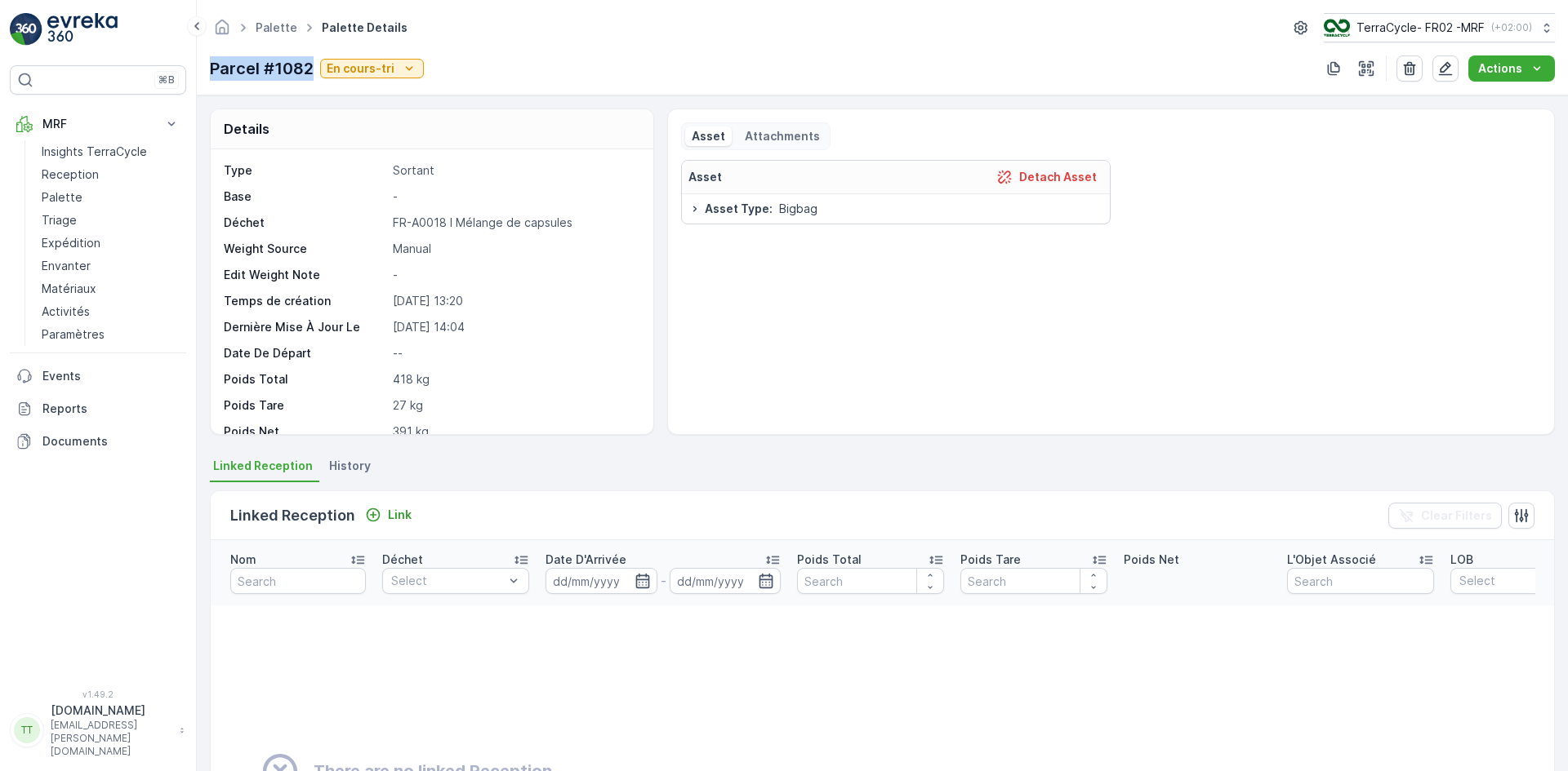
copy p "Parcel #1082"
click at [74, 191] on p "Palette" at bounding box center [62, 198] width 41 height 16
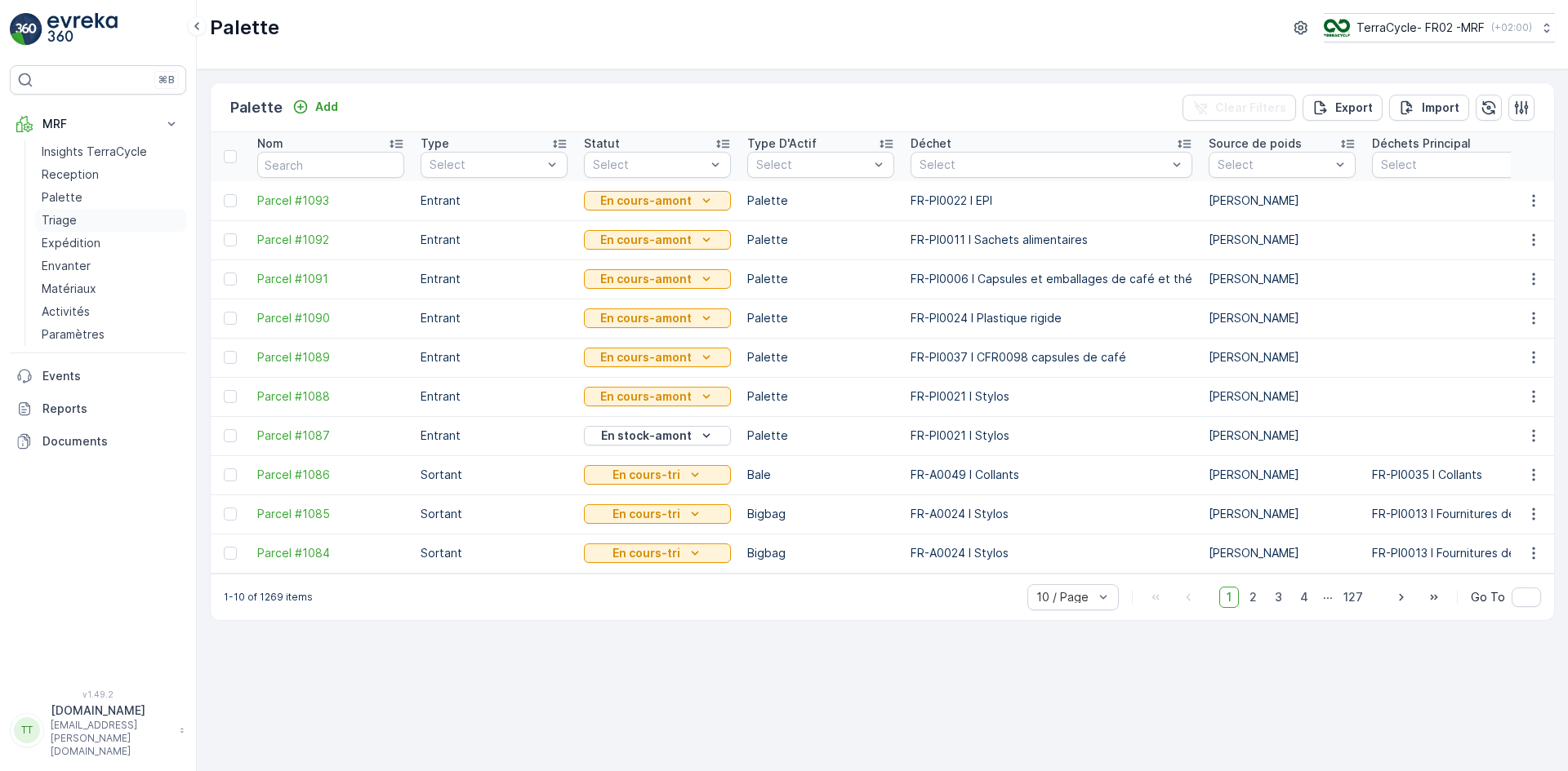
click at [72, 217] on p "Triage" at bounding box center [59, 220] width 35 height 16
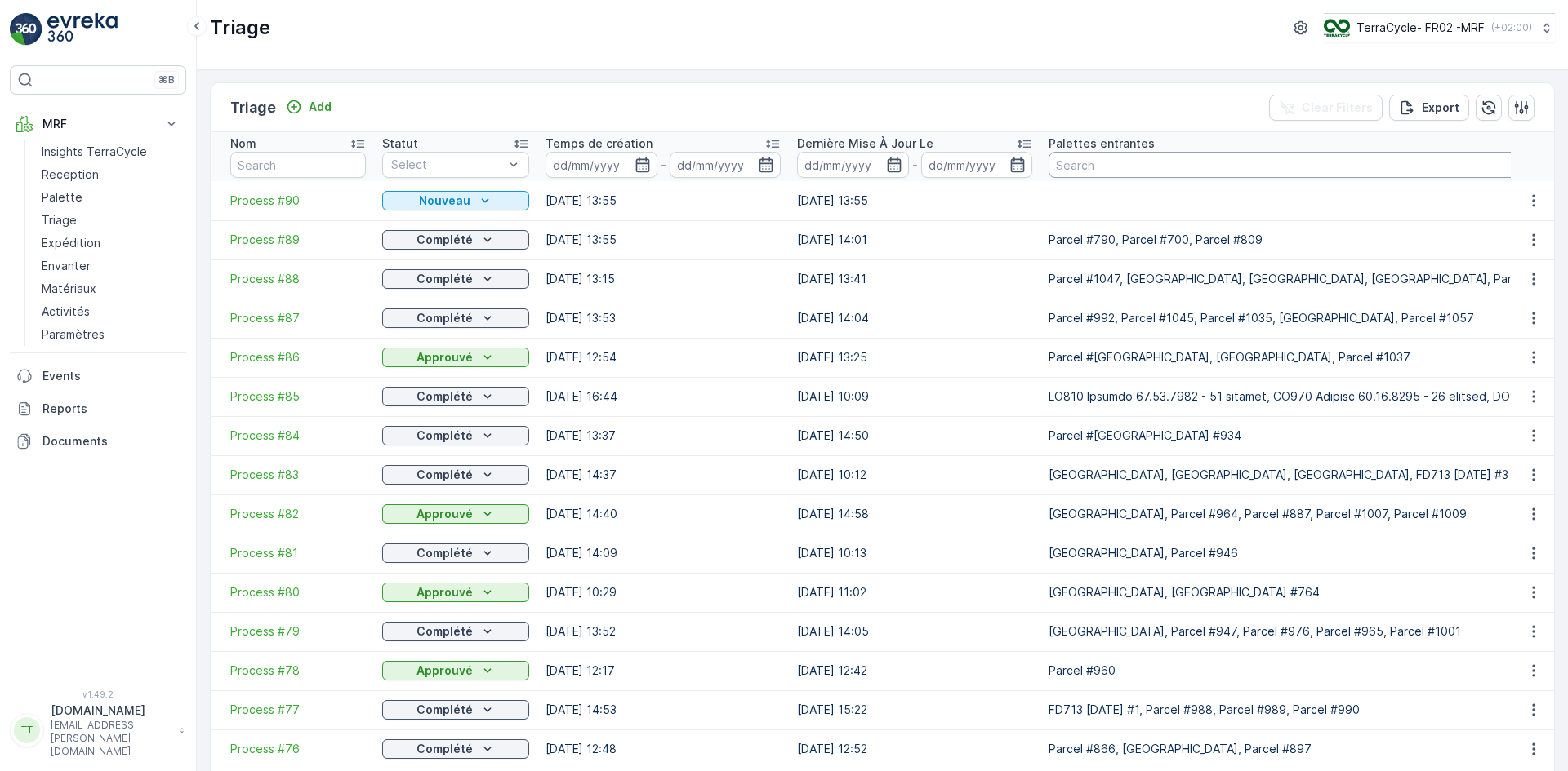
paste input "Parcel #1082"
type input "Parcel #1082"
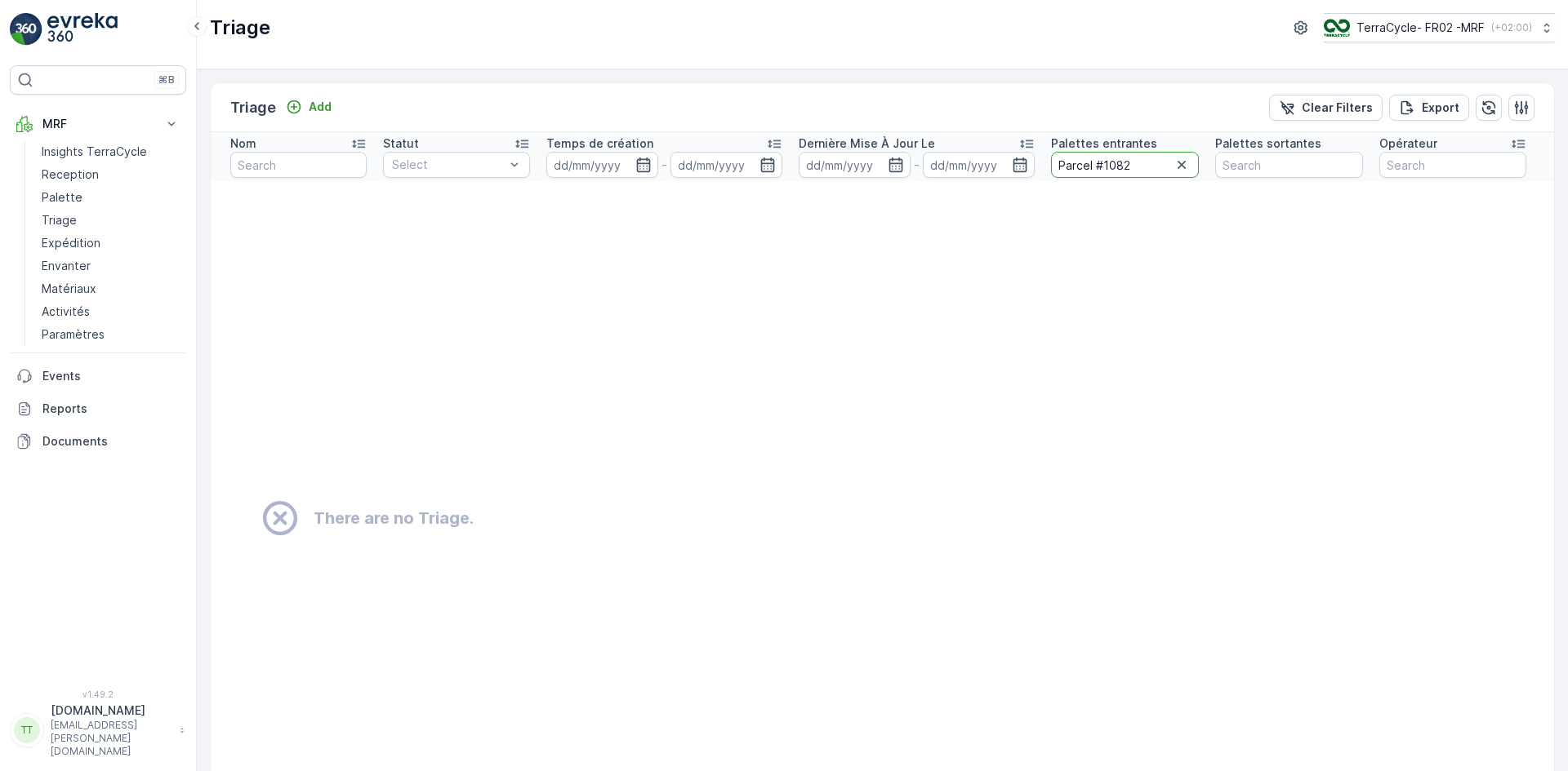
drag, startPoint x: 1121, startPoint y: 166, endPoint x: 1135, endPoint y: 166, distance: 14.0
click at [1135, 166] on input "Parcel #1082" at bounding box center [1124, 164] width 148 height 26
type input "Parcel #1081"
click at [1123, 166] on input "Parcel #1081" at bounding box center [1124, 164] width 148 height 26
type input "Parcel #1084"
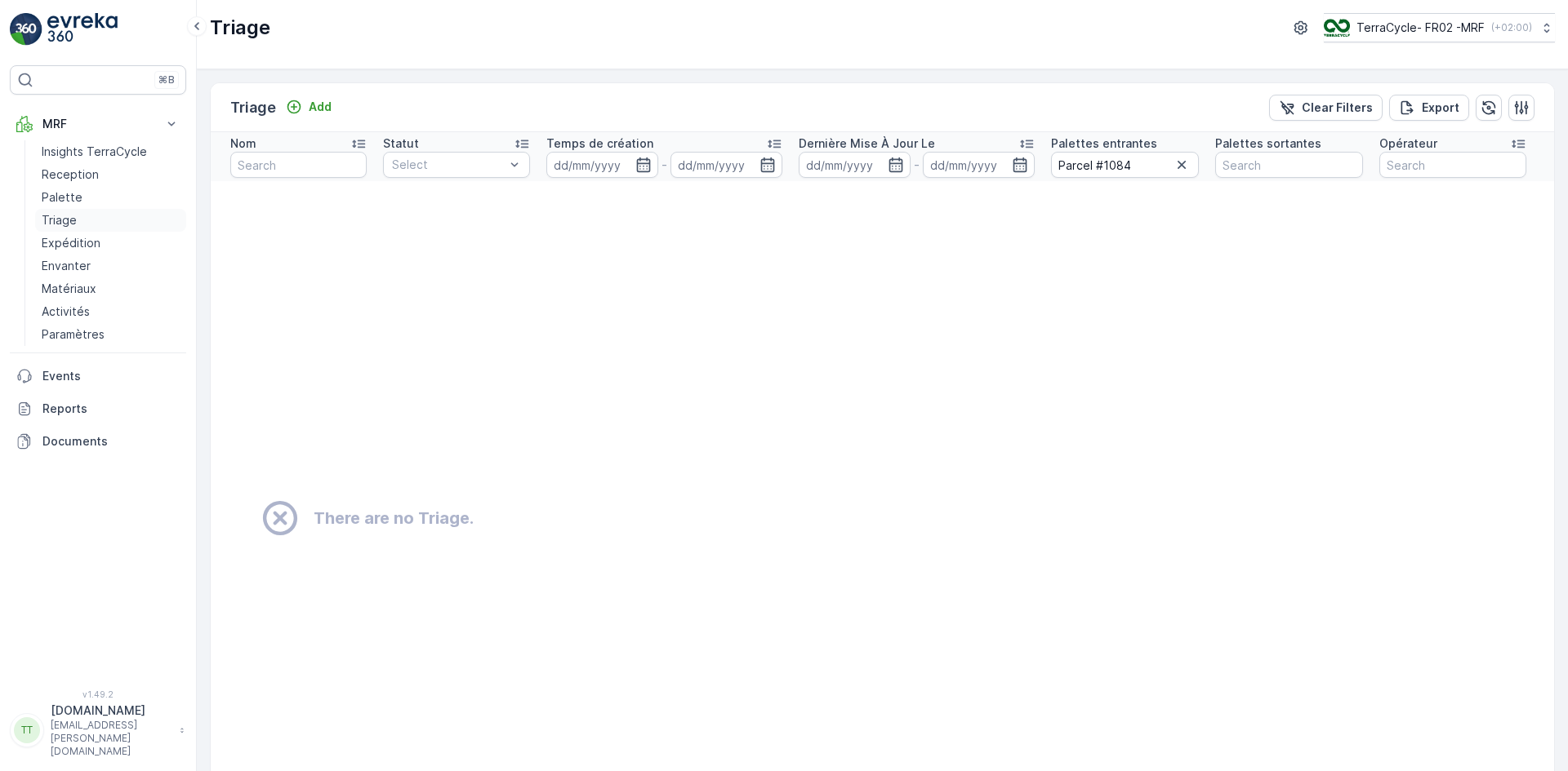
click at [86, 215] on link "Triage" at bounding box center [111, 221] width 151 height 23
click at [1177, 161] on icon "button" at bounding box center [1181, 164] width 8 height 8
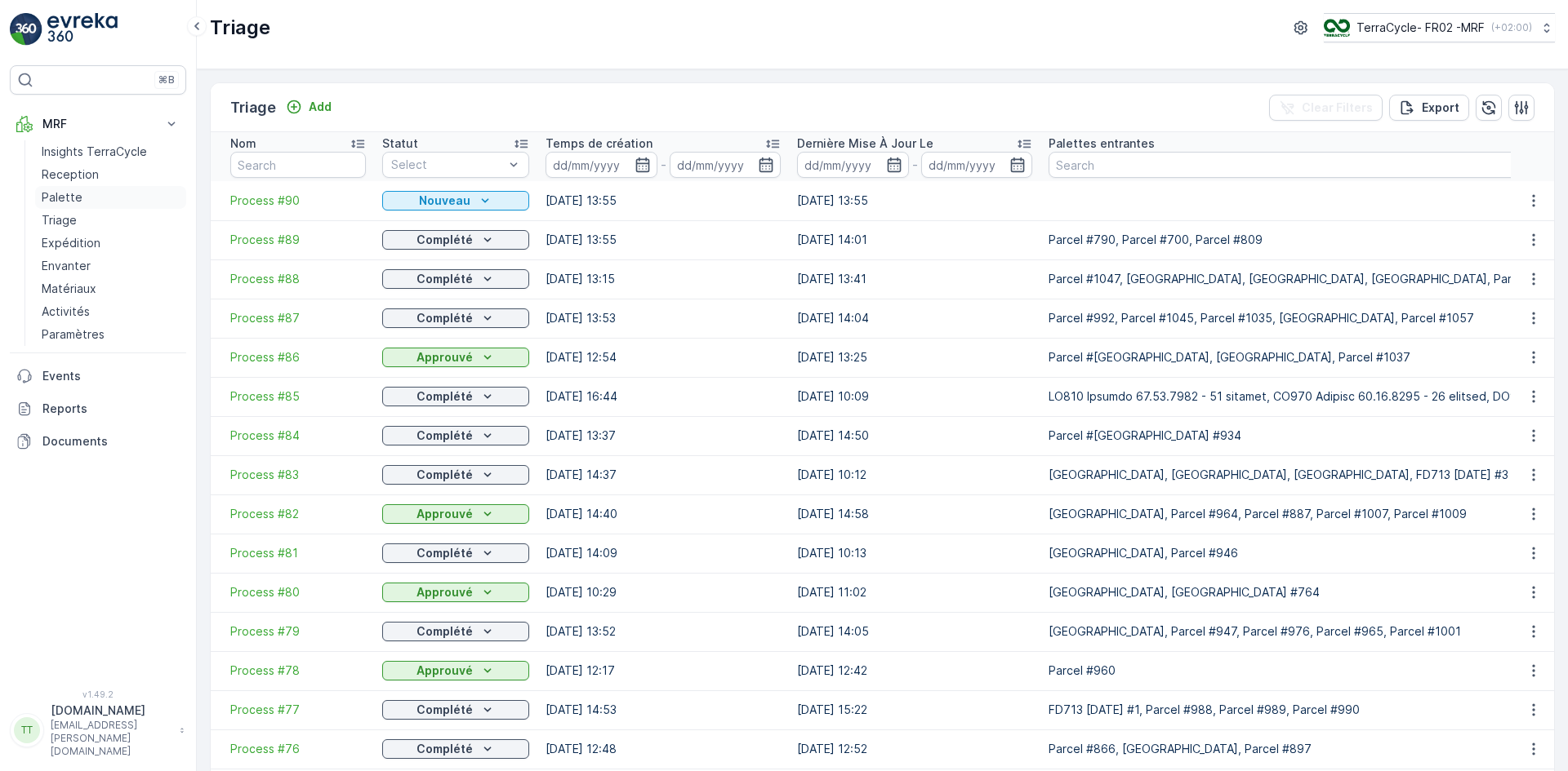
click at [53, 189] on link "Palette" at bounding box center [111, 198] width 151 height 23
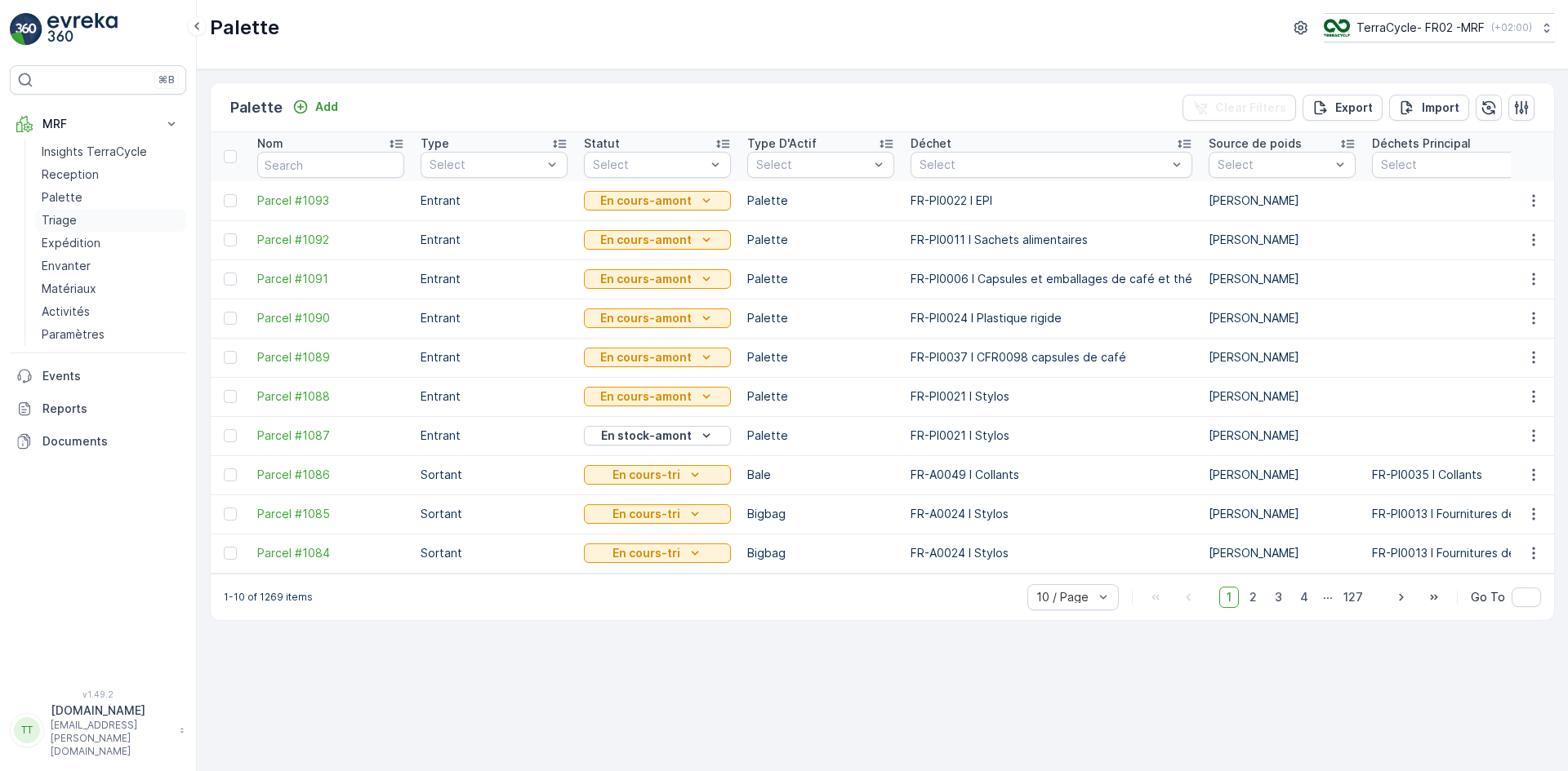
click at [74, 222] on p "Triage" at bounding box center [59, 220] width 35 height 16
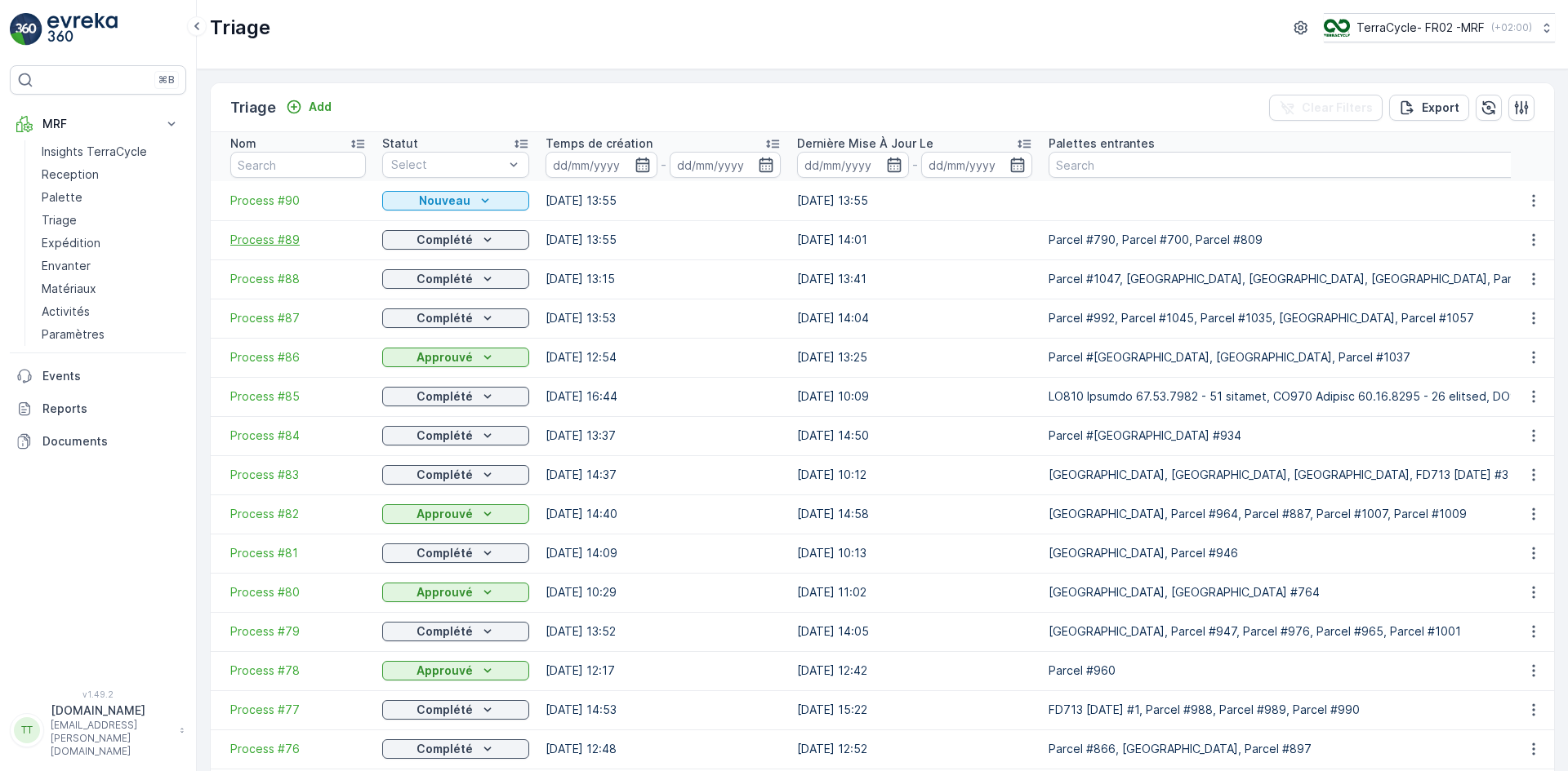
click at [280, 239] on span "Process #89" at bounding box center [298, 240] width 136 height 16
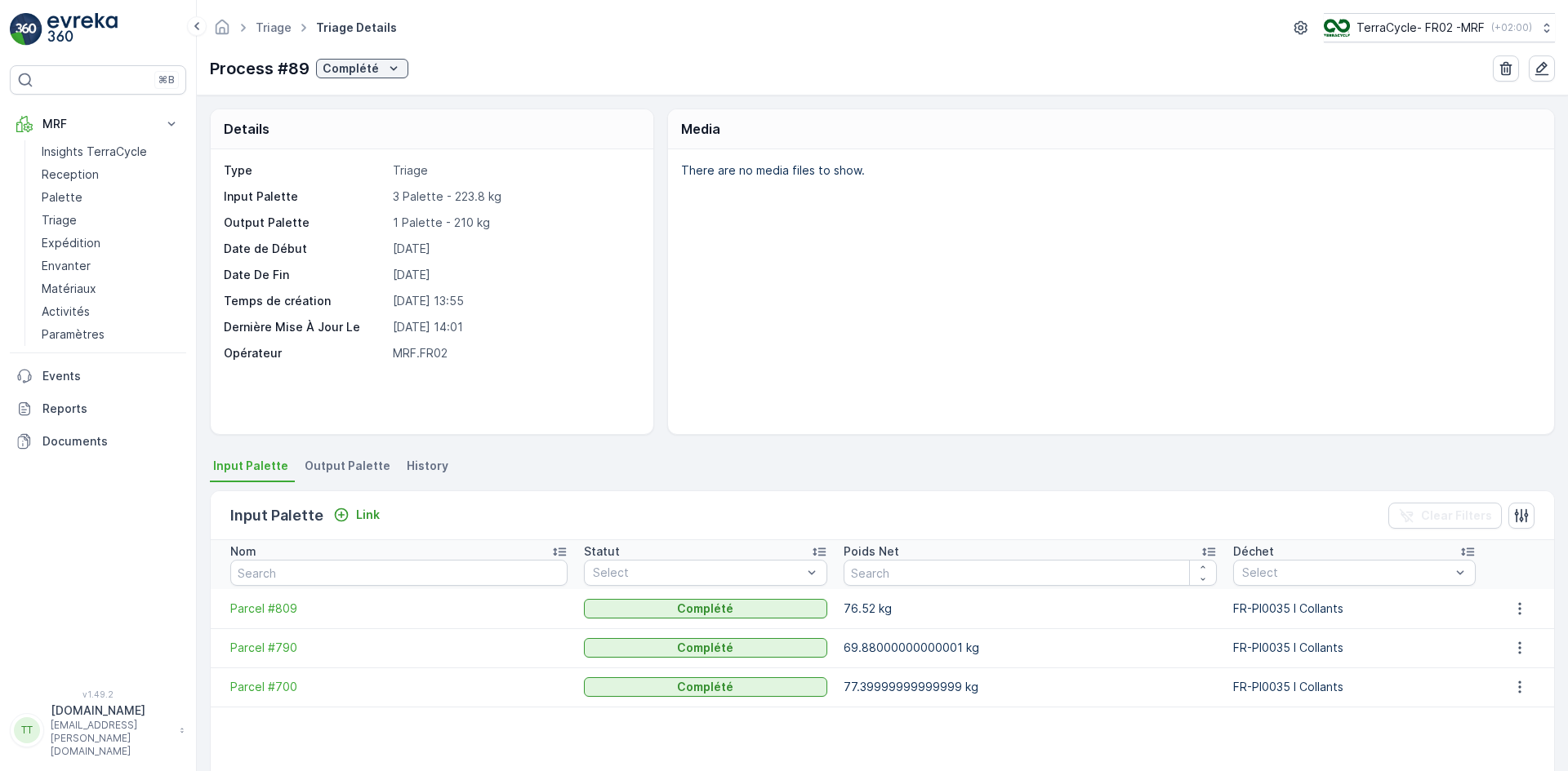
click at [351, 463] on span "Output Palette" at bounding box center [347, 466] width 86 height 16
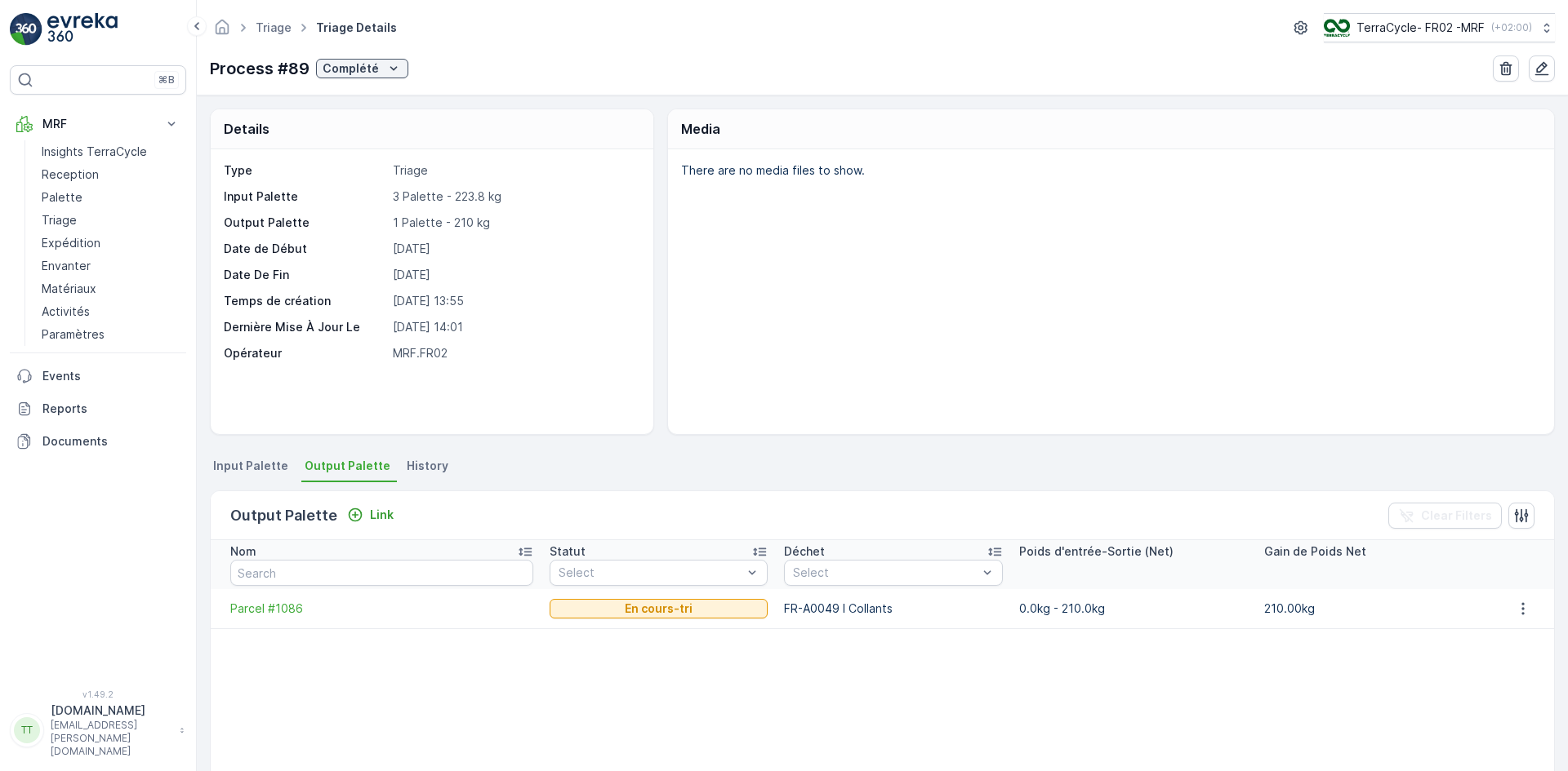
scroll to position [71, 0]
